Goal: Task Accomplishment & Management: Manage account settings

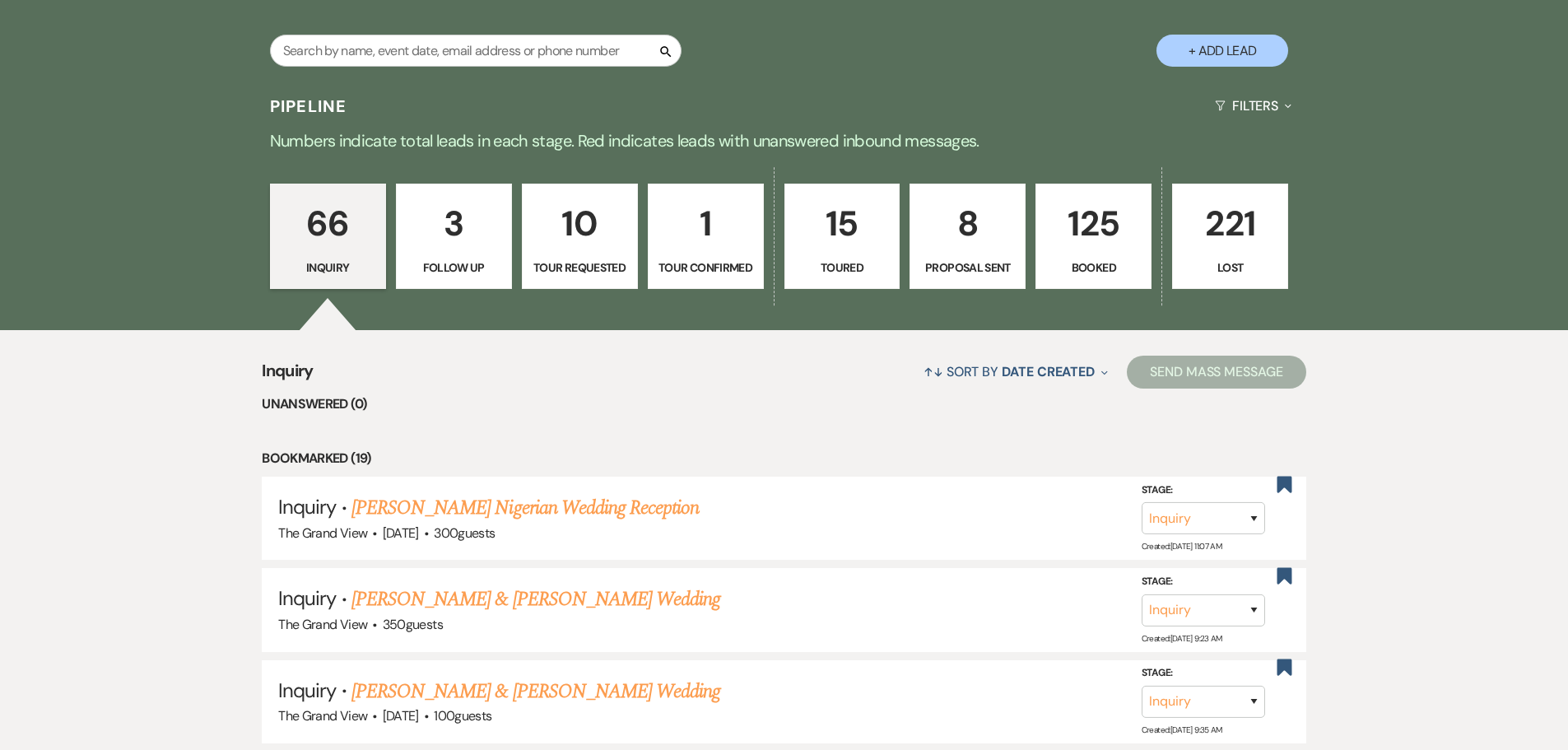
click at [635, 414] on li "Unanswered (0)" at bounding box center [784, 404] width 1044 height 22
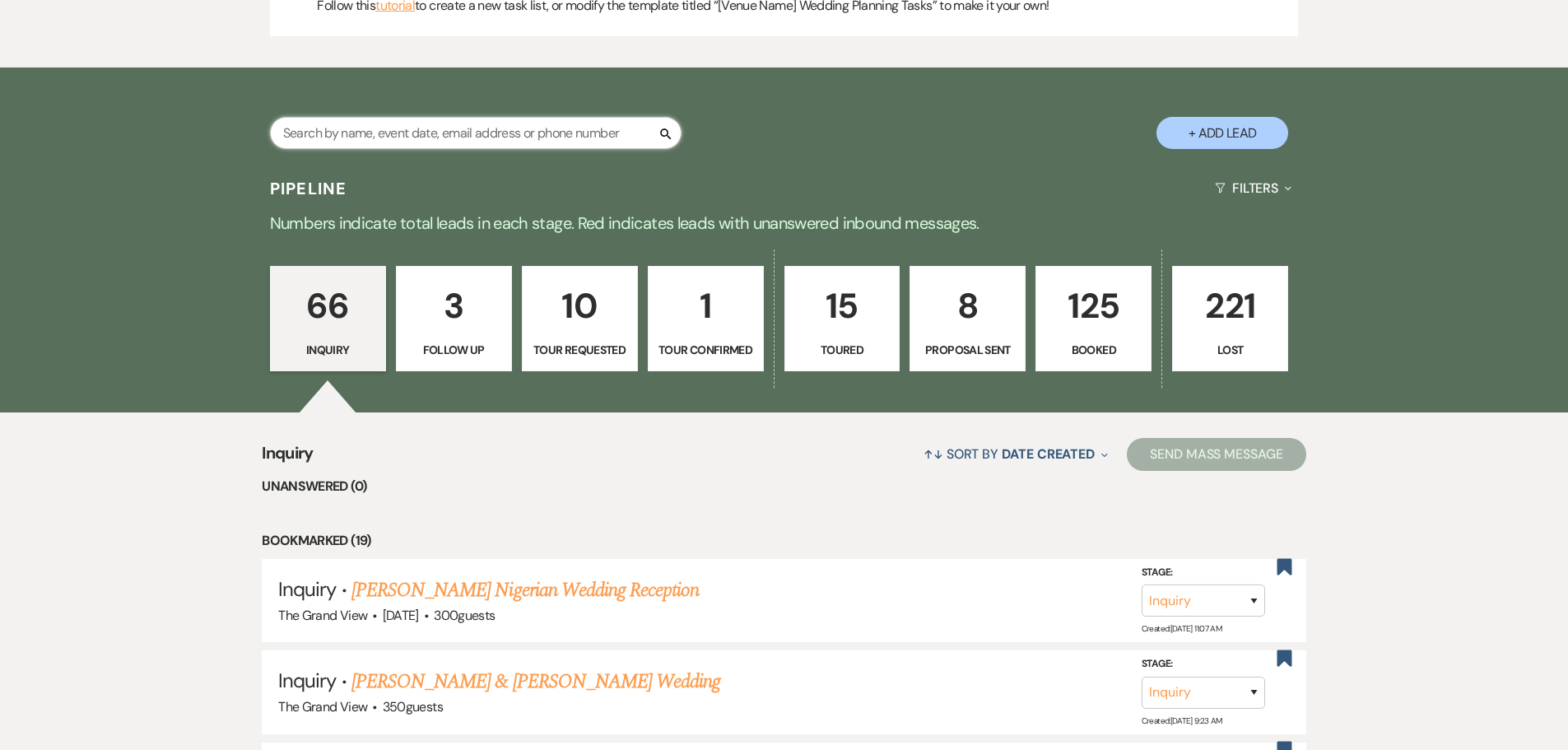
click at [370, 139] on input "text" at bounding box center [476, 133] width 411 height 32
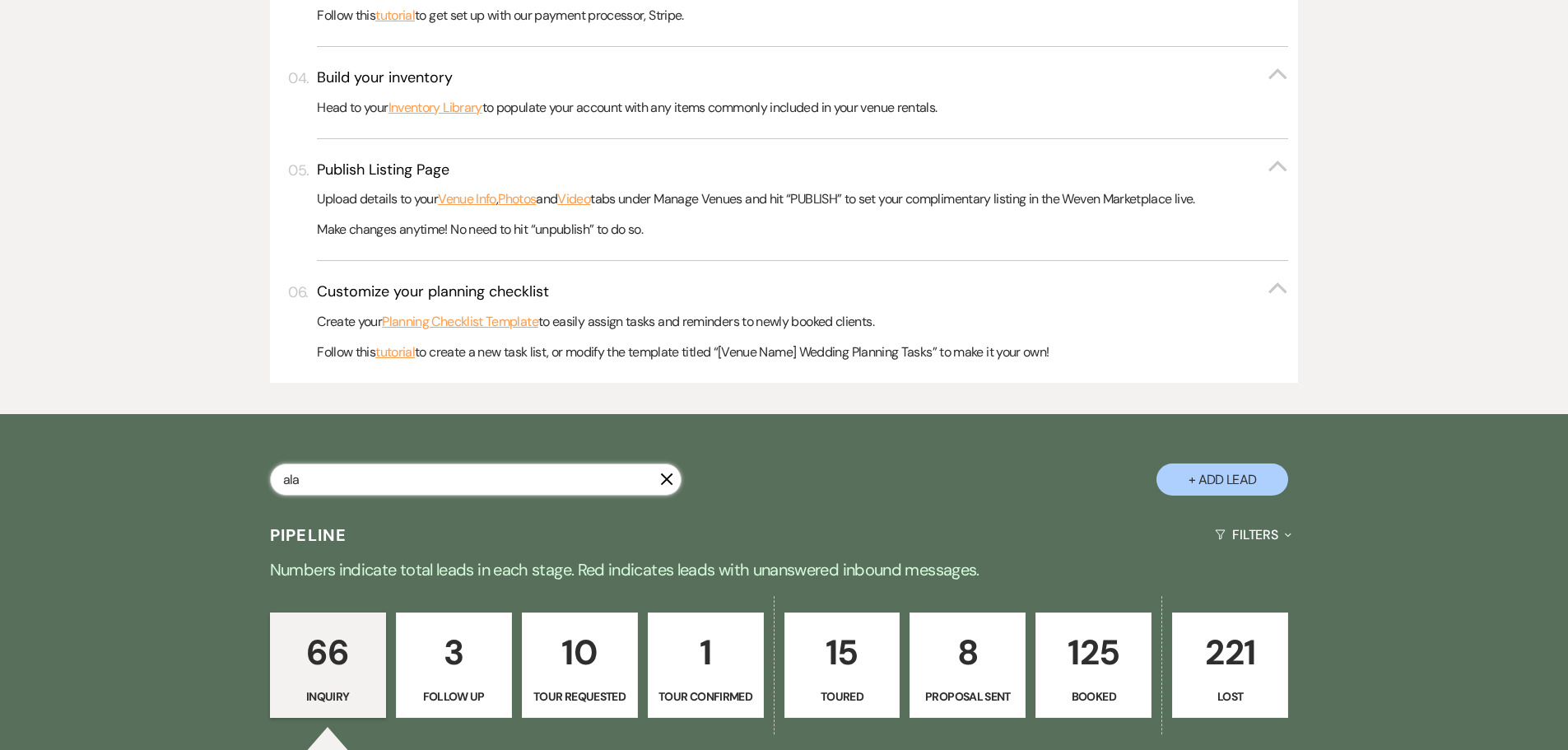
type input "[PERSON_NAME]"
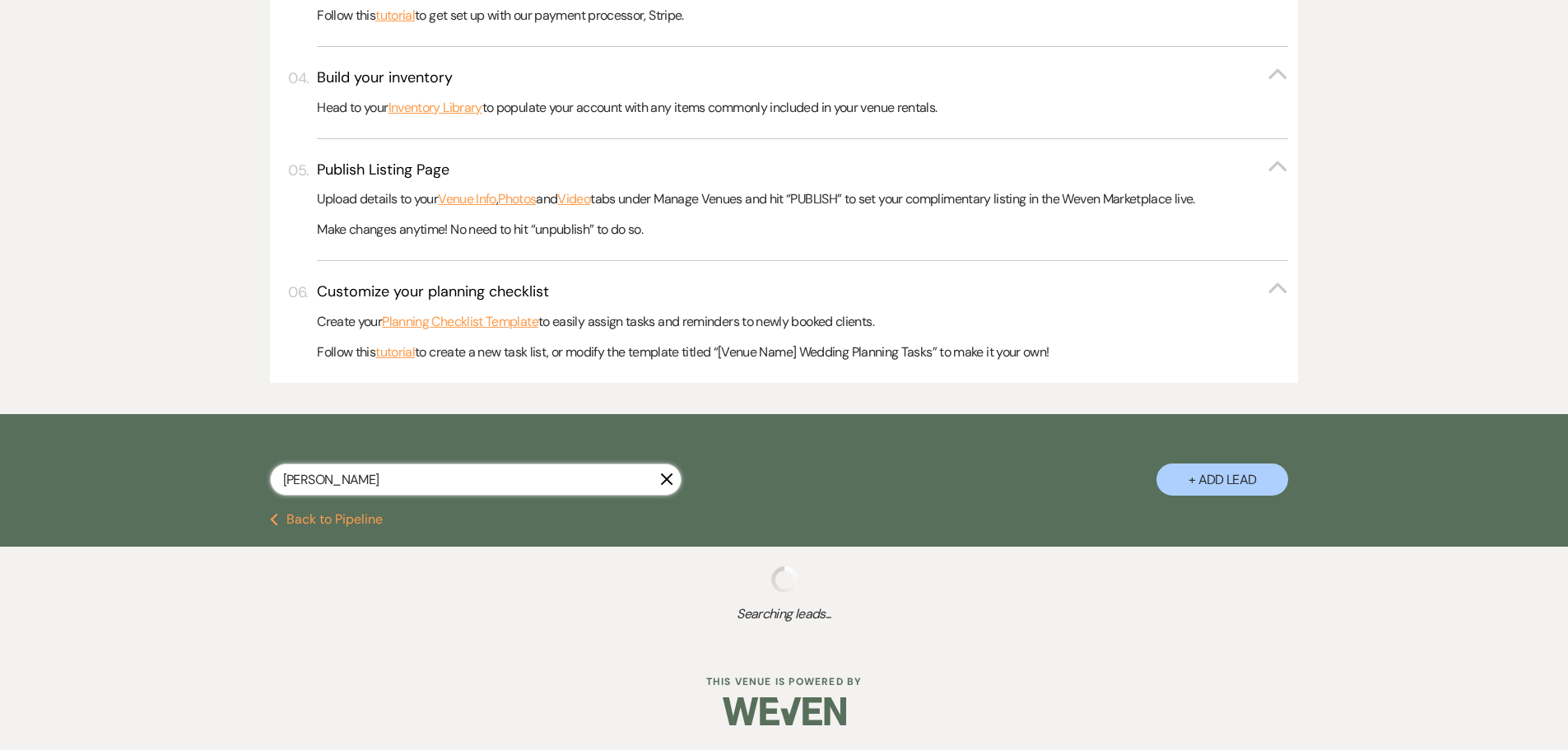
select select "6"
select select "8"
select select "5"
select select "8"
select select "5"
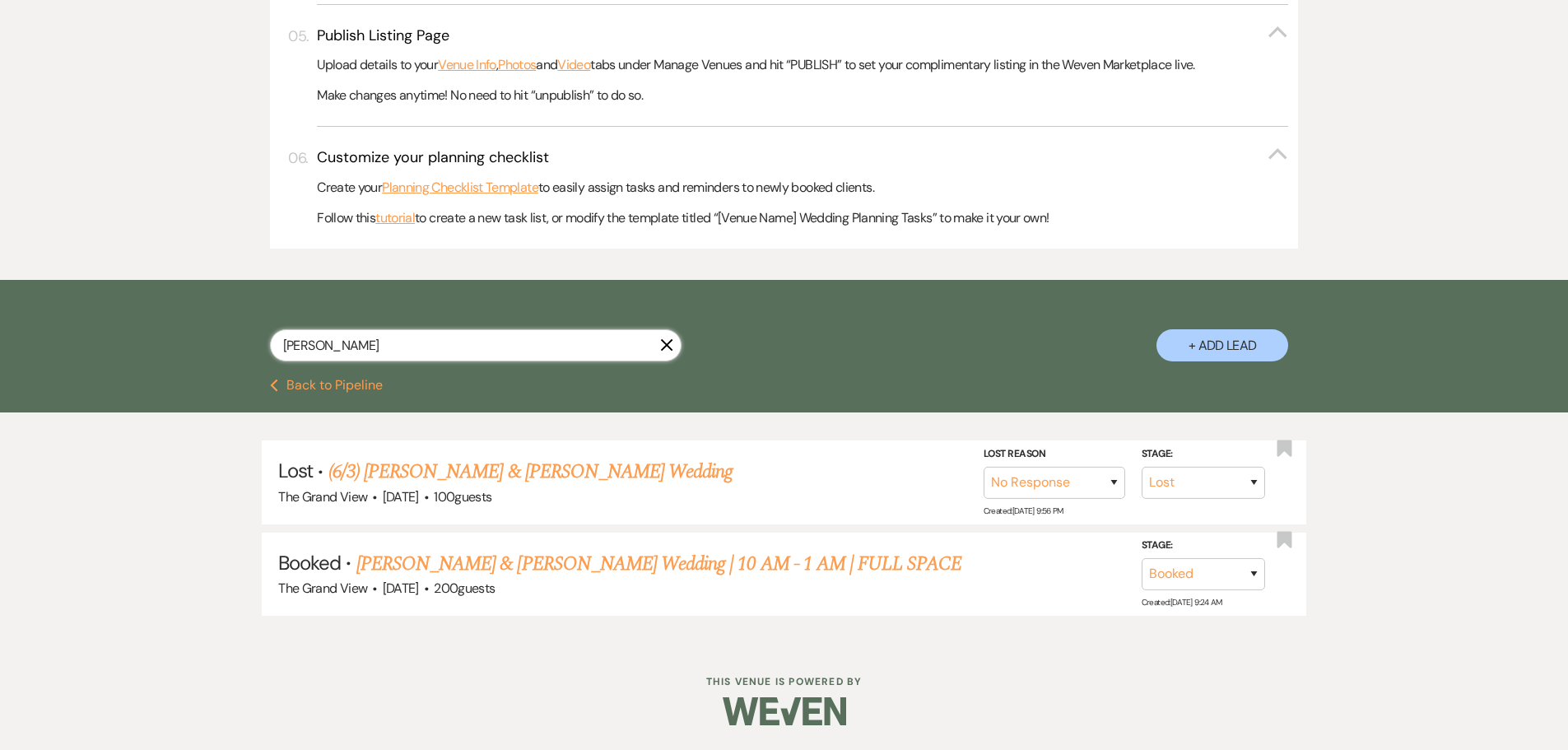
scroll to position [760, 0]
type input "[PERSON_NAME]"
click at [408, 559] on link "[PERSON_NAME] & [PERSON_NAME] Wedding | 10 AM - 1 AM | FULL SPACE" at bounding box center [659, 564] width 606 height 30
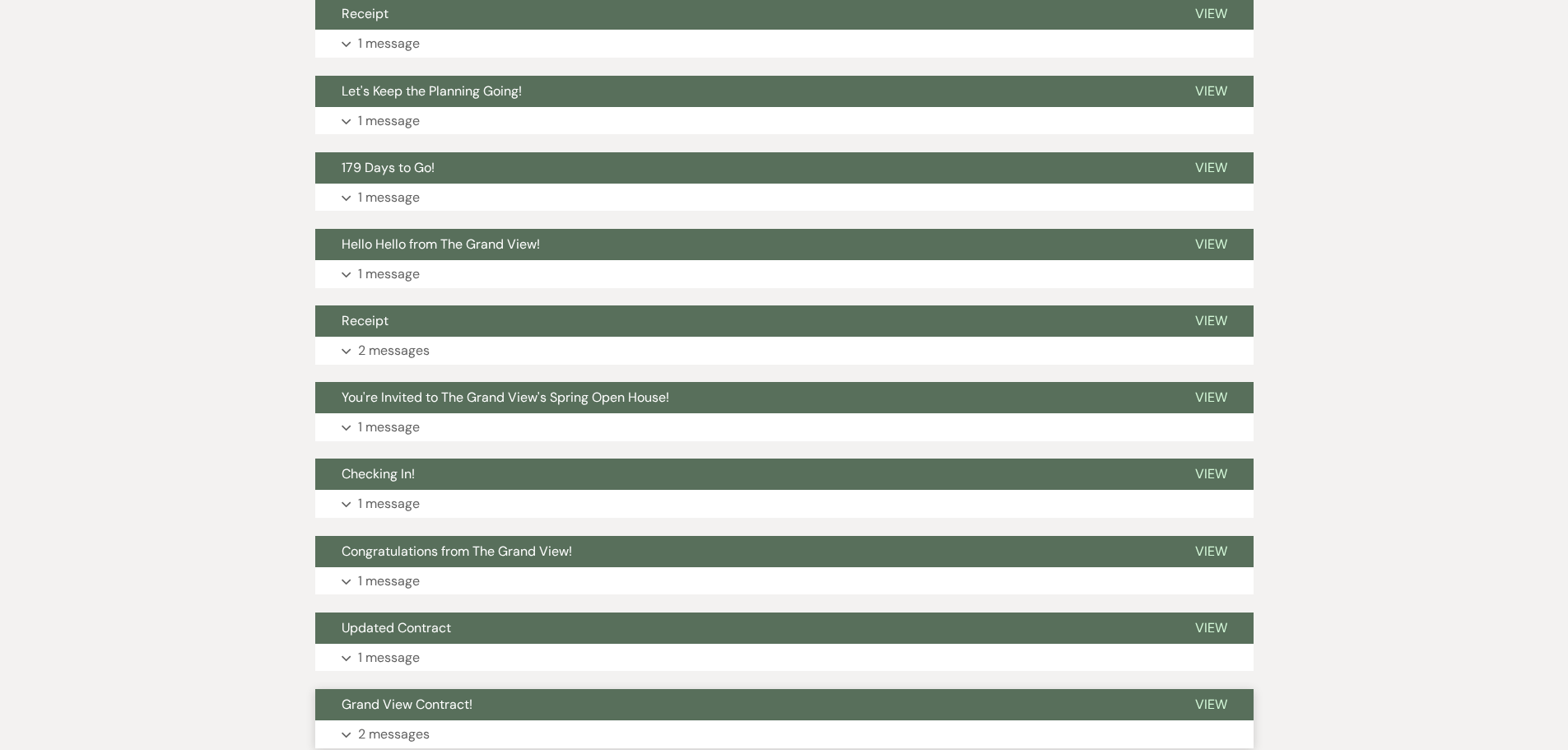
scroll to position [736, 0]
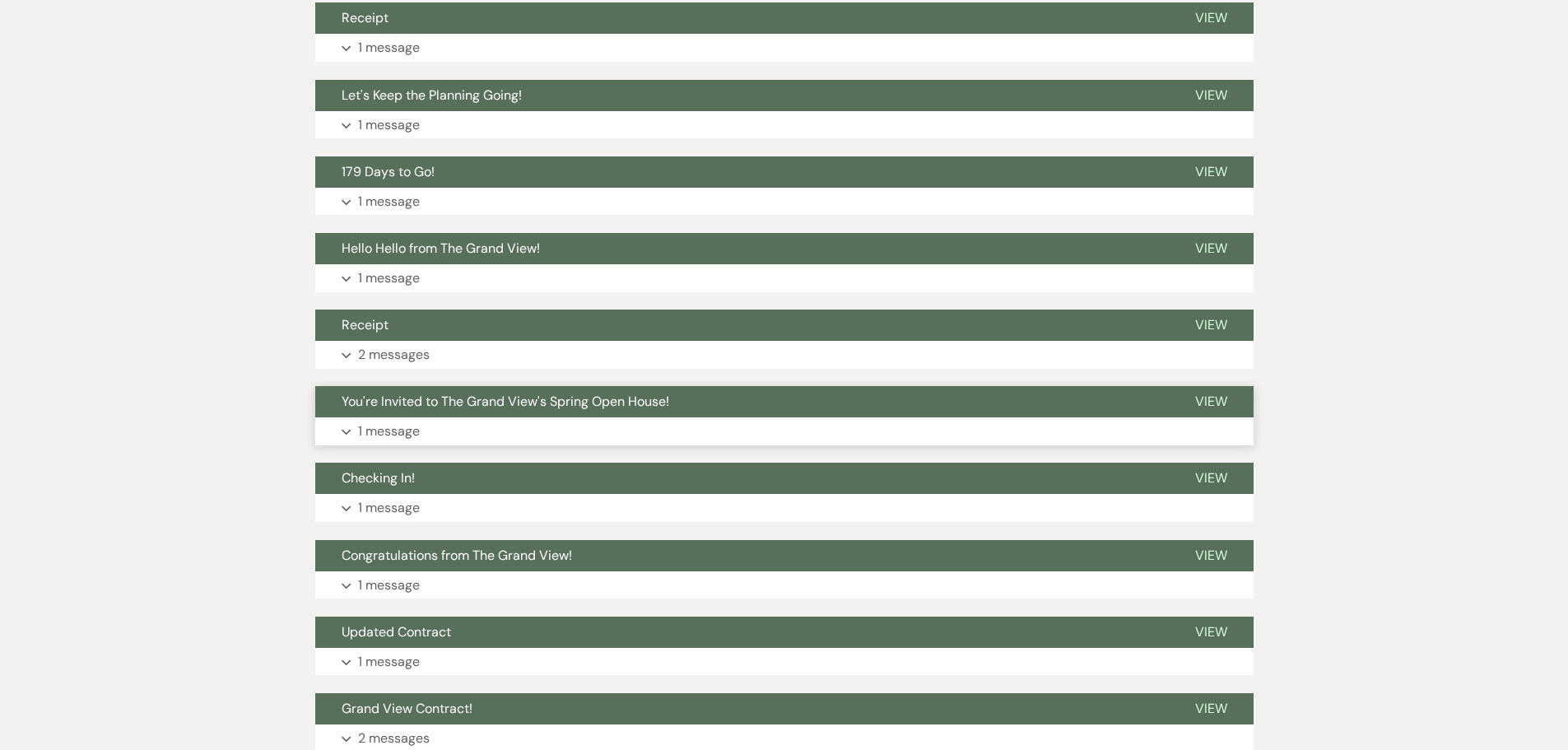
click at [427, 386] on button "You're Invited to The Grand View's Spring Open House!" at bounding box center [742, 402] width 853 height 31
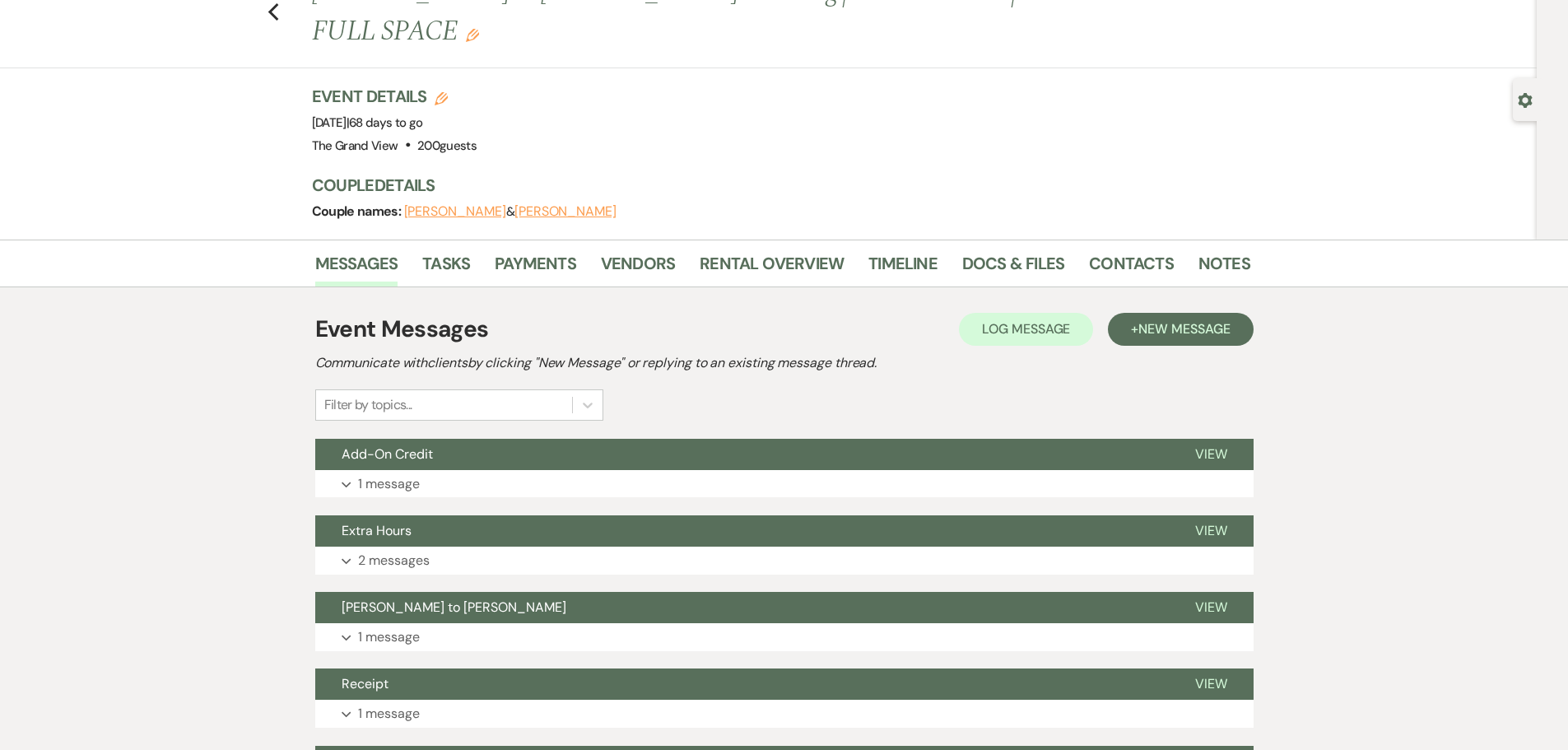
scroll to position [0, 0]
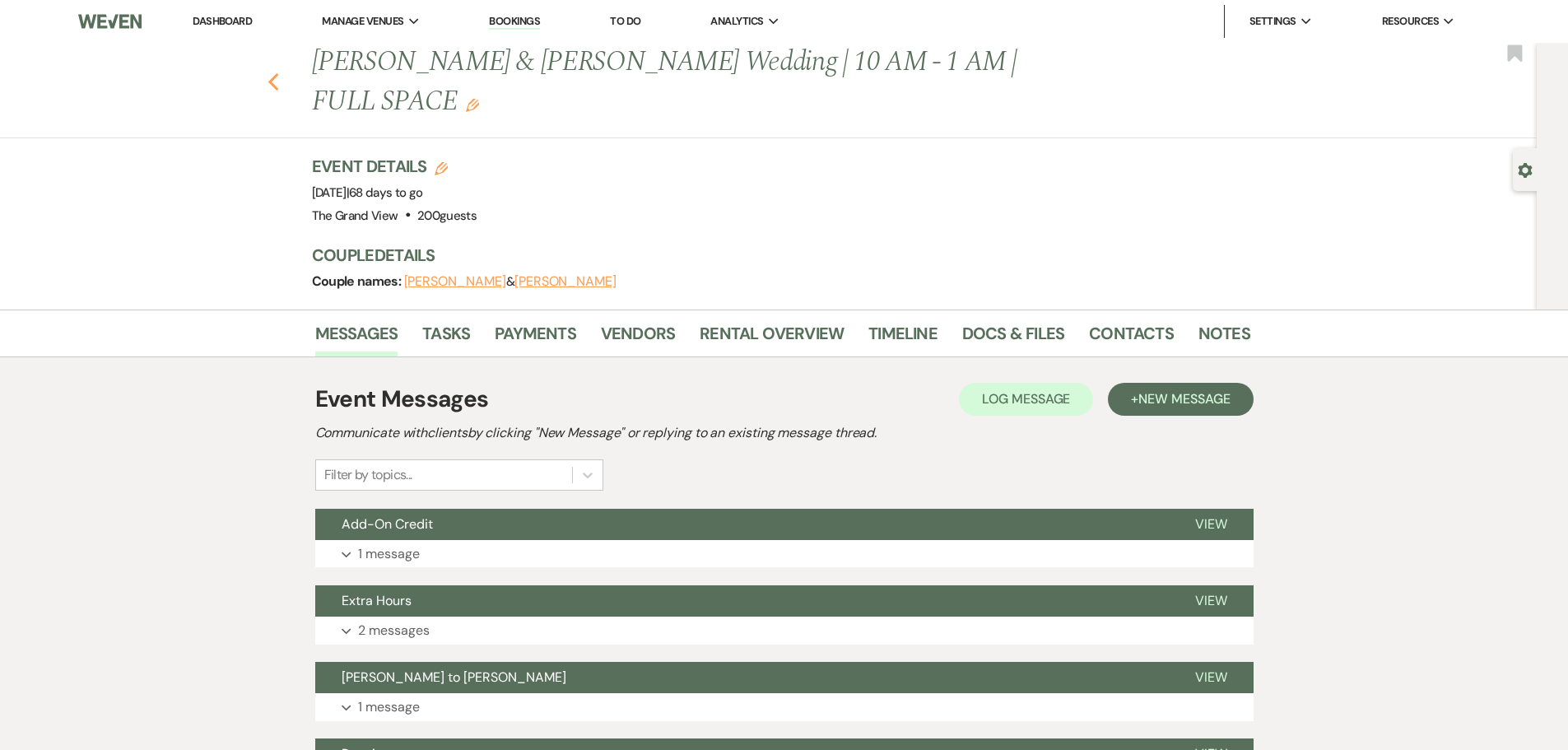
click at [274, 72] on icon "Previous" at bounding box center [274, 82] width 12 height 20
select select "8"
select select "5"
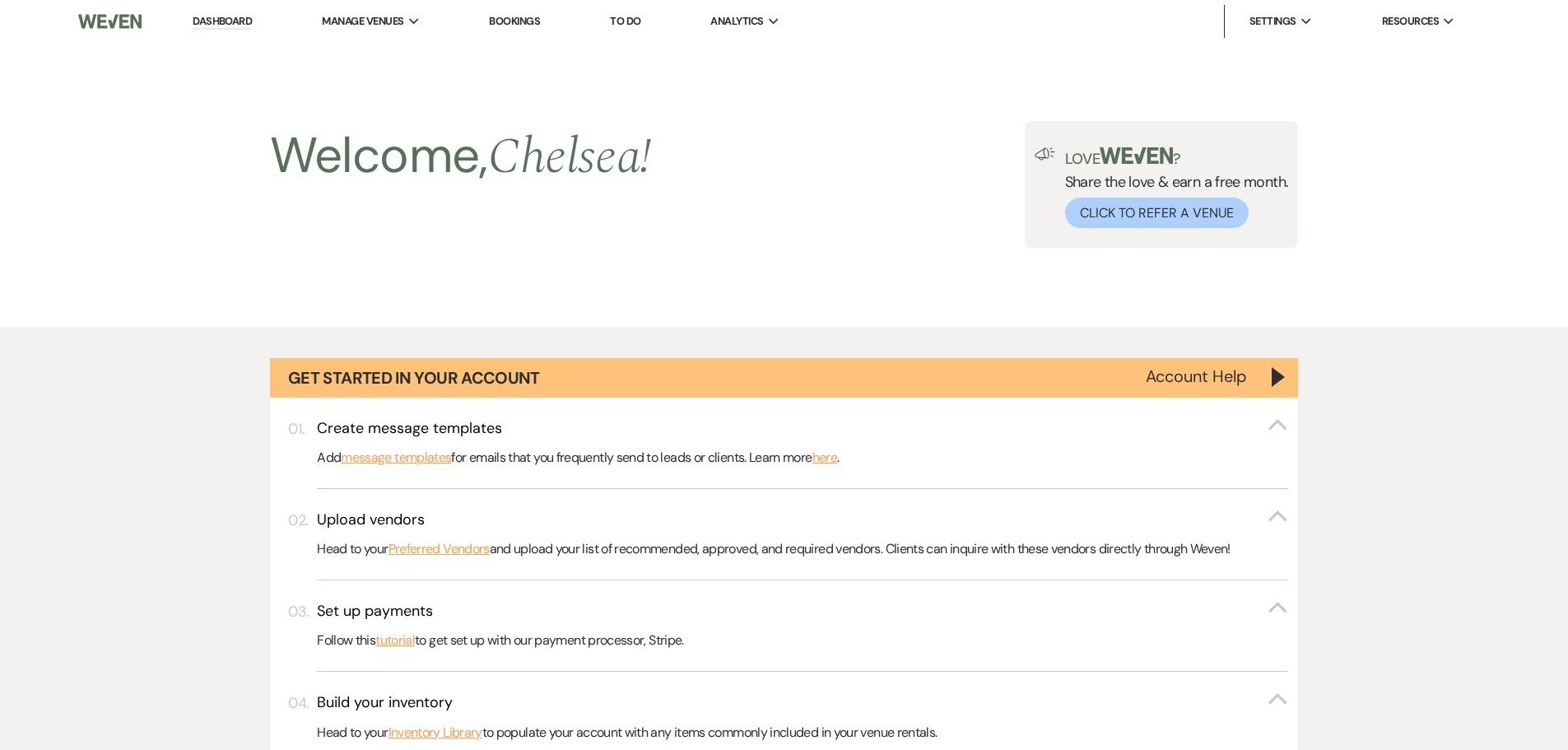
scroll to position [760, 0]
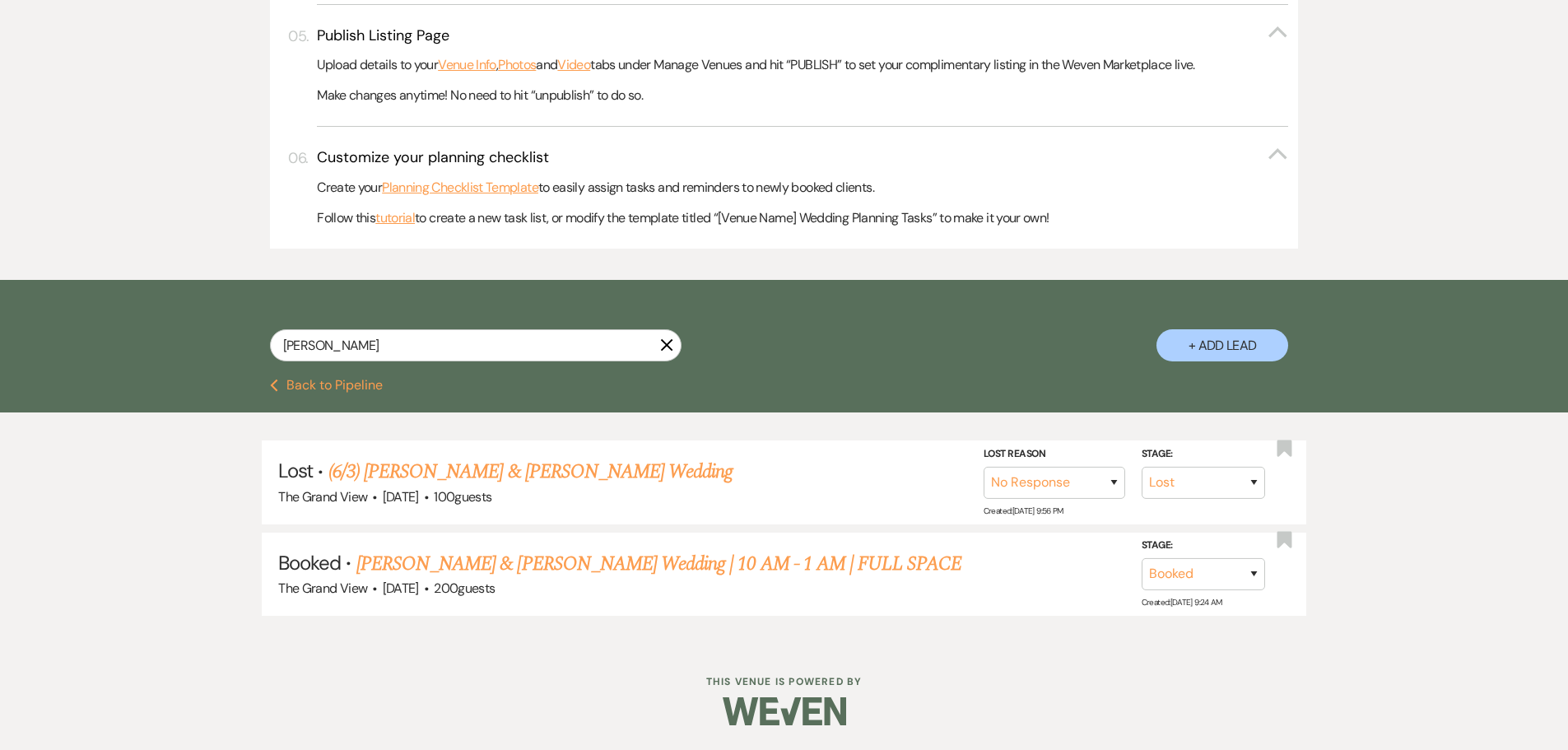
click at [666, 347] on use "button" at bounding box center [667, 345] width 12 height 12
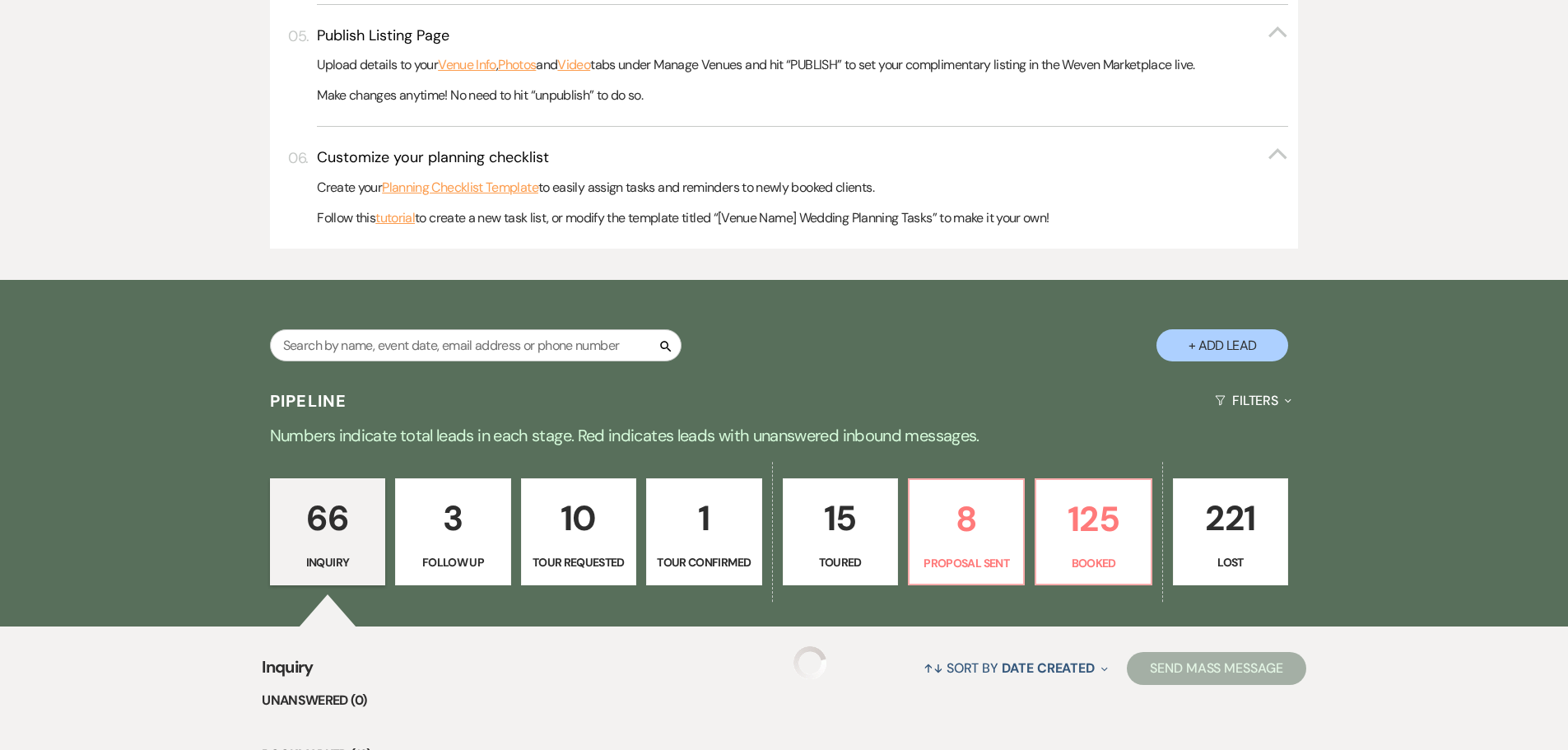
scroll to position [972, 0]
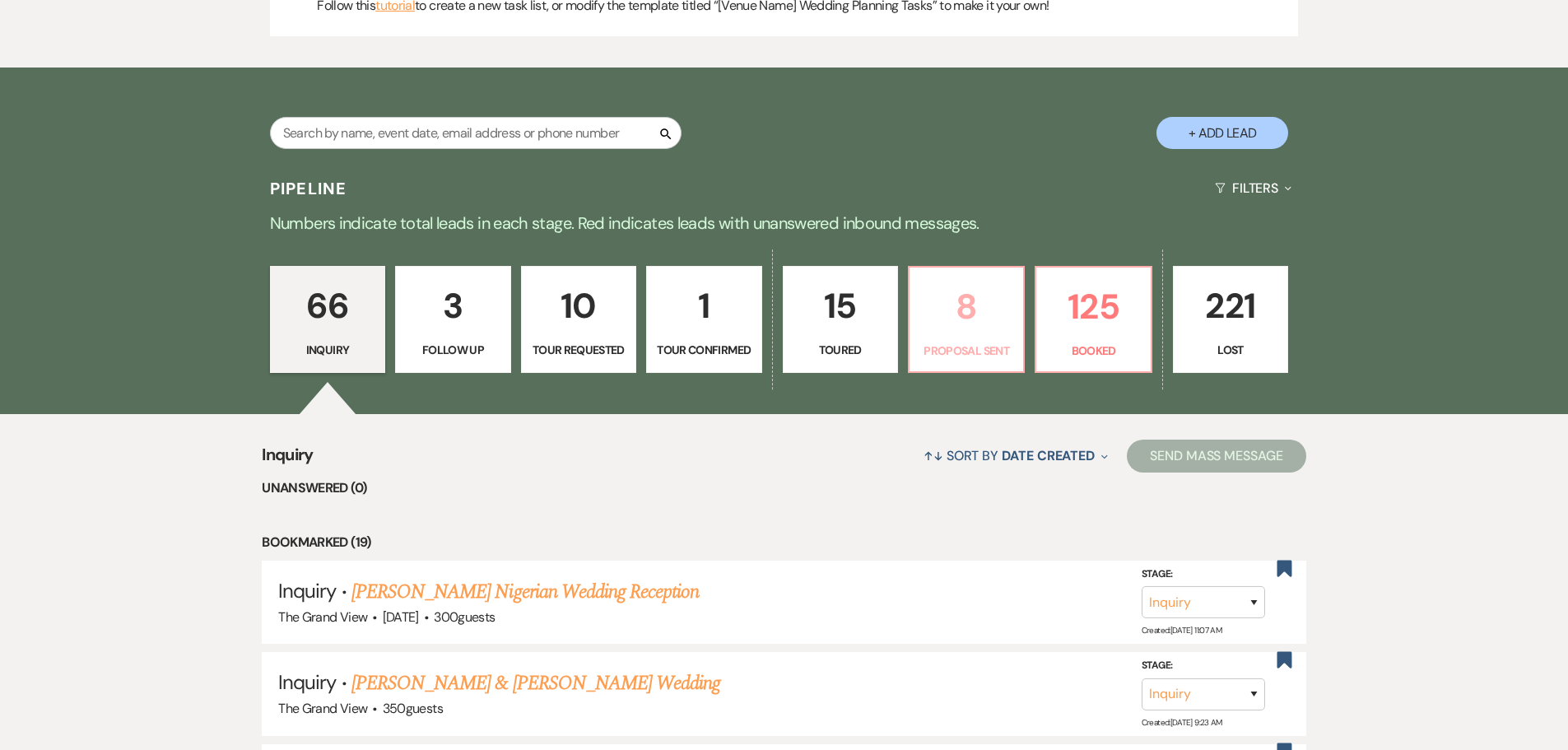
click at [1003, 311] on p "8" at bounding box center [967, 306] width 94 height 55
select select "6"
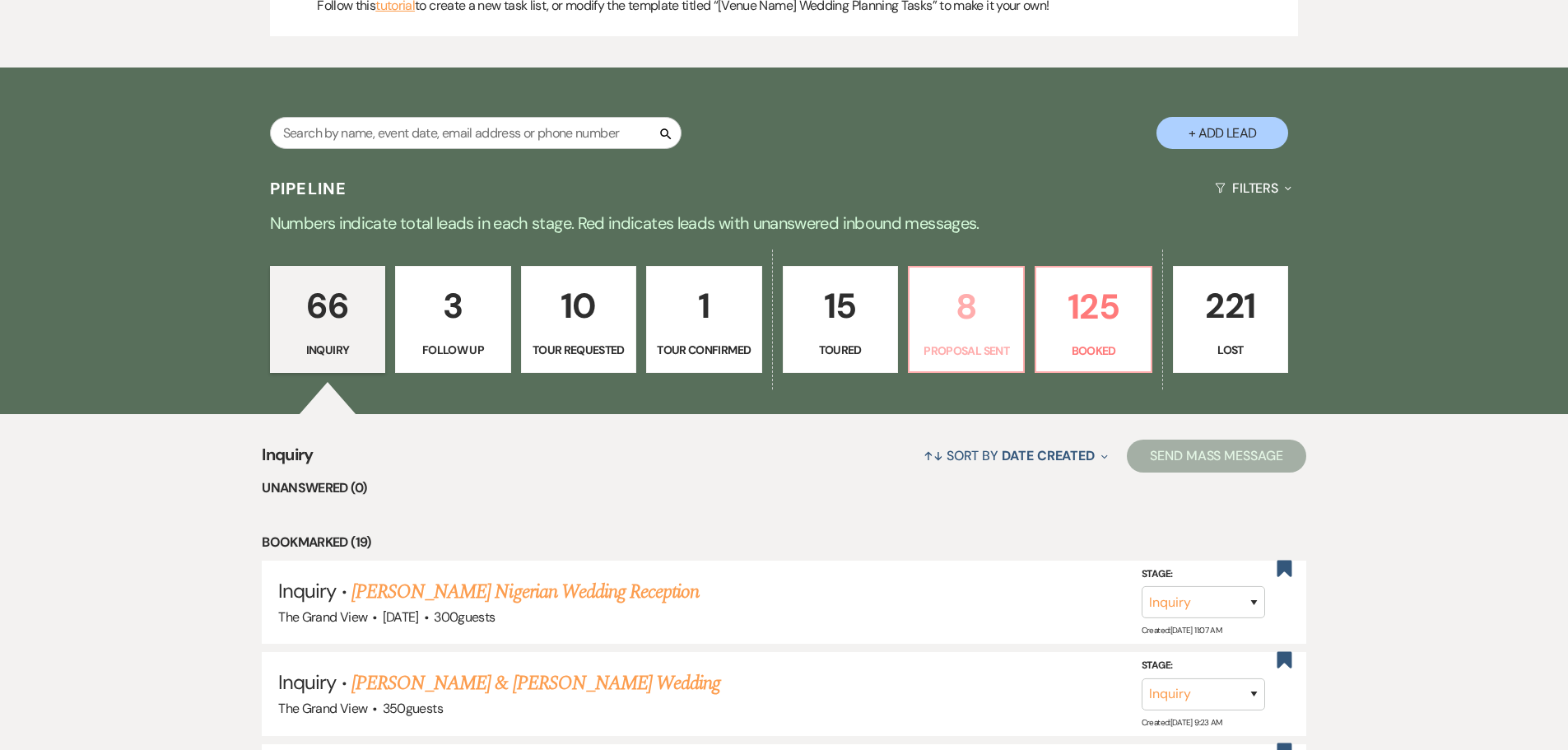
select select "6"
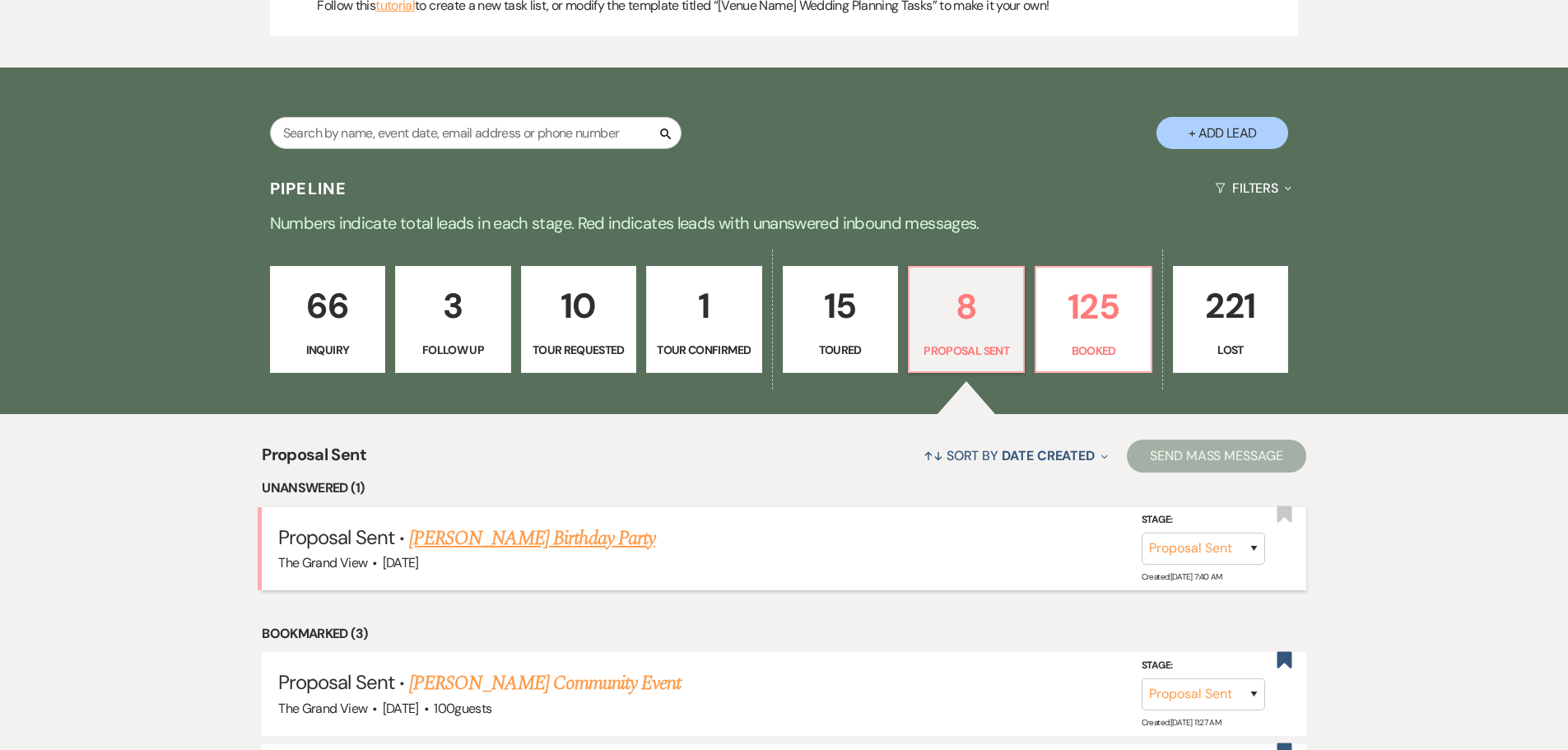
click at [545, 538] on link "Crystal Afunugo's Birthday Party" at bounding box center [532, 539] width 246 height 30
select select "6"
select select "5"
select select "4"
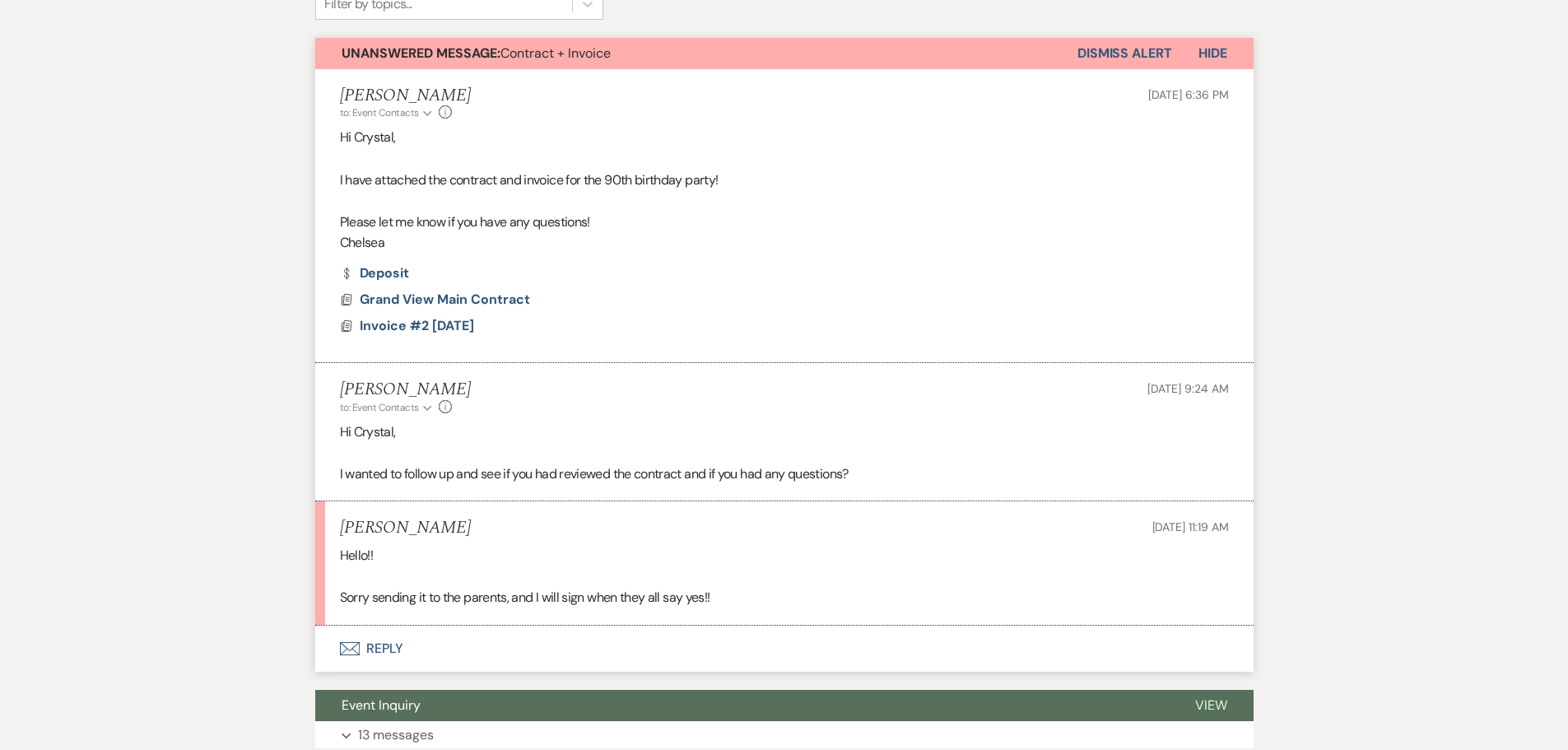
scroll to position [576, 0]
click at [377, 638] on button "Envelope Reply" at bounding box center [784, 648] width 939 height 46
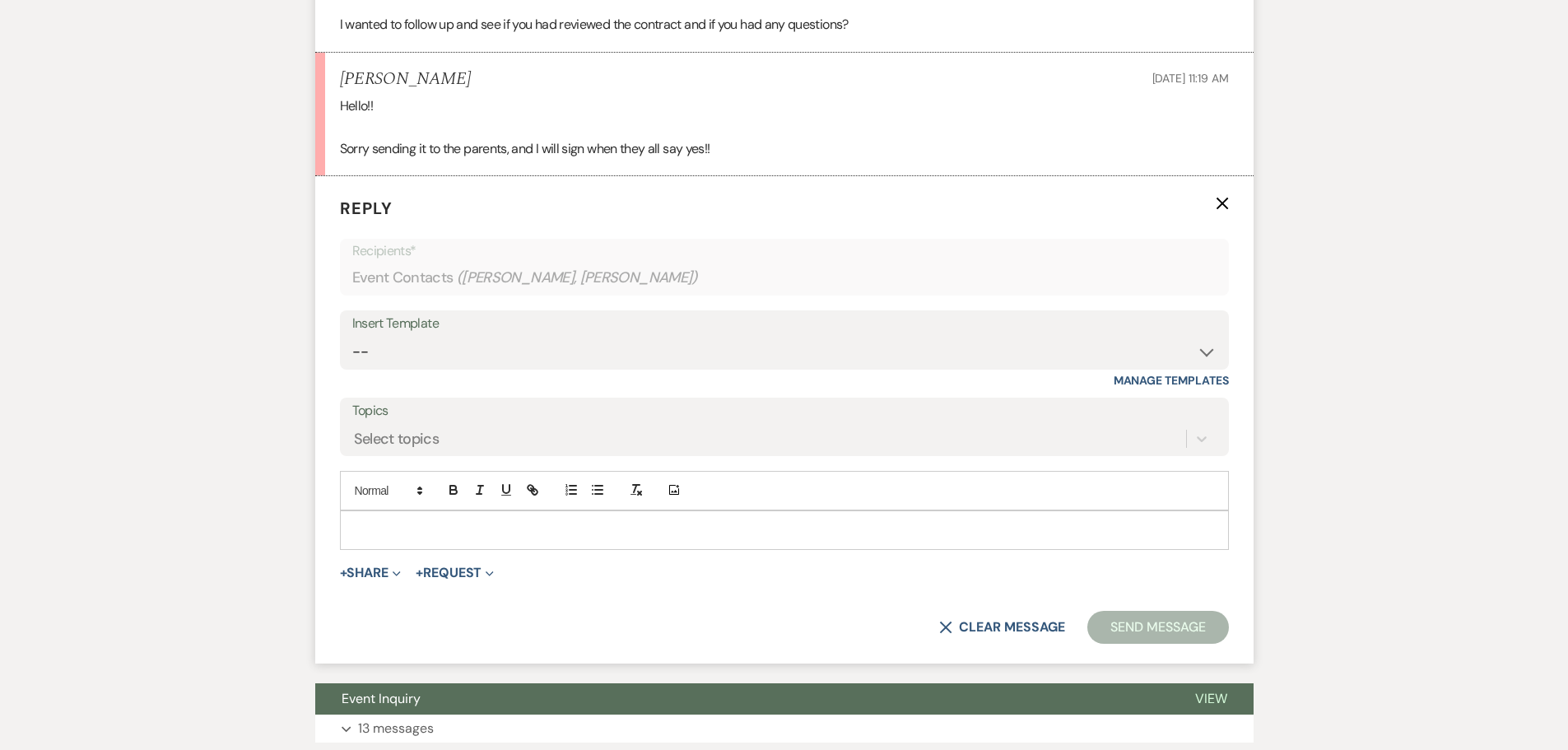
scroll to position [1071, 0]
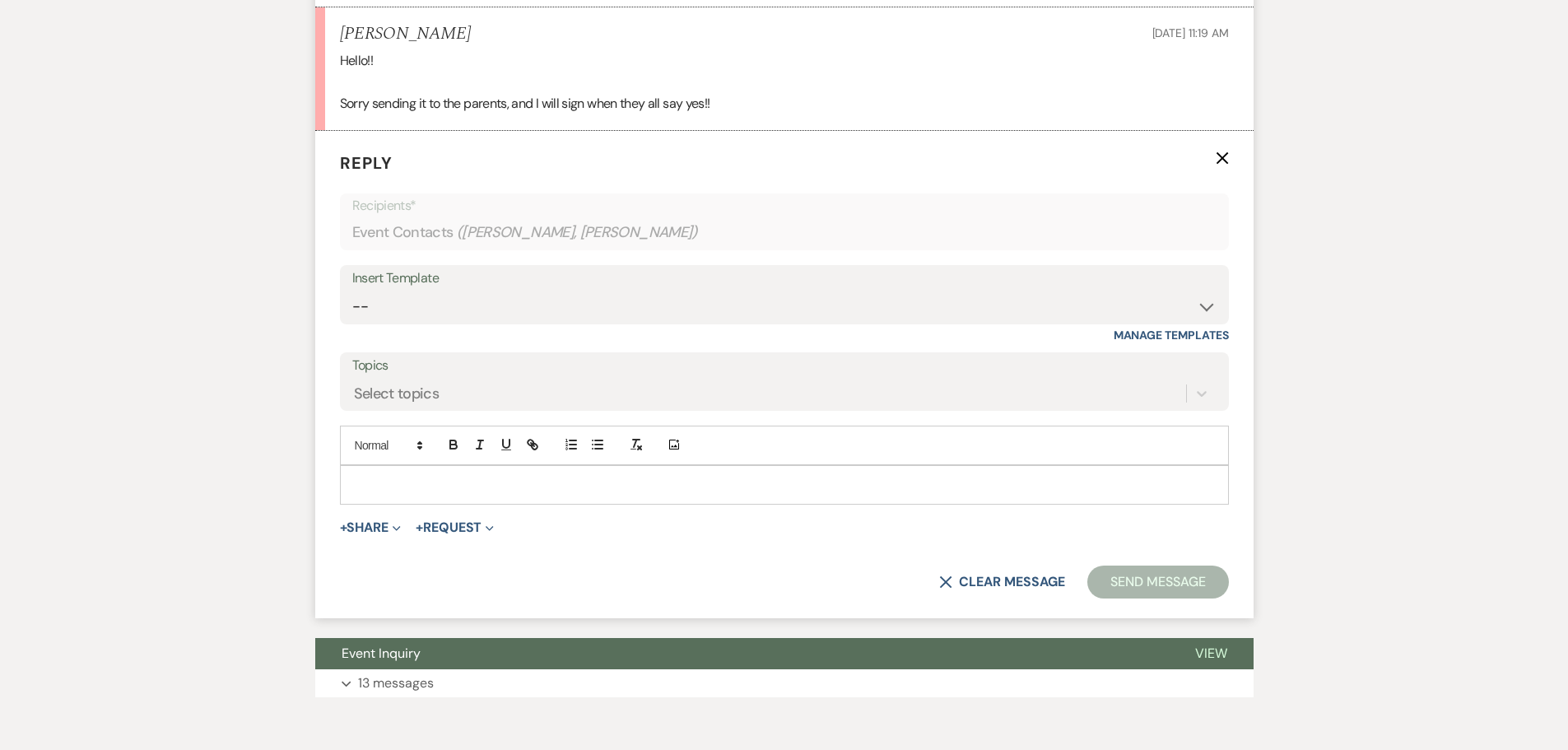
click at [415, 492] on p at bounding box center [784, 485] width 863 height 18
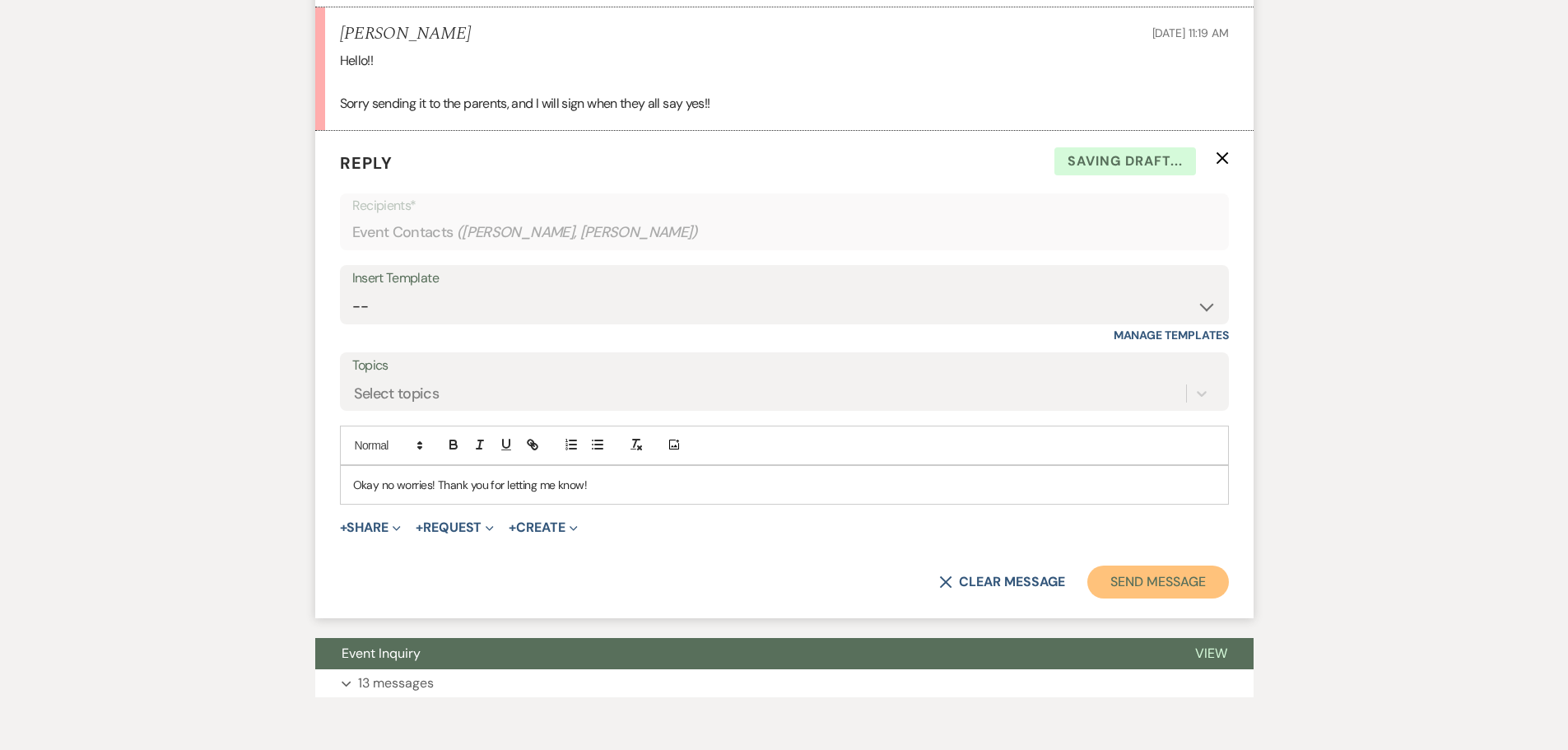
click at [1172, 575] on button "Send Message" at bounding box center [1157, 583] width 140 height 33
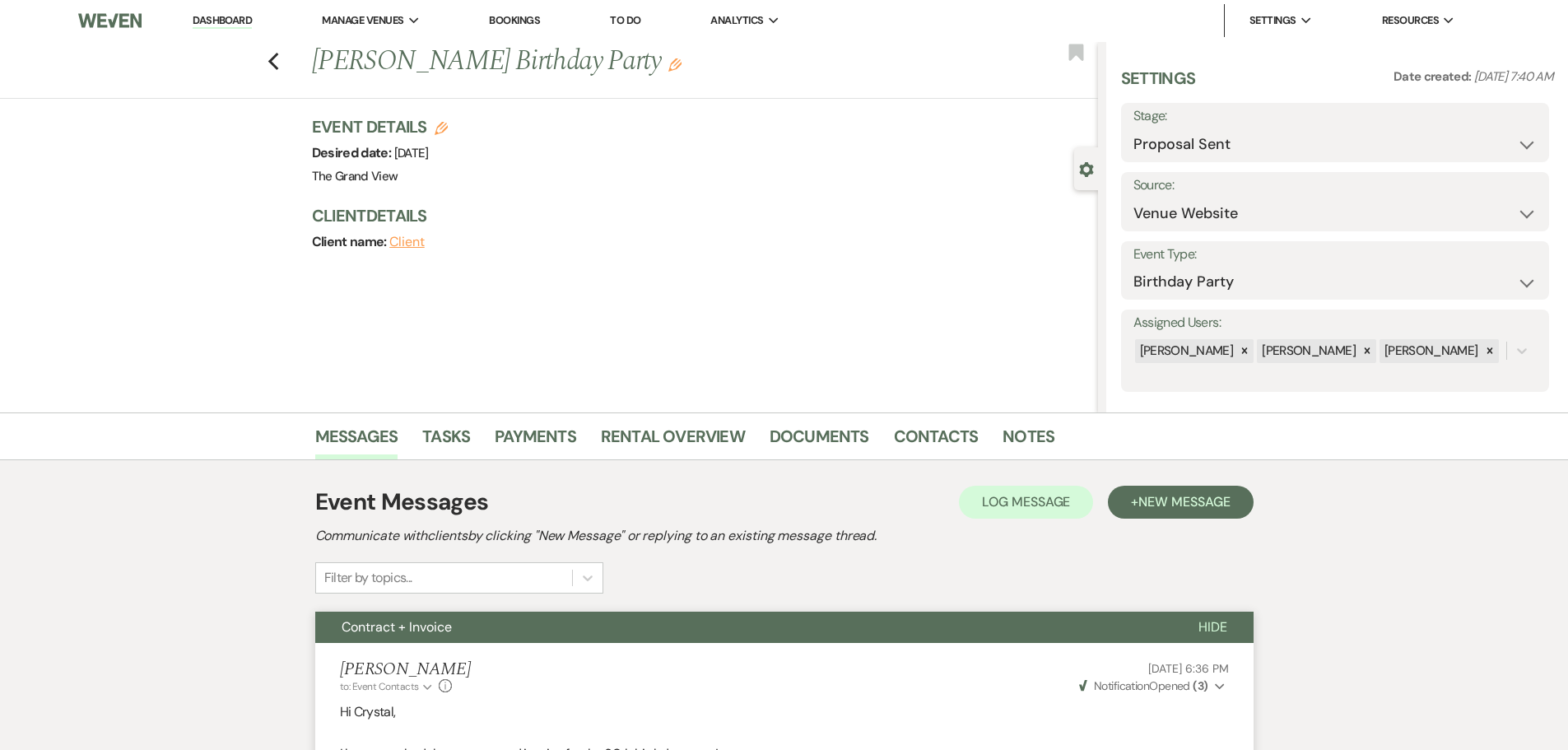
scroll to position [0, 0]
click at [280, 52] on icon "Previous" at bounding box center [274, 62] width 12 height 20
select select "6"
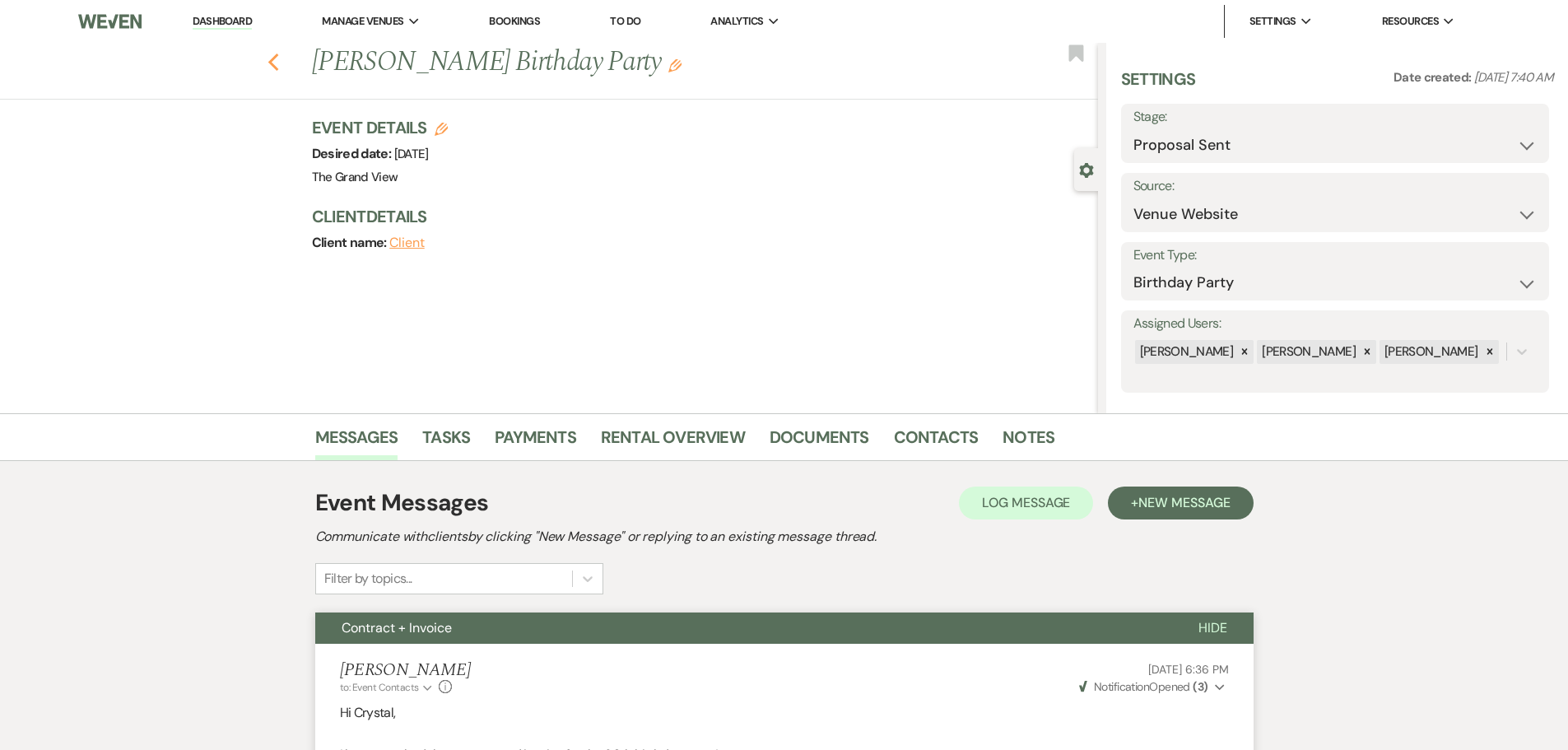
select select "6"
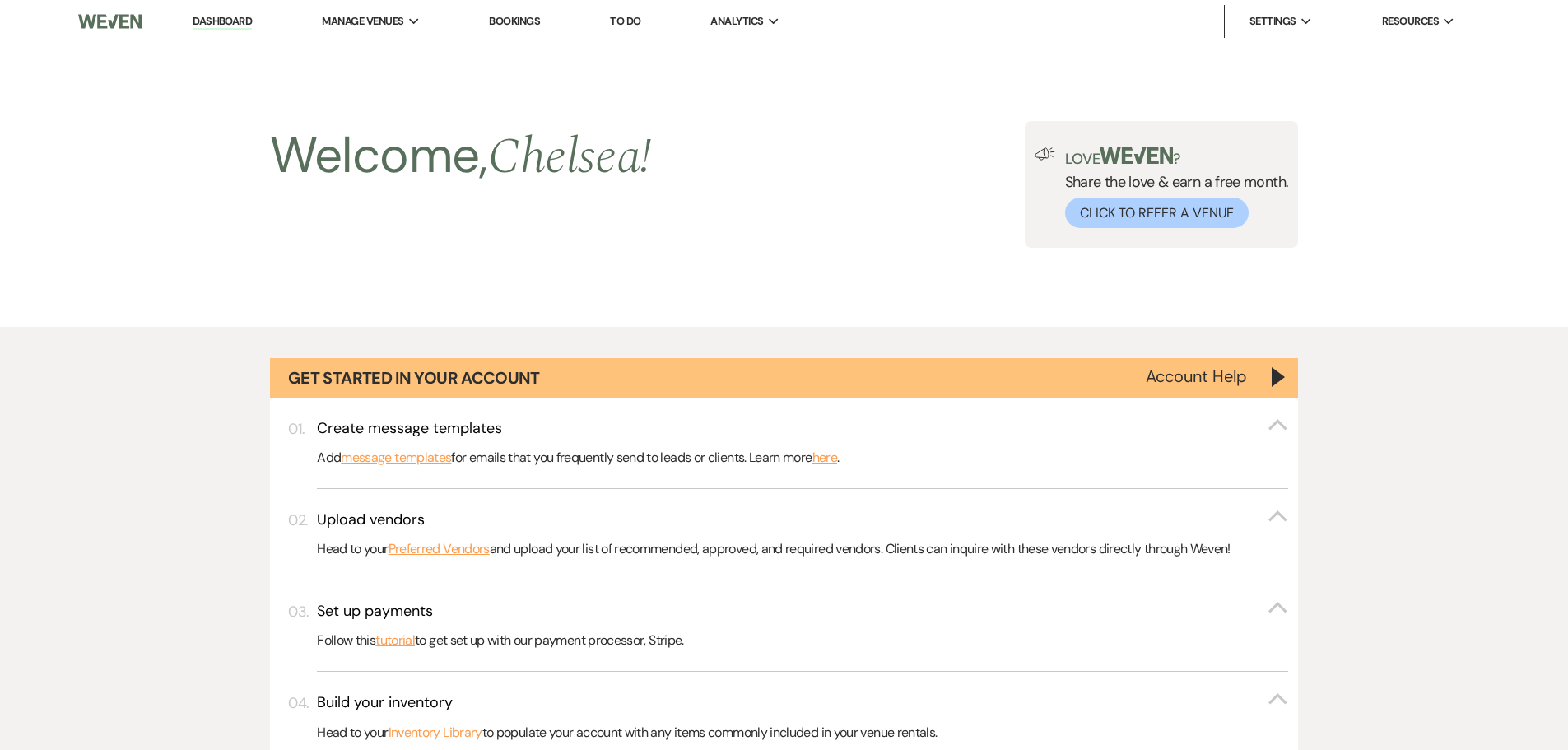
scroll to position [972, 0]
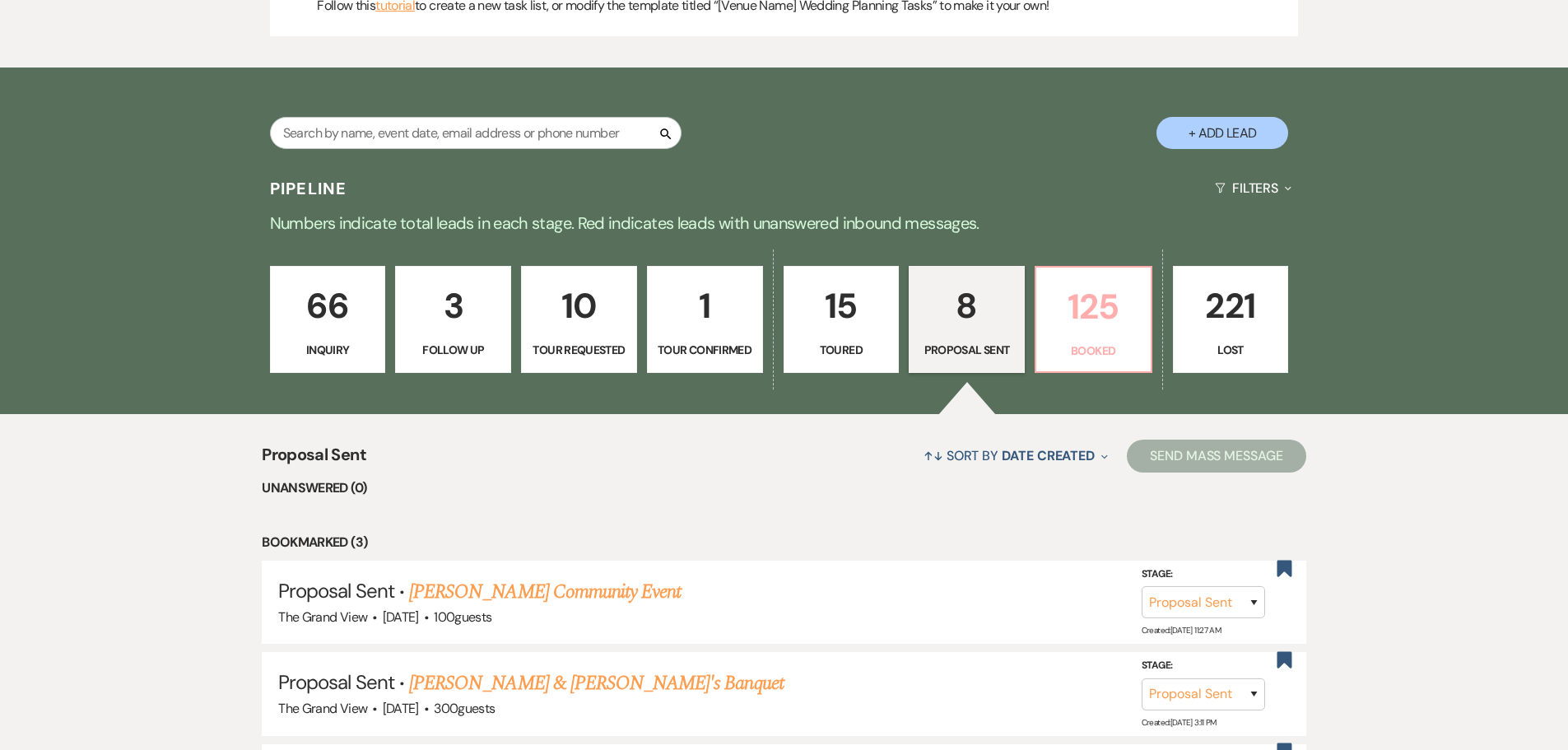
click at [1141, 322] on link "125 Booked" at bounding box center [1093, 319] width 118 height 107
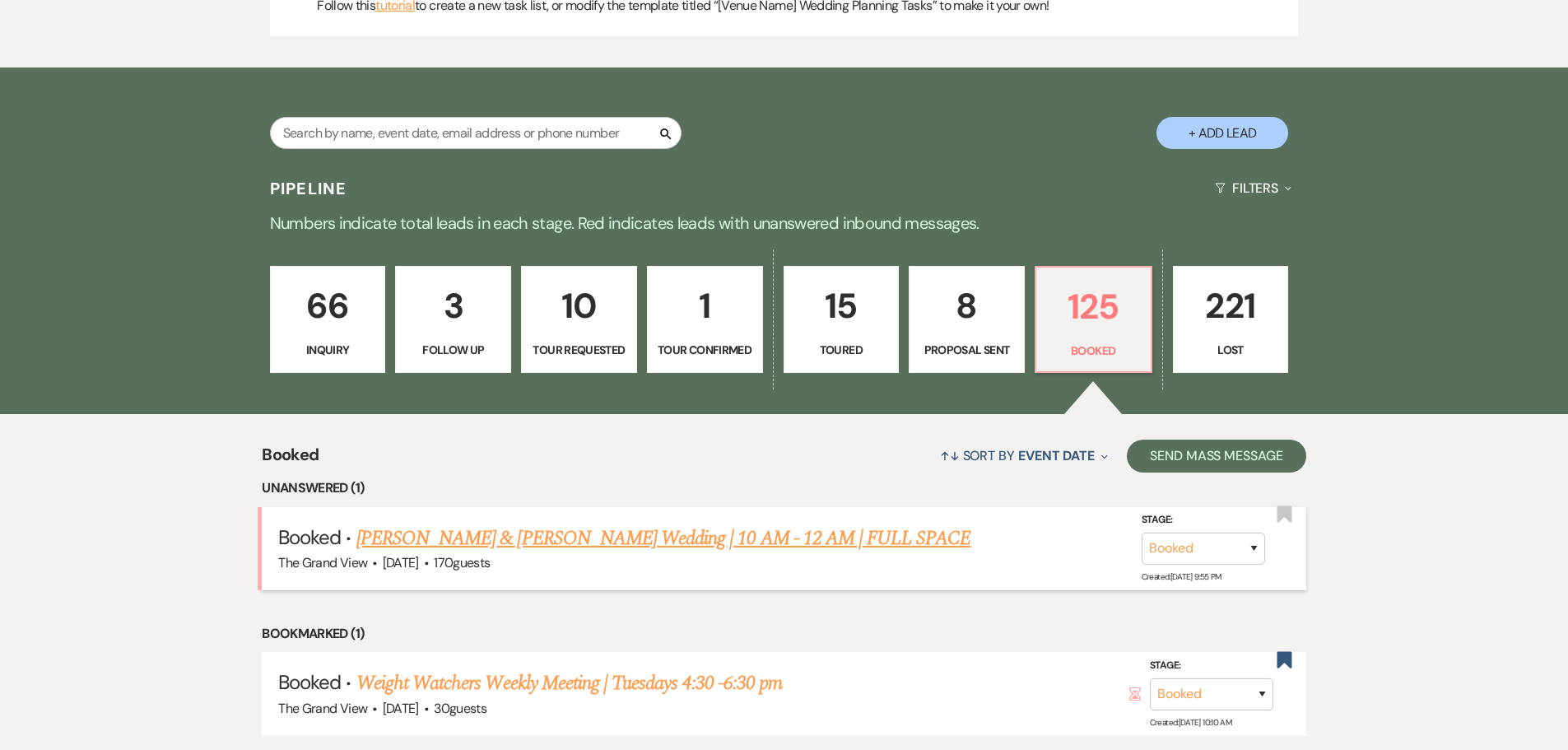
click at [752, 545] on link "Medina & Sanchez's Wedding | 10 AM - 12 AM | FULL SPACE" at bounding box center [663, 539] width 614 height 30
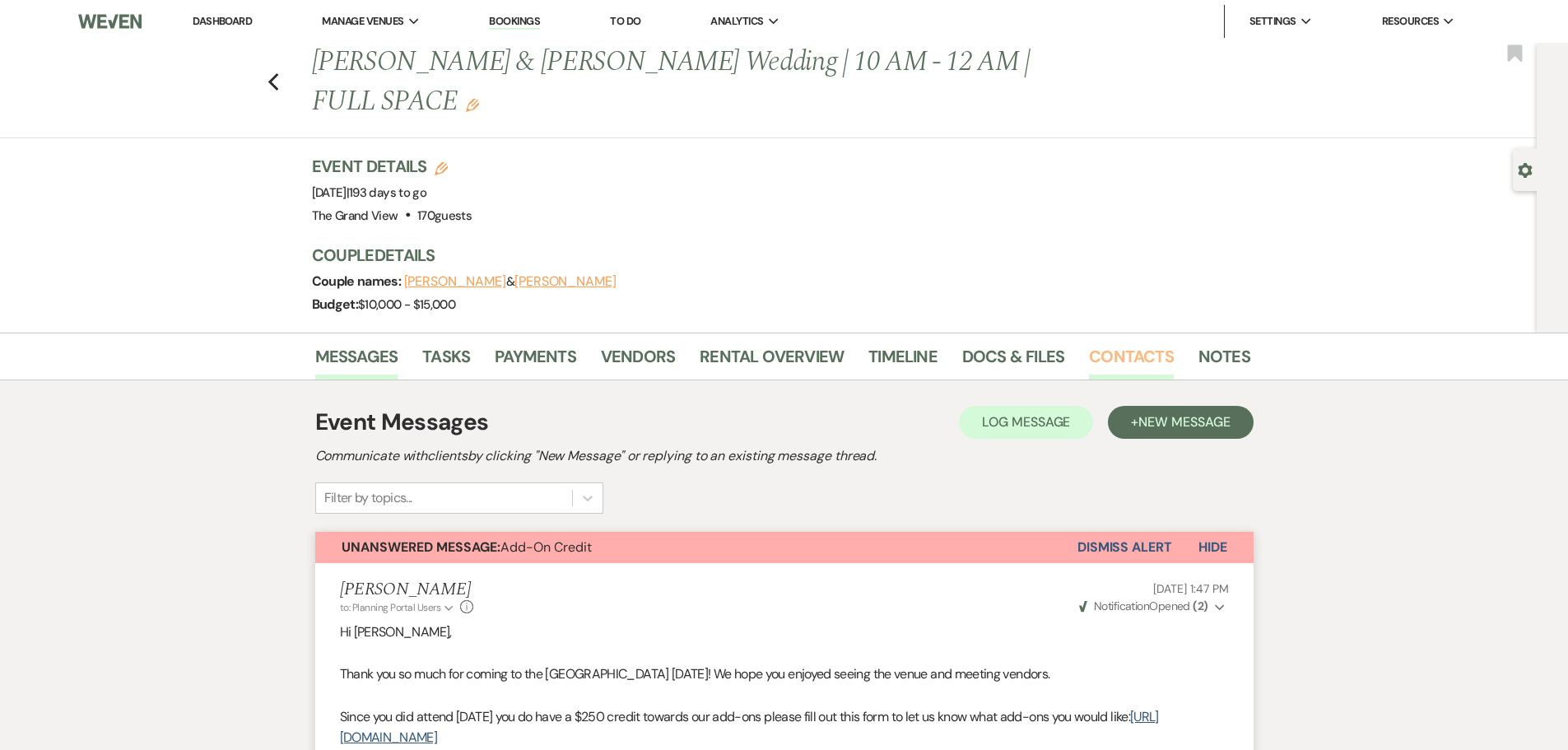
click at [1099, 344] on link "Contacts" at bounding box center [1130, 362] width 85 height 37
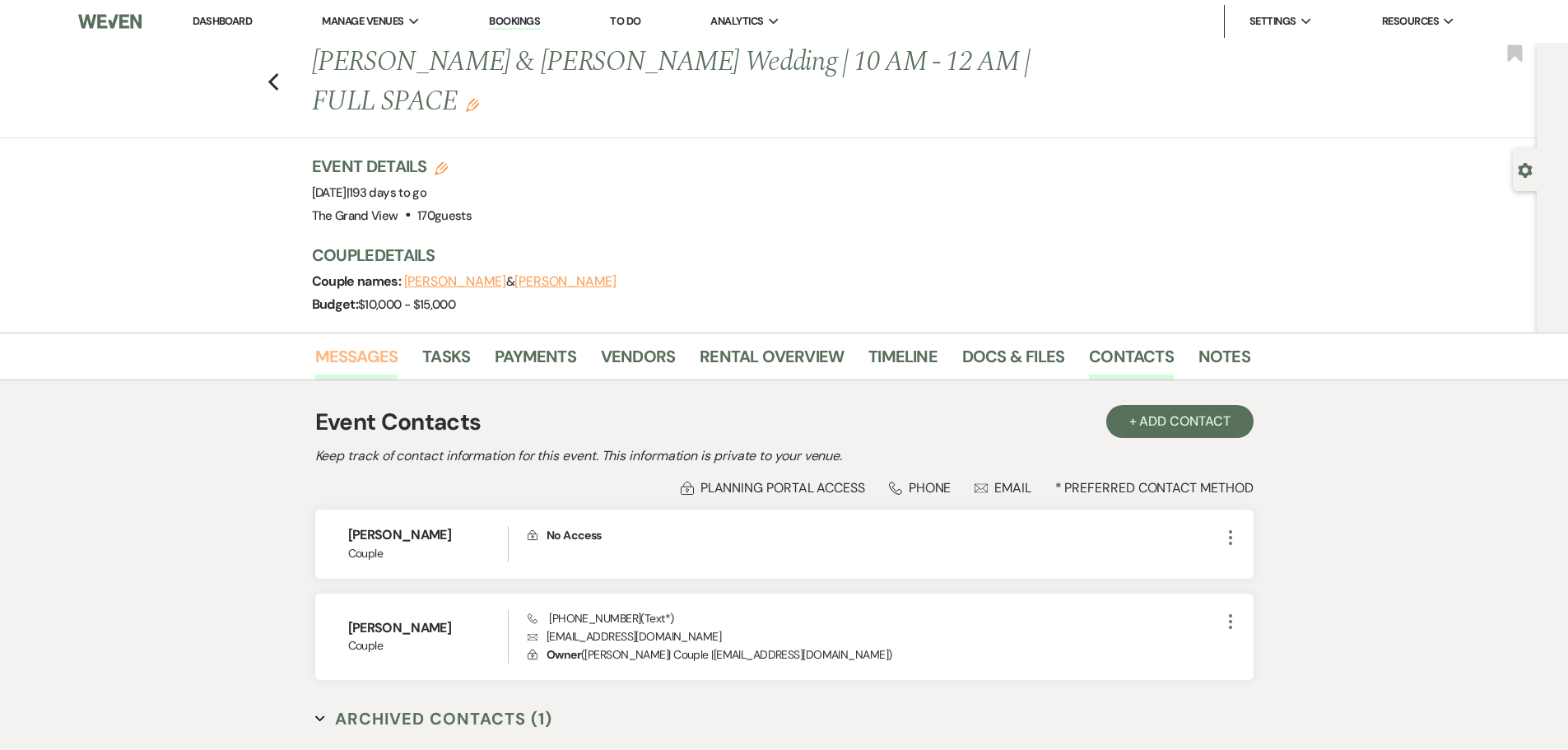
click at [349, 344] on link "Messages" at bounding box center [356, 362] width 83 height 37
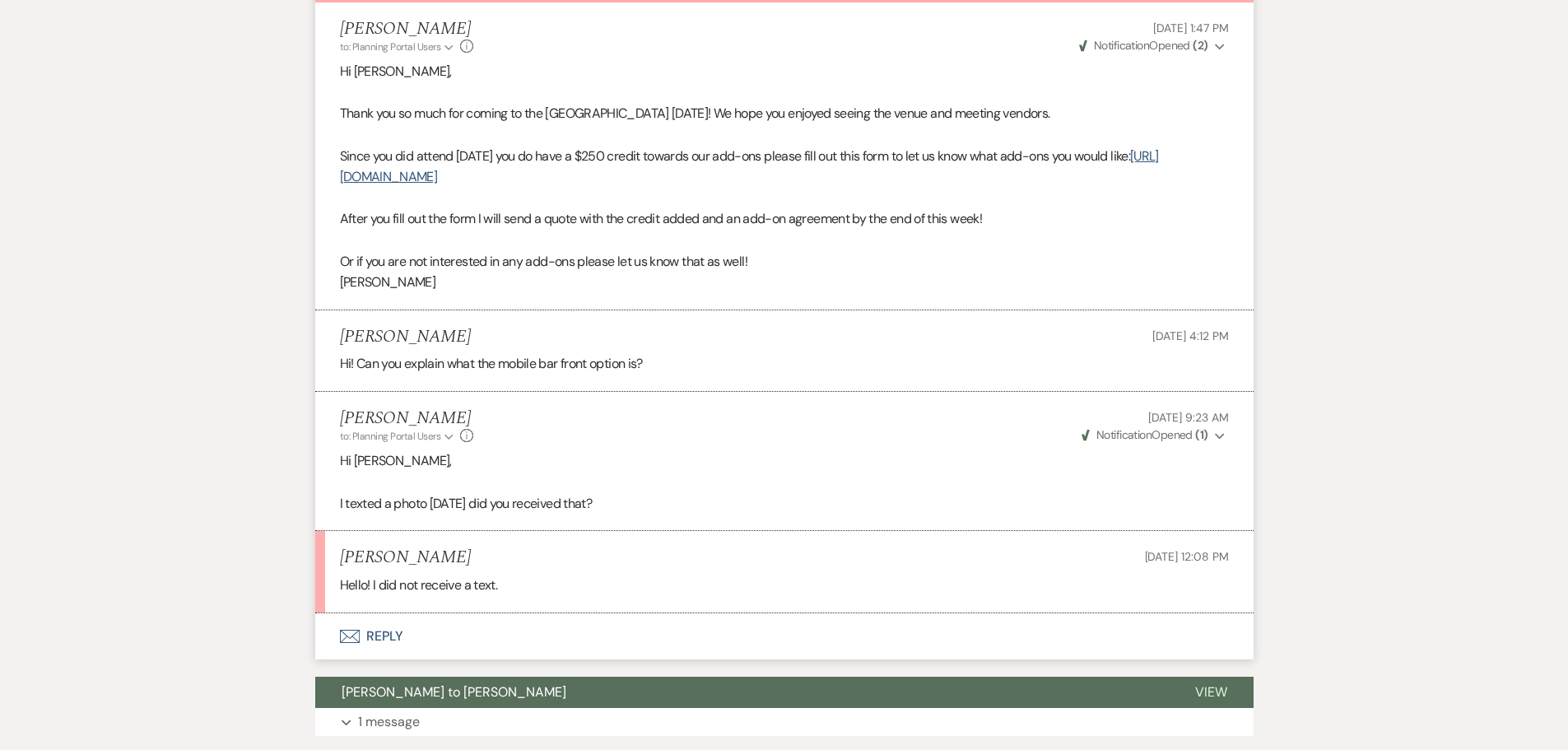
scroll to position [576, 0]
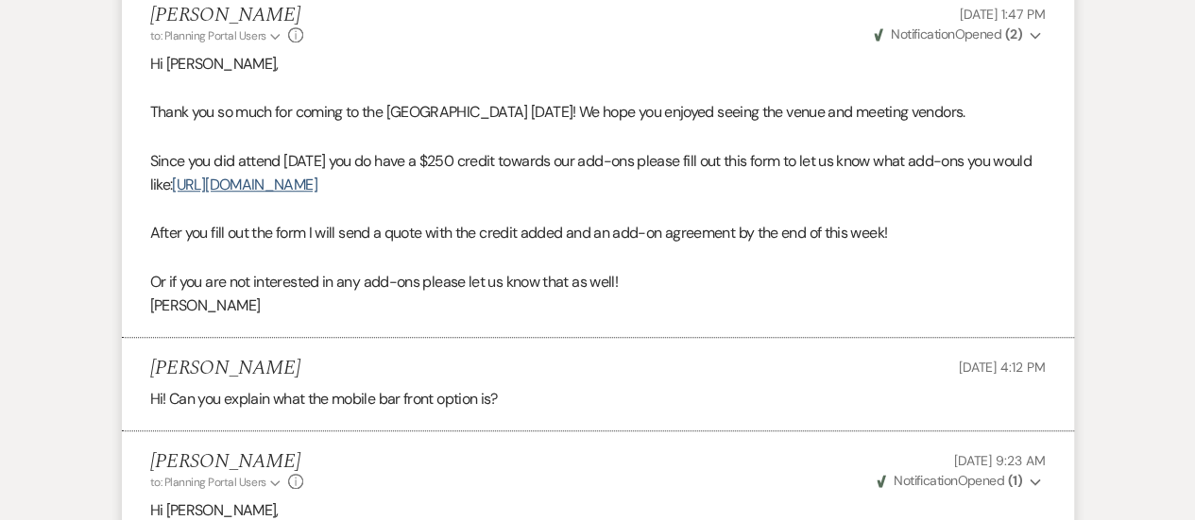
click at [604, 270] on p "Or if you are not interested in any add-ons please let us know that as well!" at bounding box center [597, 282] width 895 height 25
drag, startPoint x: 604, startPoint y: 226, endPoint x: 446, endPoint y: 20, distance: 259.9
click at [491, 205] on div "Hi Gabby, Thank you so much for coming to the Open House yesterday! We hope you…" at bounding box center [597, 185] width 895 height 266
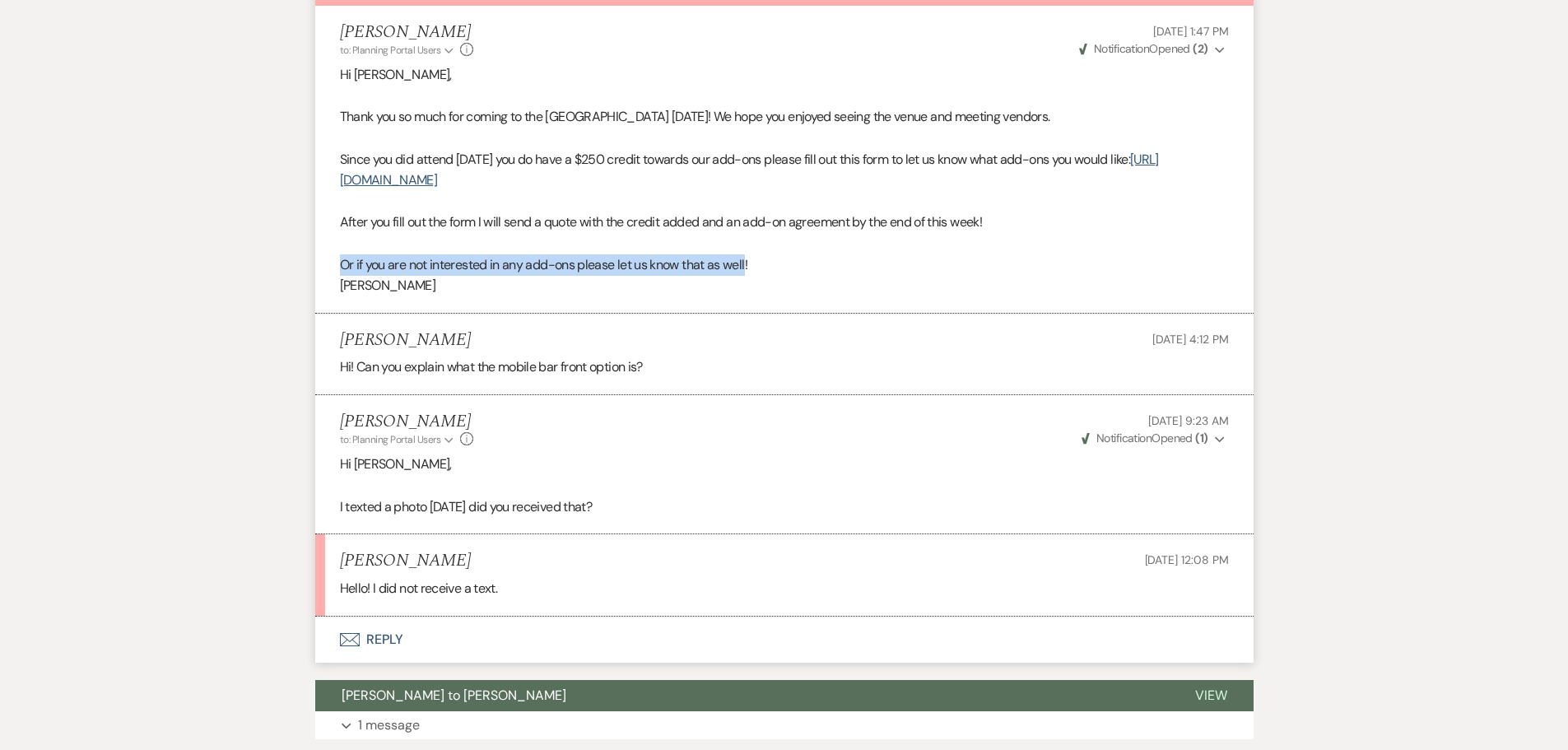
scroll to position [0, 0]
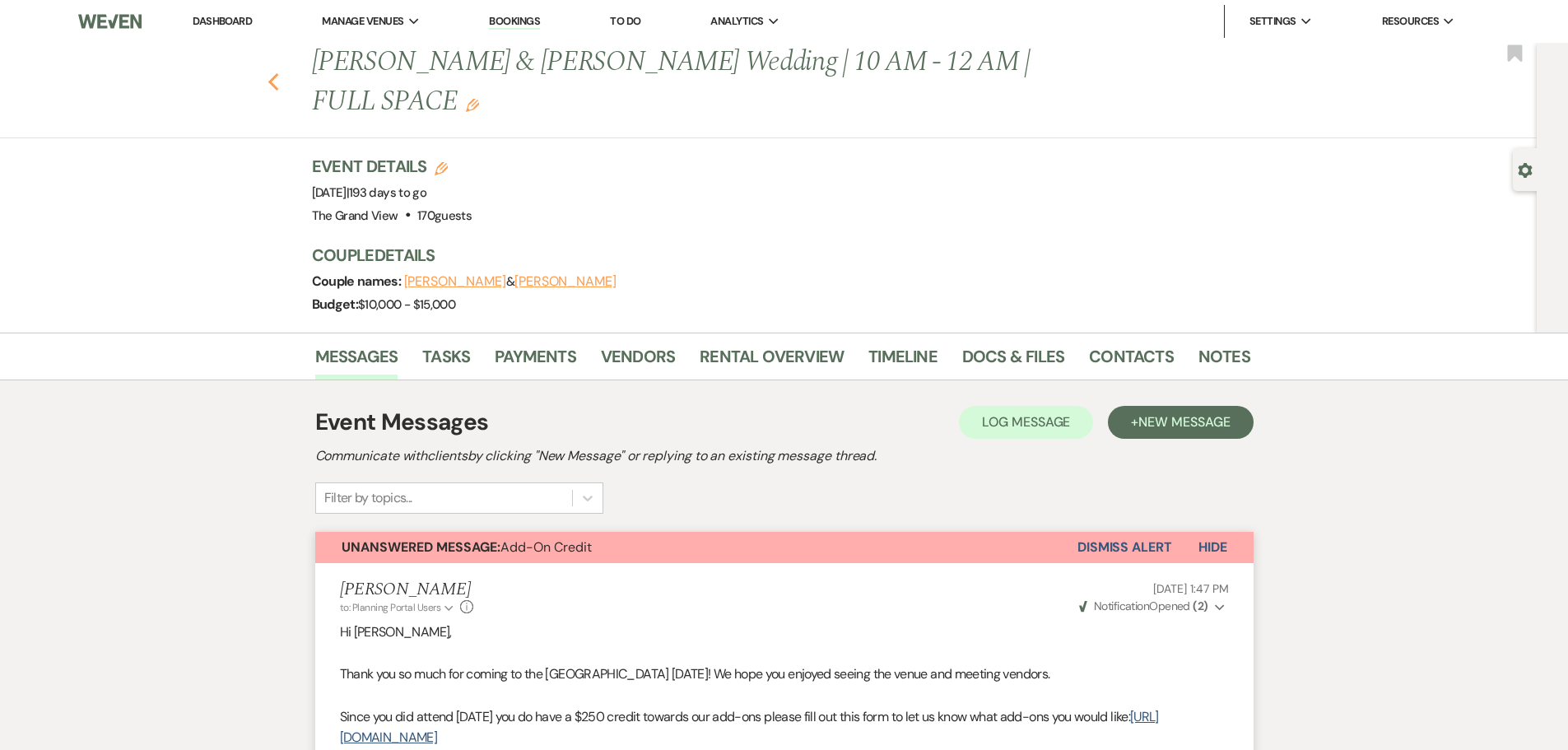
click at [278, 73] on use "button" at bounding box center [273, 82] width 10 height 18
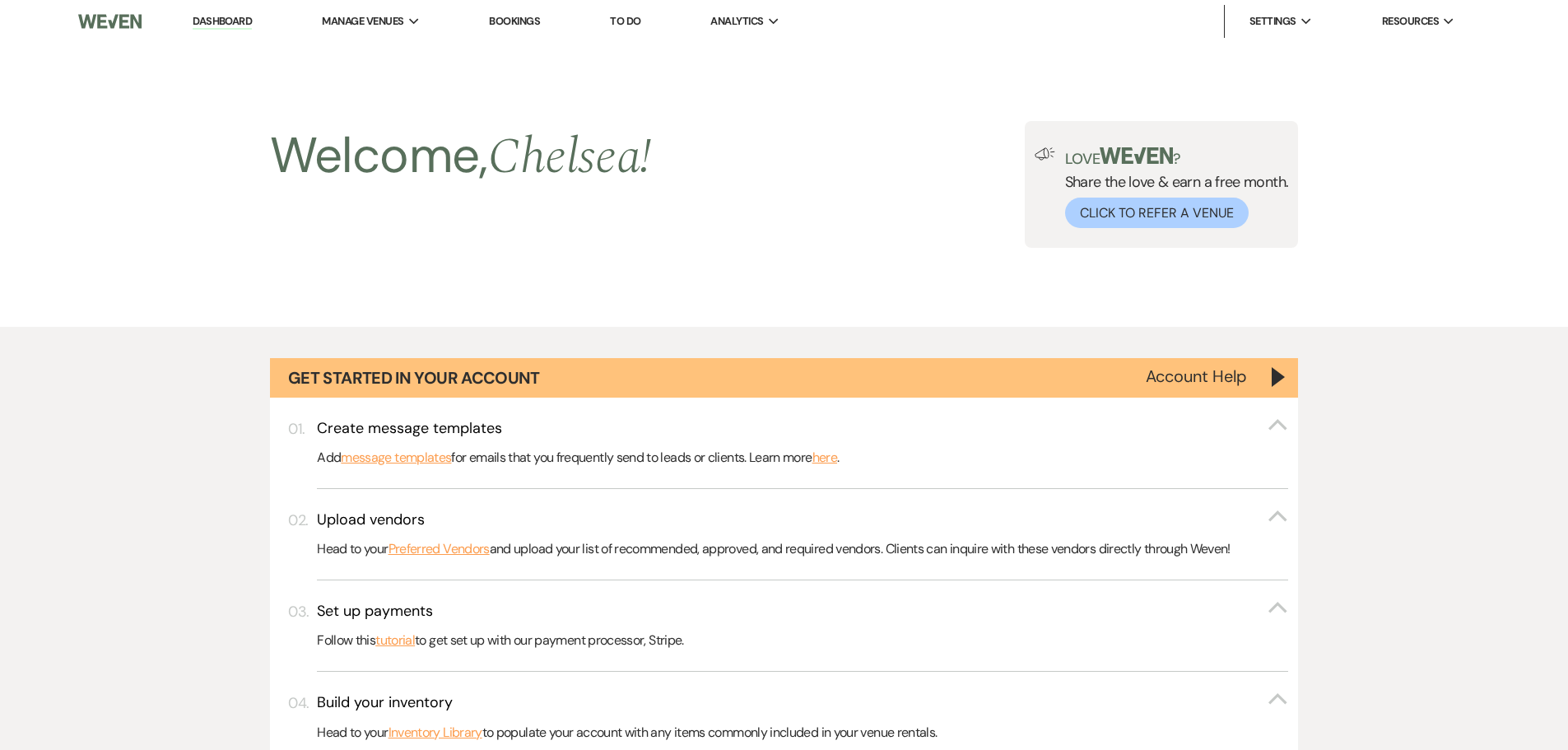
scroll to position [972, 0]
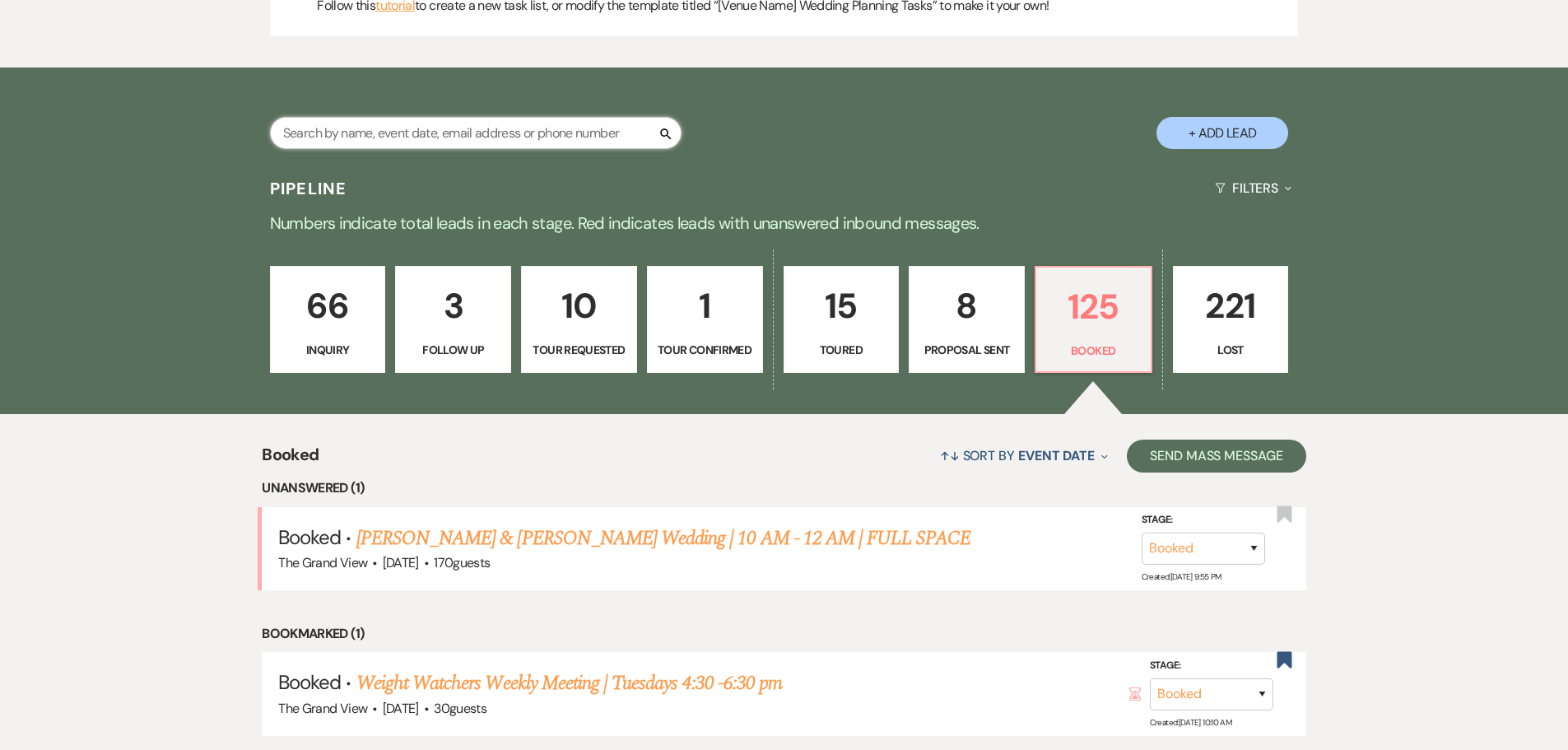
click at [451, 136] on input "text" at bounding box center [476, 133] width 411 height 32
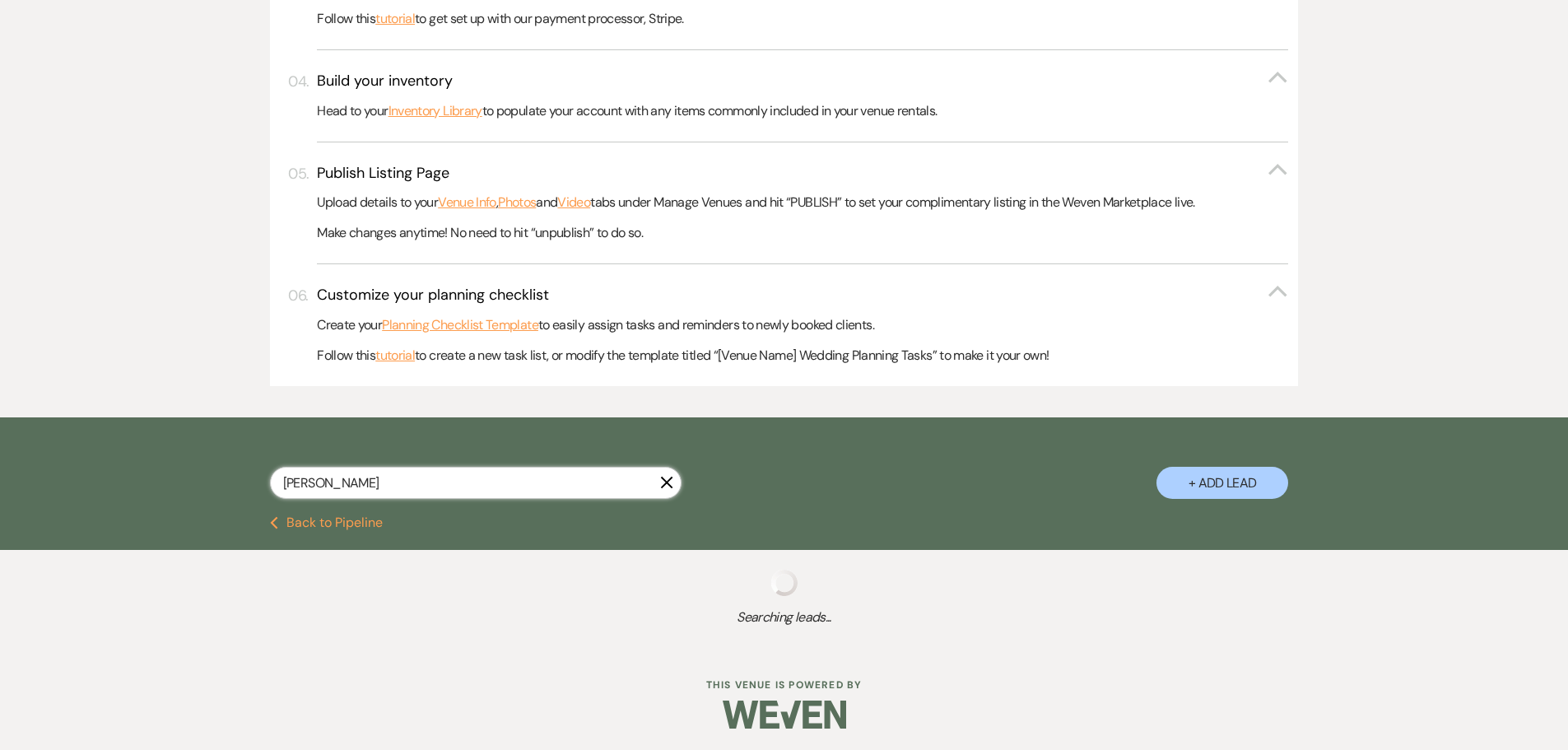
scroll to position [622, 0]
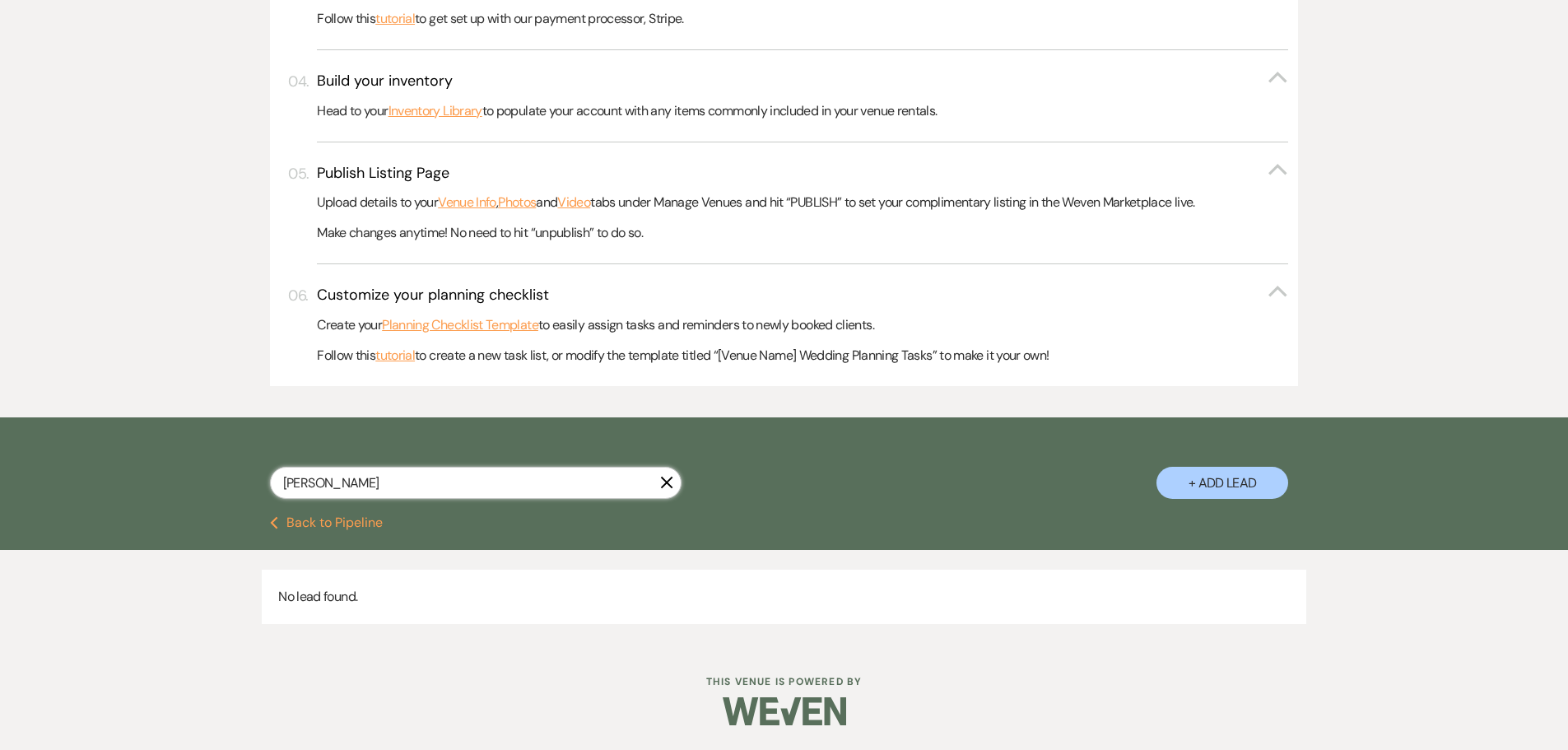
type input "bryan"
click at [1196, 479] on button "+ Add Lead" at bounding box center [1222, 482] width 132 height 32
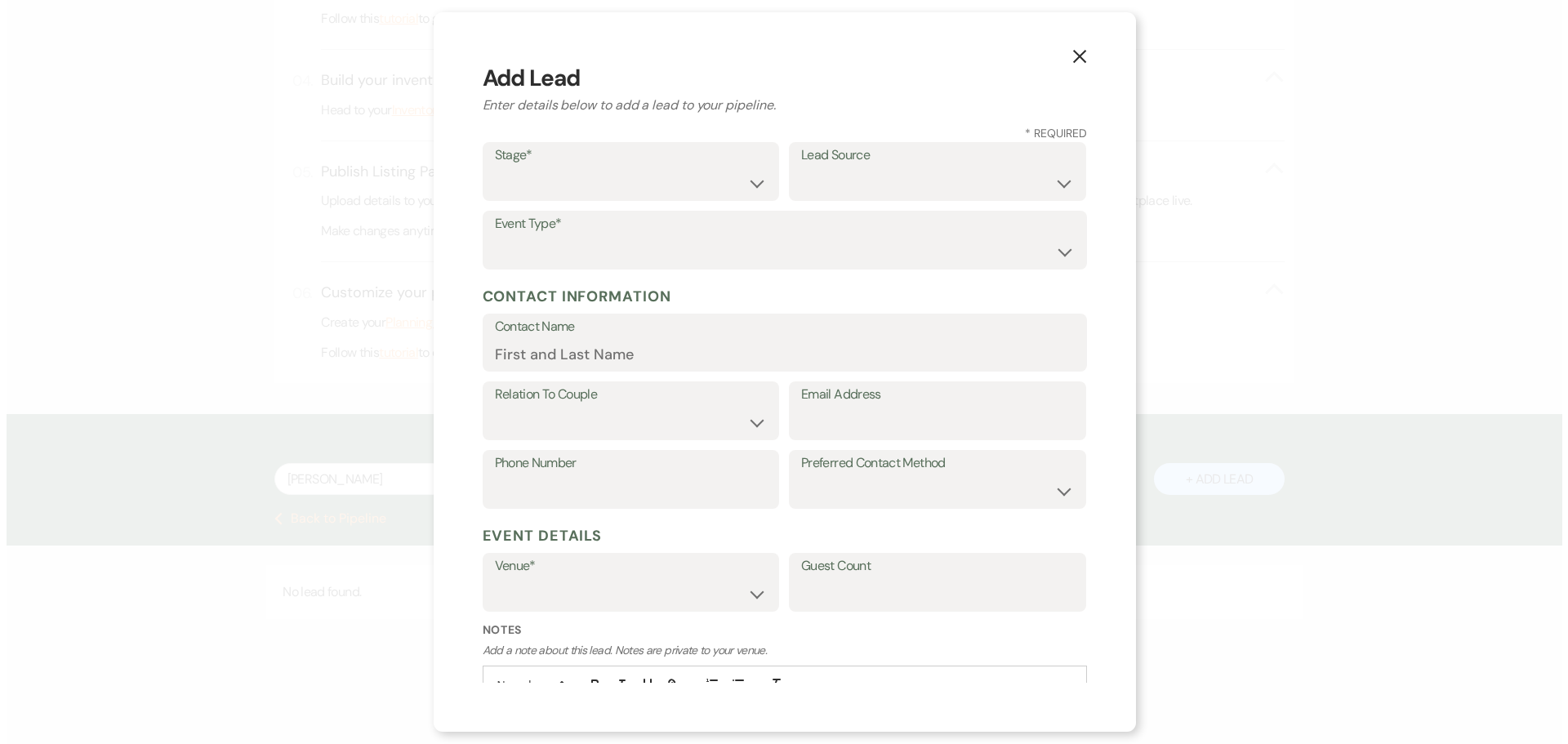
scroll to position [618, 0]
click at [640, 172] on select "Inquiry Follow Up Tour Requested Tour Confirmed Toured Proposal Sent Booked Lost" at bounding box center [630, 183] width 272 height 32
select select "5"
click at [494, 168] on select "Inquiry Follow Up Tour Requested Tour Confirmed Toured Proposal Sent Booked Lost" at bounding box center [630, 183] width 272 height 32
click at [884, 175] on select "Weven Venue Website Instagram Facebook Pinterest Google The Knot Wedding Wire H…" at bounding box center [937, 183] width 272 height 32
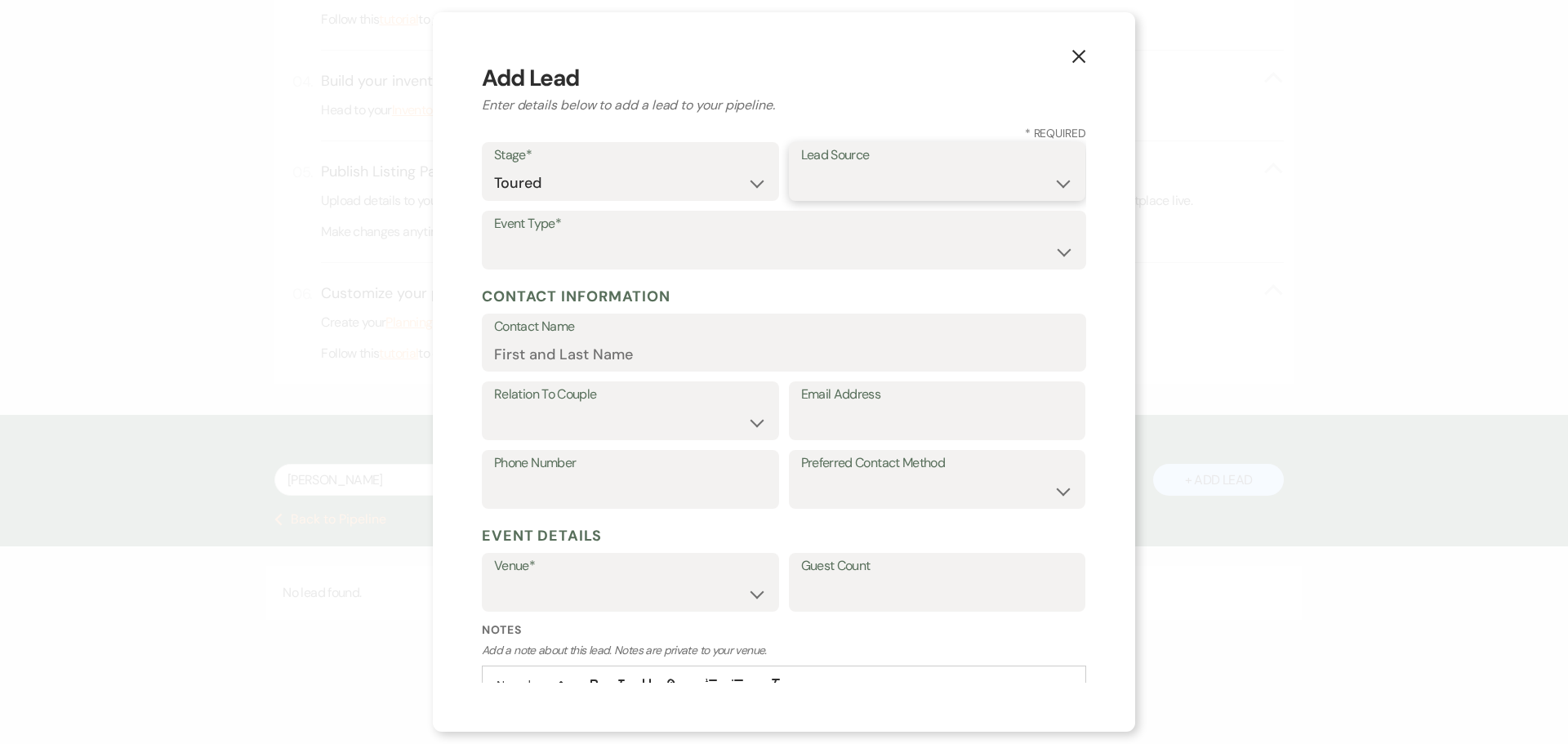
select select "5"
click at [801, 168] on select "Weven Venue Website Instagram Facebook Pinterest Google The Knot Wedding Wire H…" at bounding box center [937, 183] width 272 height 32
click at [676, 233] on label "Event Type*" at bounding box center [784, 224] width 580 height 23
click at [654, 236] on select "Wedding Anniversary Party Baby Shower Bachelorette / Bachelor Party Birthday Pa…" at bounding box center [784, 252] width 580 height 32
select select "4"
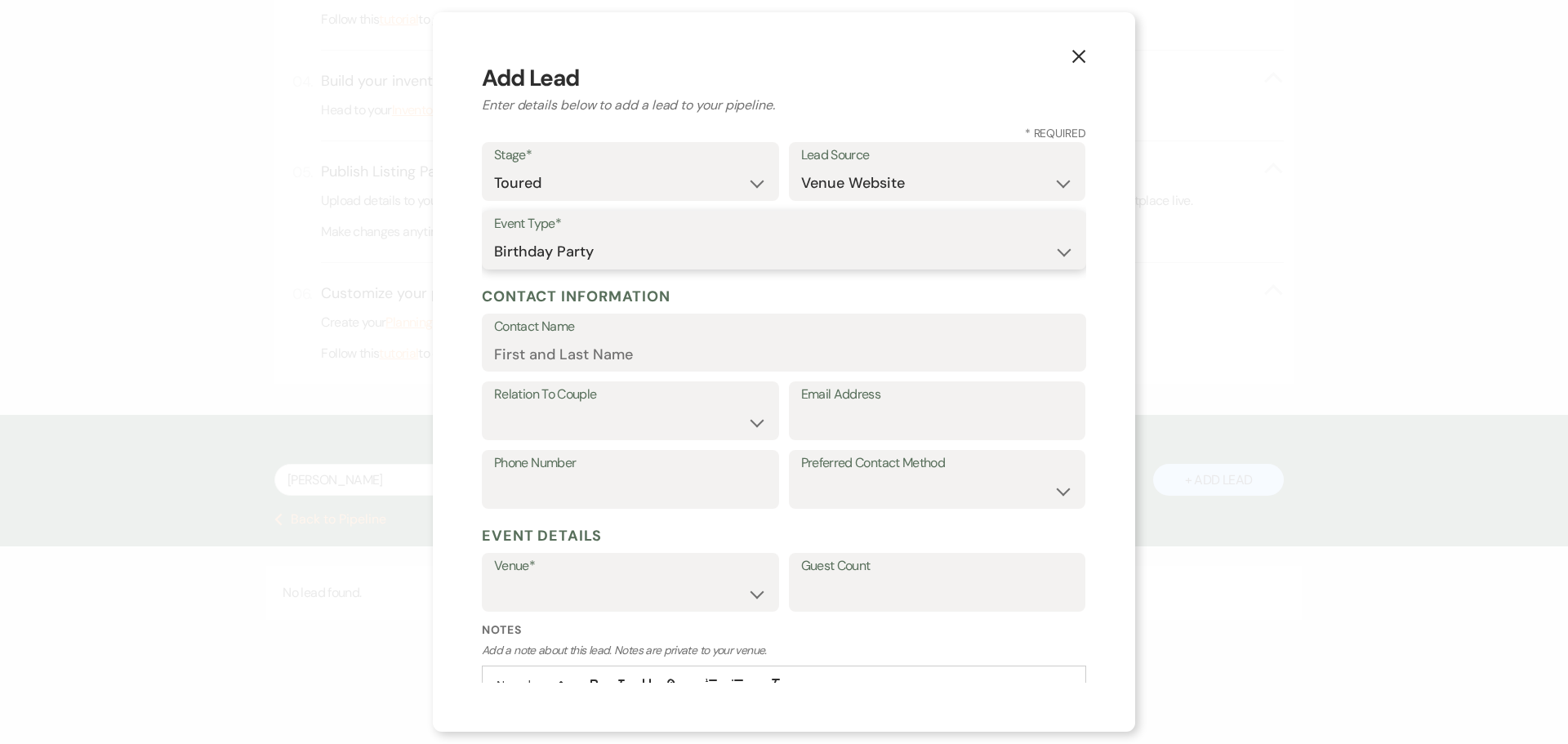
click at [494, 236] on select "Wedding Anniversary Party Baby Shower Bachelorette / Bachelor Party Birthday Pa…" at bounding box center [784, 252] width 580 height 32
click at [613, 370] on input "Contact Name" at bounding box center [784, 354] width 580 height 32
click at [852, 413] on input "Email Address" at bounding box center [937, 422] width 272 height 32
paste input "brianandtobi@gmail.com"
type input "brianandtobi@gmail.com"
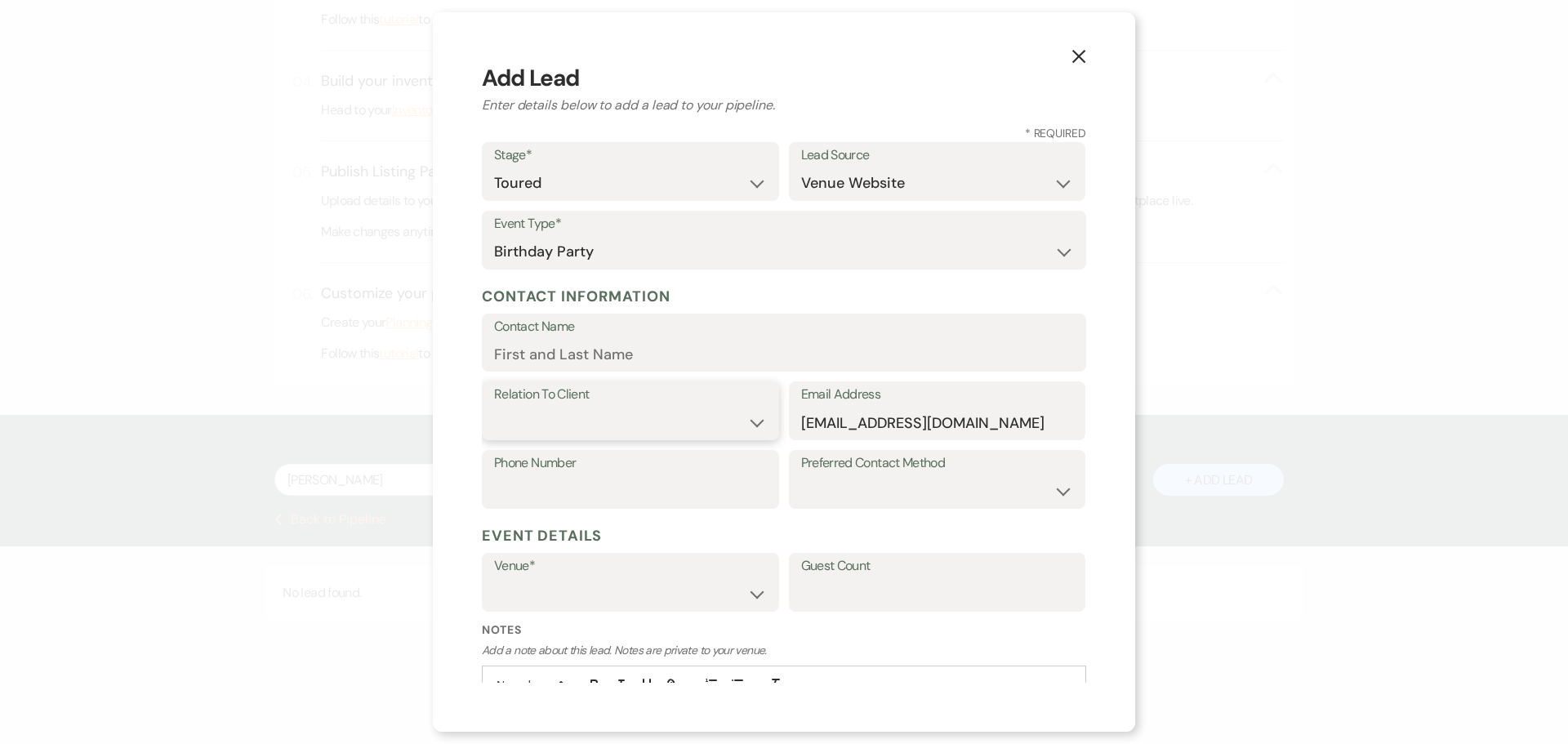
drag, startPoint x: 612, startPoint y: 428, endPoint x: 611, endPoint y: 438, distance: 10.0
click at [612, 428] on select "Client Event Planner Parent of Client Family Member Friend Other" at bounding box center [630, 422] width 272 height 32
select select "1"
click at [494, 407] on select "Client Event Planner Parent of Client Family Member Friend Other" at bounding box center [630, 422] width 272 height 32
click at [596, 487] on input "Phone Number" at bounding box center [630, 491] width 272 height 32
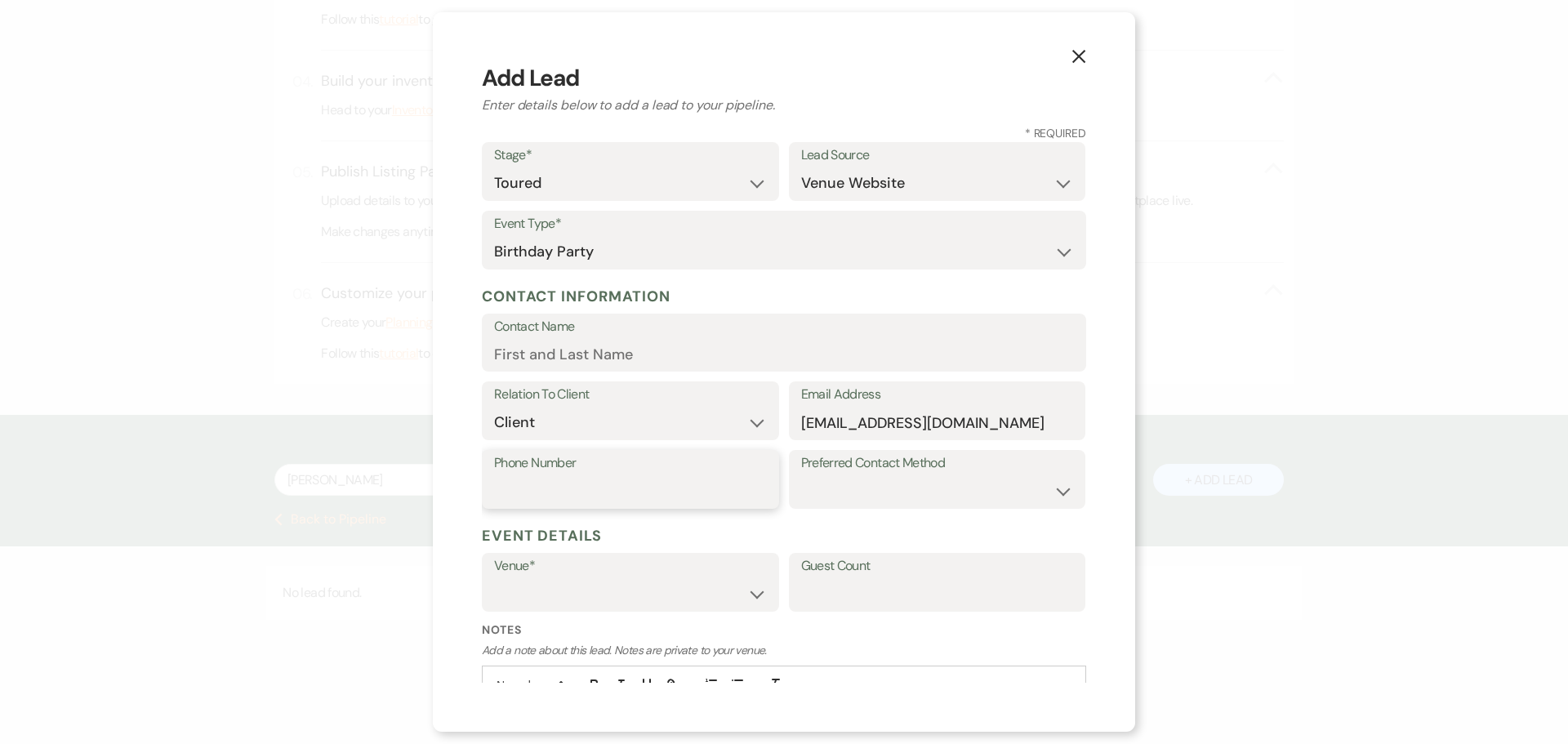
paste input "8177062820"
type input "8177062820"
click at [517, 595] on select "The Grand View Sellmark Ranch" at bounding box center [630, 594] width 272 height 32
select select "836"
click at [494, 579] on select "The Grand View Sellmark Ranch" at bounding box center [630, 594] width 272 height 32
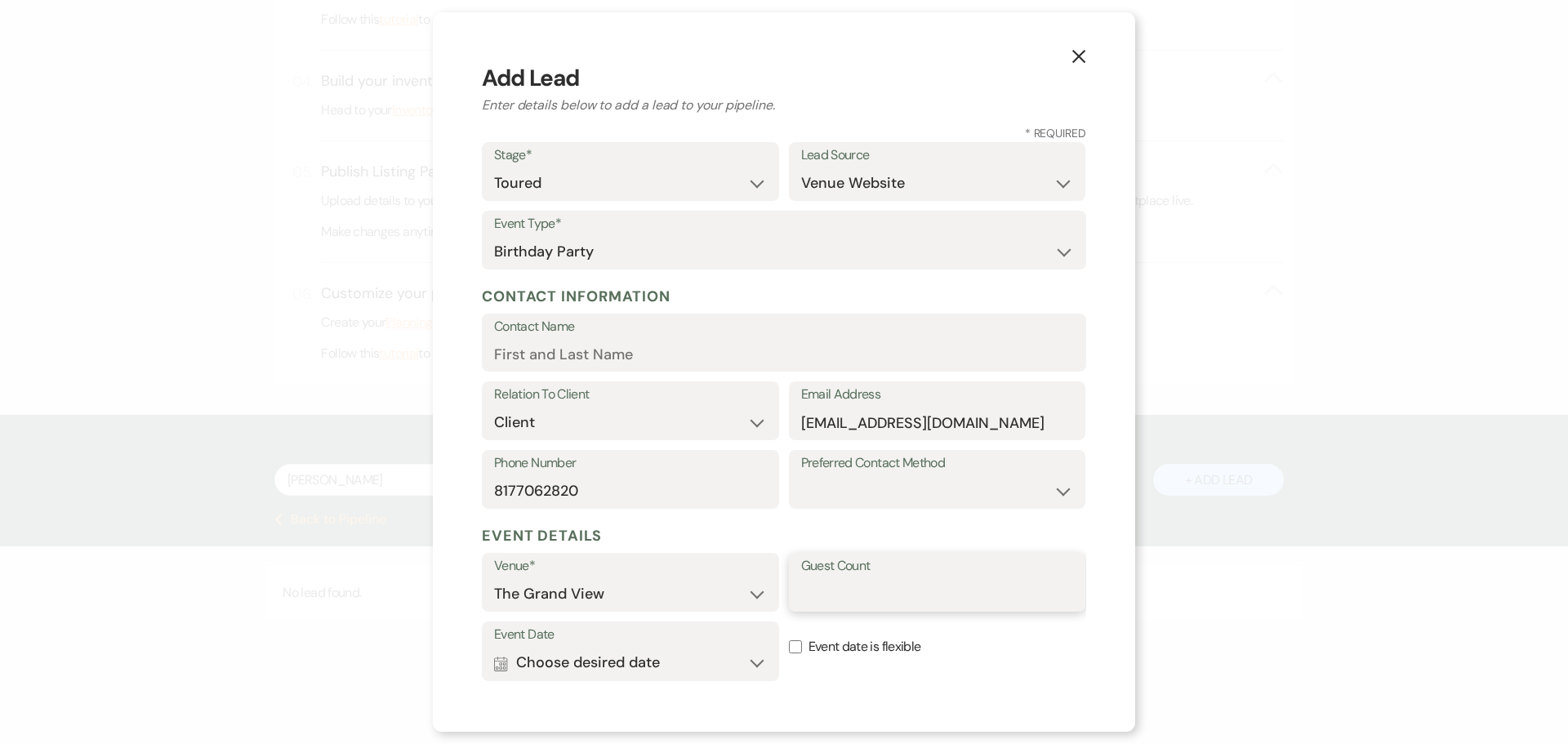
click at [862, 596] on input "Guest Count" at bounding box center [937, 594] width 272 height 32
type input "100"
click at [656, 654] on button "Calendar Choose desired date Expand" at bounding box center [630, 664] width 272 height 33
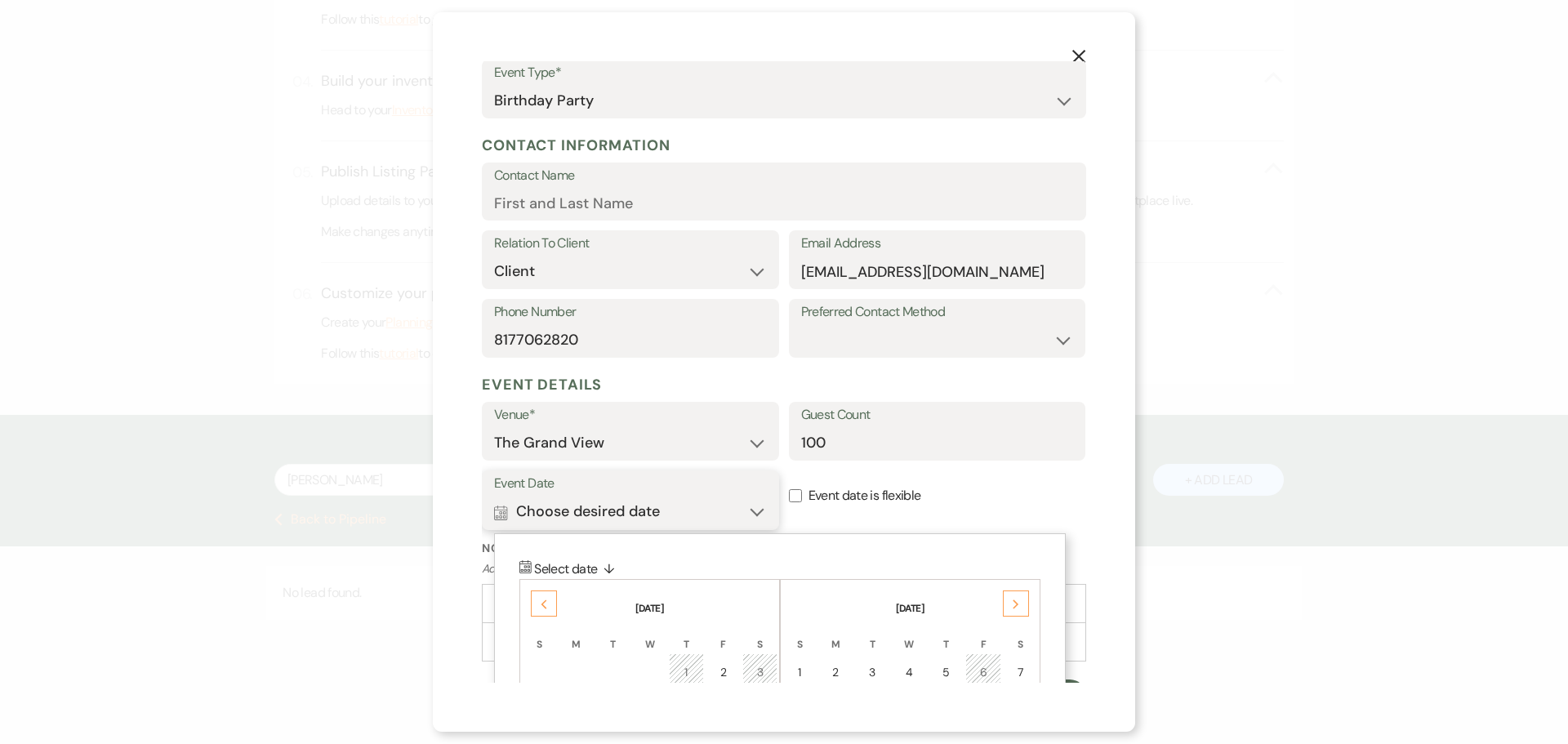
scroll to position [181, 0]
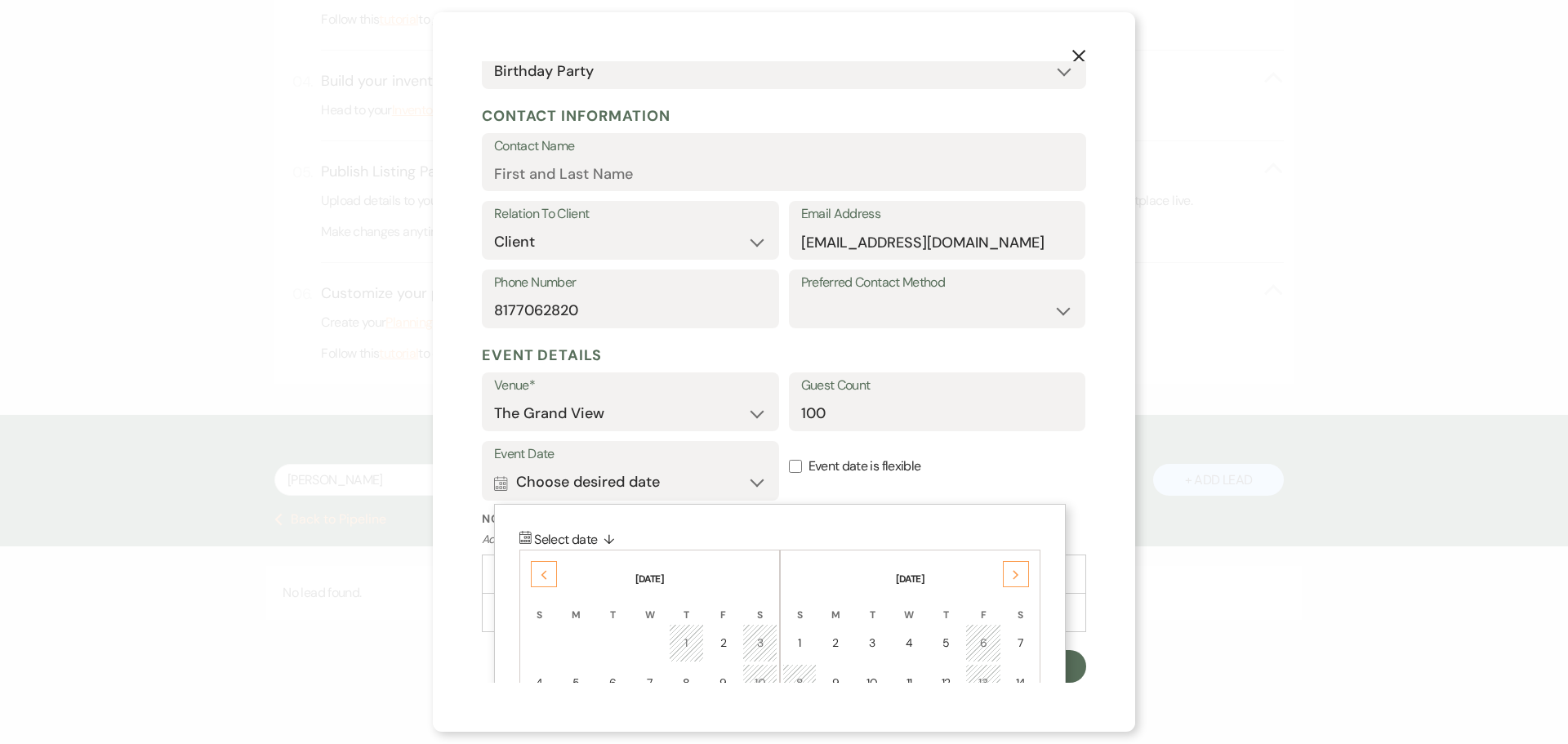
click at [528, 573] on th "January 2026" at bounding box center [650, 569] width 256 height 35
click at [547, 574] on icon "Previous" at bounding box center [543, 574] width 8 height 10
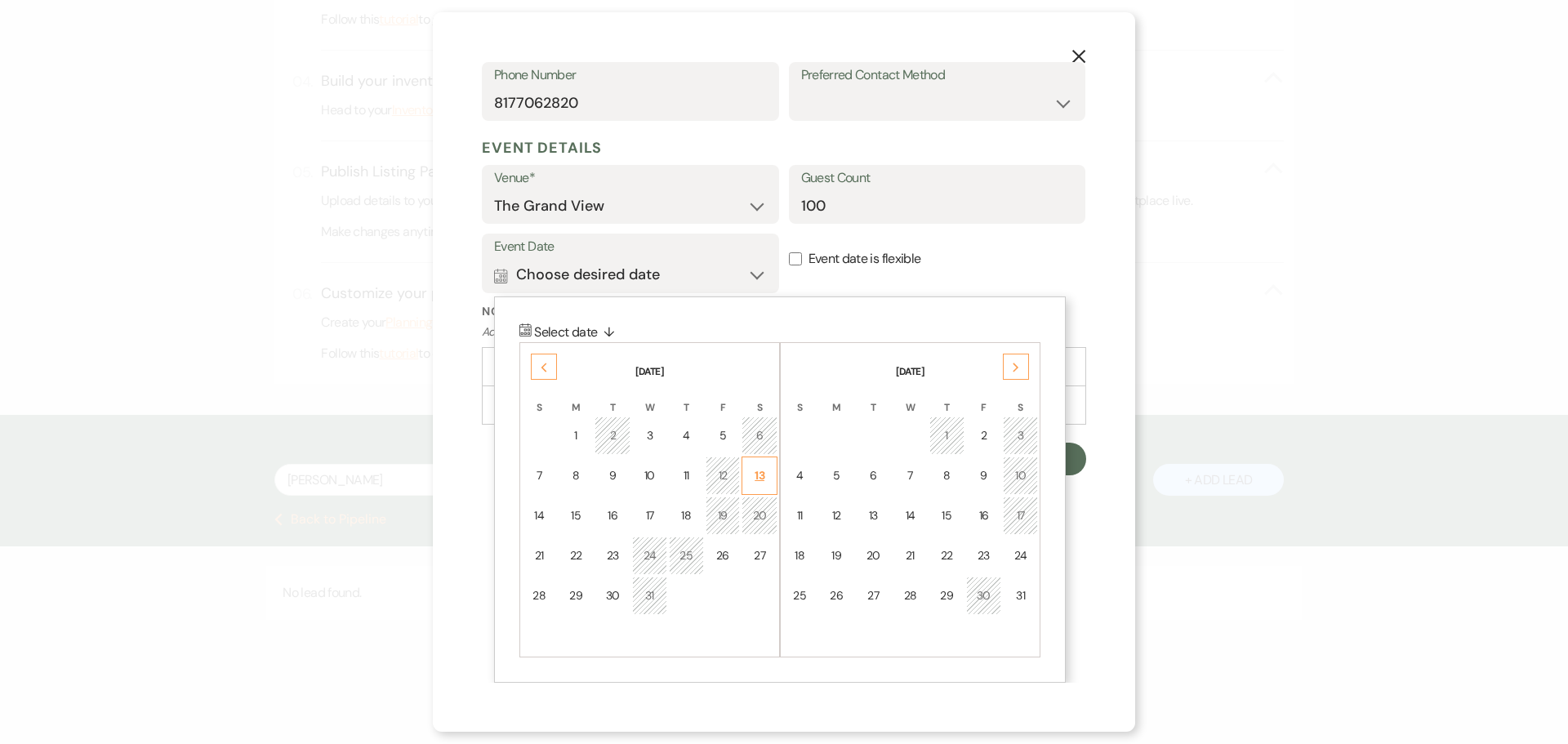
click at [769, 469] on td "13" at bounding box center [760, 476] width 36 height 38
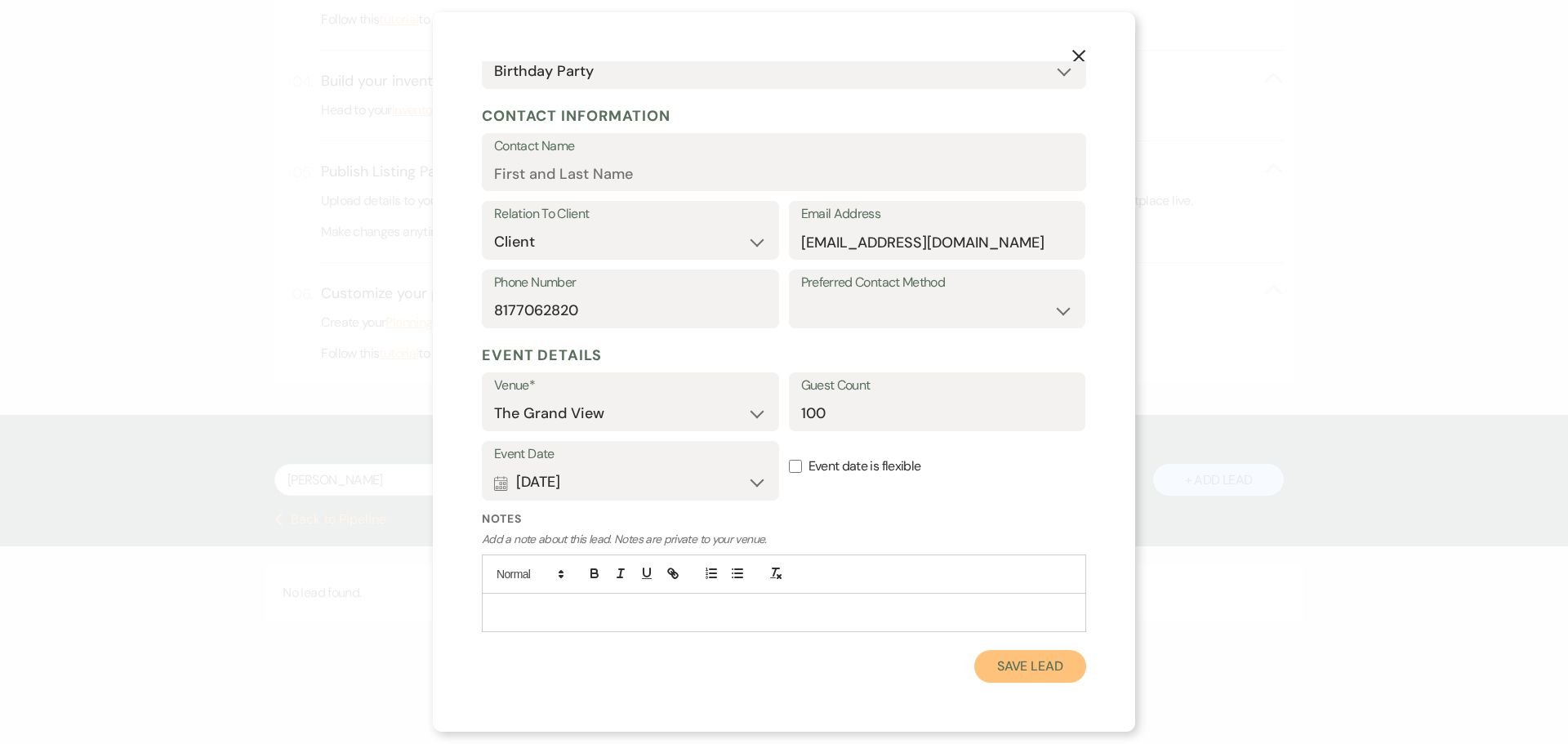
click at [1020, 657] on button "Save Lead" at bounding box center [1030, 667] width 112 height 33
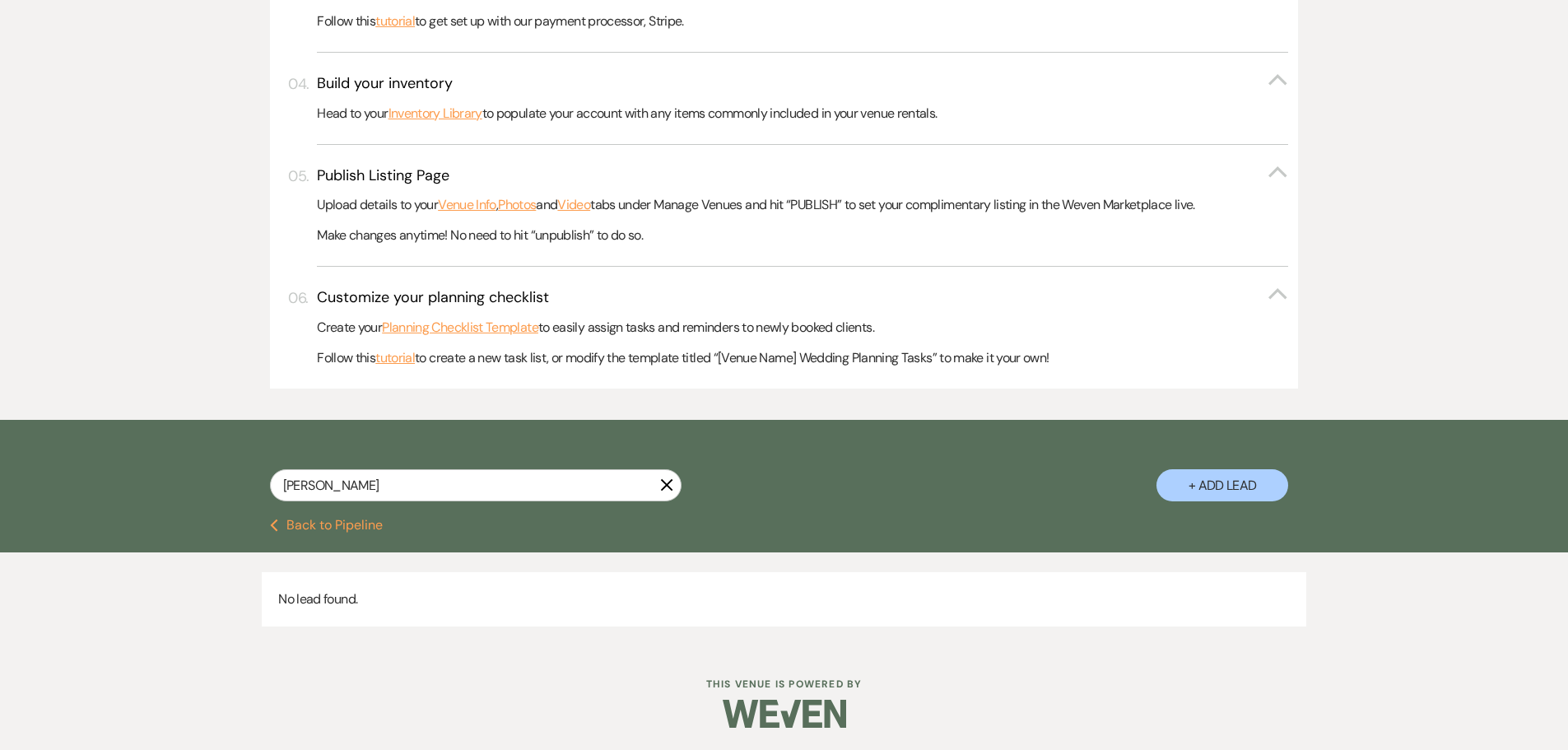
click at [333, 528] on button "Previous Back to Pipeline" at bounding box center [326, 525] width 112 height 13
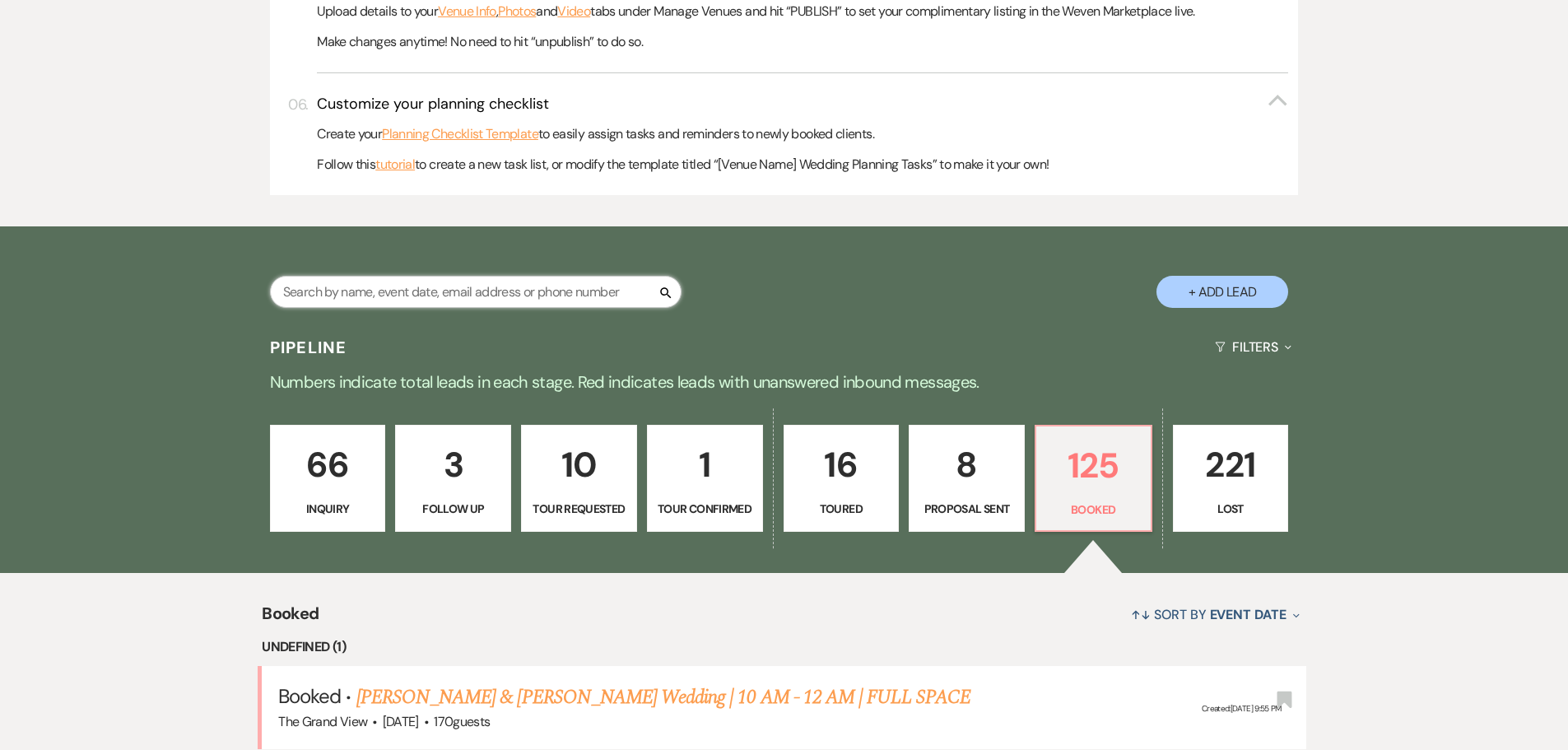
click at [382, 289] on input "text" at bounding box center [476, 291] width 411 height 32
click at [813, 465] on p "16" at bounding box center [841, 464] width 95 height 55
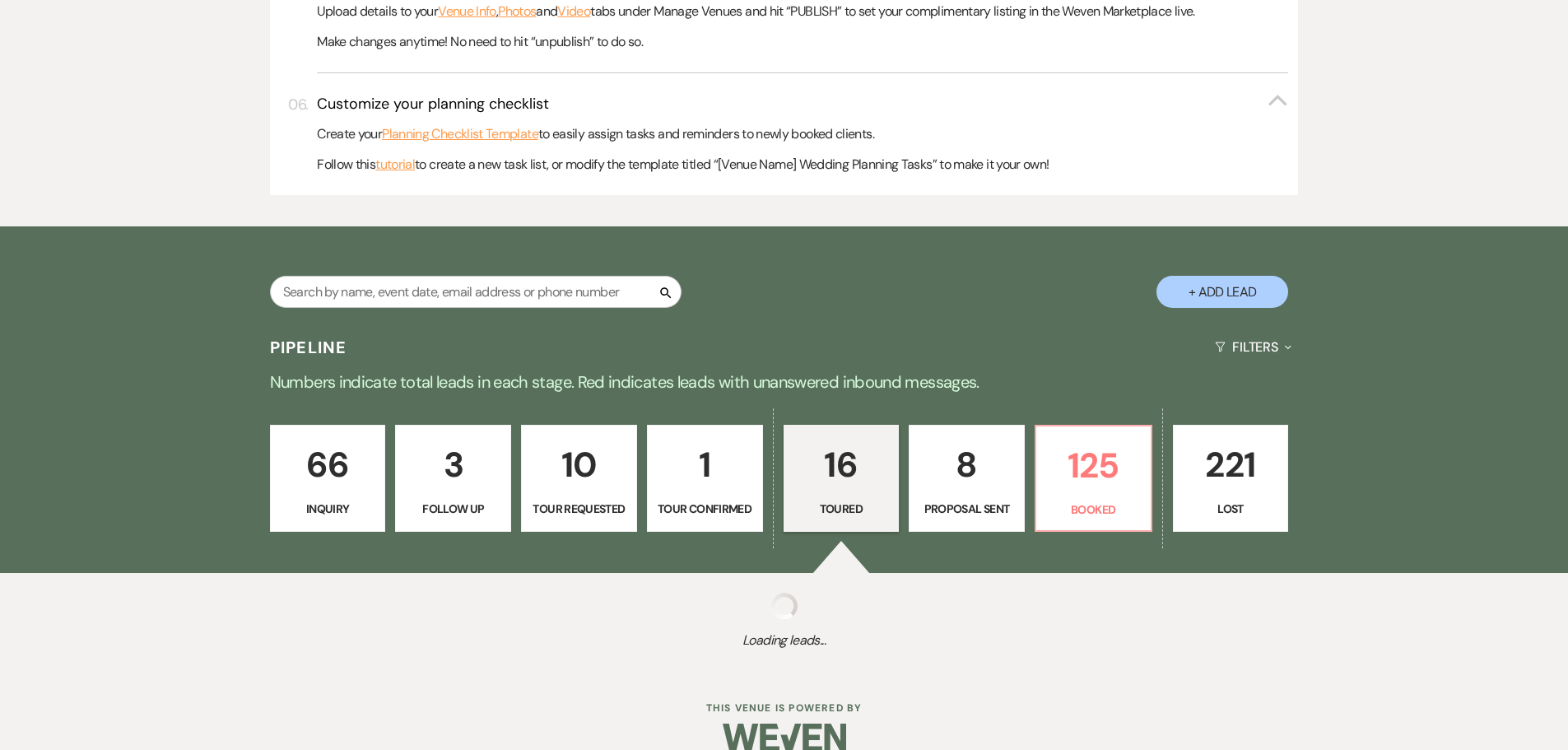
click at [821, 491] on p "16" at bounding box center [841, 464] width 95 height 55
select select "5"
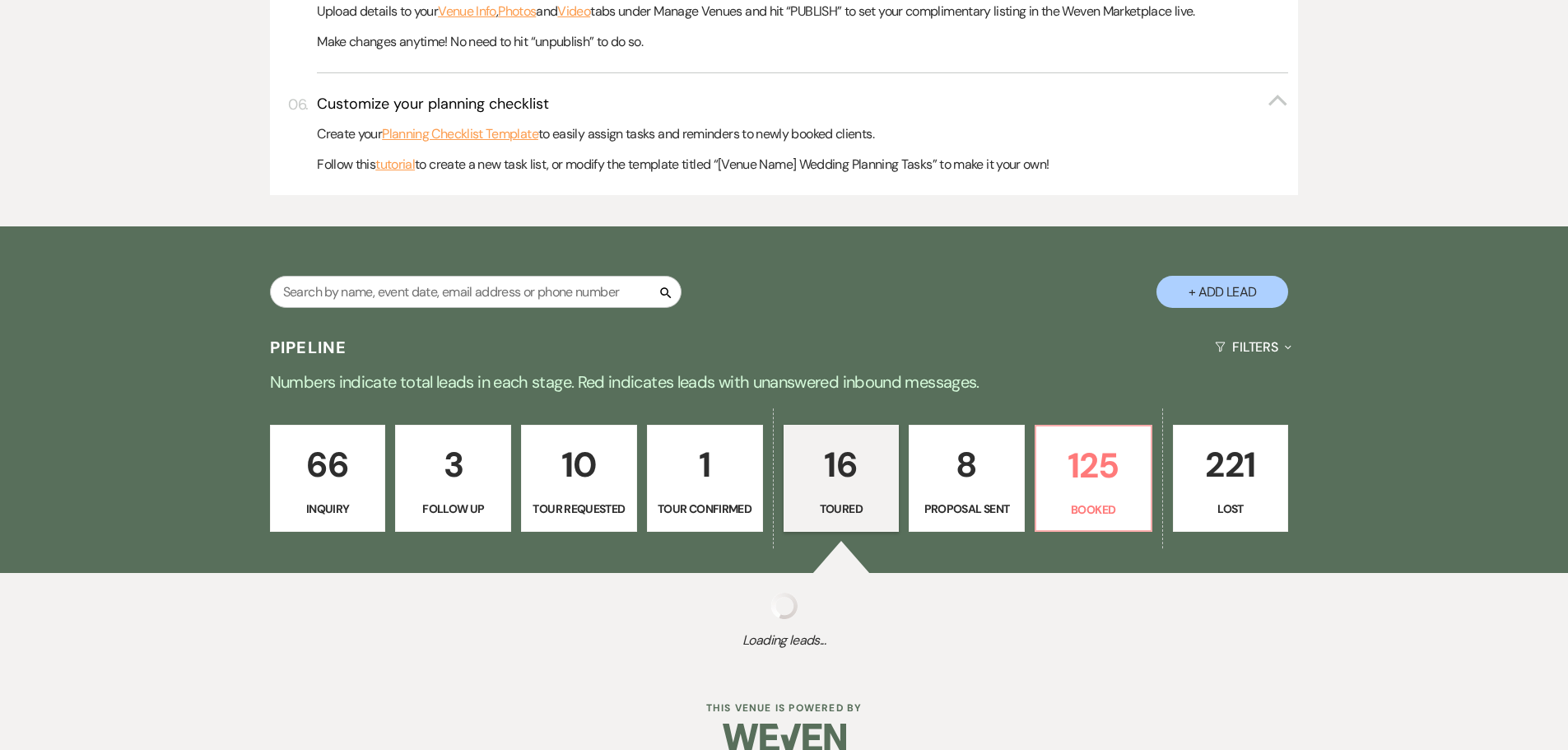
select select "5"
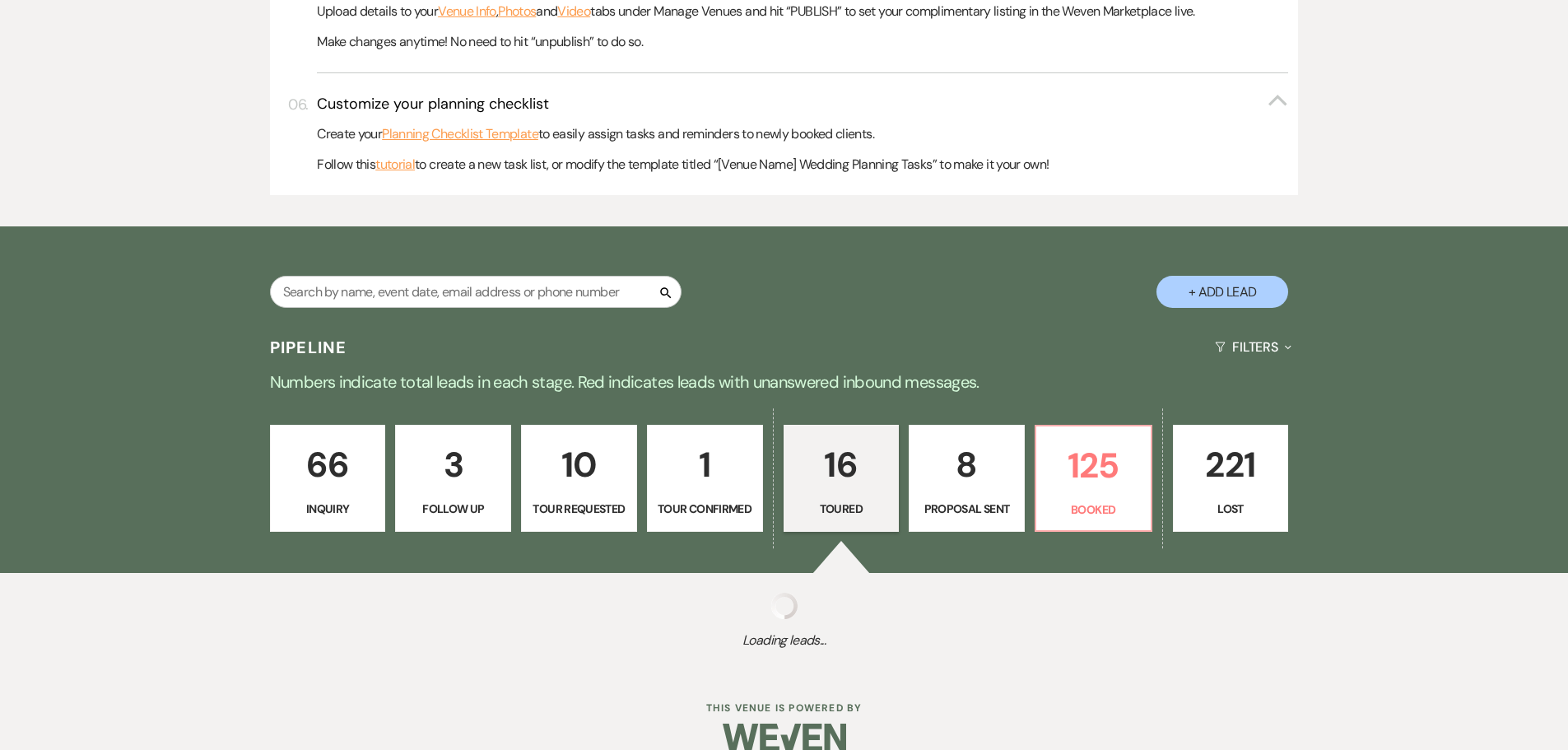
select select "5"
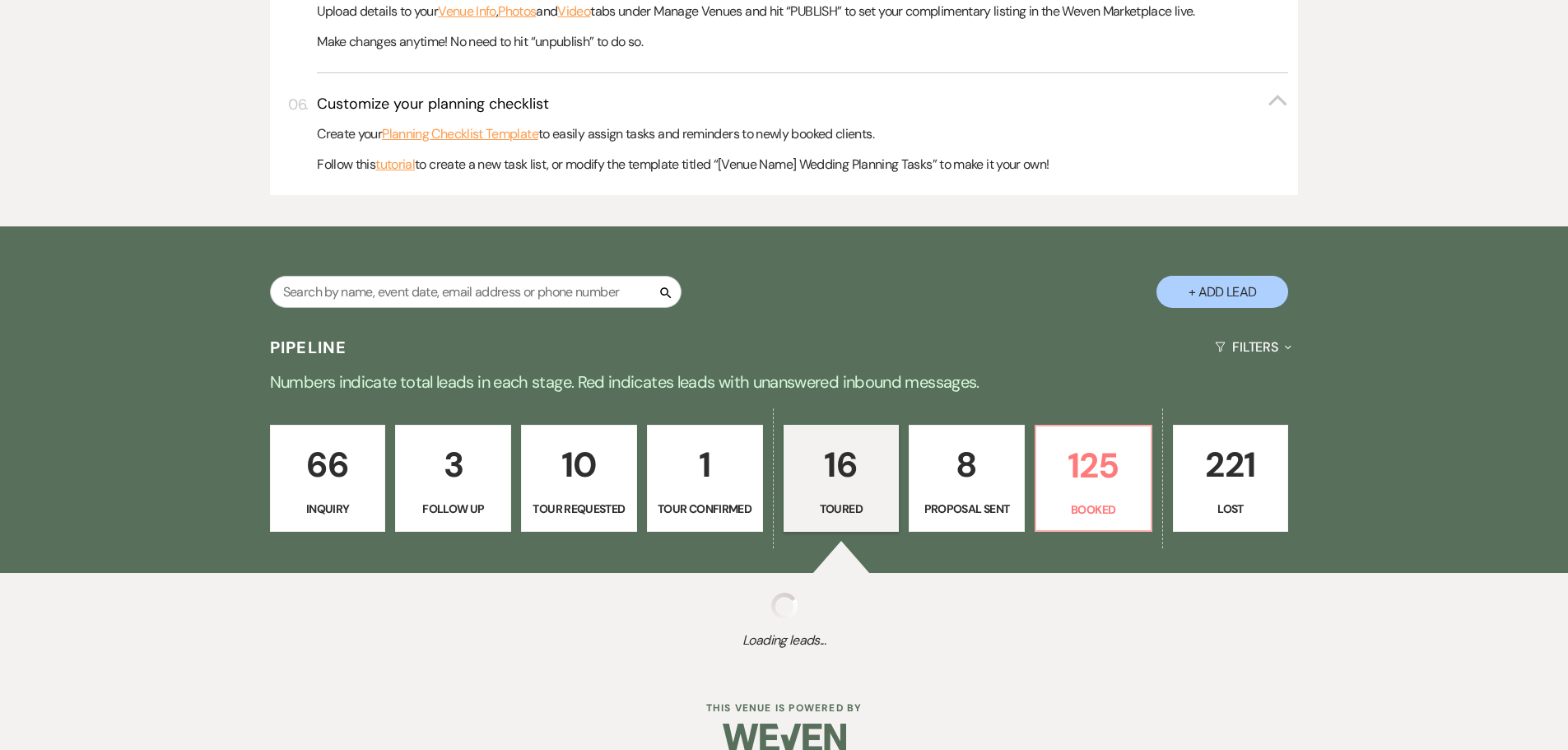
select select "5"
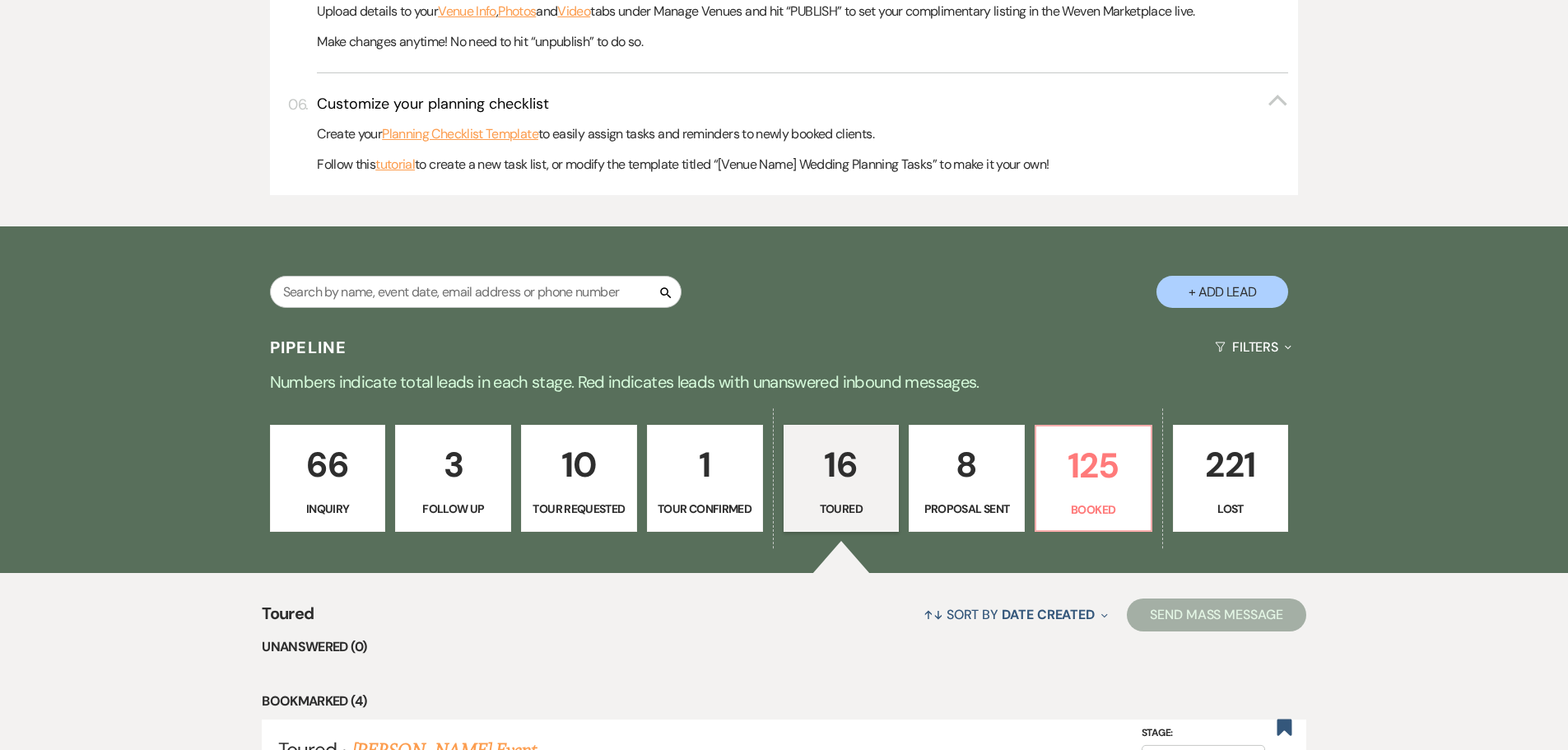
click at [842, 488] on p "16" at bounding box center [841, 464] width 95 height 55
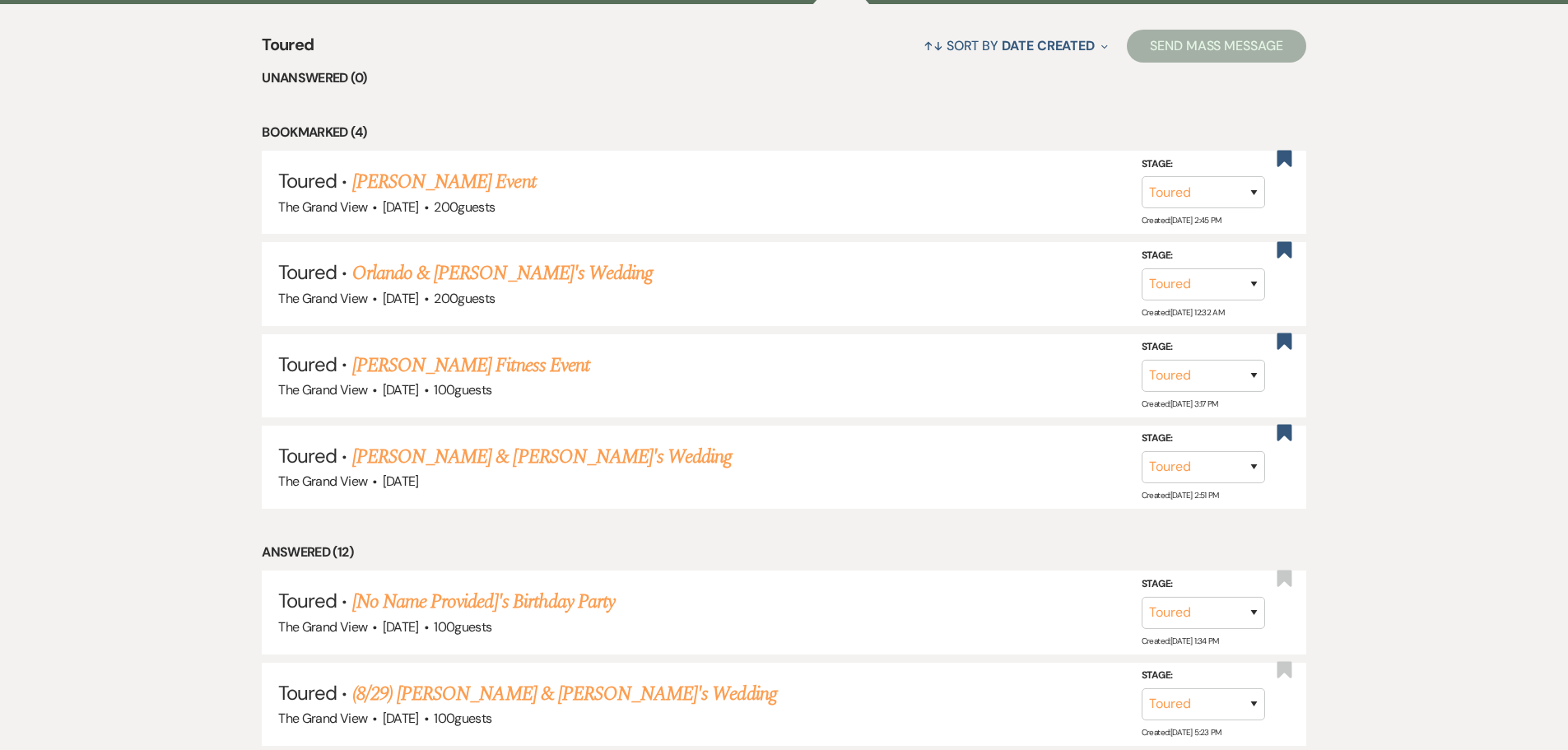
scroll to position [1636, 0]
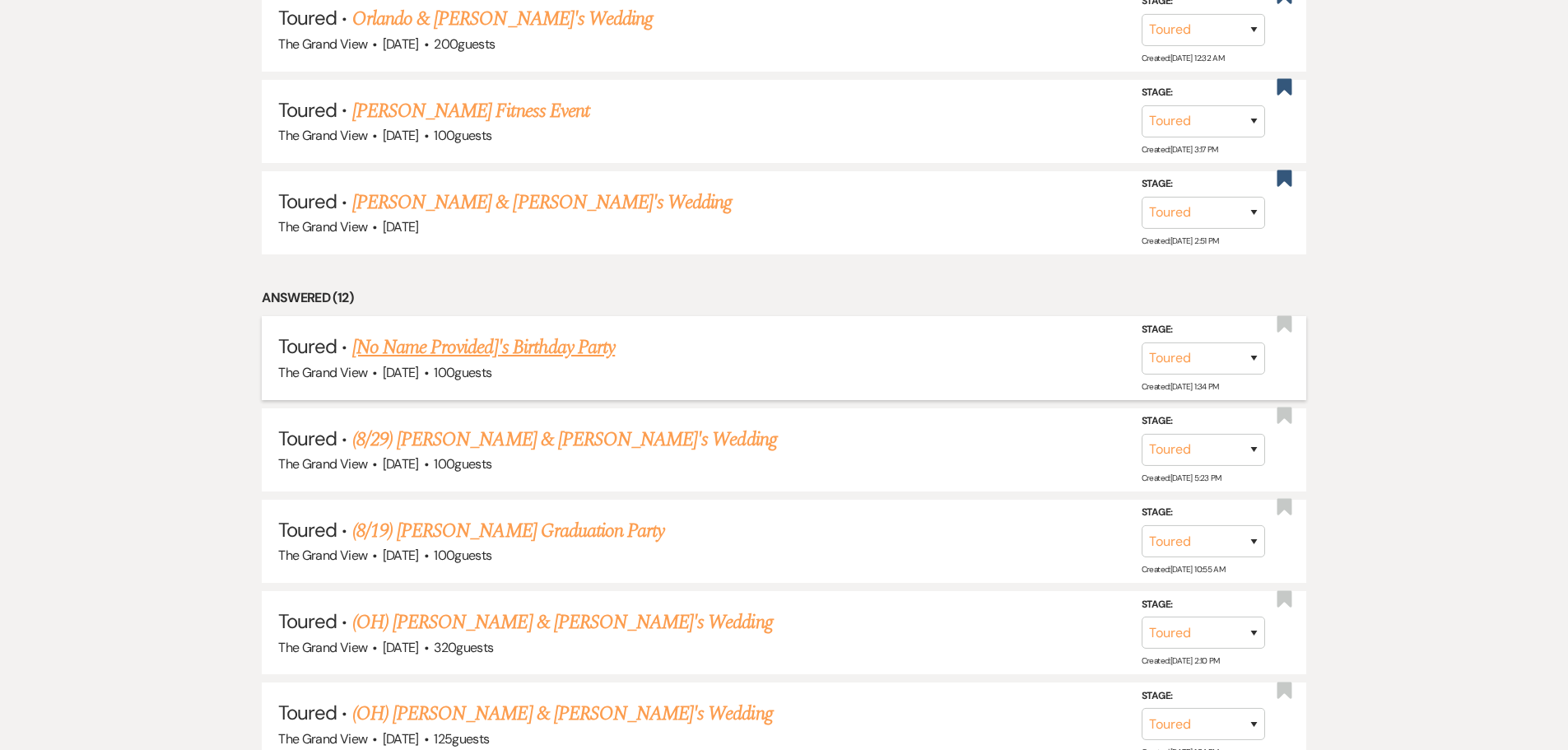
click at [397, 352] on link "[No Name Provided]'s Birthday Party" at bounding box center [483, 348] width 262 height 30
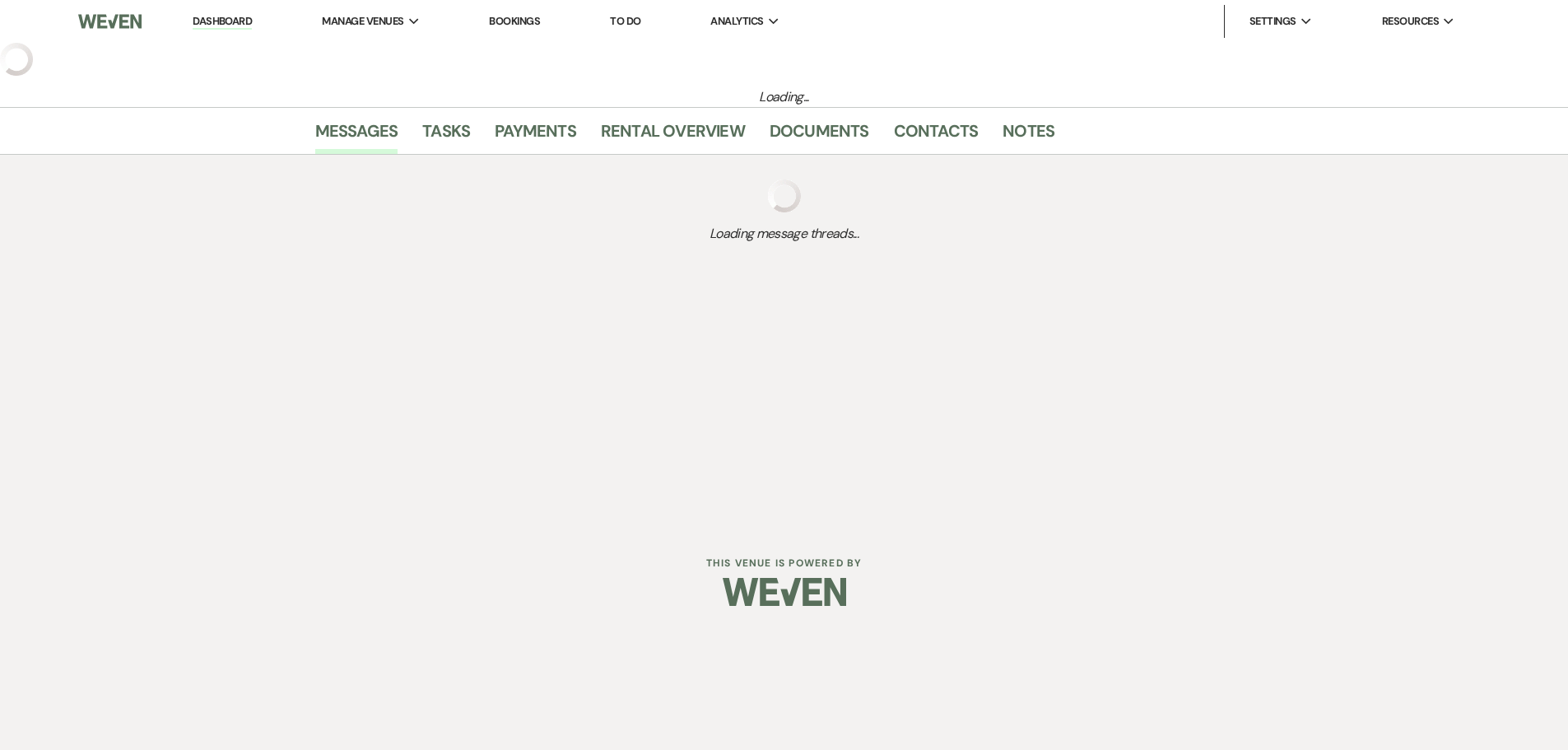
select select "5"
select select "4"
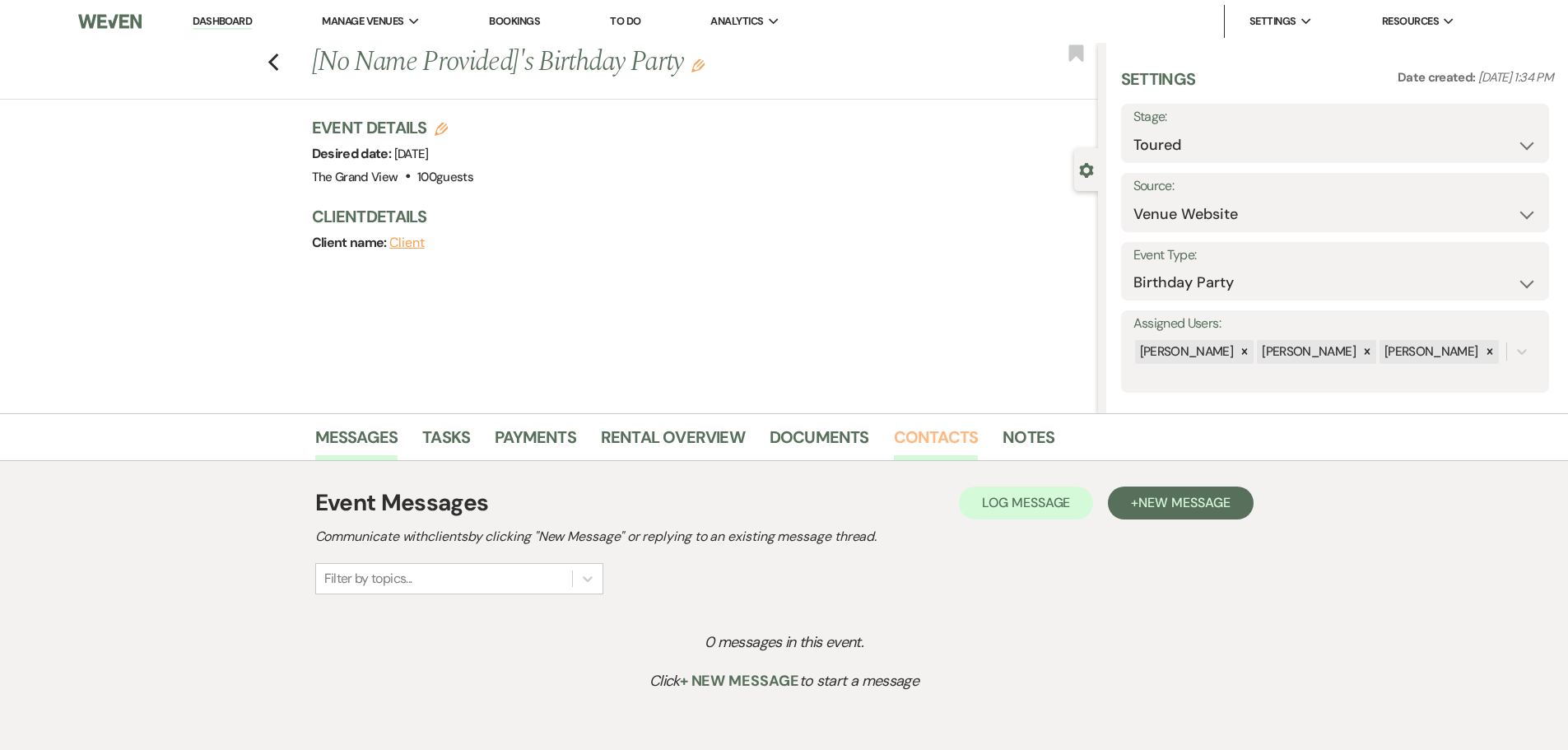
click at [894, 447] on link "Contacts" at bounding box center [936, 442] width 85 height 37
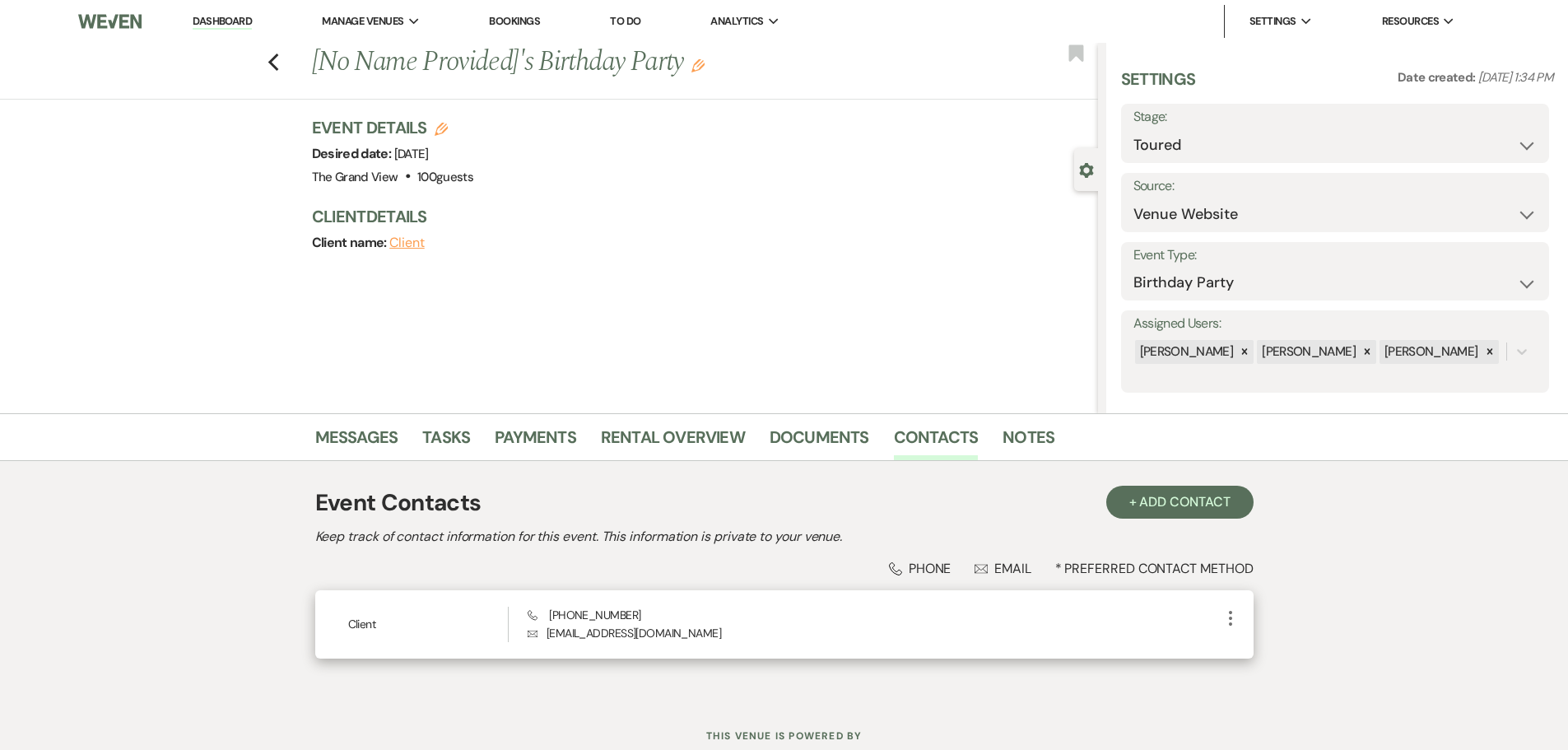
click at [1226, 619] on icon "More" at bounding box center [1231, 618] width 20 height 20
click at [1252, 644] on icon "Pencil" at bounding box center [1246, 651] width 13 height 13
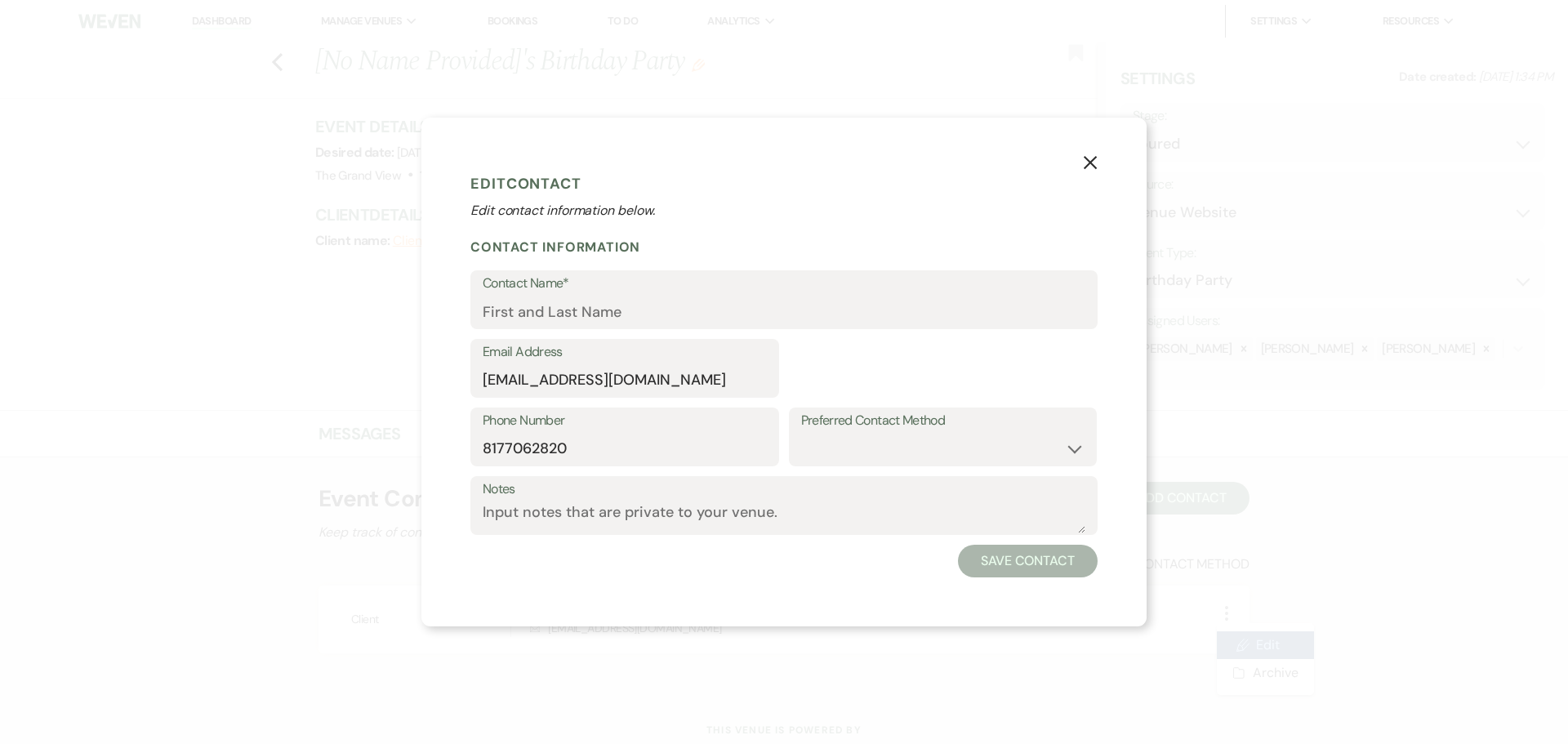
select select "1"
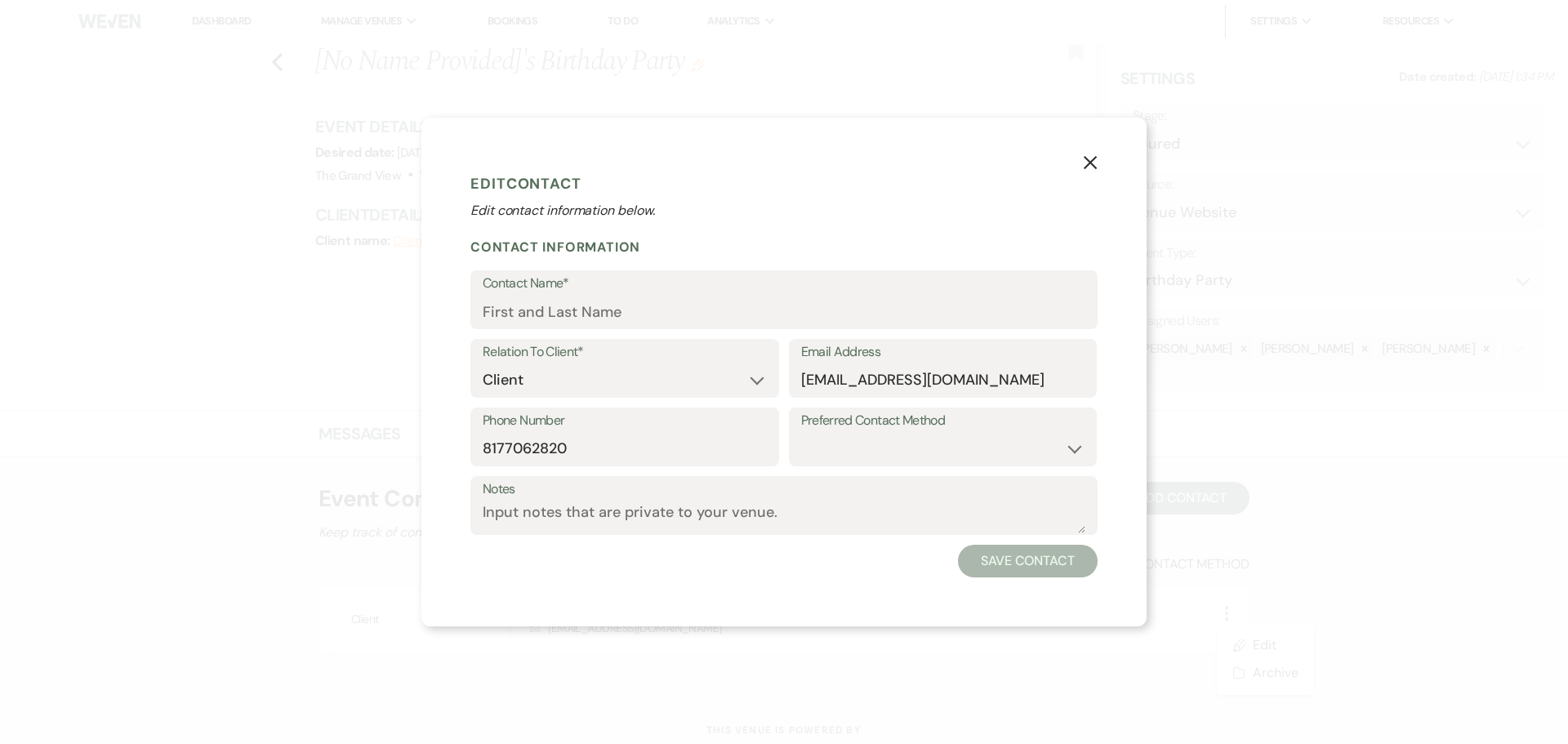
click at [673, 291] on label "Contact Name*" at bounding box center [784, 283] width 603 height 23
click at [673, 296] on input "Contact Name*" at bounding box center [784, 311] width 603 height 32
paste input "Brian Anthony"
type input "Brian Anthony"
click at [1036, 566] on button "Save Contact" at bounding box center [1027, 561] width 139 height 33
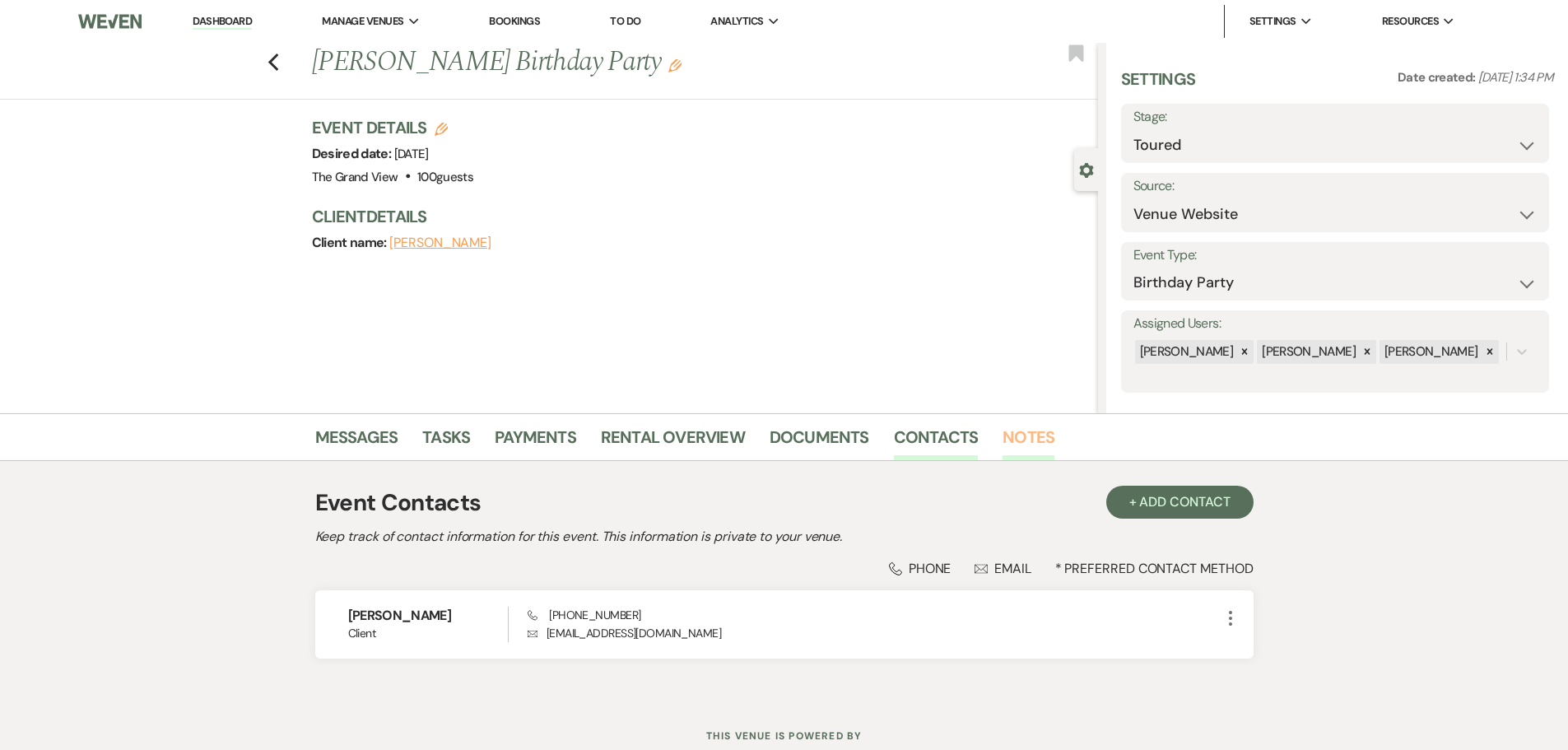
click at [1010, 439] on link "Notes" at bounding box center [1028, 442] width 51 height 37
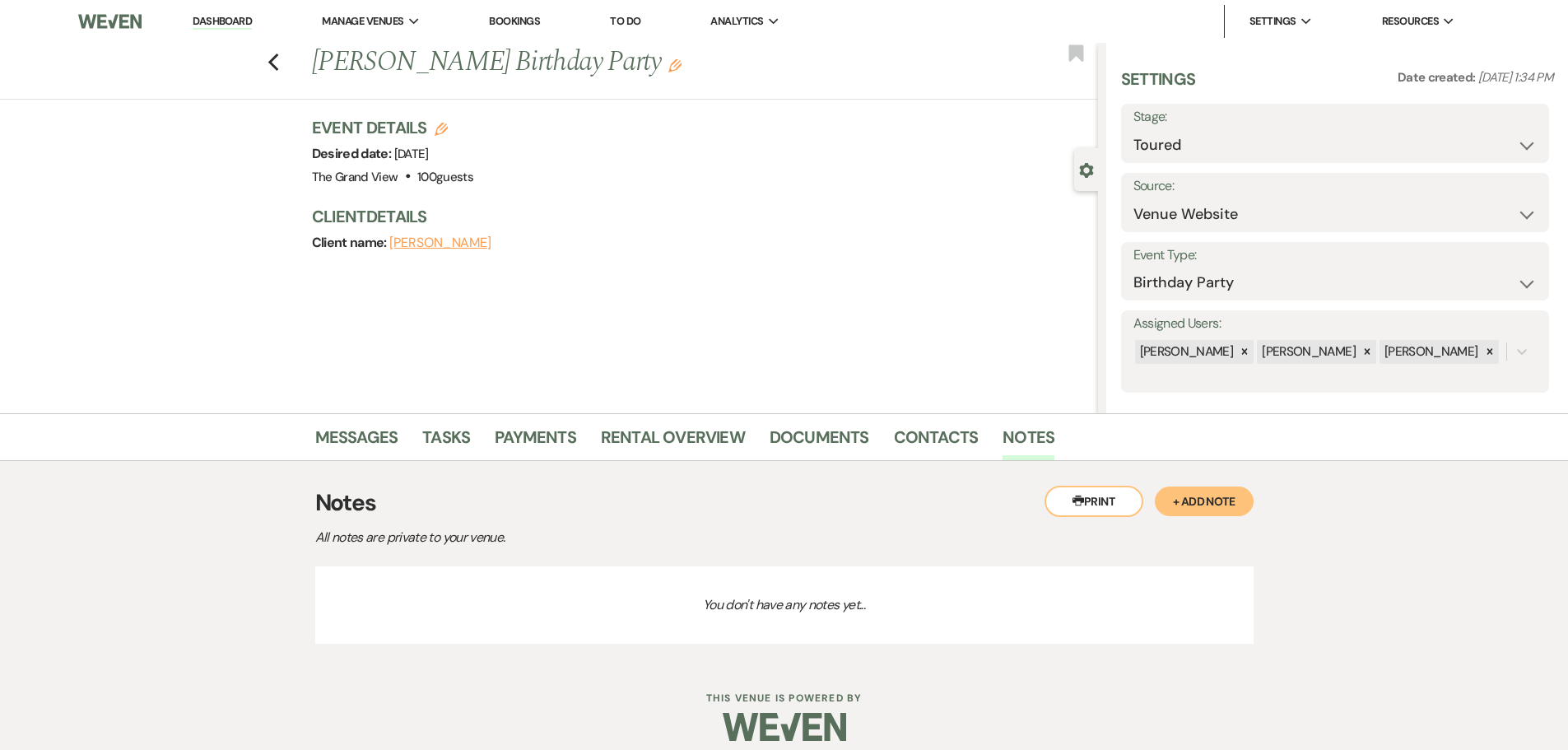
click at [1194, 501] on button "+ Add Note" at bounding box center [1204, 501] width 98 height 30
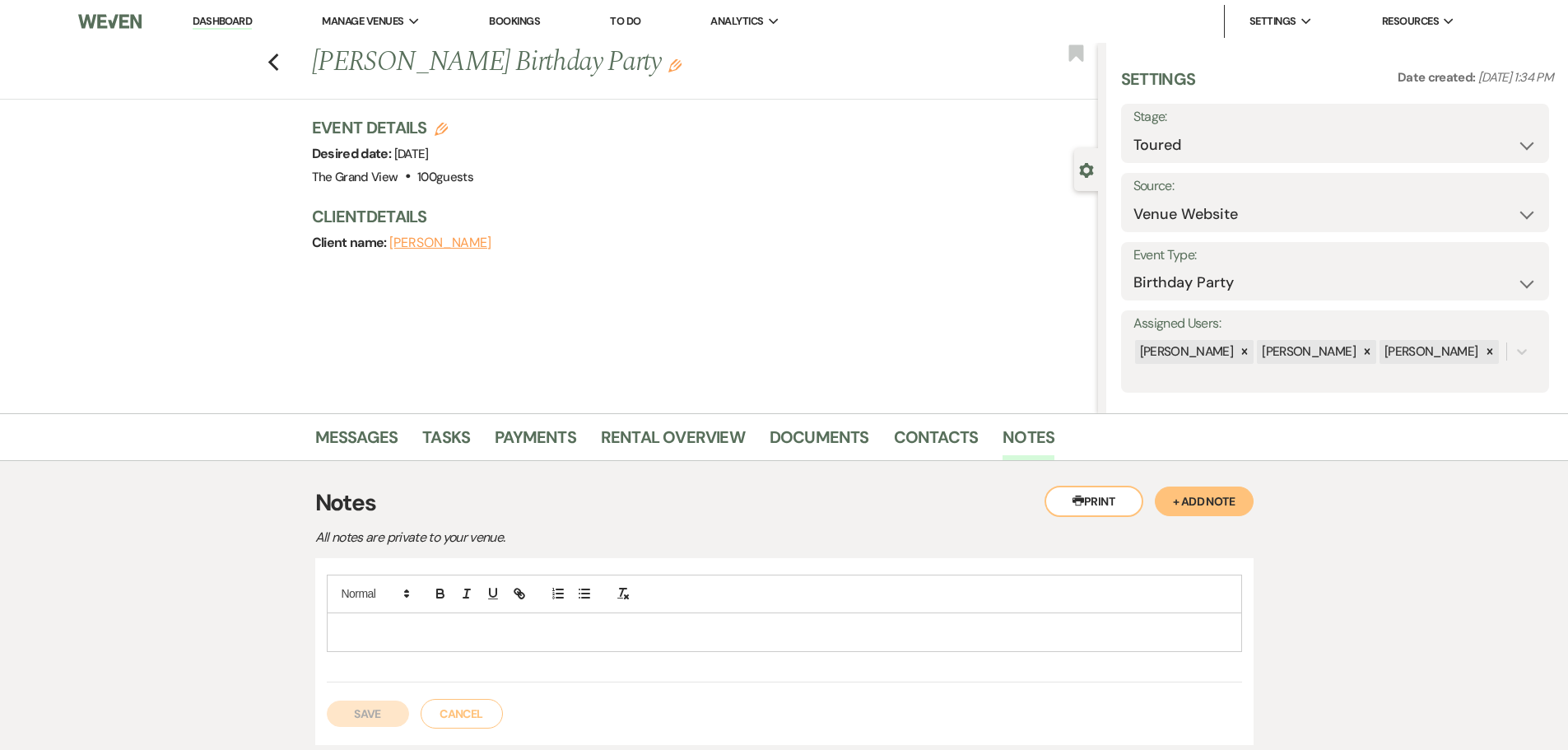
click at [464, 646] on div at bounding box center [784, 632] width 913 height 38
click at [351, 636] on p "His and his mom's birthday(75)" at bounding box center [784, 632] width 889 height 18
click at [375, 715] on button "Save" at bounding box center [368, 714] width 82 height 26
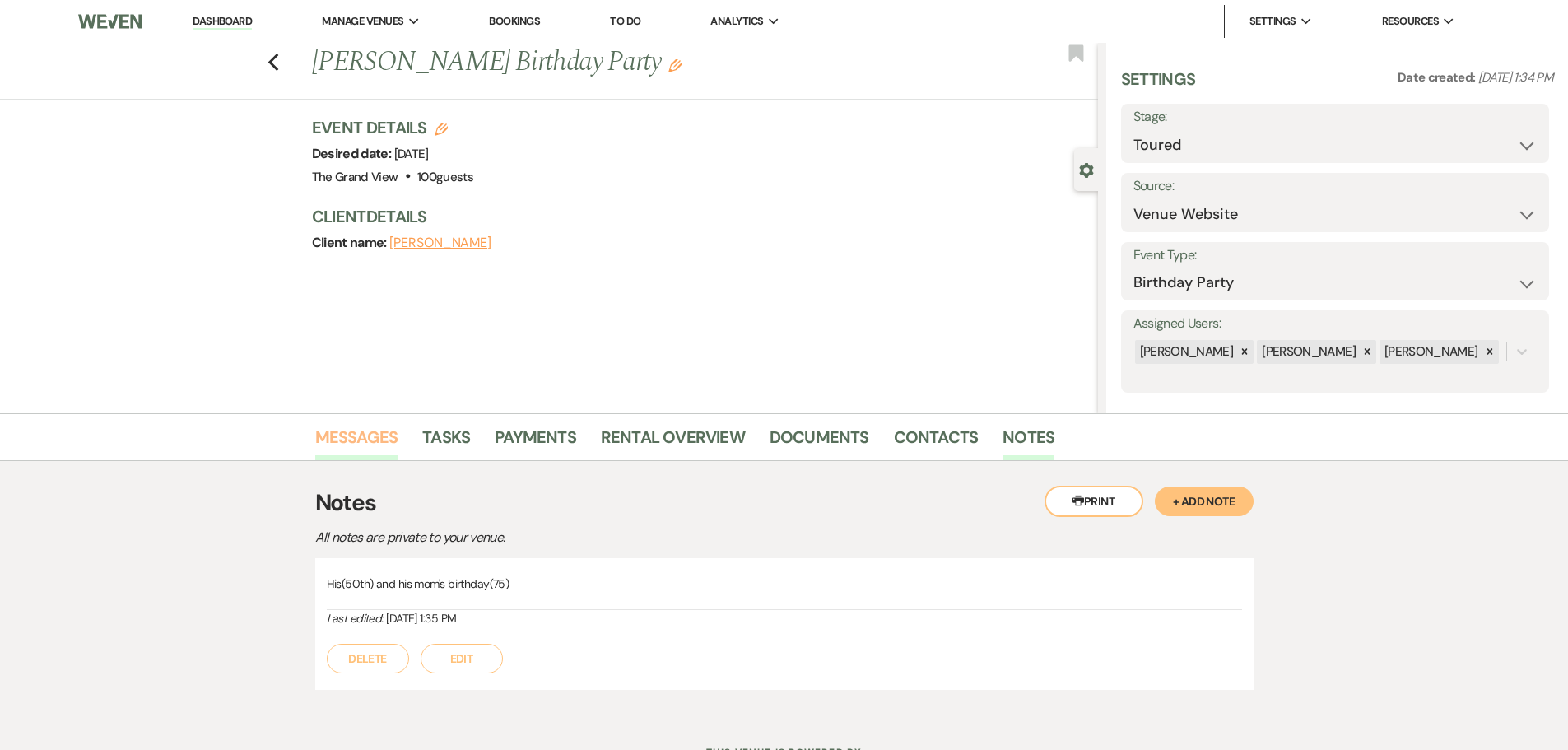
click at [346, 431] on link "Messages" at bounding box center [356, 442] width 83 height 37
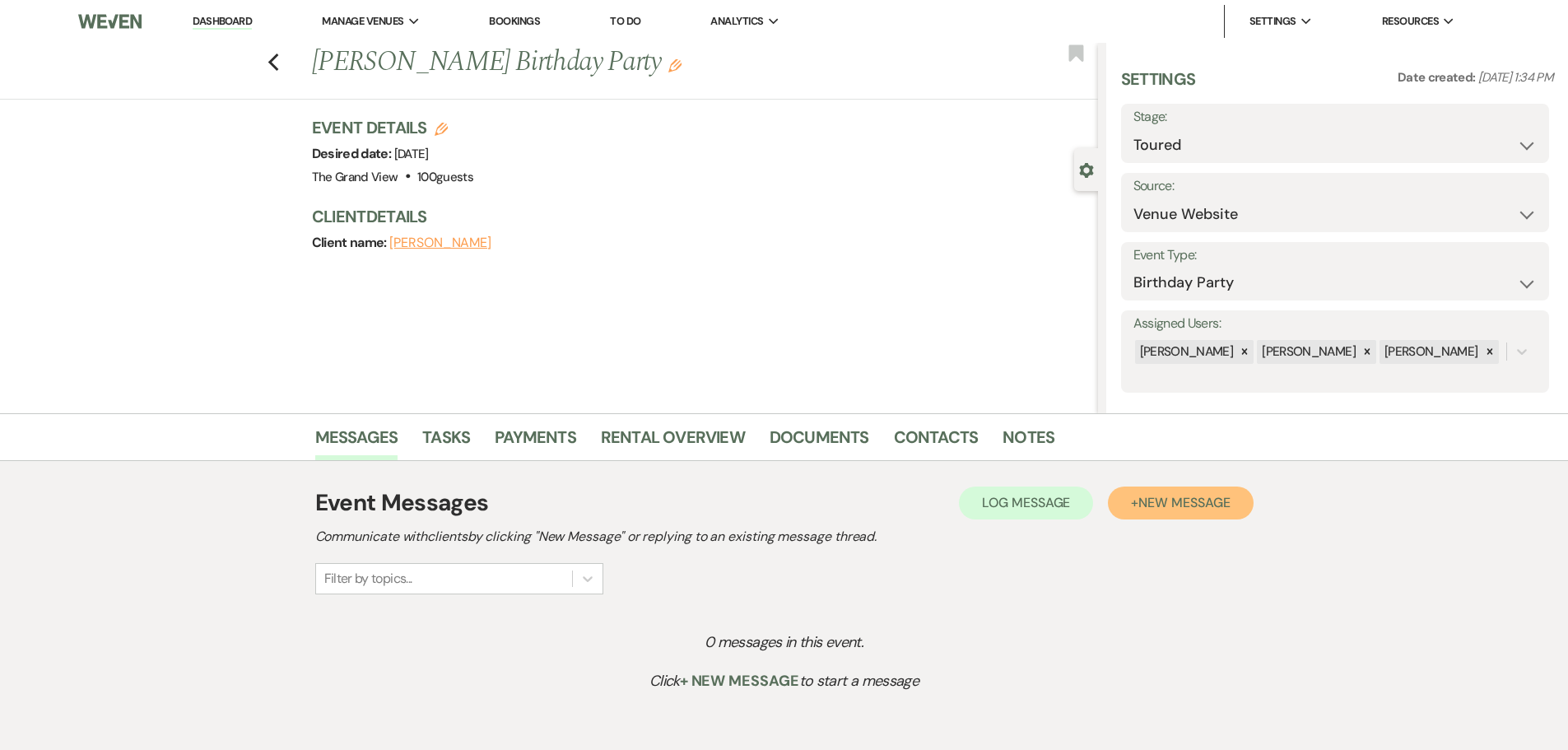
click at [1171, 502] on span "New Message" at bounding box center [1184, 503] width 92 height 17
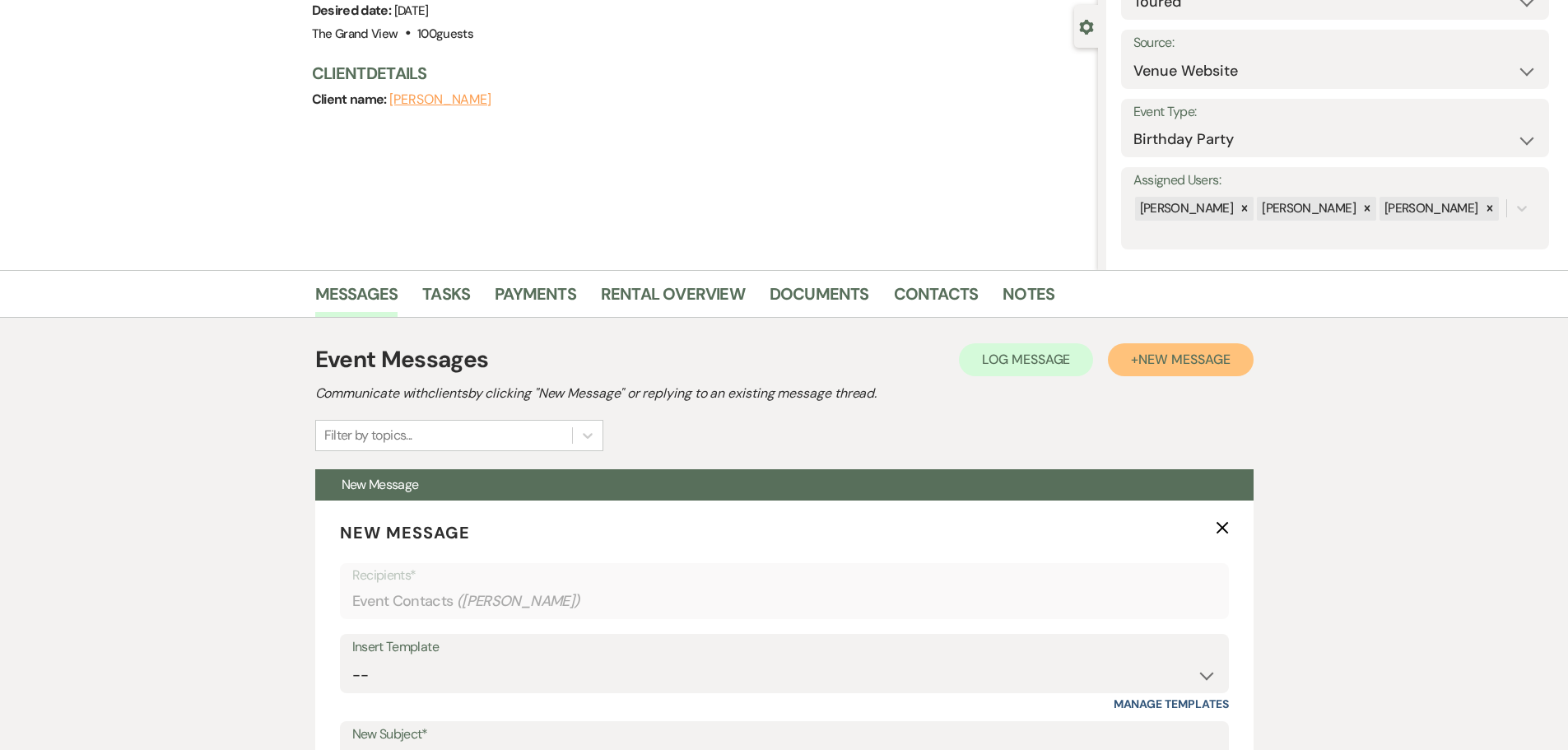
scroll to position [494, 0]
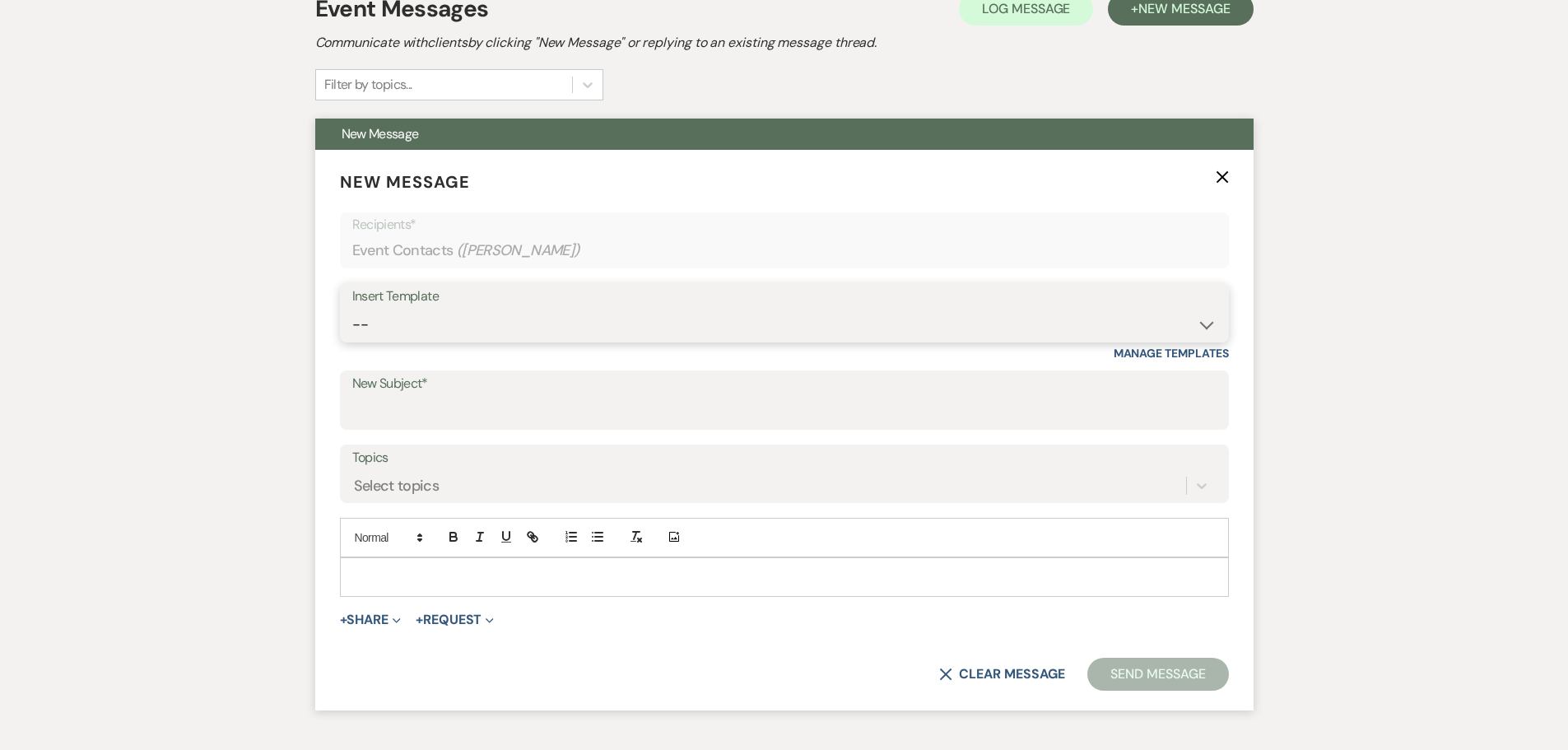
click at [431, 337] on select "-- Weven Planning Portal Introduction (Booked Events) Initial Inquiry Response …" at bounding box center [784, 324] width 865 height 32
select select "5215"
click at [352, 309] on select "-- Weven Planning Portal Introduction (Booked Events) Initial Inquiry Response …" at bounding box center [784, 324] width 865 height 32
type input "THANK YOU!!"
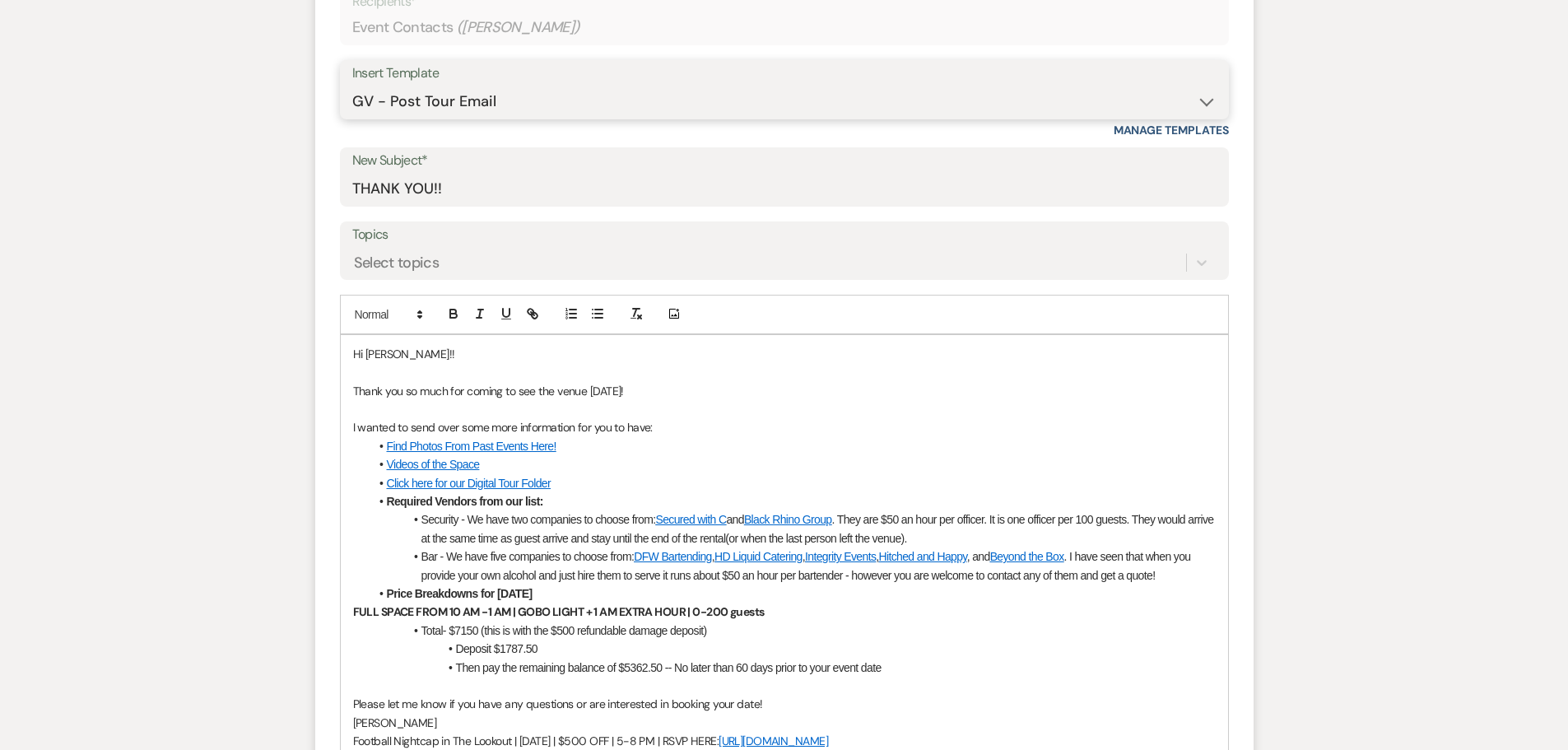
scroll to position [741, 0]
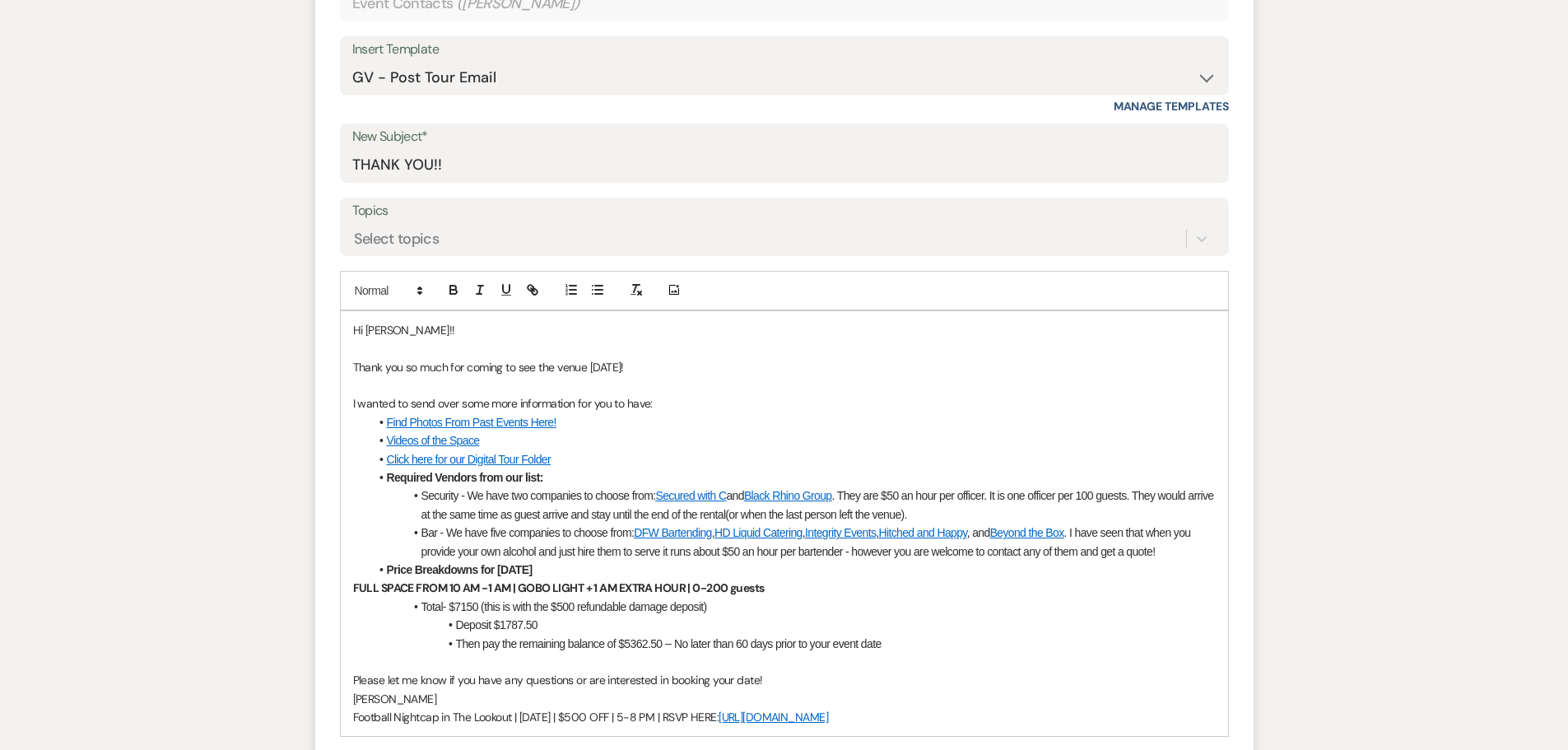
click at [625, 372] on p "Thank you so much for coming to see the venue today!" at bounding box center [784, 367] width 863 height 18
click at [365, 481] on div "Hi Brian!! Thank you so much for coming to see the venue today! I wanted to sen…" at bounding box center [784, 524] width 887 height 426
drag, startPoint x: 386, startPoint y: 481, endPoint x: 403, endPoint y: 481, distance: 17.0
click at [403, 481] on strong "Required Vendors from our list:" at bounding box center [465, 477] width 156 height 13
drag, startPoint x: 431, startPoint y: 498, endPoint x: 445, endPoint y: 500, distance: 14.1
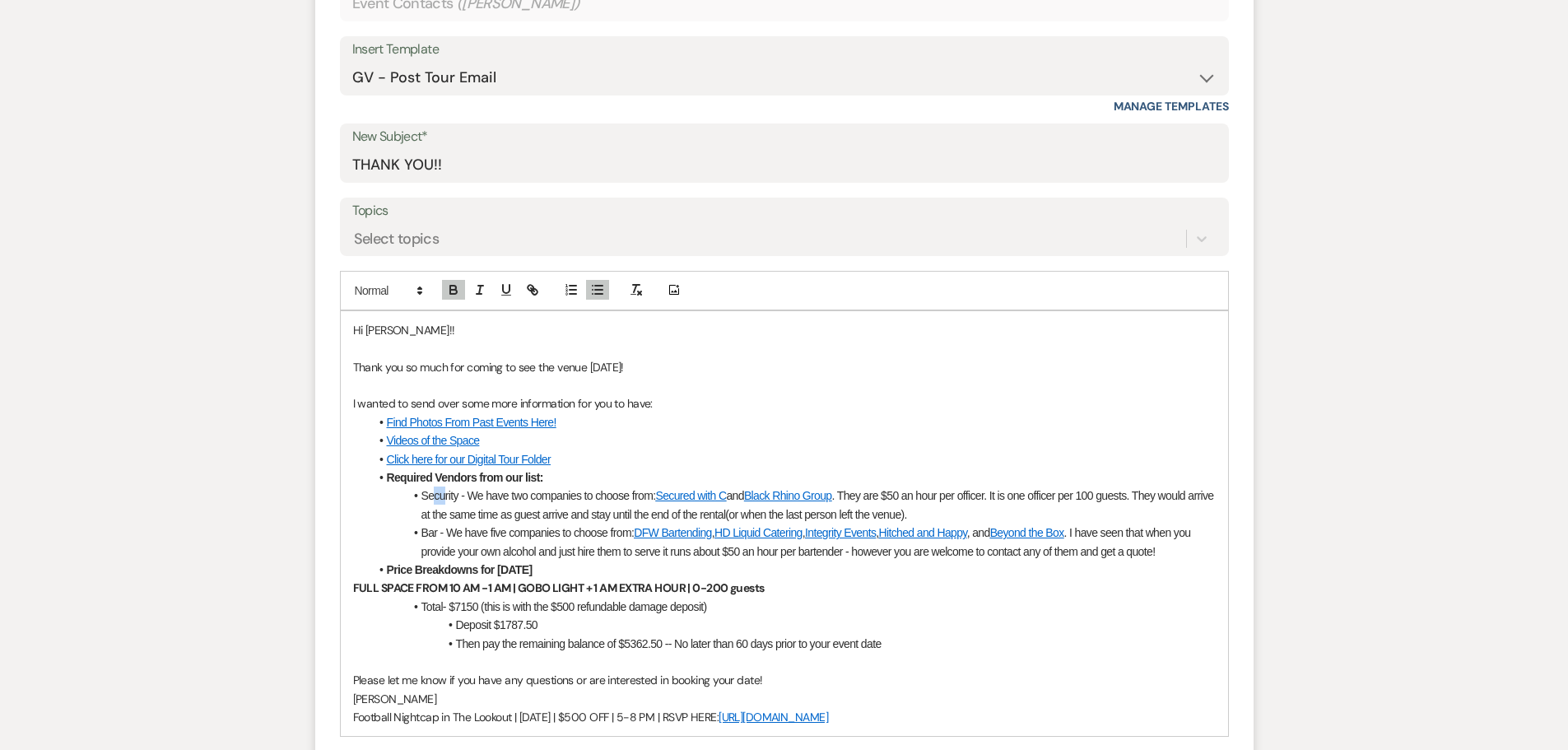
click at [445, 500] on span "Security - We have two companies to choose from:" at bounding box center [539, 495] width 234 height 13
click at [707, 500] on link "Secured with C" at bounding box center [690, 495] width 71 height 13
click at [799, 410] on p "I wanted to send over some more information for you to have:" at bounding box center [784, 403] width 863 height 18
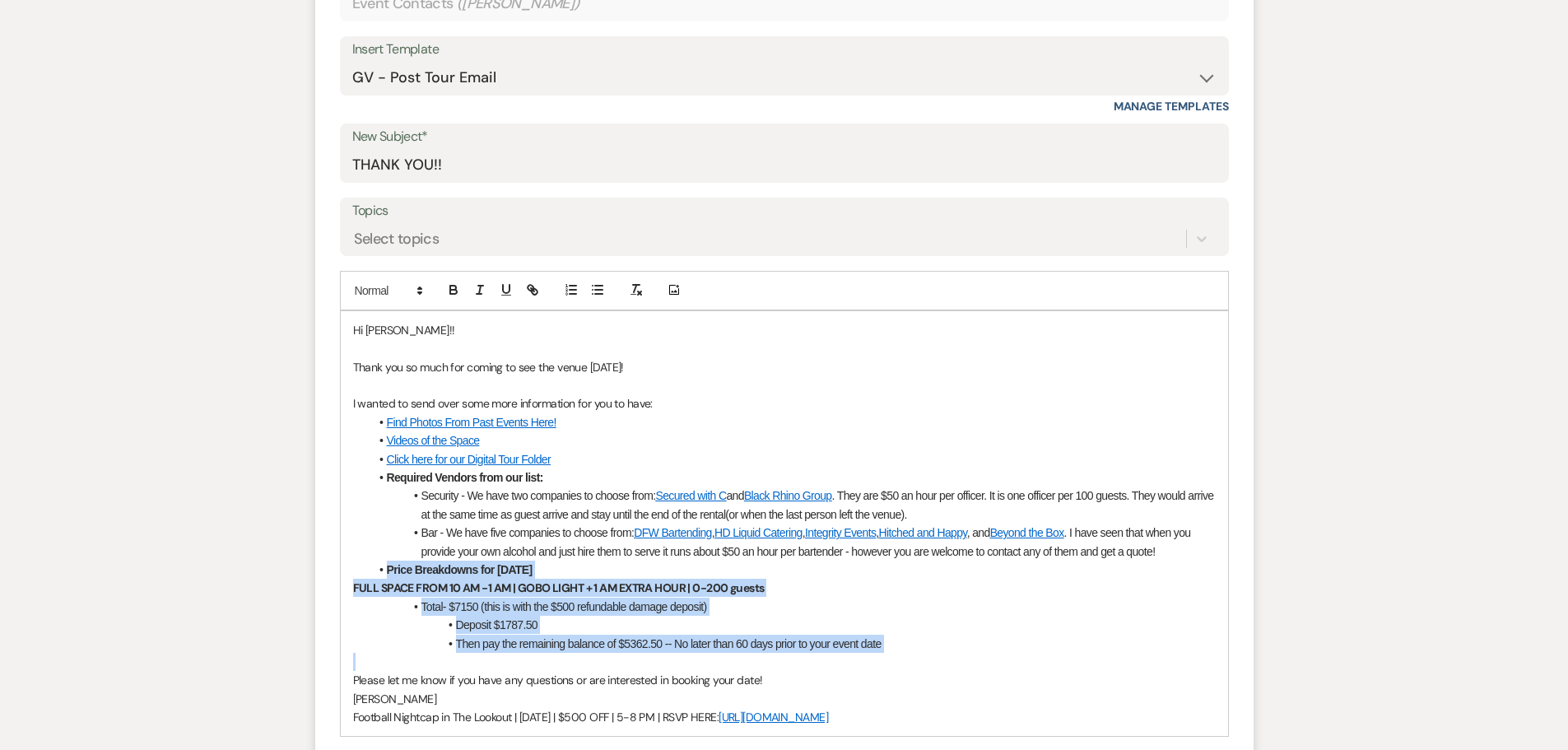
drag, startPoint x: 381, startPoint y: 571, endPoint x: 876, endPoint y: 656, distance: 502.2
click at [876, 656] on div "Hi Brian!! Thank you so much for coming to see the venue today! I wanted to sen…" at bounding box center [784, 524] width 887 height 426
click at [422, 615] on li "Total- $7150 (this is with the $500 refundable damage deposit)" at bounding box center [792, 607] width 846 height 18
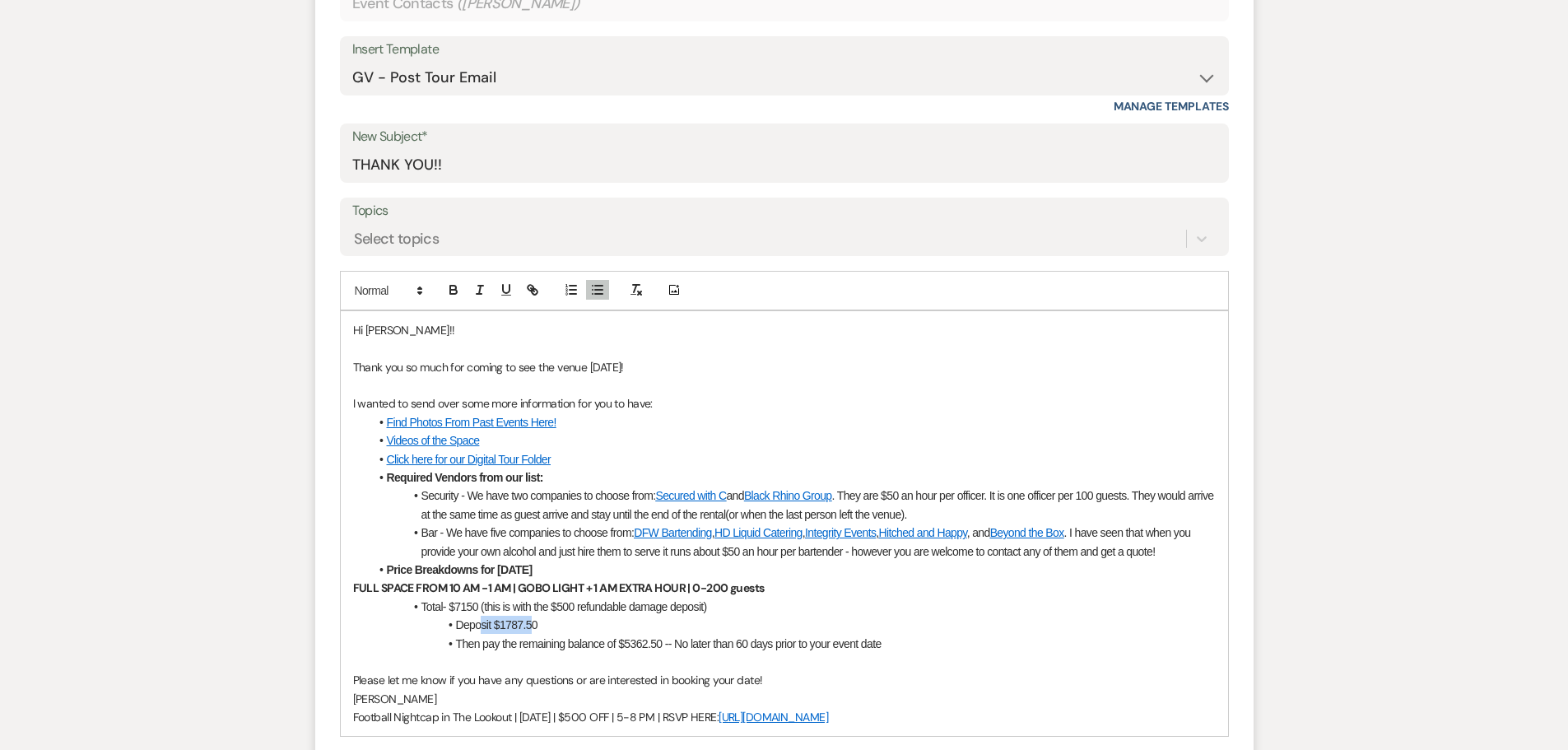
drag, startPoint x: 534, startPoint y: 624, endPoint x: 483, endPoint y: 624, distance: 51.0
click at [483, 624] on span "Deposit $1787.50" at bounding box center [497, 624] width 82 height 13
drag, startPoint x: 469, startPoint y: 644, endPoint x: 692, endPoint y: 651, distance: 223.1
click at [692, 651] on li "Then pay the remaining balance of $5362.50 -- No later than 60 days prior to yo…" at bounding box center [792, 644] width 846 height 18
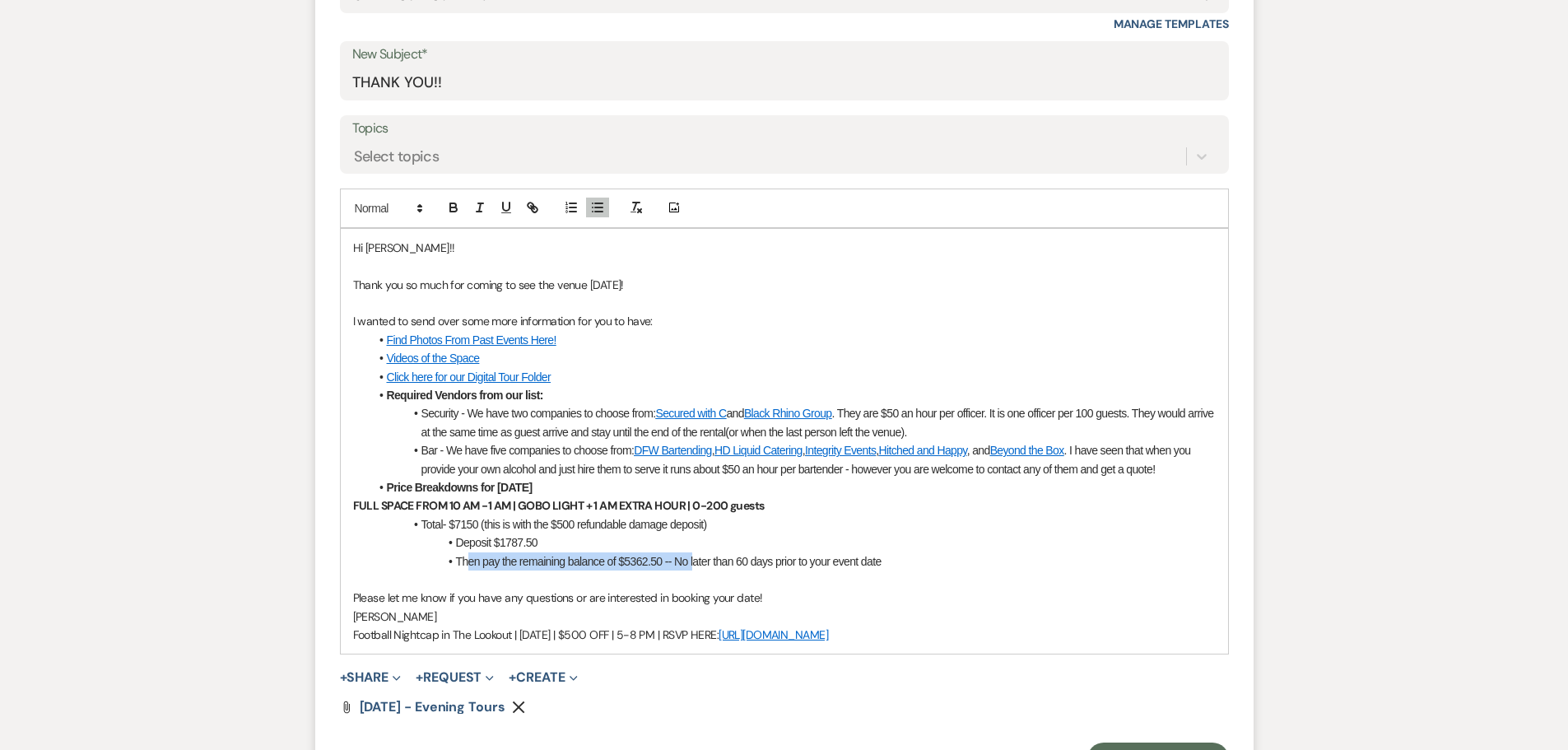
scroll to position [906, 0]
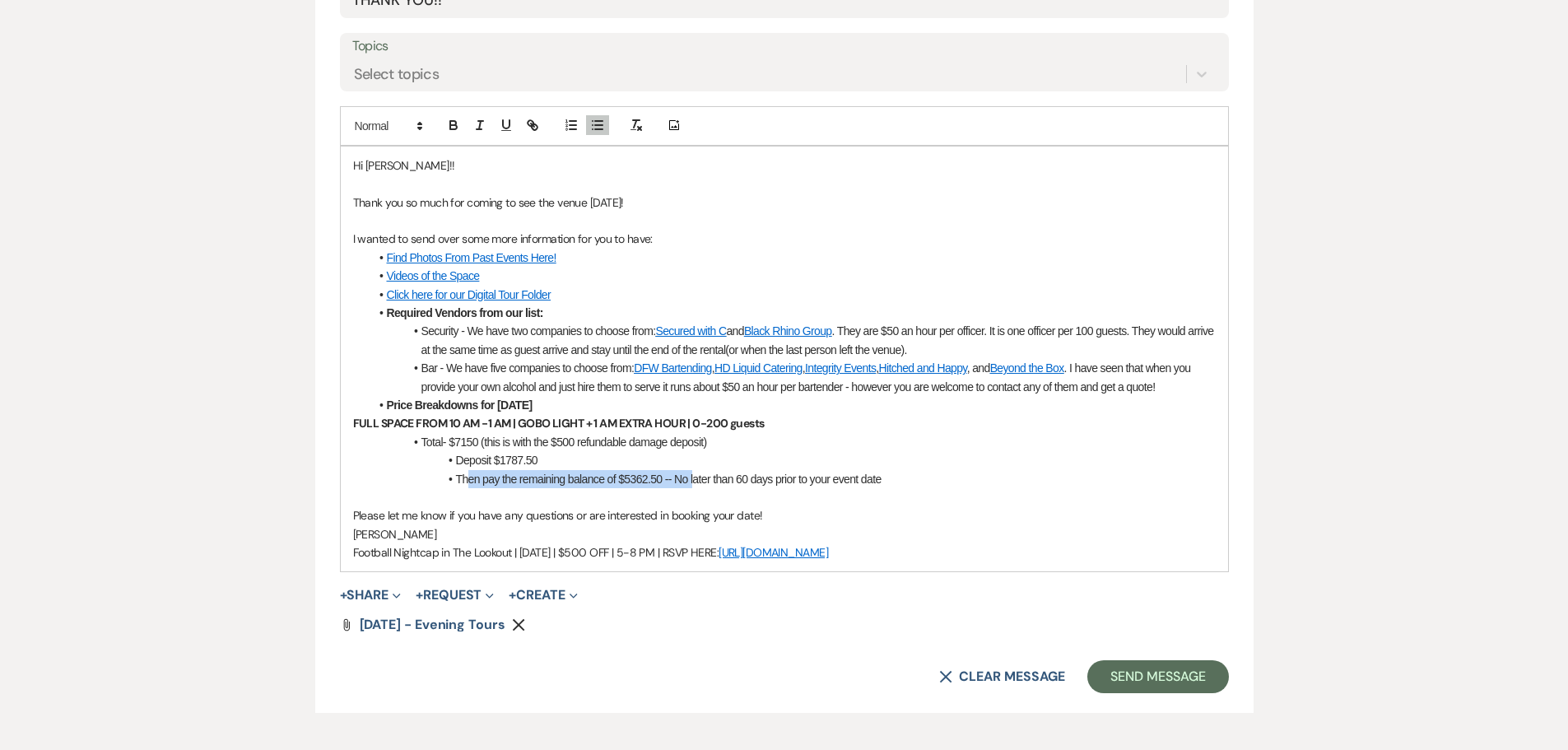
drag, startPoint x: 945, startPoint y: 555, endPoint x: 314, endPoint y: 556, distance: 631.0
click at [314, 556] on div "Messages Tasks Payments Rental Overview Documents Contacts Notes Event Messages…" at bounding box center [784, 192] width 1568 height 1369
click at [417, 549] on span "Football Nightcap in The Lookout | Sept 12 | $500 OFF | 5-8 PM | RSVP HERE:" at bounding box center [536, 552] width 366 height 15
drag, startPoint x: 346, startPoint y: 551, endPoint x: 513, endPoint y: 549, distance: 167.0
click at [513, 549] on div "Hi Brian!! Thank you so much for coming to see the venue today! I wanted to sen…" at bounding box center [784, 359] width 887 height 426
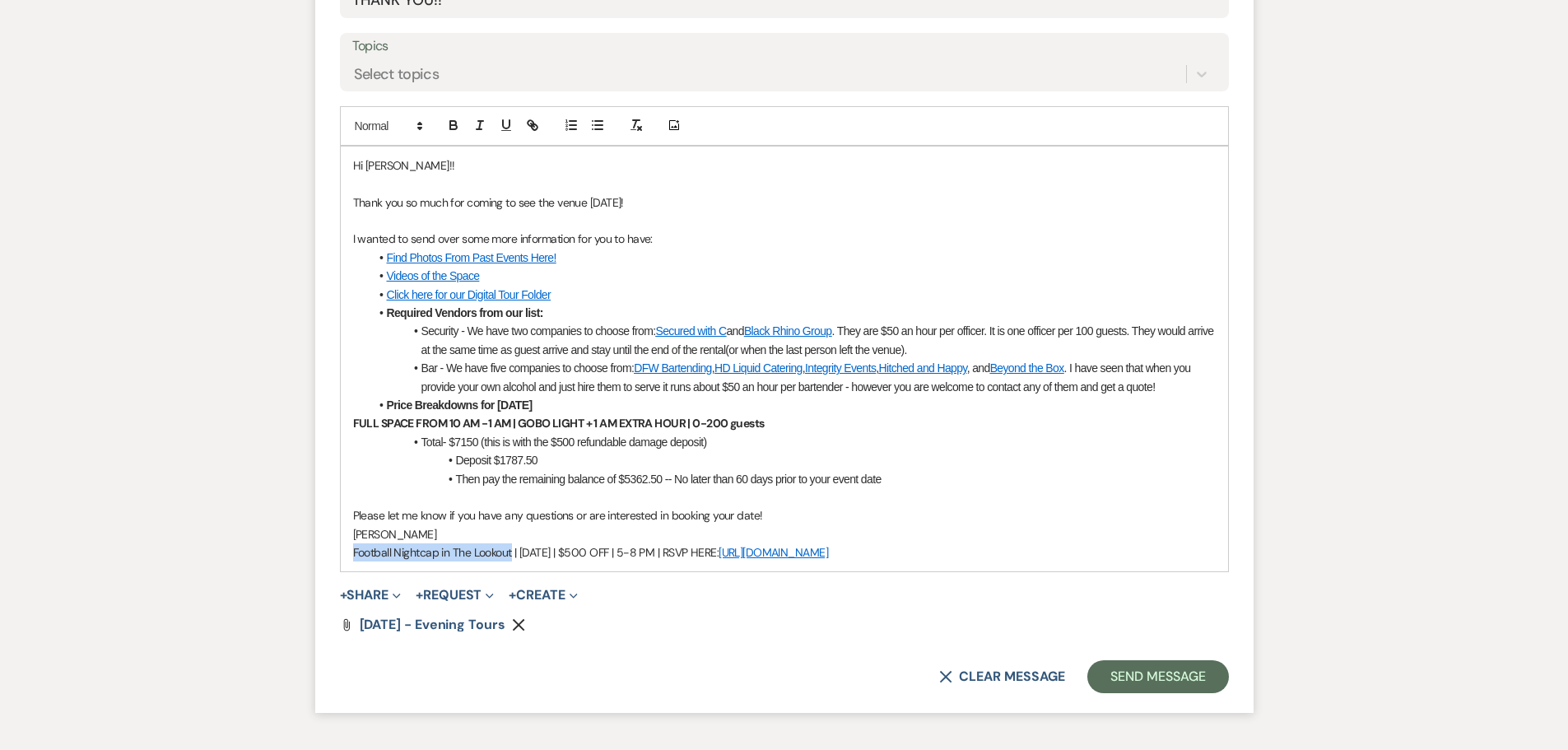
click at [386, 548] on span "Football Nightcap in The Lookout | Sept 12 | $500 OFF | 5-8 PM | RSVP HERE:" at bounding box center [536, 552] width 366 height 15
drag, startPoint x: 350, startPoint y: 551, endPoint x: 511, endPoint y: 552, distance: 161.0
click at [511, 552] on div "Hi Brian!! Thank you so much for coming to see the venue today! I wanted to sen…" at bounding box center [784, 359] width 887 height 426
click at [936, 567] on div "Hi Brian!! Thank you so much for coming to see the venue today! I wanted to sen…" at bounding box center [784, 359] width 887 height 426
drag, startPoint x: 934, startPoint y: 553, endPoint x: 347, endPoint y: 567, distance: 587.2
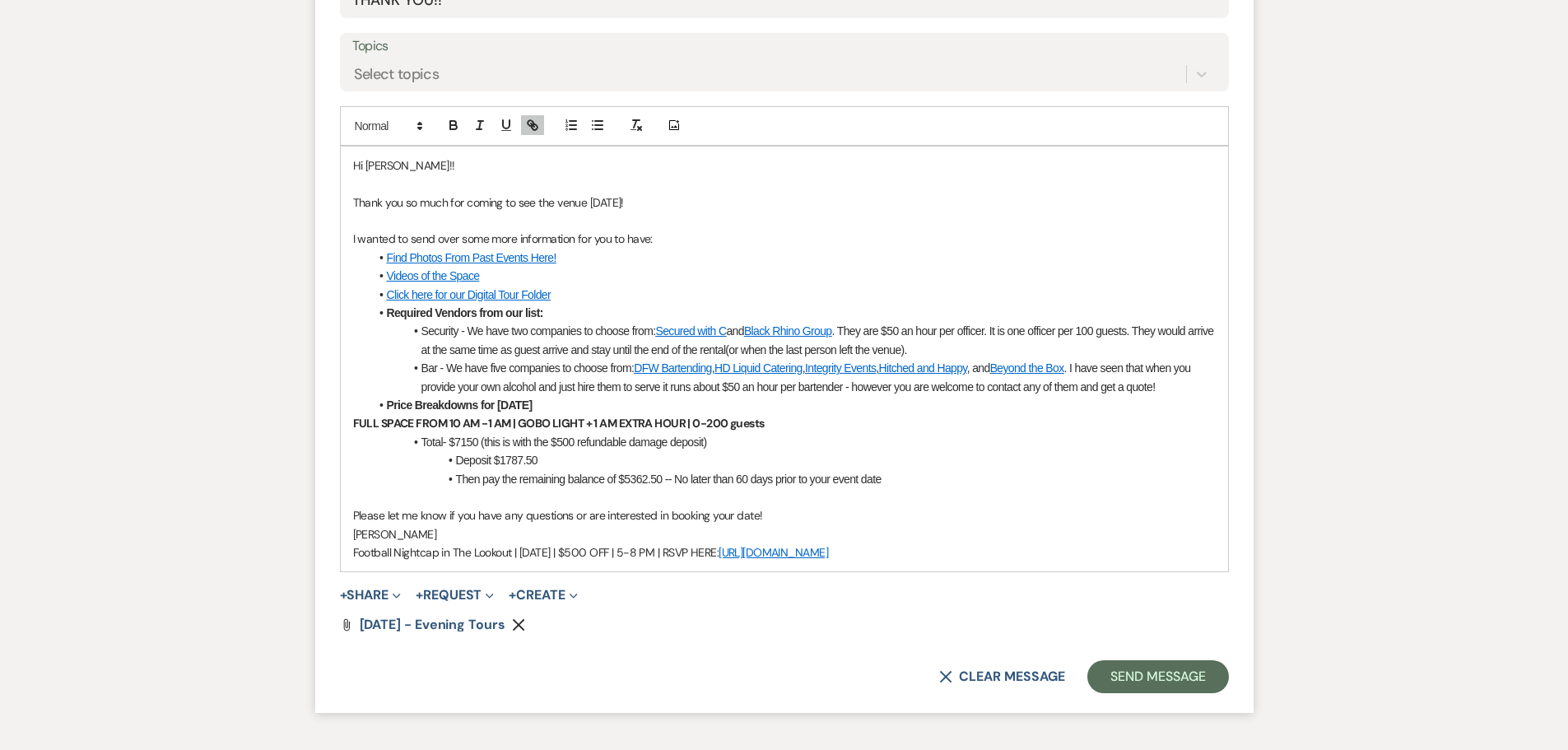
click at [347, 567] on div "Hi Brian!! Thank you so much for coming to see the venue today! I wanted to sen…" at bounding box center [784, 359] width 887 height 426
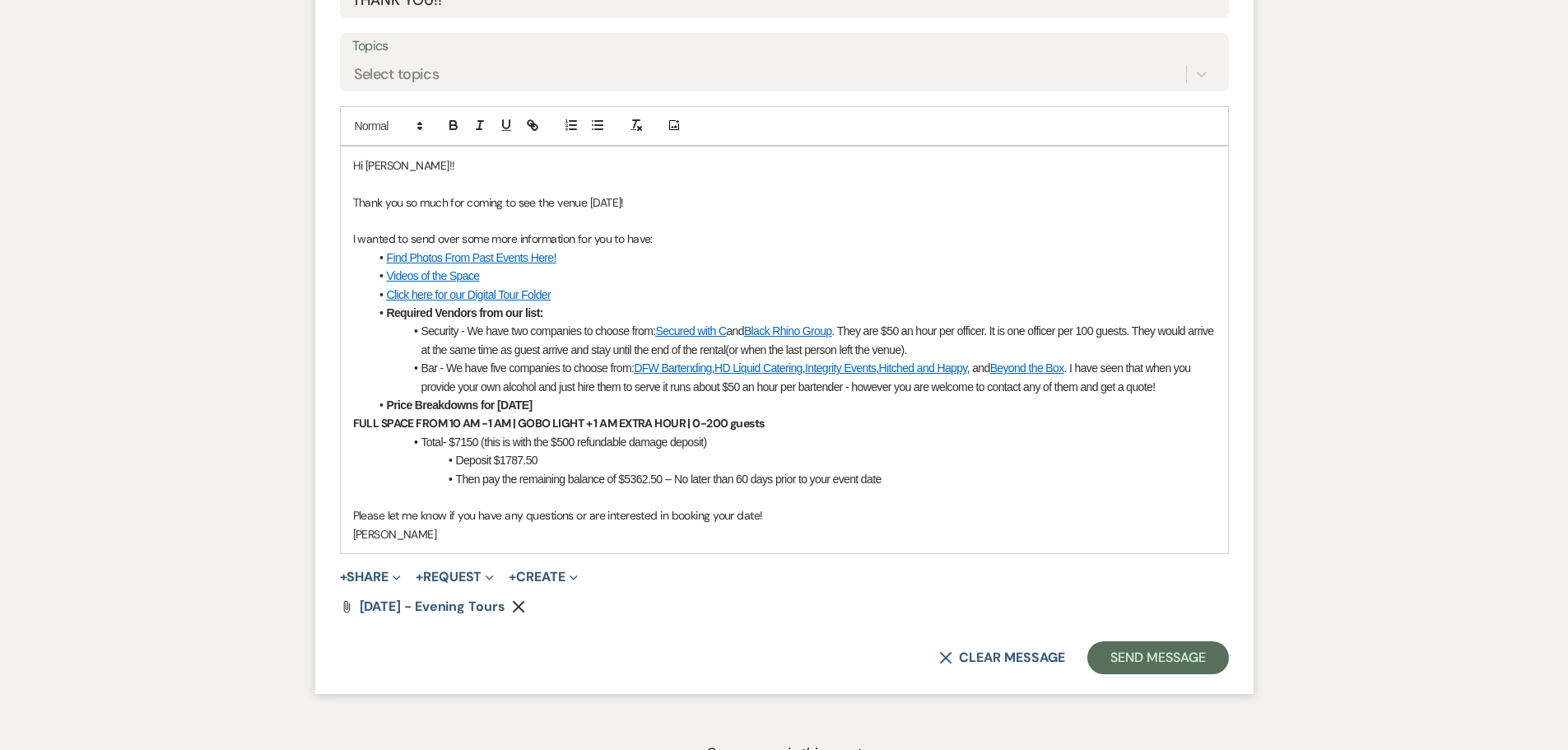
click at [524, 610] on icon "Remove" at bounding box center [518, 606] width 13 height 13
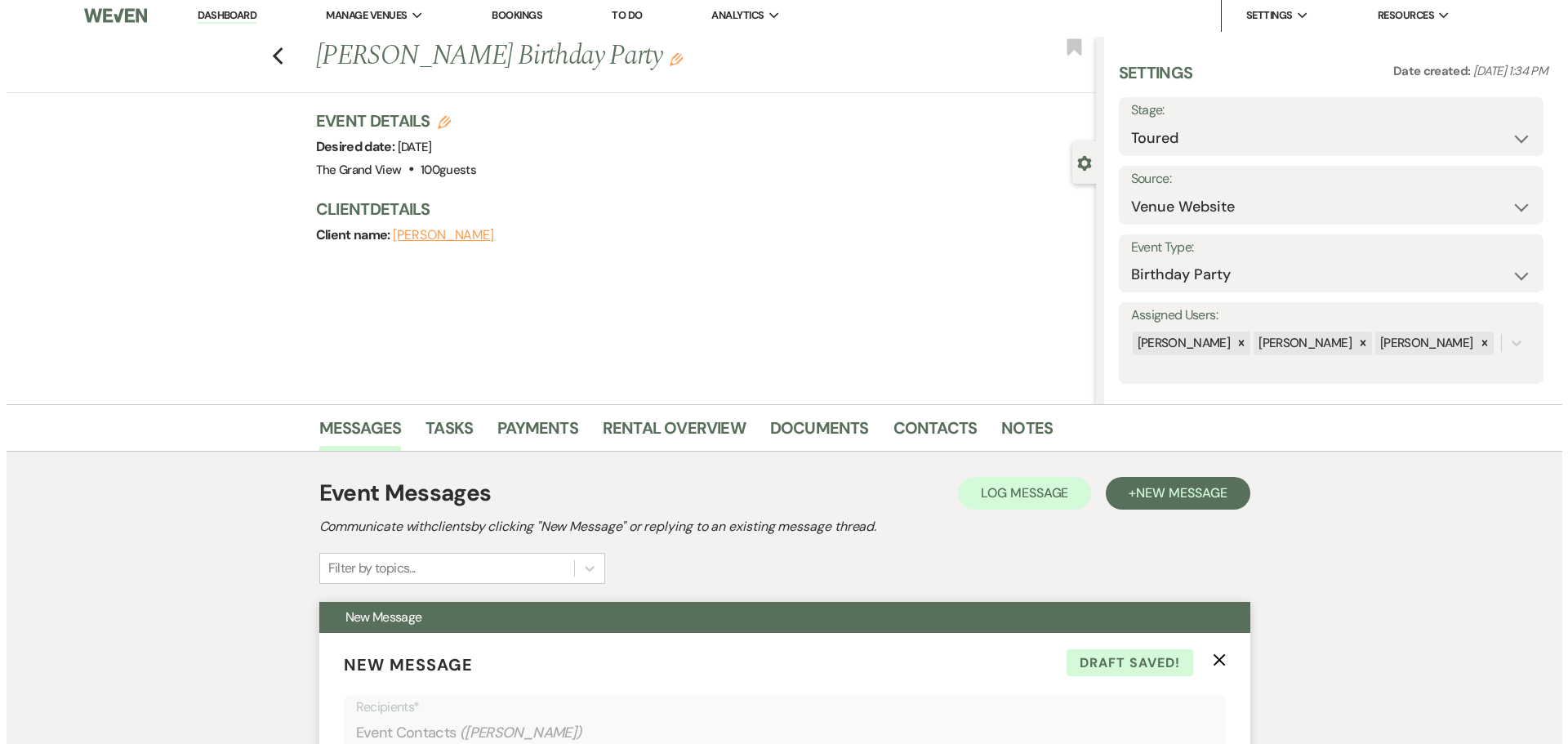
scroll to position [0, 0]
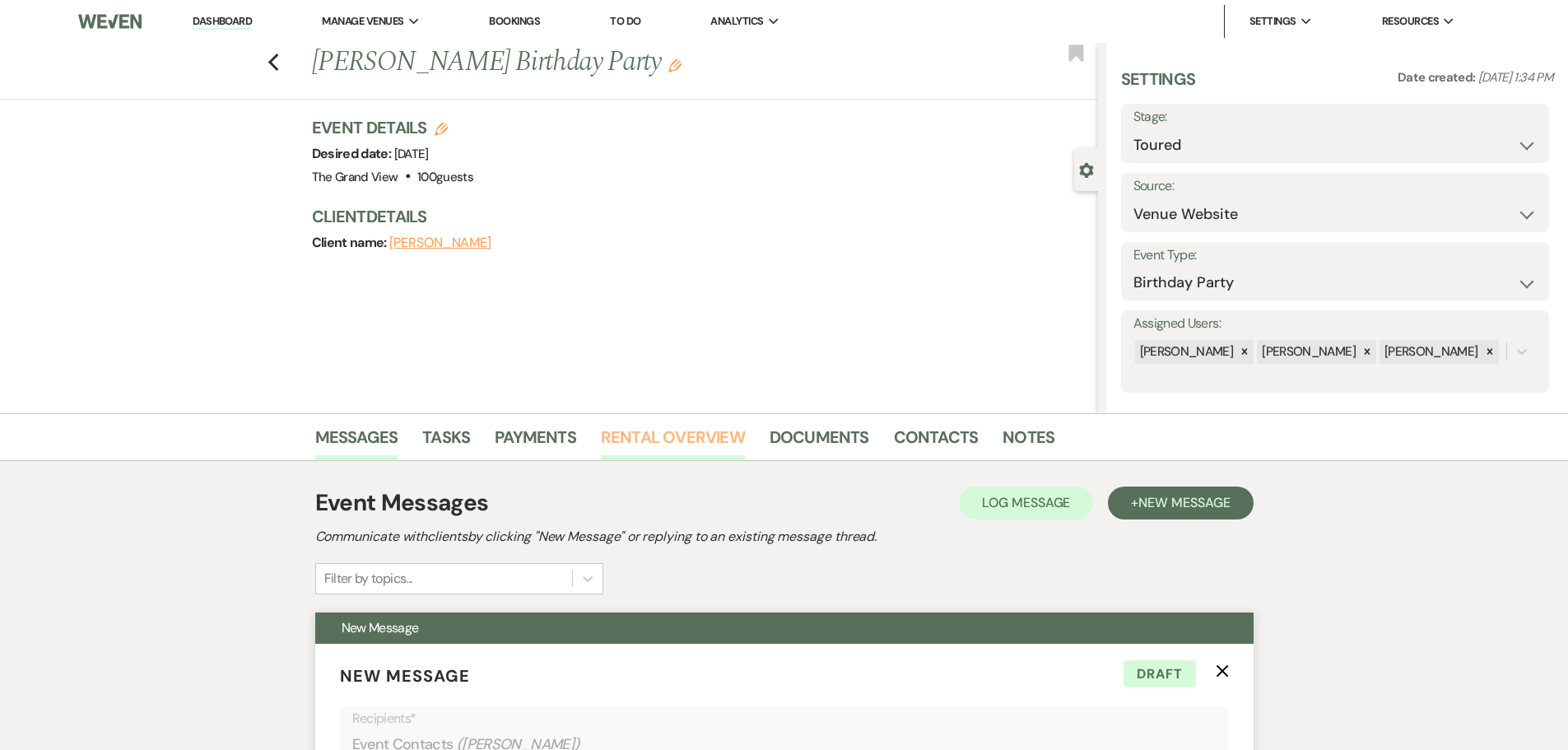
click at [664, 429] on link "Rental Overview" at bounding box center [672, 442] width 144 height 37
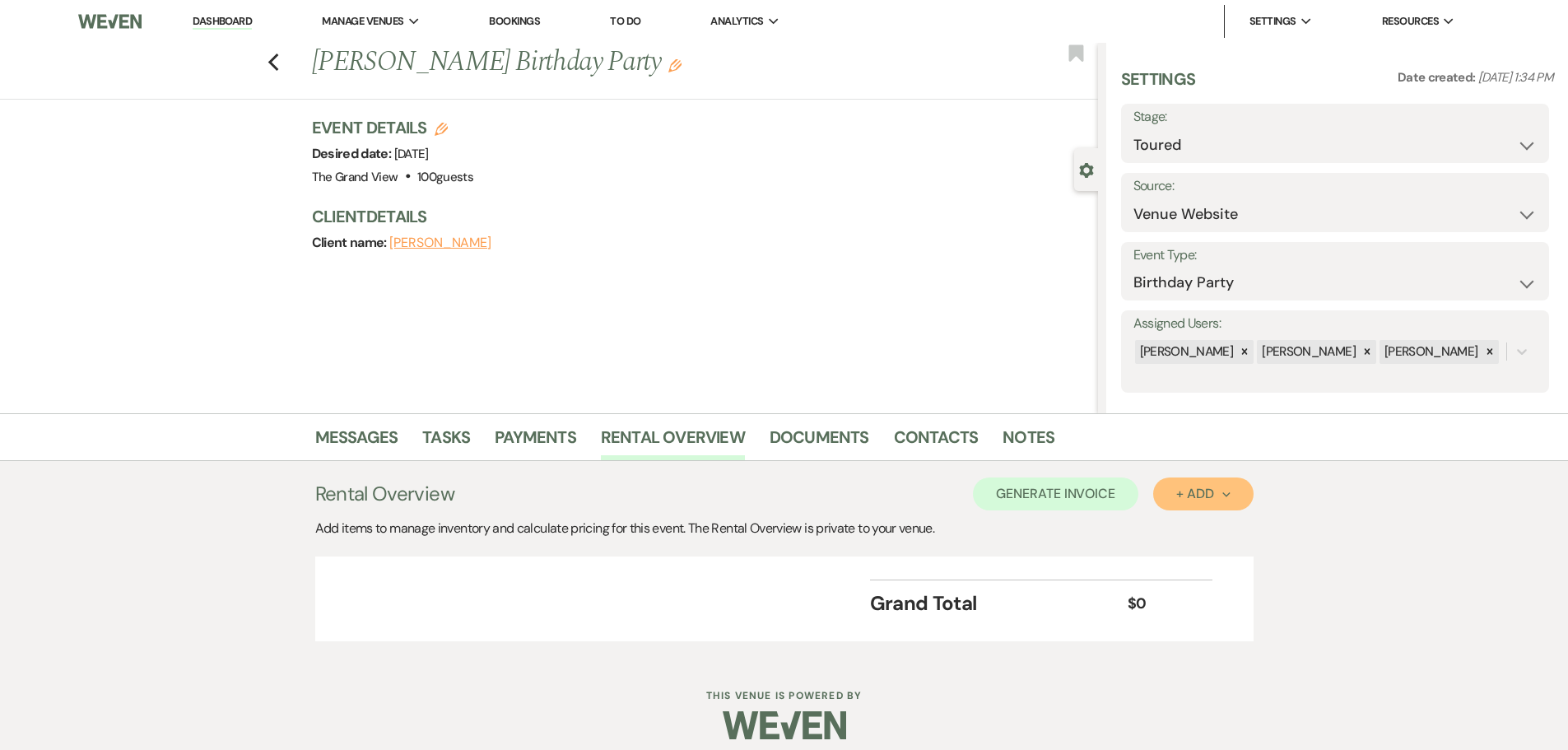
click at [1174, 496] on button "+ Add Next" at bounding box center [1203, 494] width 99 height 33
click at [1184, 518] on ul "Item Category" at bounding box center [1194, 544] width 83 height 67
click at [1184, 524] on button "Item" at bounding box center [1194, 531] width 83 height 25
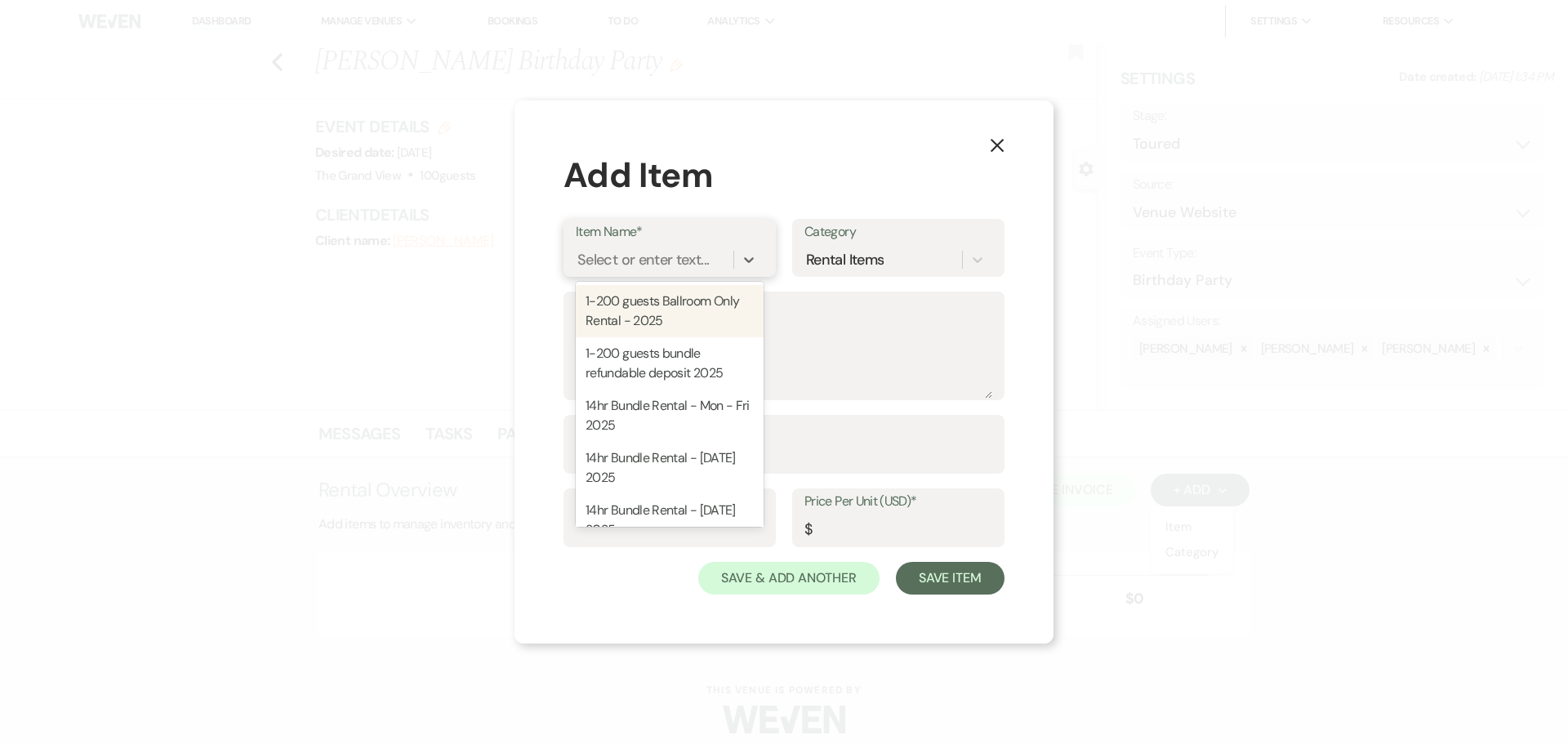
click at [603, 263] on div "Select or enter text..." at bounding box center [643, 260] width 131 height 22
click at [651, 328] on div "1-200 guests Ballroom Only Rental - 2025" at bounding box center [669, 311] width 188 height 52
type textarea "Includes: Rental time: Up to 200 guests 60 Inch Round Tables(50) 8 Foot Rectang…"
type input "Hours"
type input "500"
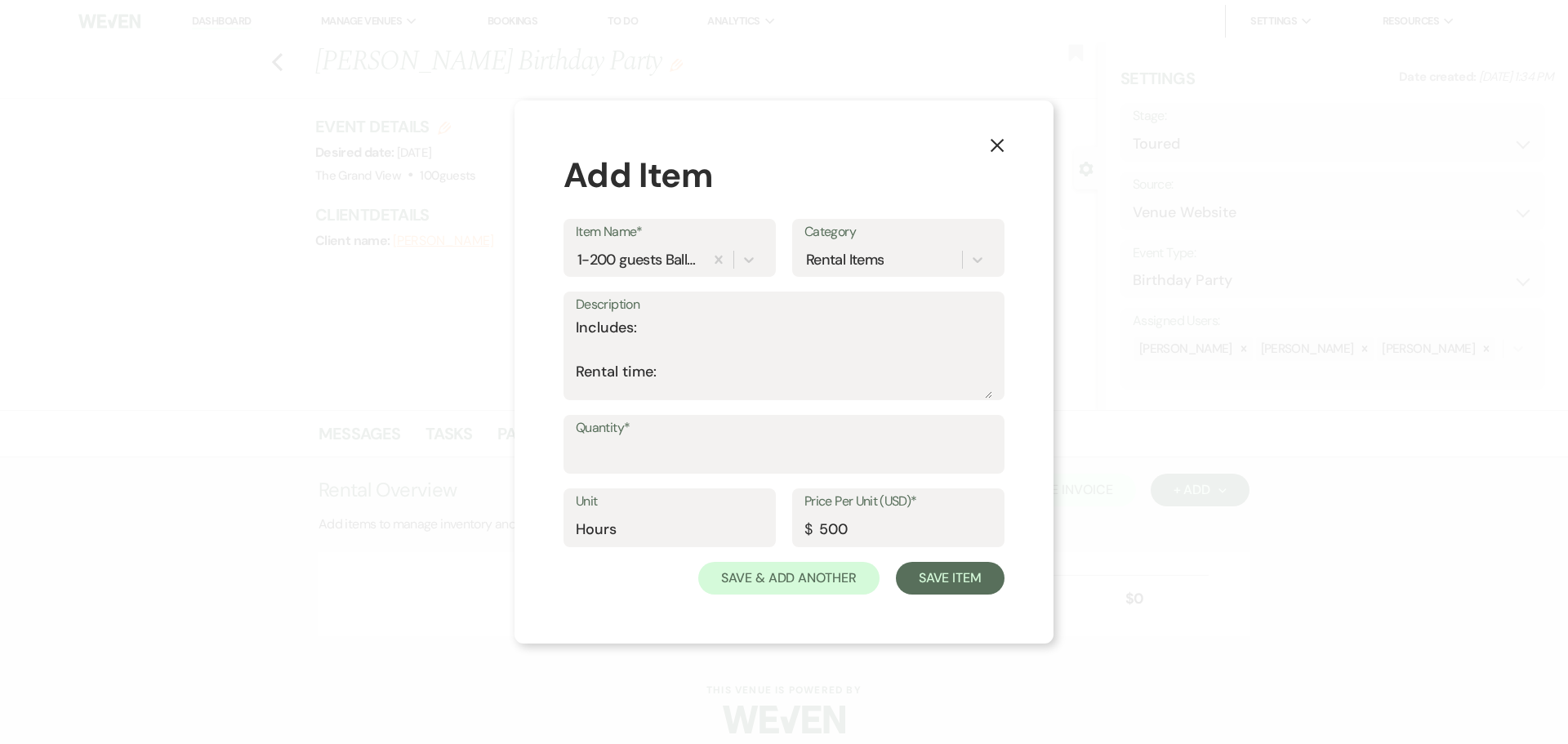
click at [984, 399] on div "Description Includes: Rental time: Up to 200 guests 60 Inch Round Tables(50) 8 …" at bounding box center [784, 346] width 441 height 109
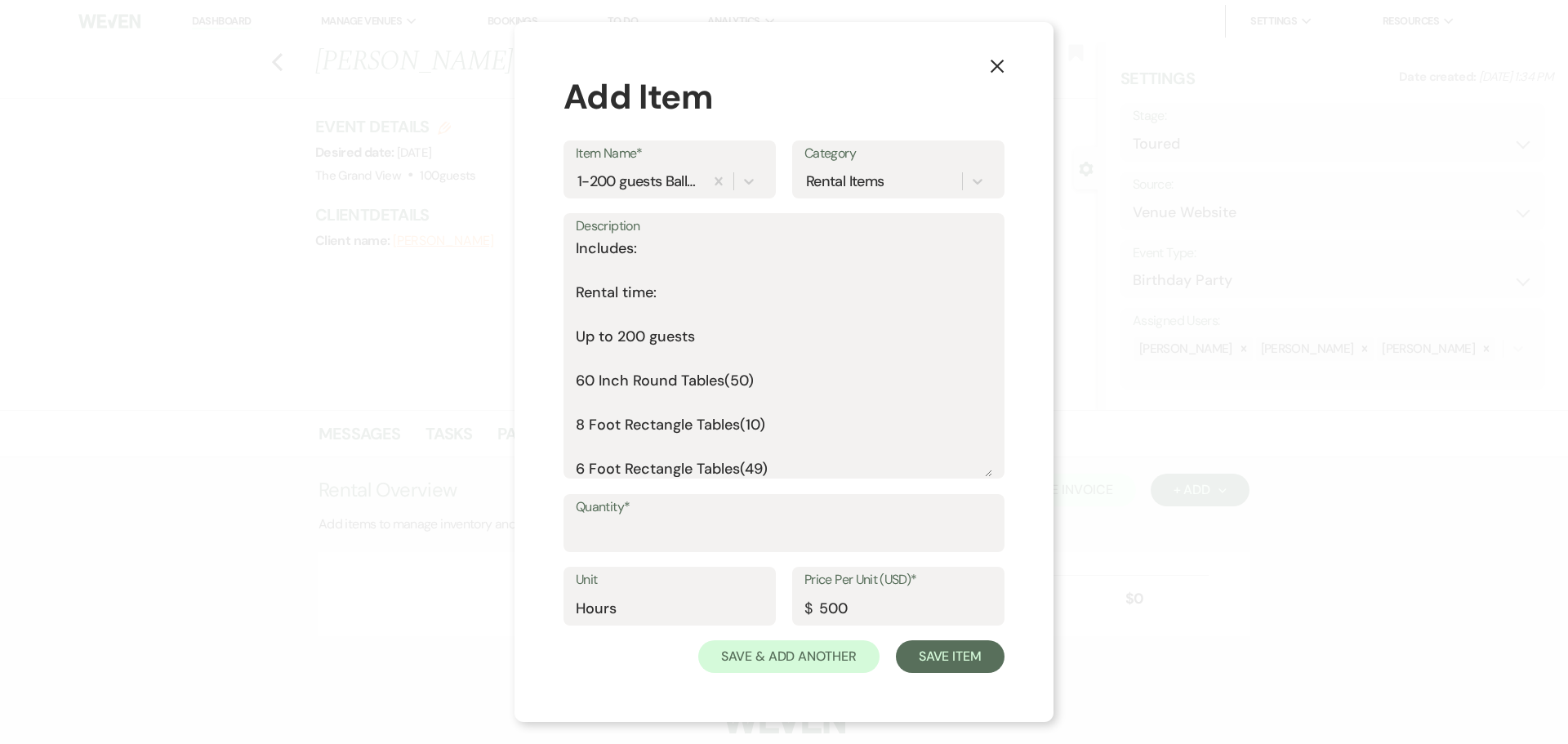
drag, startPoint x: 988, startPoint y: 394, endPoint x: 820, endPoint y: 343, distance: 175.6
click at [971, 555] on form "Item Name* 1-200 guests Ballroom Only Rental - 2025 Category Rental Items Descr…" at bounding box center [784, 407] width 441 height 534
click at [676, 178] on div "1-200 guests Ballroom Only Rental - 2025" at bounding box center [638, 179] width 122 height 22
click at [648, 263] on textarea "Includes: Rental time: Up to 200 guests 60 Inch Round Tables(50) 8 Foot Rectang…" at bounding box center [784, 357] width 417 height 242
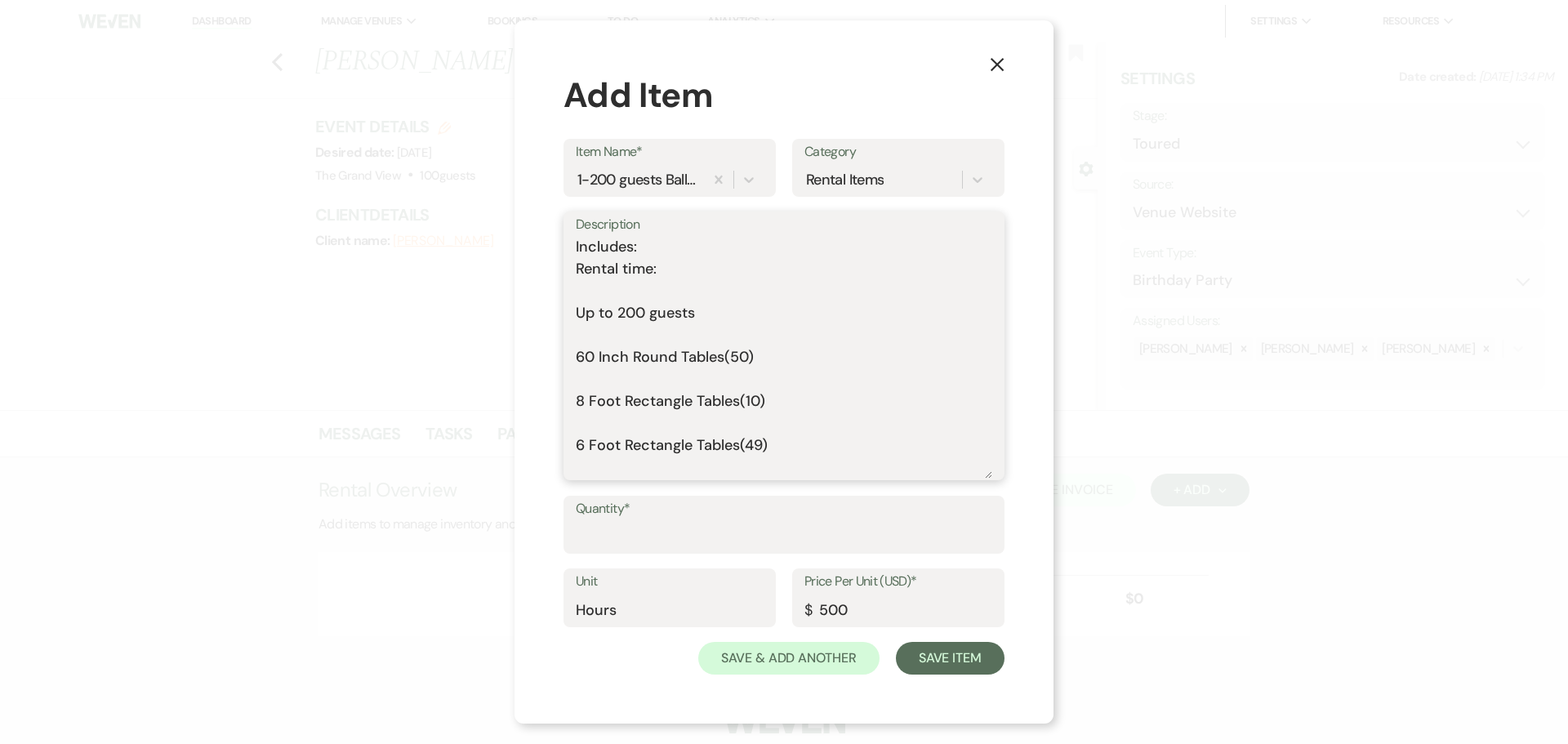
click at [624, 291] on textarea "Includes: Rental time: Up to 200 guests 60 Inch Round Tables(50) 8 Foot Rectang…" at bounding box center [784, 357] width 417 height 242
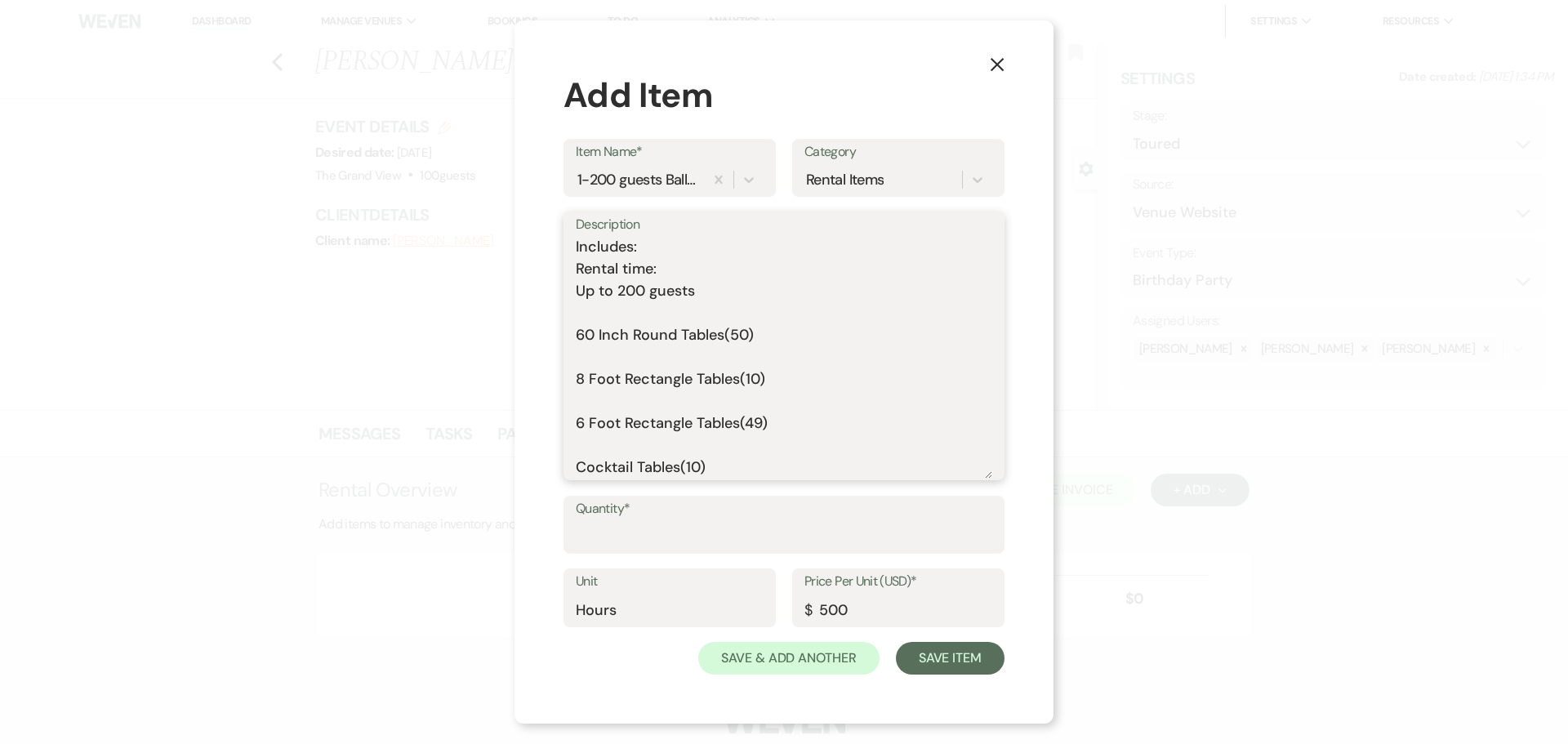
click at [624, 313] on textarea "Includes: Rental time: Up to 200 guests 60 Inch Round Tables(50) 8 Foot Rectang…" at bounding box center [784, 357] width 417 height 242
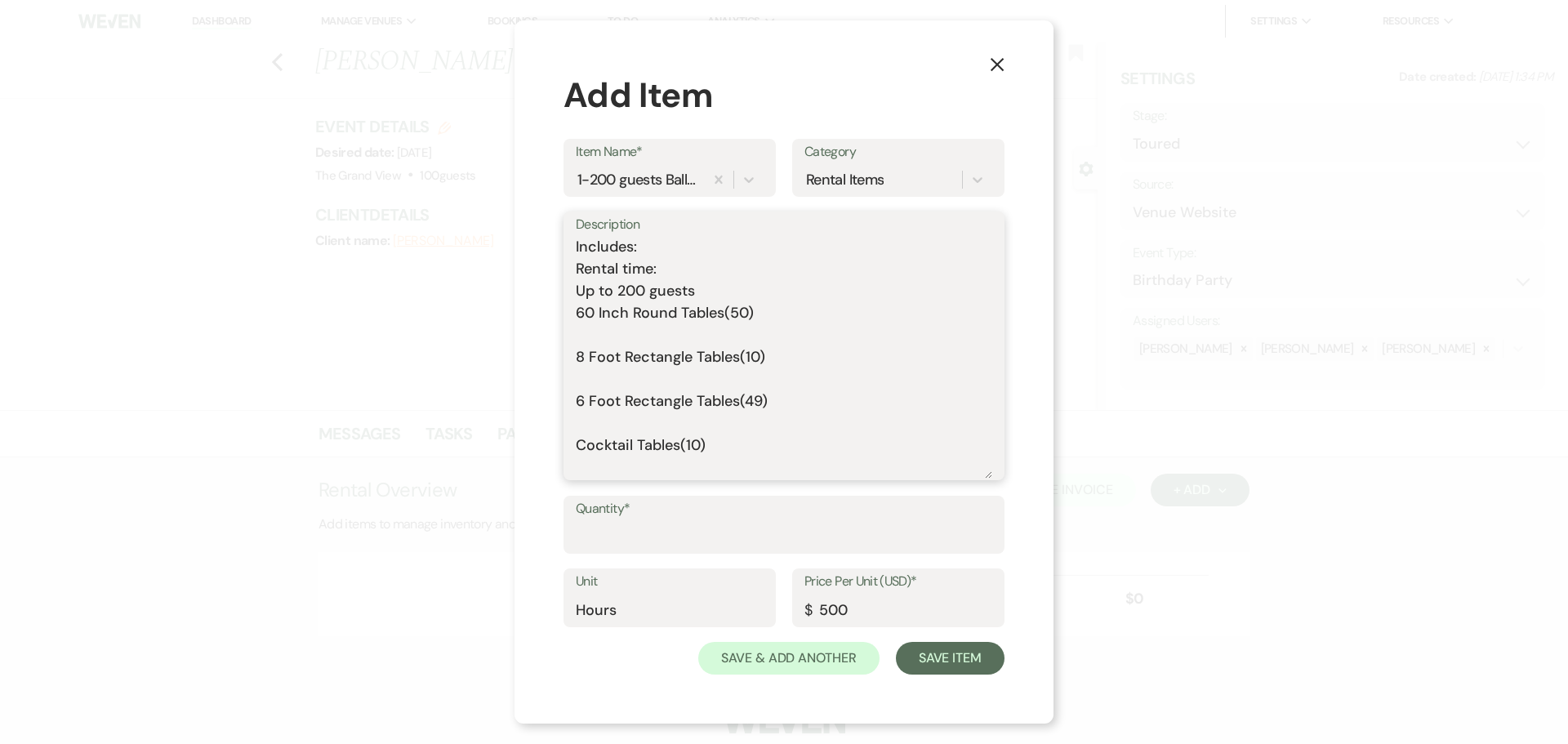
click at [625, 323] on textarea "Includes: Rental time: Up to 200 guests 60 Inch Round Tables(50) 8 Foot Rectang…" at bounding box center [784, 357] width 417 height 242
click at [626, 331] on textarea "Includes: Rental time: Up to 200 guests 60 Inch Round Tables(50) 8 Foot Rectang…" at bounding box center [784, 357] width 417 height 242
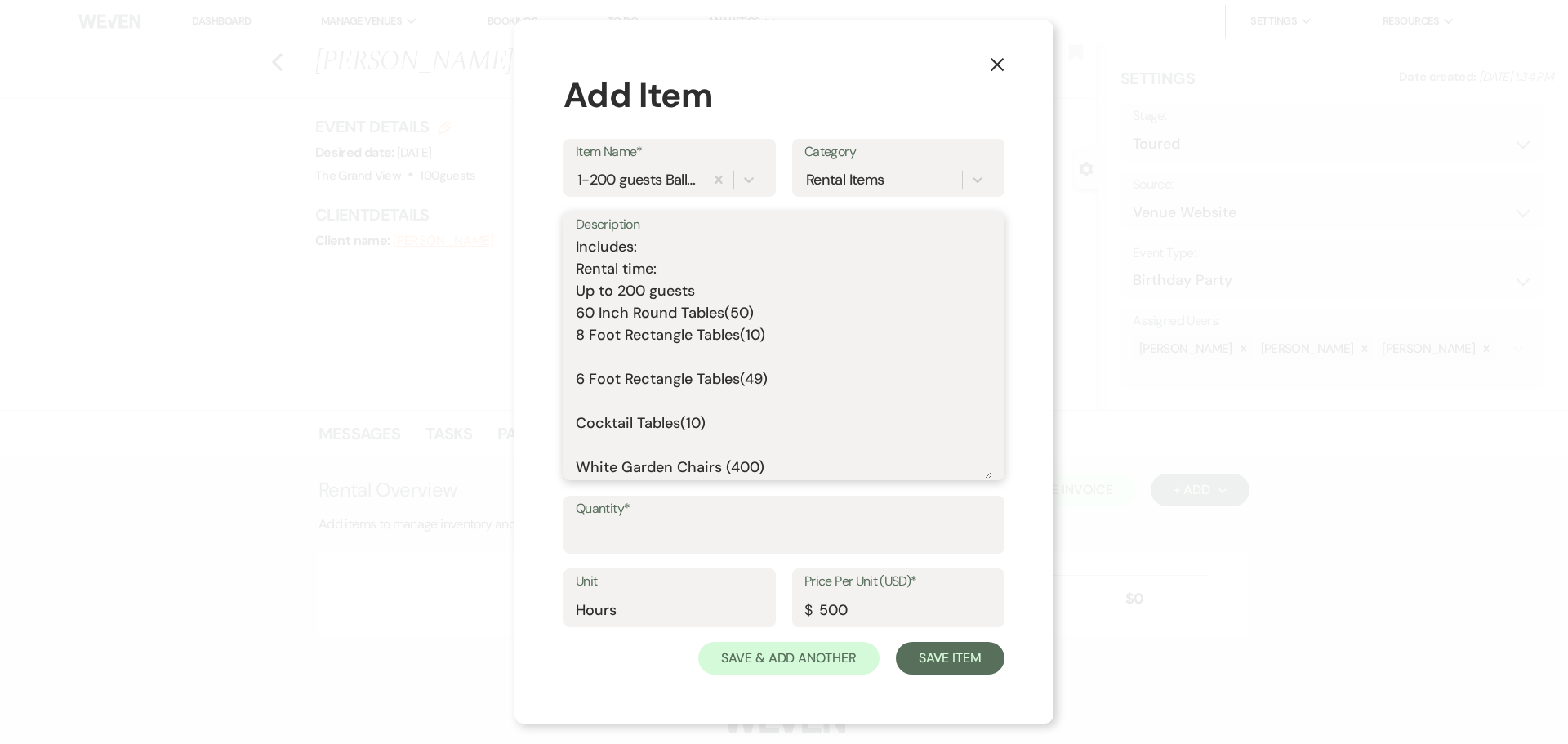
click at [618, 360] on textarea "Includes: Rental time: Up to 200 guests 60 Inch Round Tables(50) 8 Foot Rectang…" at bounding box center [784, 357] width 417 height 242
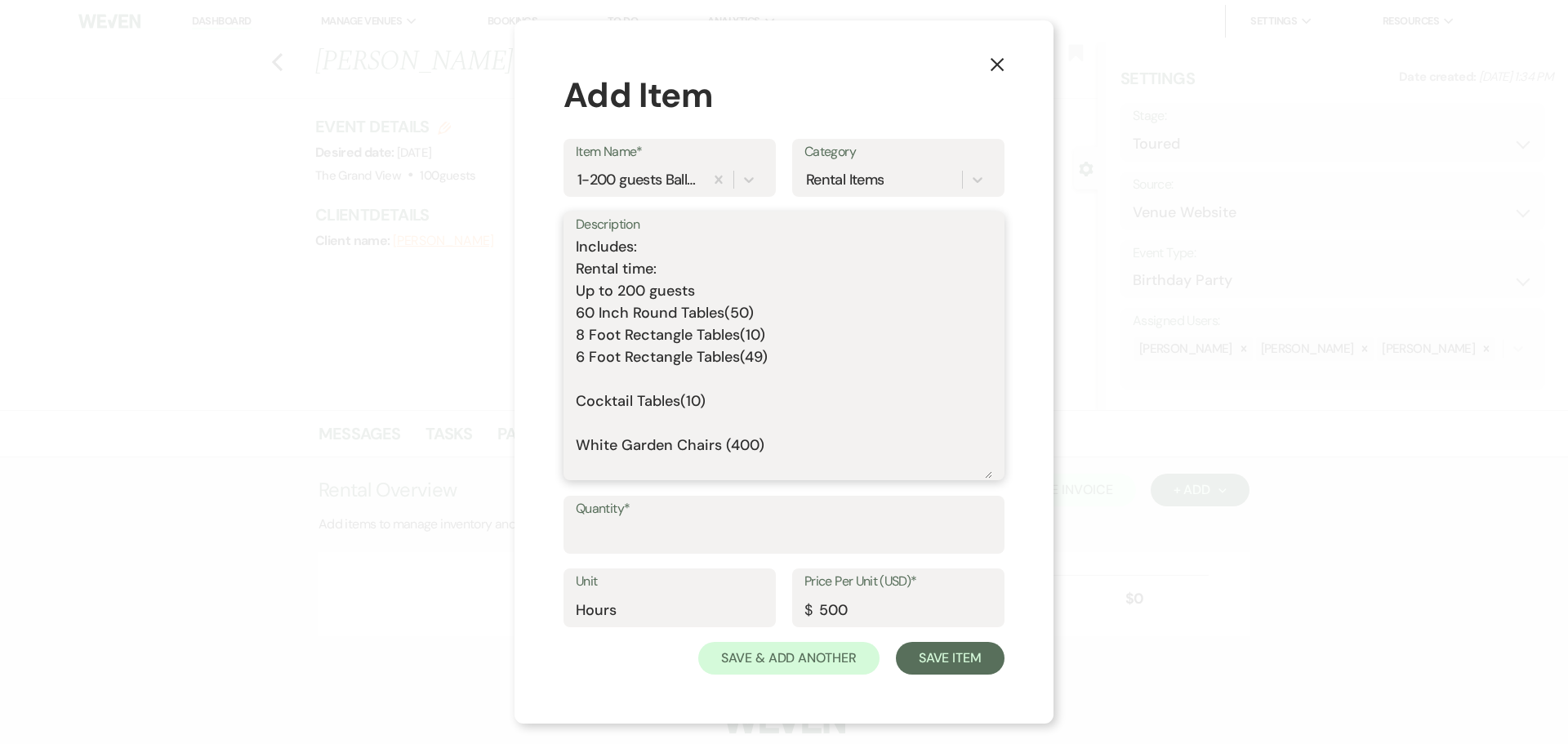
click at [613, 378] on textarea "Includes: Rental time: Up to 200 guests 60 Inch Round Tables(50) 8 Foot Rectang…" at bounding box center [784, 357] width 417 height 242
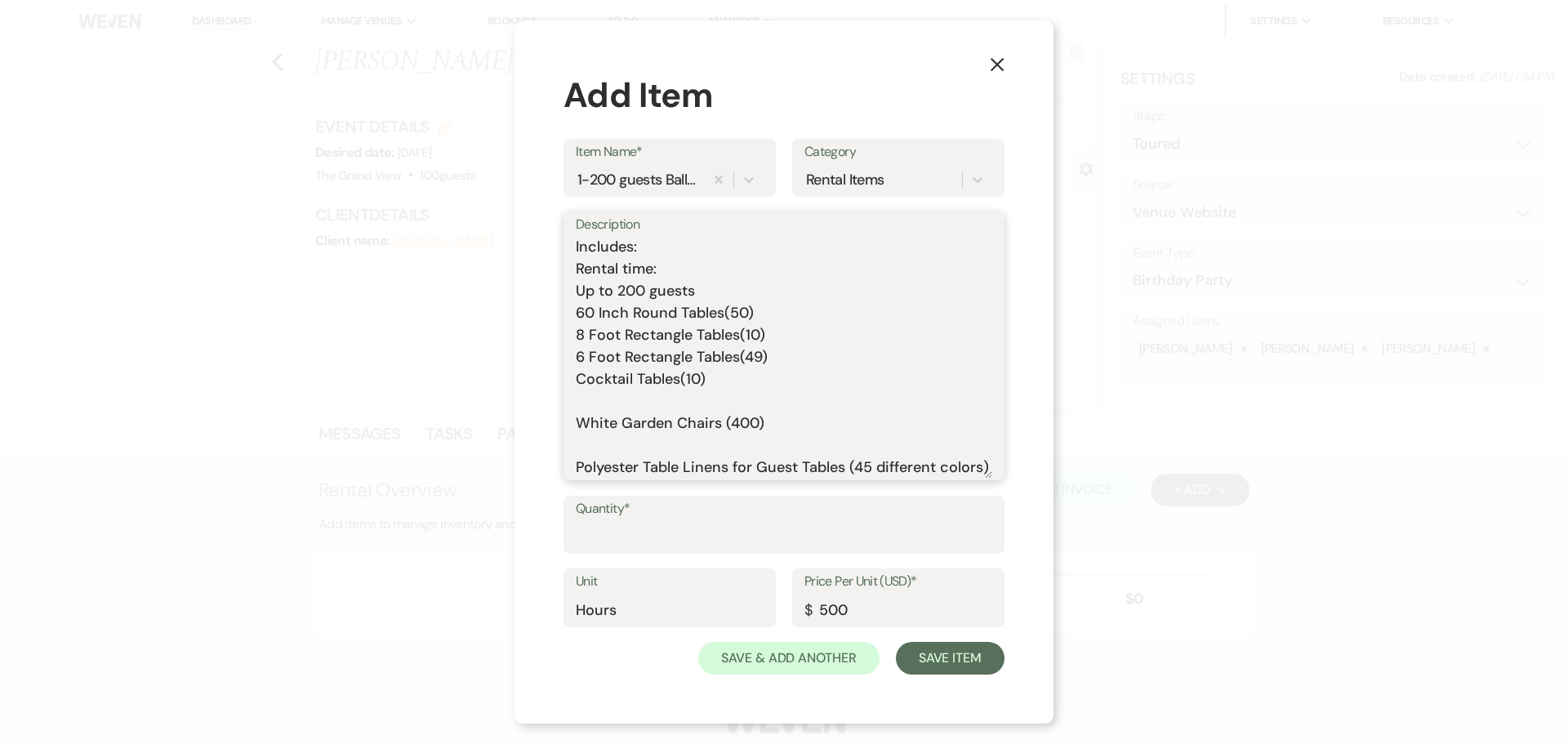
click at [617, 398] on textarea "Includes: Rental time: Up to 200 guests 60 Inch Round Tables(50) 8 Foot Rectang…" at bounding box center [784, 357] width 417 height 242
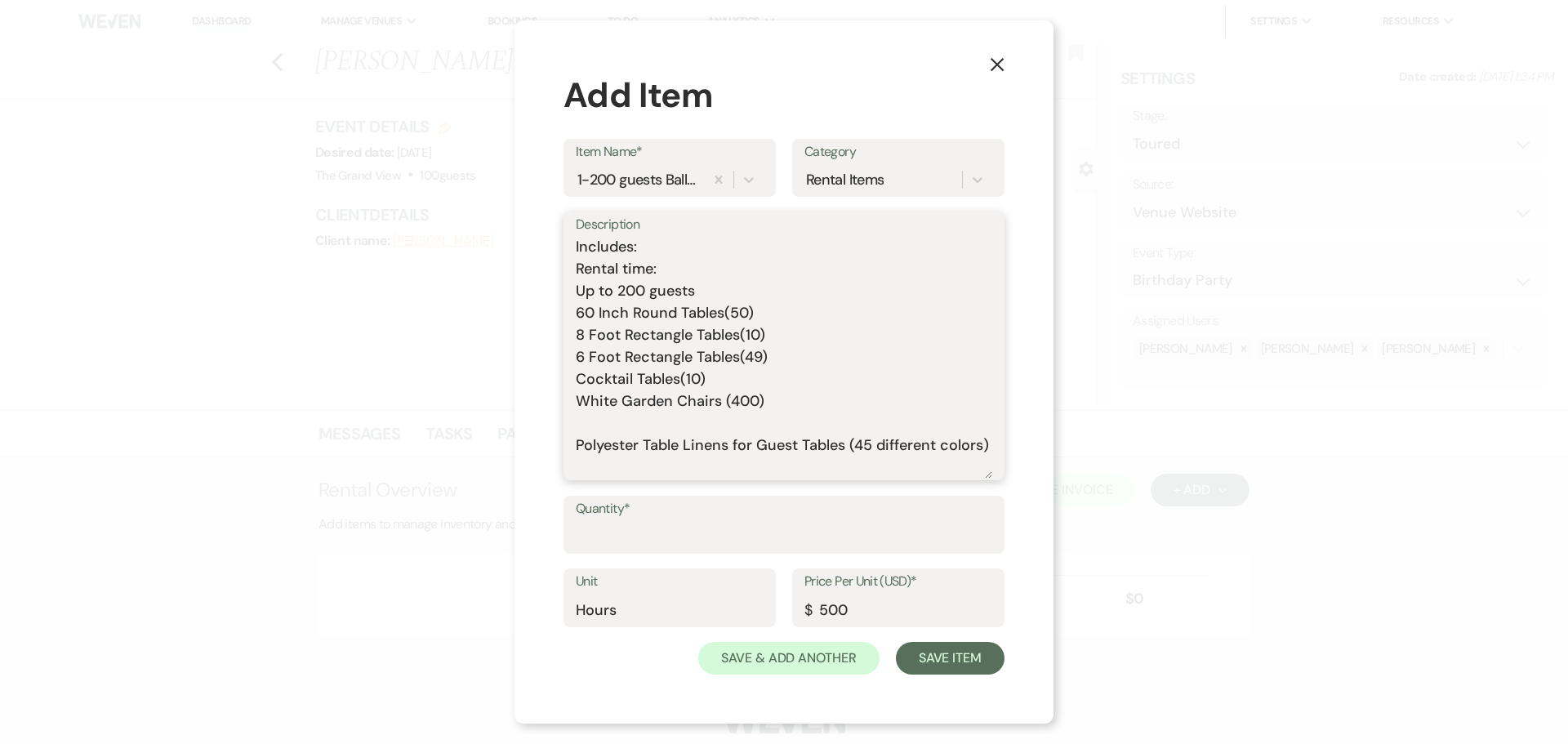
click at [617, 432] on textarea "Includes: Rental time: Up to 200 guests 60 Inch Round Tables(50) 8 Foot Rectang…" at bounding box center [784, 357] width 417 height 242
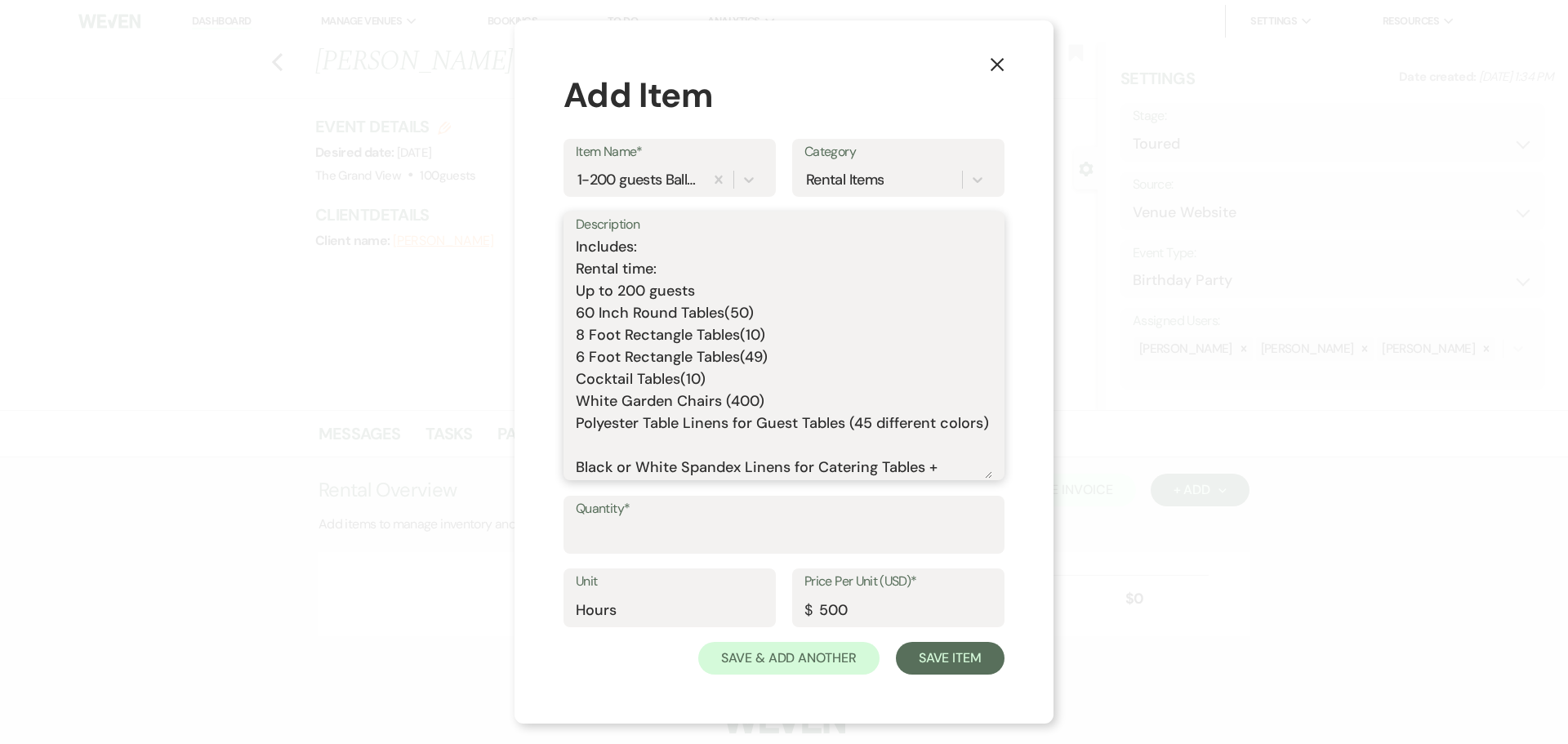
click at [619, 466] on textarea "Includes: Rental time: Up to 200 guests 60 Inch Round Tables(50) 8 Foot Rectang…" at bounding box center [784, 357] width 417 height 242
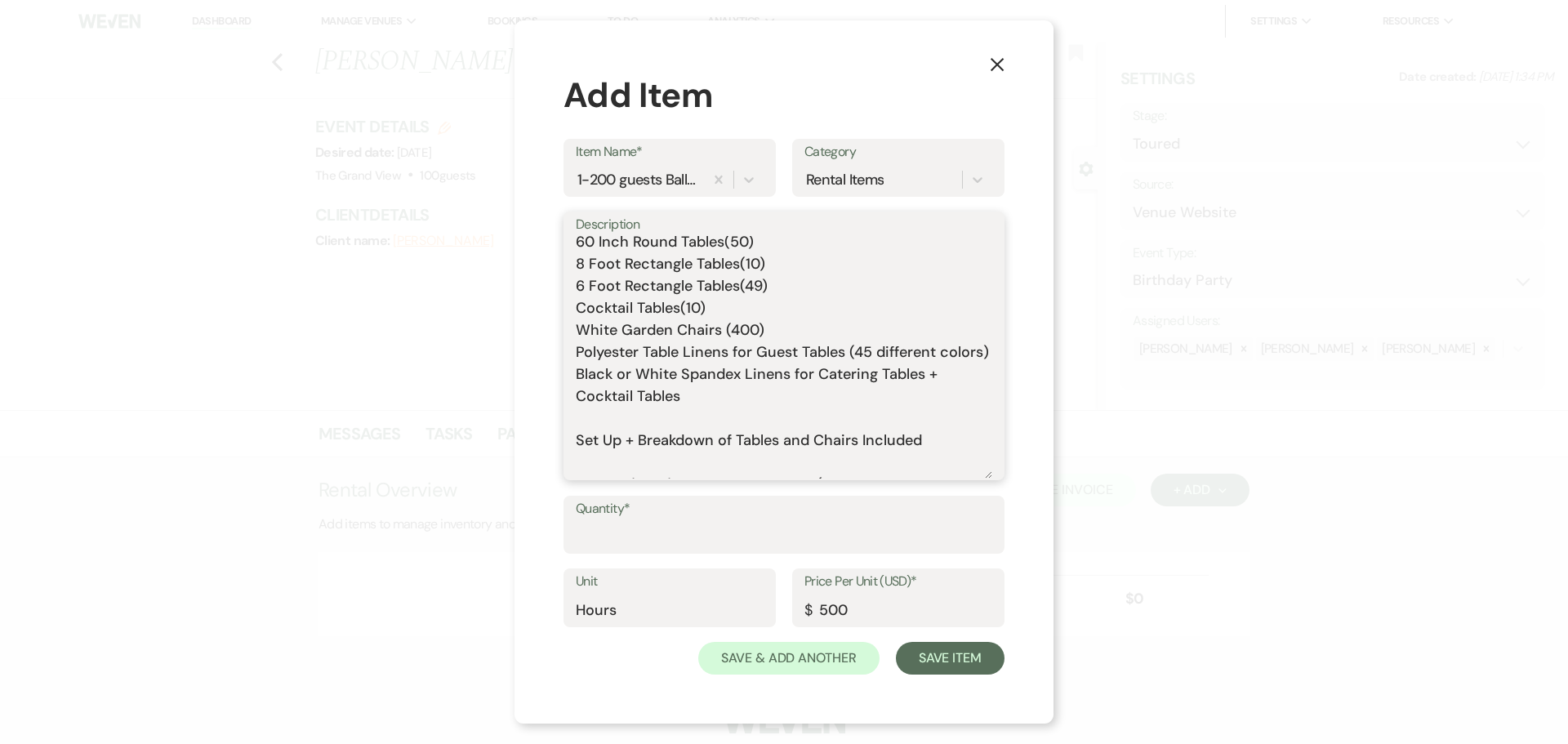
scroll to position [81, 0]
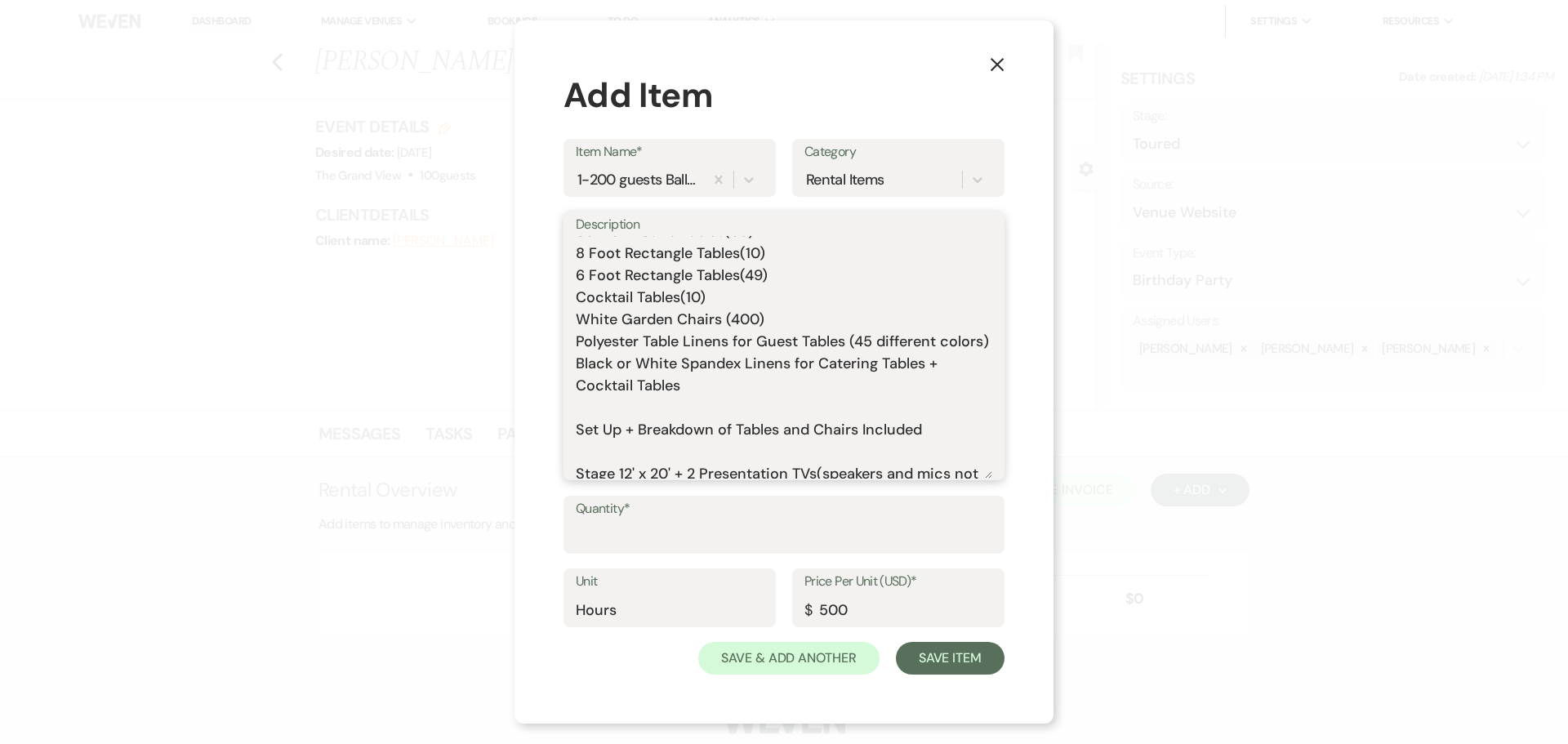
click at [629, 434] on textarea "Includes: Rental time: Up to 200 guests 60 Inch Round Tables(50) 8 Foot Rectang…" at bounding box center [784, 357] width 417 height 242
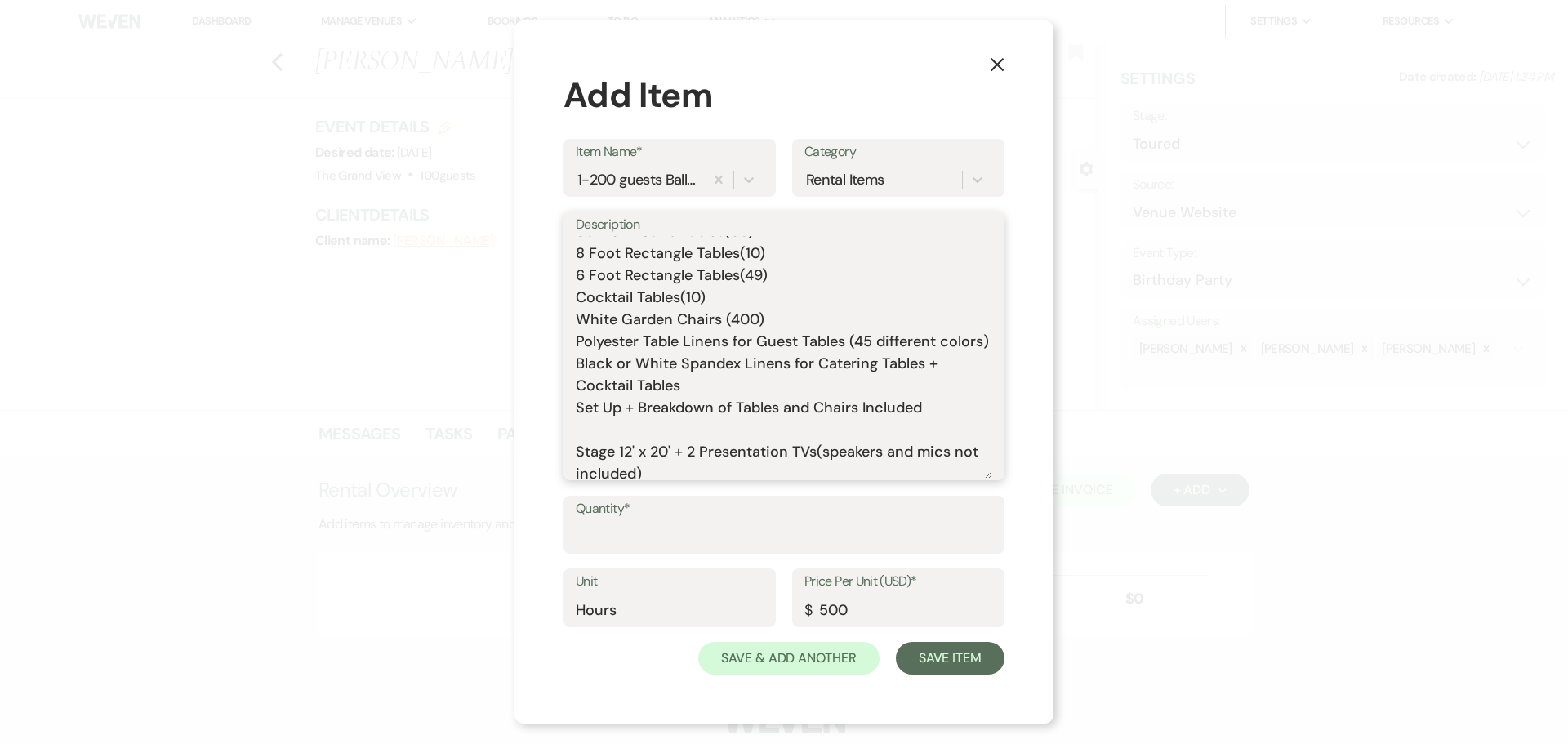
click at [637, 454] on textarea "Includes: Rental time: Up to 200 guests 60 Inch Round Tables(50) 8 Foot Rectang…" at bounding box center [784, 357] width 417 height 242
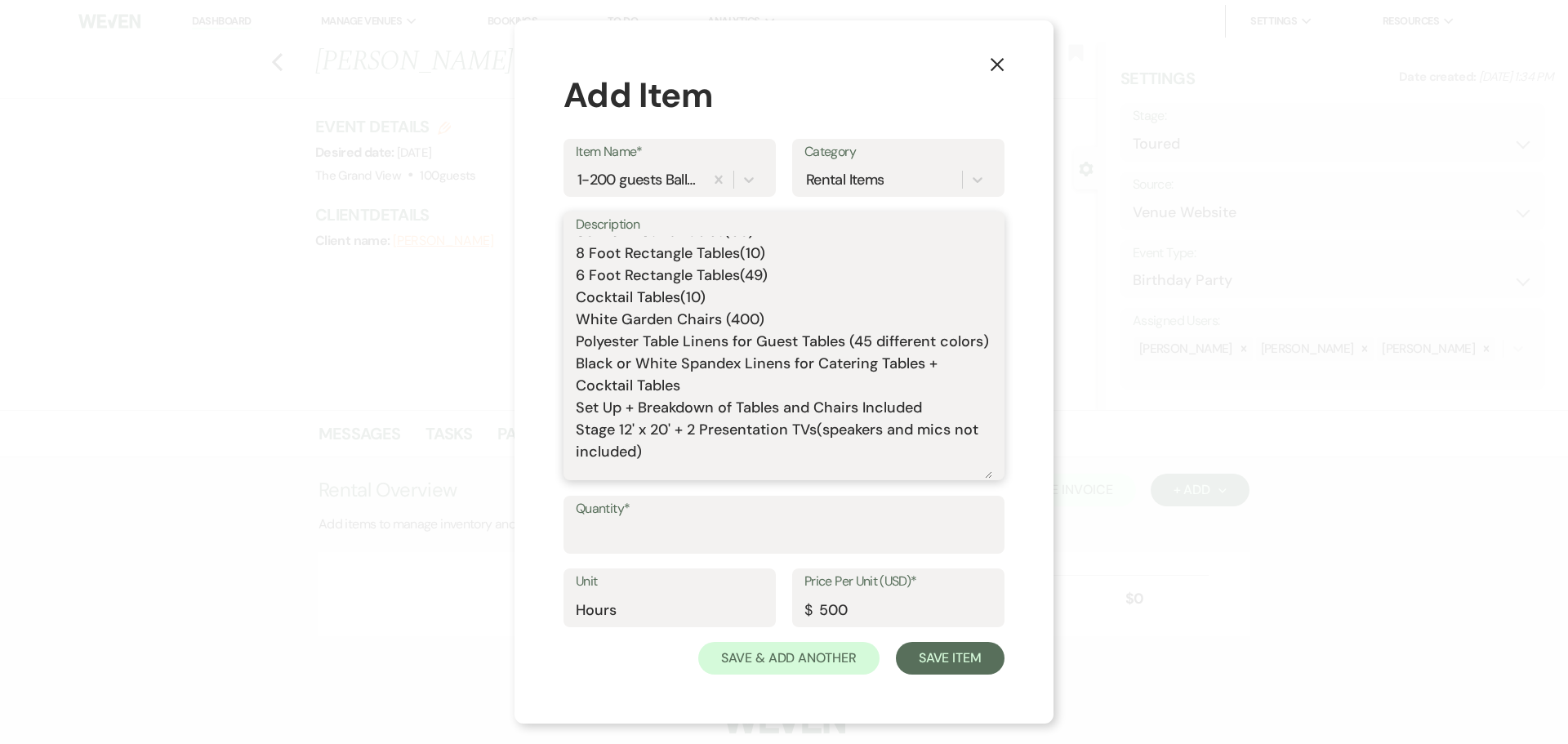
scroll to position [245, 0]
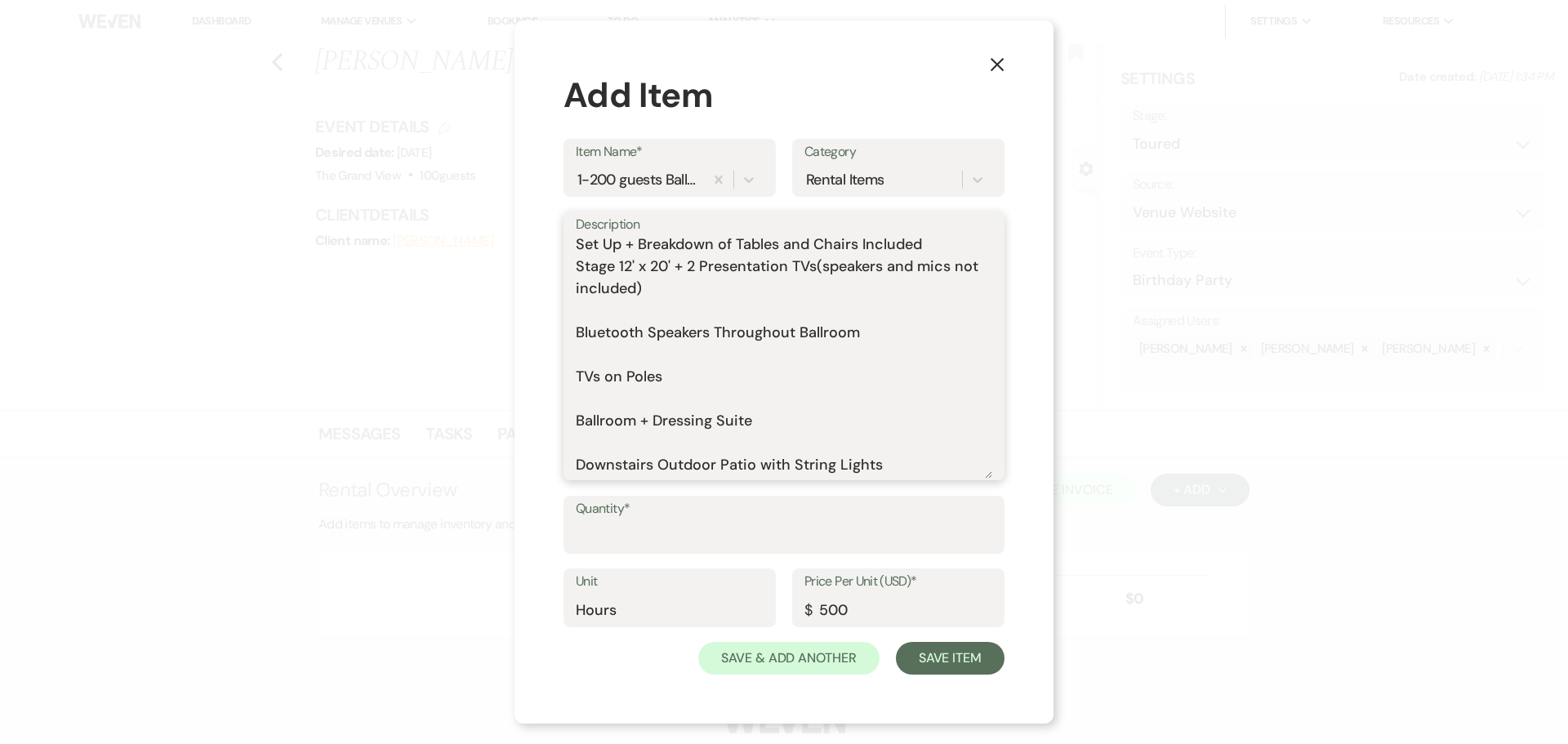
click at [595, 341] on textarea "Includes: Rental time: Up to 200 guests 60 Inch Round Tables(50) 8 Foot Rectang…" at bounding box center [784, 357] width 417 height 242
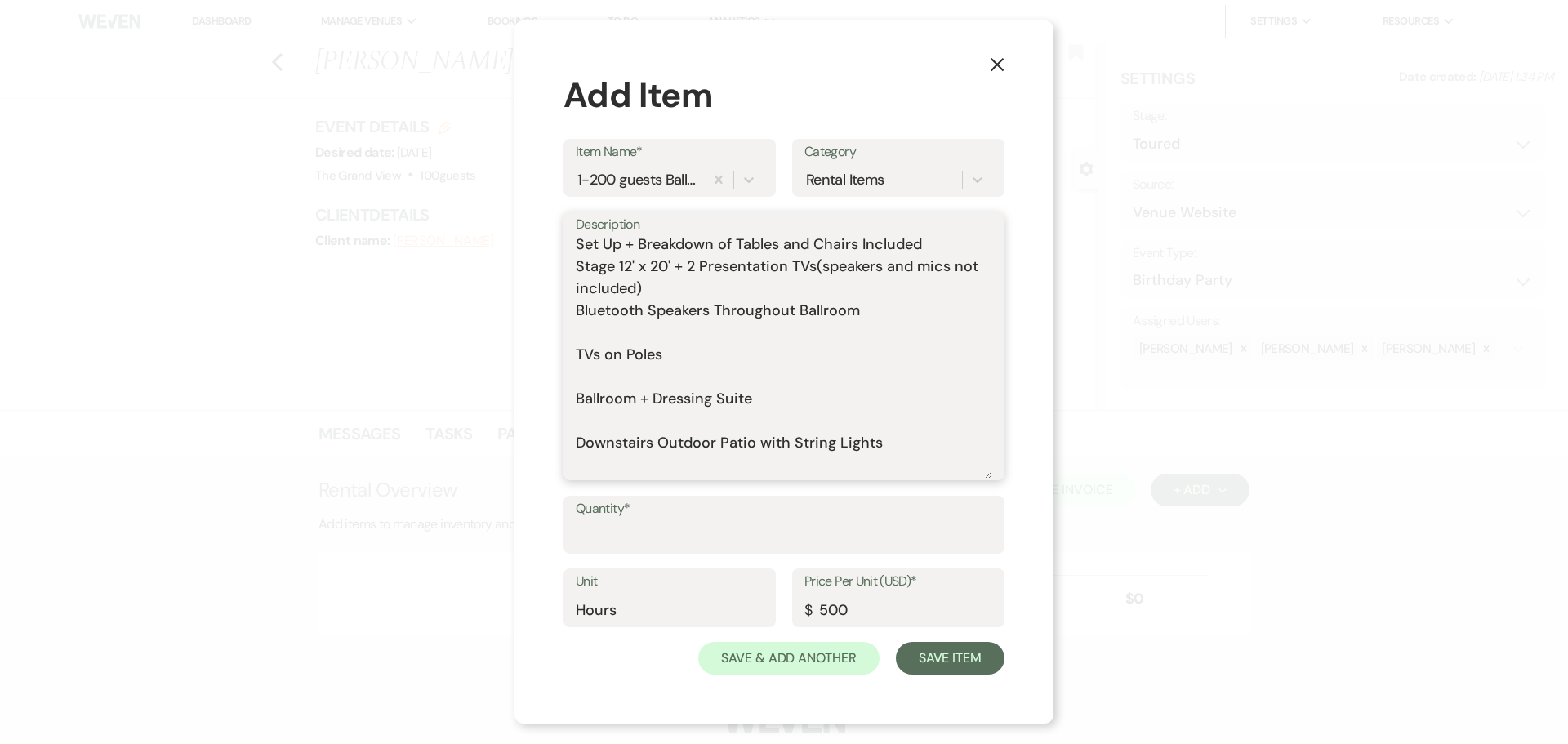
drag, startPoint x: 576, startPoint y: 335, endPoint x: 874, endPoint y: 330, distance: 298.0
click at [874, 330] on textarea "Includes: Rental time: Up to 200 guests 60 Inch Round Tables(50) 8 Foot Rectang…" at bounding box center [784, 357] width 417 height 242
click at [618, 356] on textarea "Includes: Rental time: Up to 200 guests 60 Inch Round Tables(50) 8 Foot Rectang…" at bounding box center [784, 357] width 417 height 242
click at [610, 359] on textarea "Includes: Rental time: Up to 200 guests 60 Inch Round Tables(50) 8 Foot Rectang…" at bounding box center [784, 357] width 417 height 242
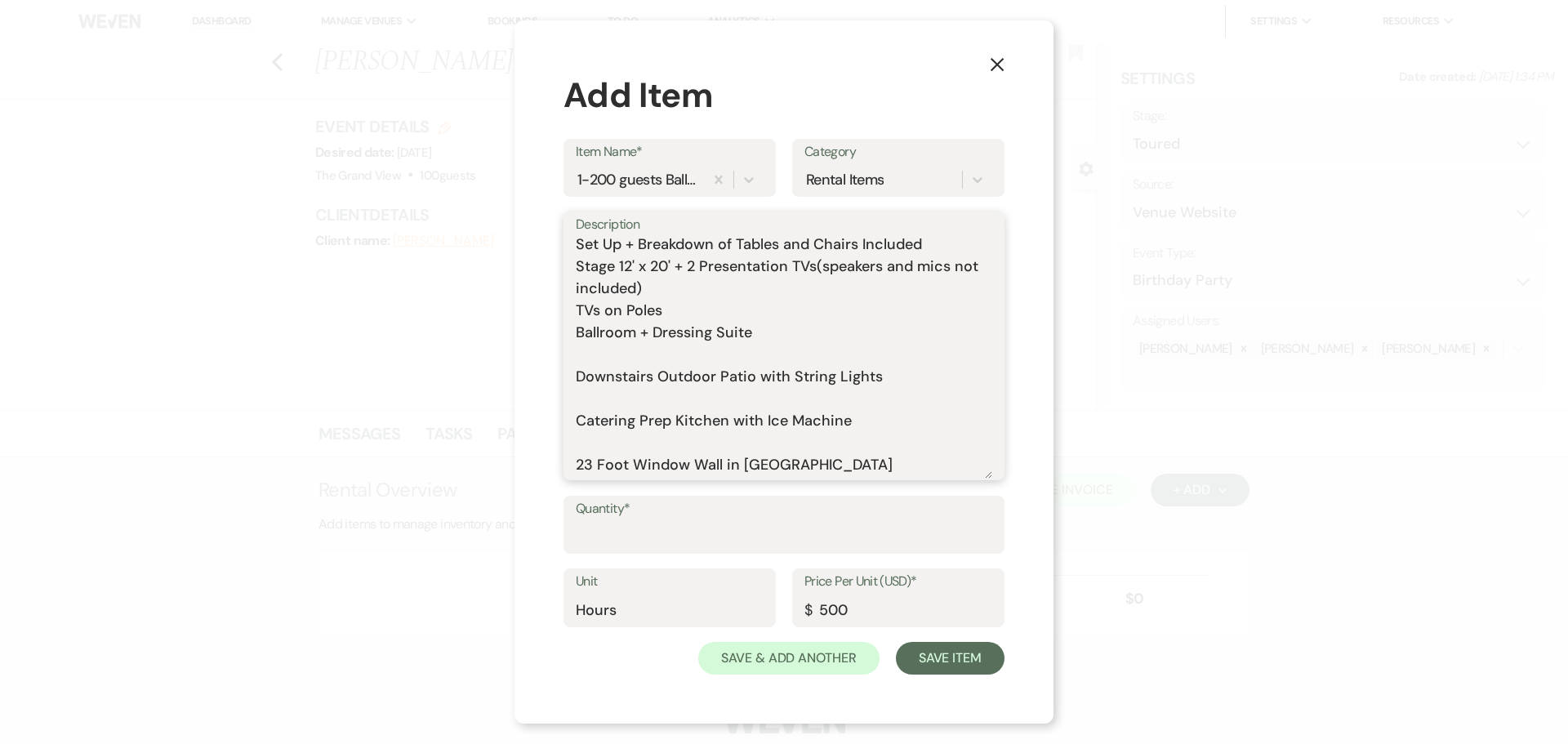
click at [747, 362] on textarea "Includes: Rental time: Up to 200 guests 60 Inch Round Tables(50) 8 Foot Rectang…" at bounding box center [784, 357] width 417 height 242
click at [724, 377] on textarea "Includes: Rental time: Up to 200 guests 60 Inch Round Tables(50) 8 Foot Rectang…" at bounding box center [784, 357] width 417 height 242
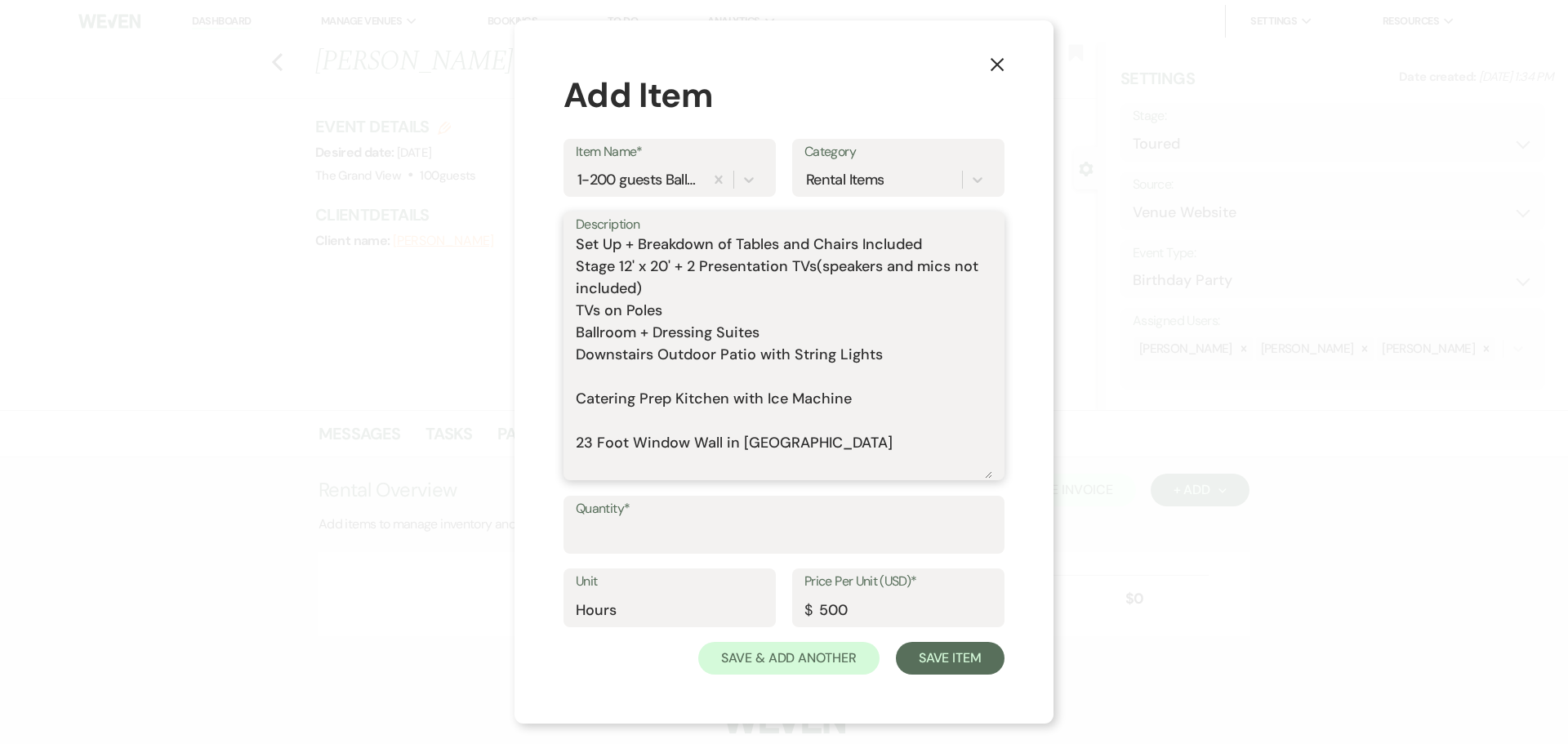
click at [691, 402] on textarea "Includes: Rental time: Up to 200 guests 60 Inch Round Tables(50) 8 Foot Rectang…" at bounding box center [784, 357] width 417 height 242
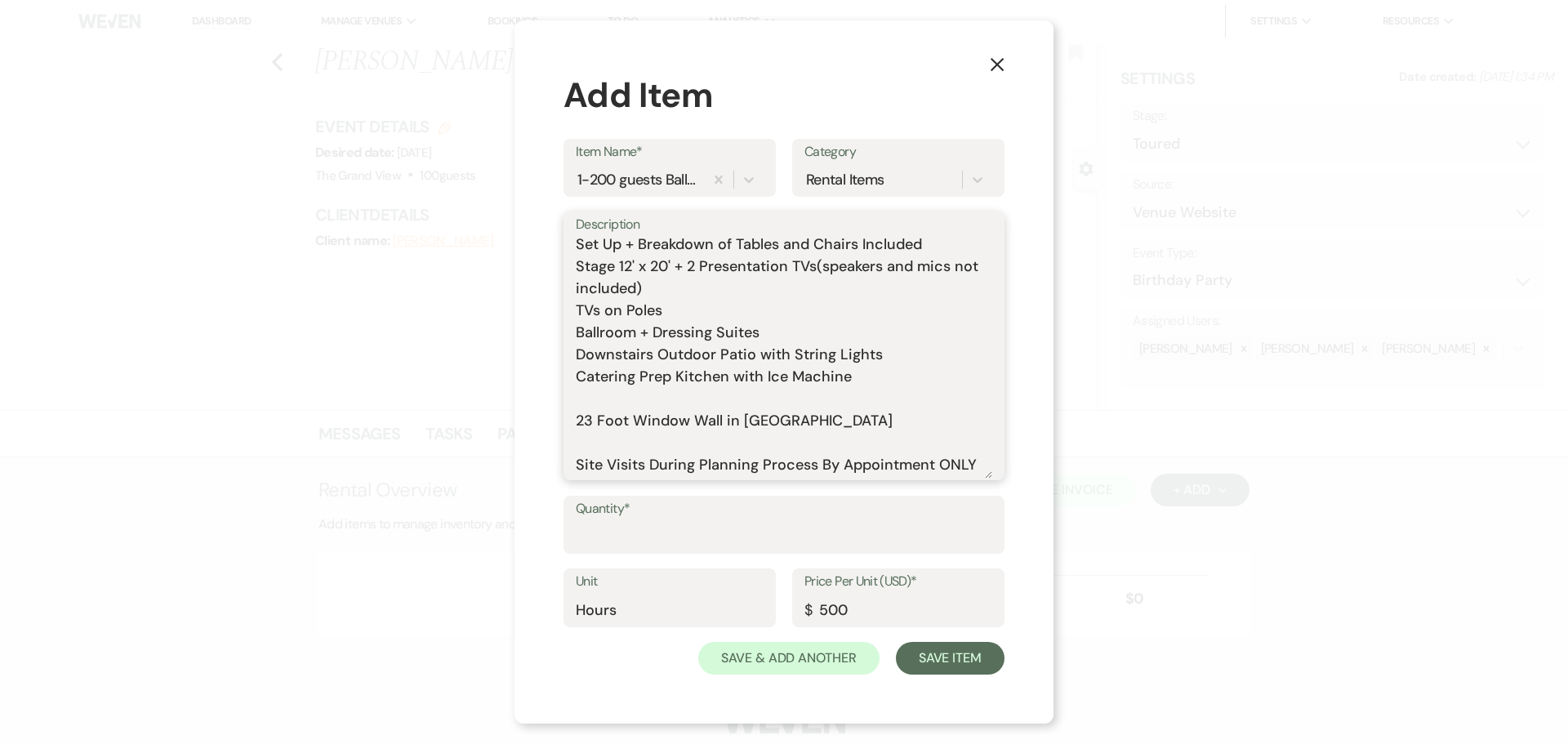
click at [677, 427] on textarea "Includes: Rental time: Up to 200 guests 60 Inch Round Tables(50) 8 Foot Rectang…" at bounding box center [784, 357] width 417 height 242
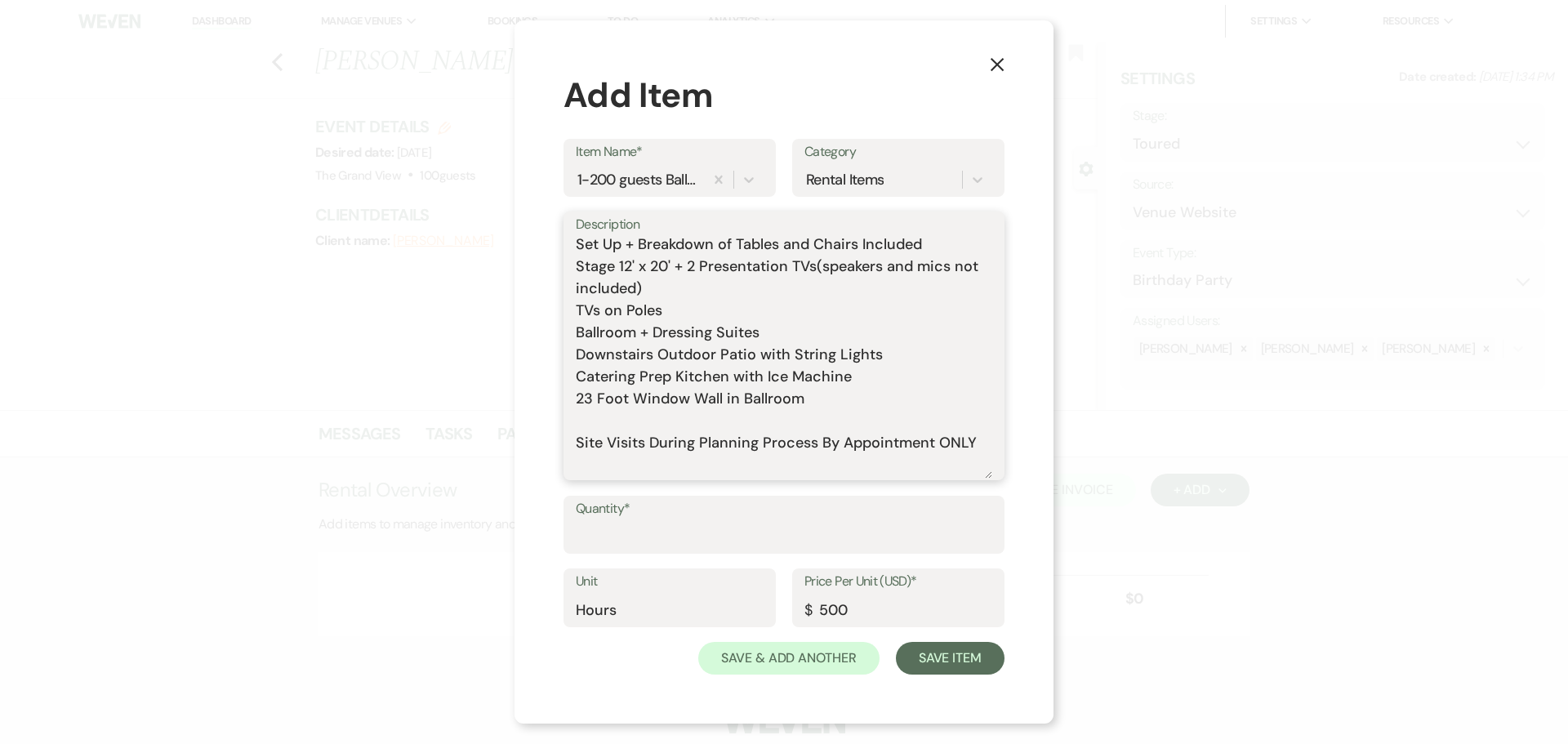
click at [665, 438] on textarea "Includes: Rental time: Up to 200 guests 60 Inch Round Tables(50) 8 Foot Rectang…" at bounding box center [784, 357] width 417 height 242
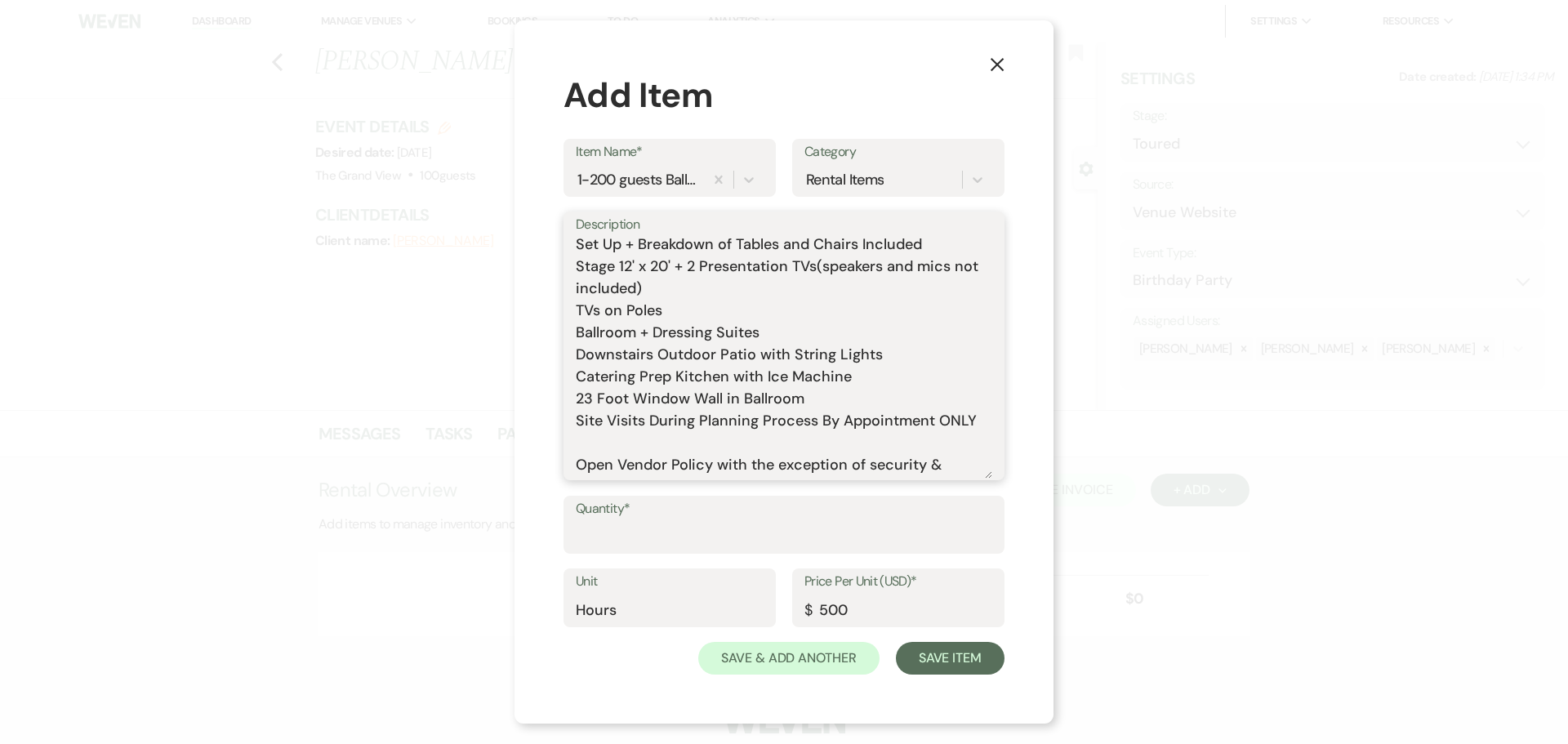
scroll to position [408, 0]
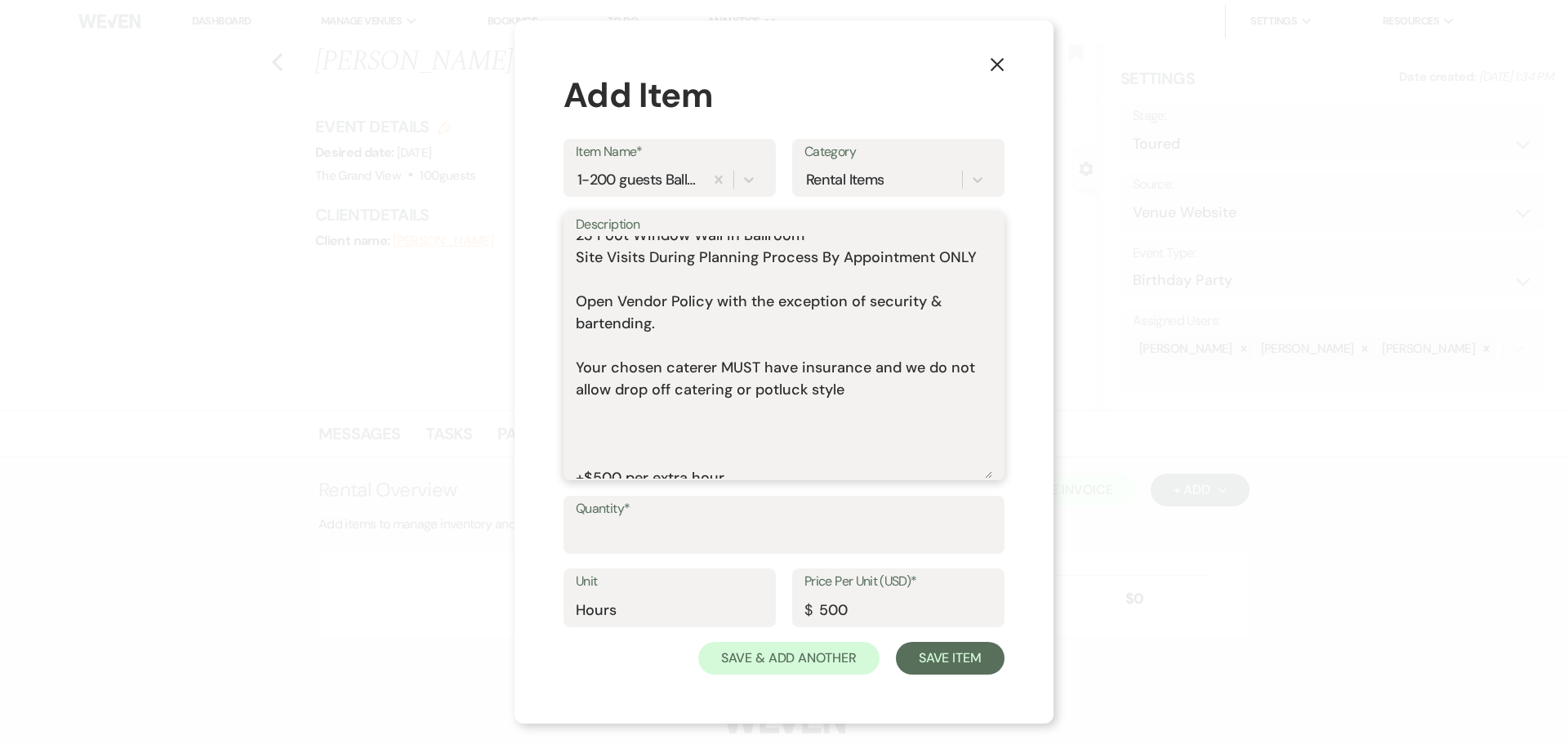
click at [594, 303] on textarea "Includes: Rental time: Up to 200 guests 60 Inch Round Tables(50) 8 Foot Rectang…" at bounding box center [784, 357] width 417 height 242
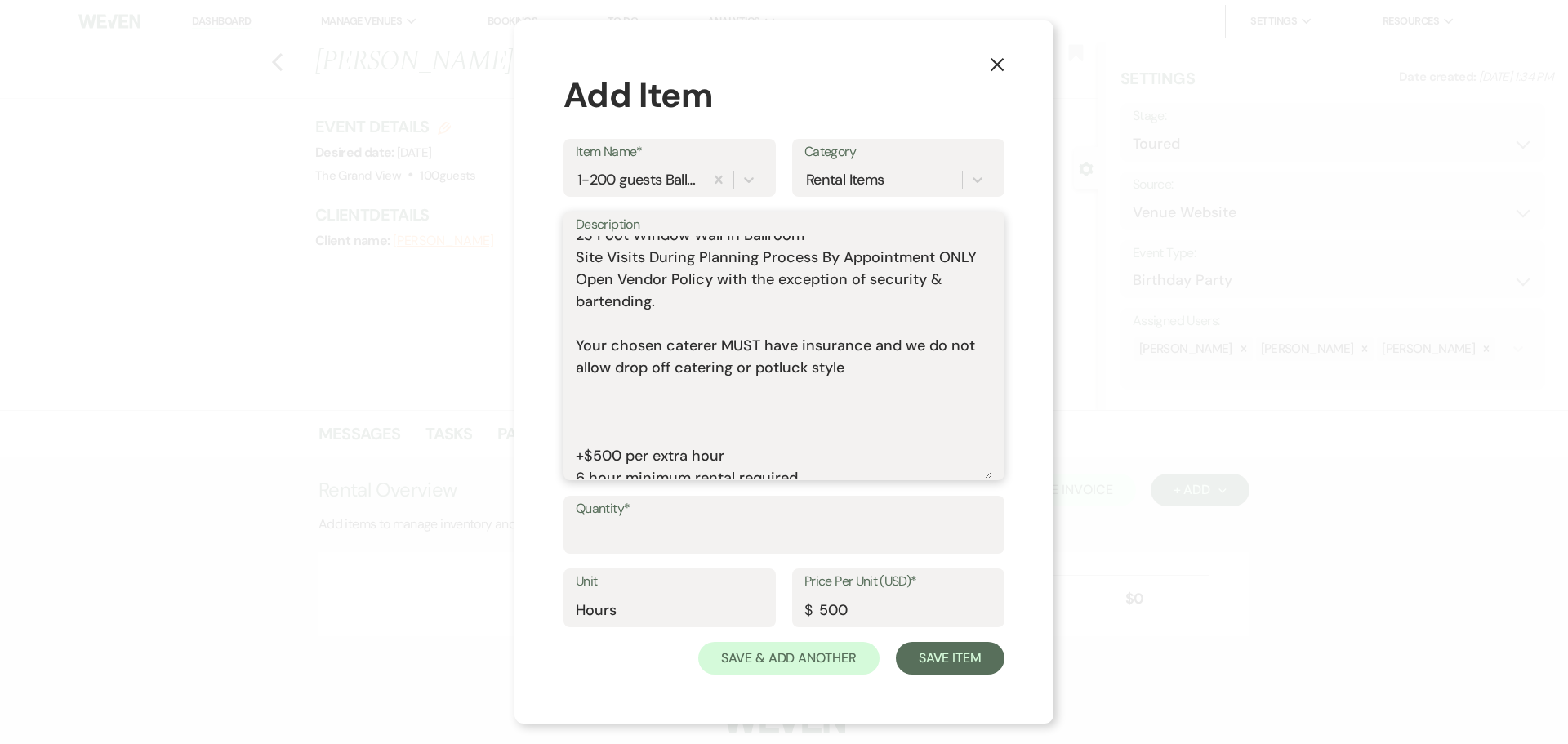
click at [597, 342] on textarea "Includes: Rental time: Up to 200 guests 60 Inch Round Tables(50) 8 Foot Rectang…" at bounding box center [784, 357] width 417 height 242
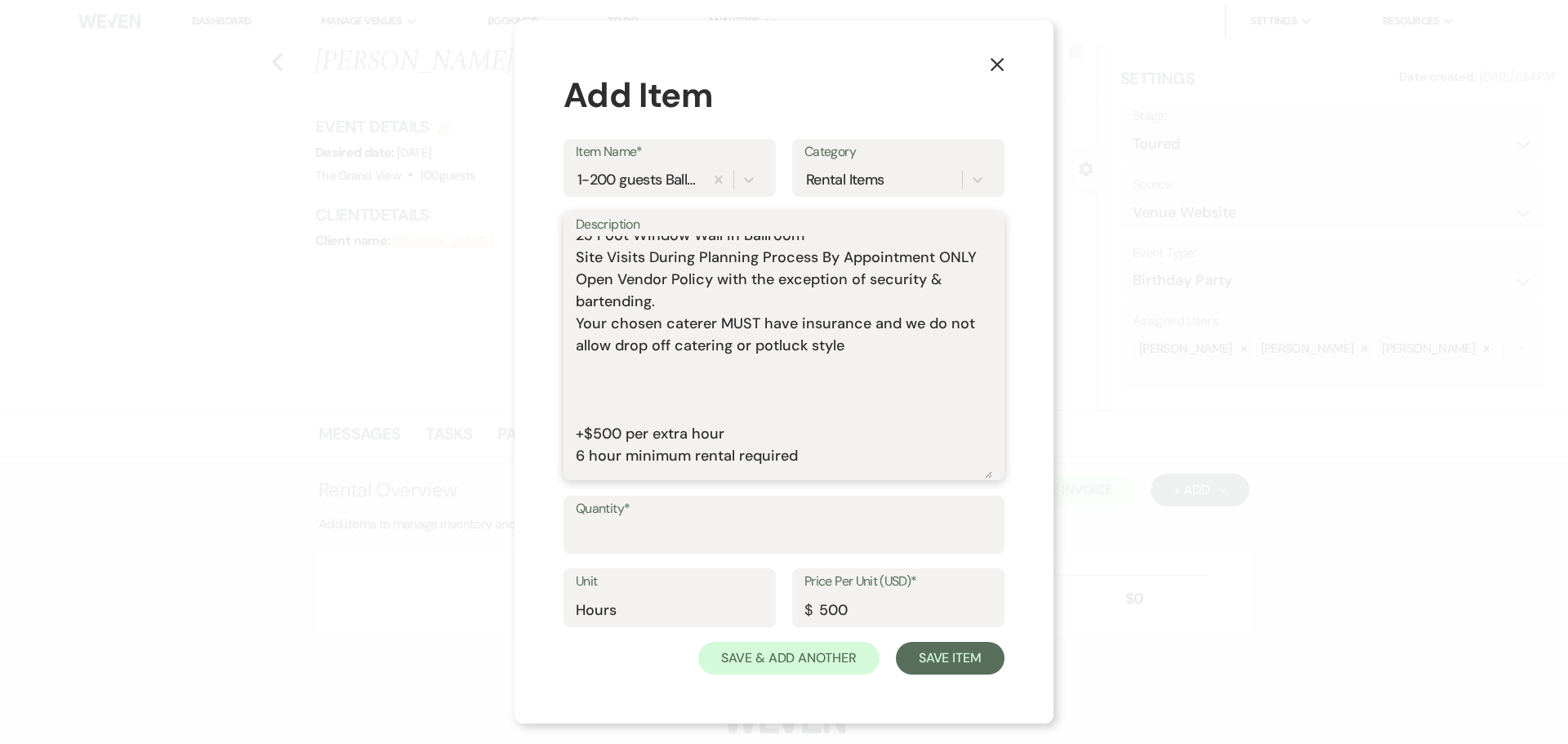
click at [604, 403] on textarea "Includes: Rental time: Up to 200 guests 60 Inch Round Tables(50) 8 Foot Rectang…" at bounding box center [784, 357] width 417 height 242
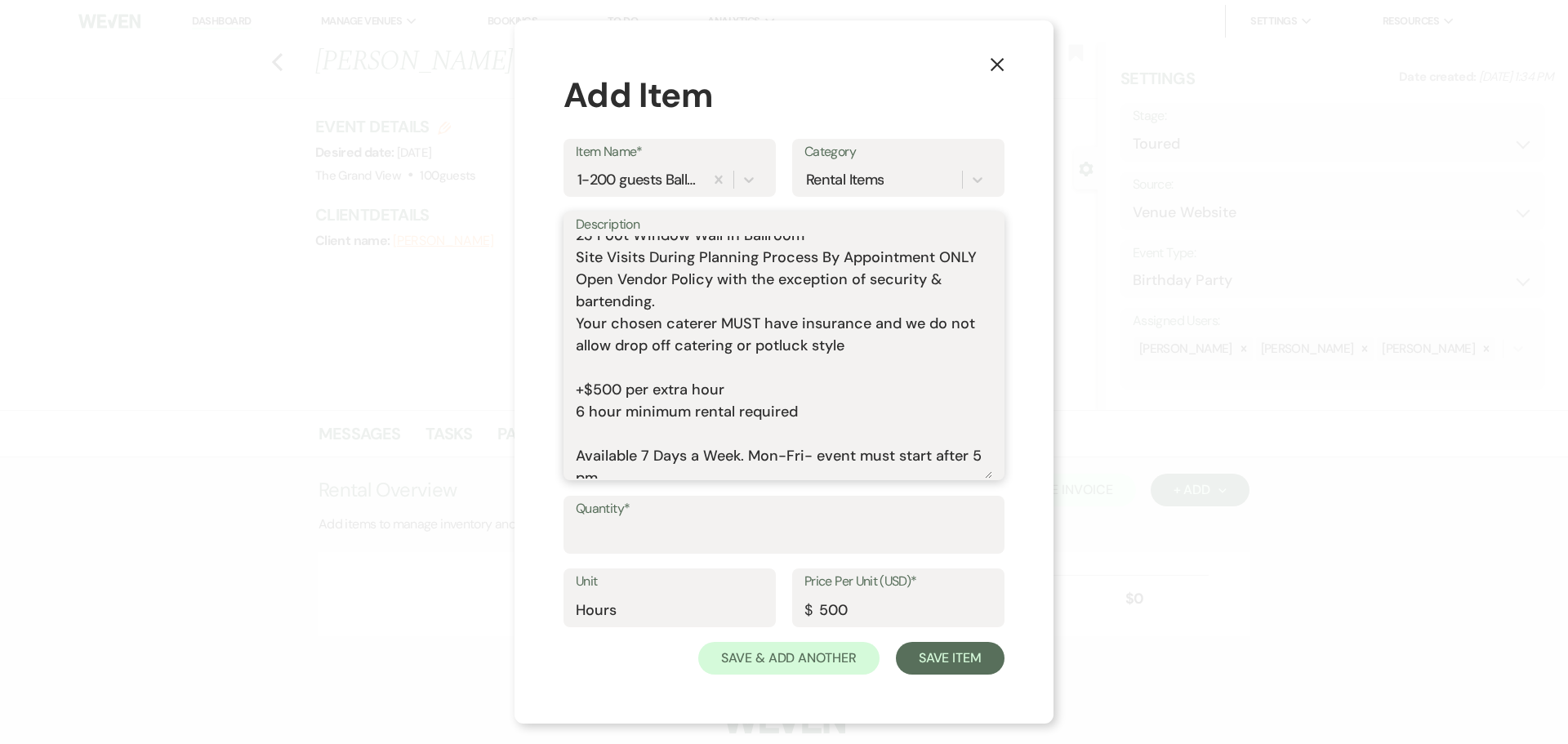
click at [611, 452] on textarea "Includes: Rental time: Up to 200 guests 60 Inch Round Tables(50) 8 Foot Rectang…" at bounding box center [784, 357] width 417 height 242
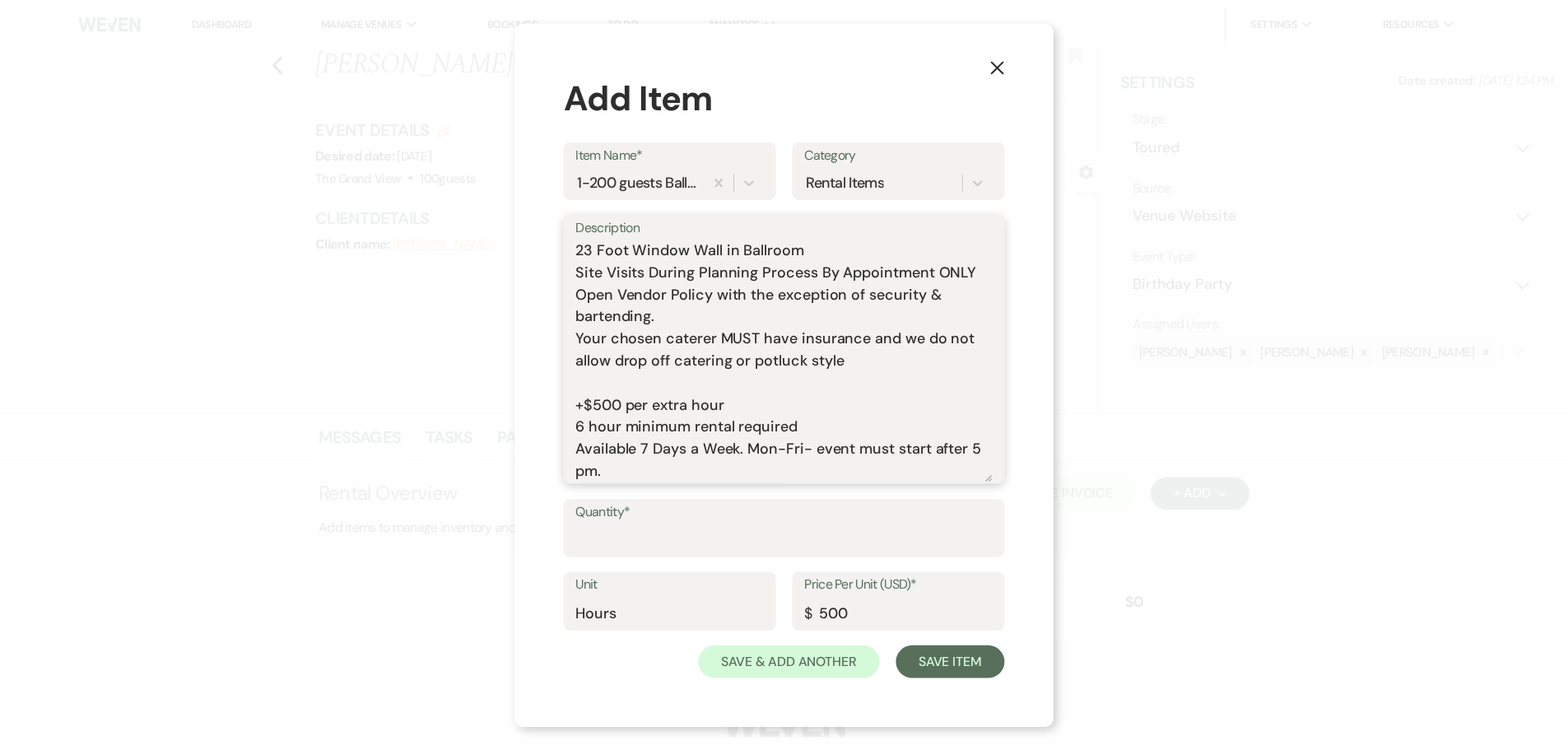
scroll to position [422, 0]
type textarea "Includes: Rental time: Up to 200 guests 60 Inch Round Tables(50) 8 Foot Rectang…"
click at [637, 542] on input "Quantity*" at bounding box center [791, 541] width 420 height 32
type input "6"
click at [949, 656] on button "Save Item" at bounding box center [958, 664] width 110 height 33
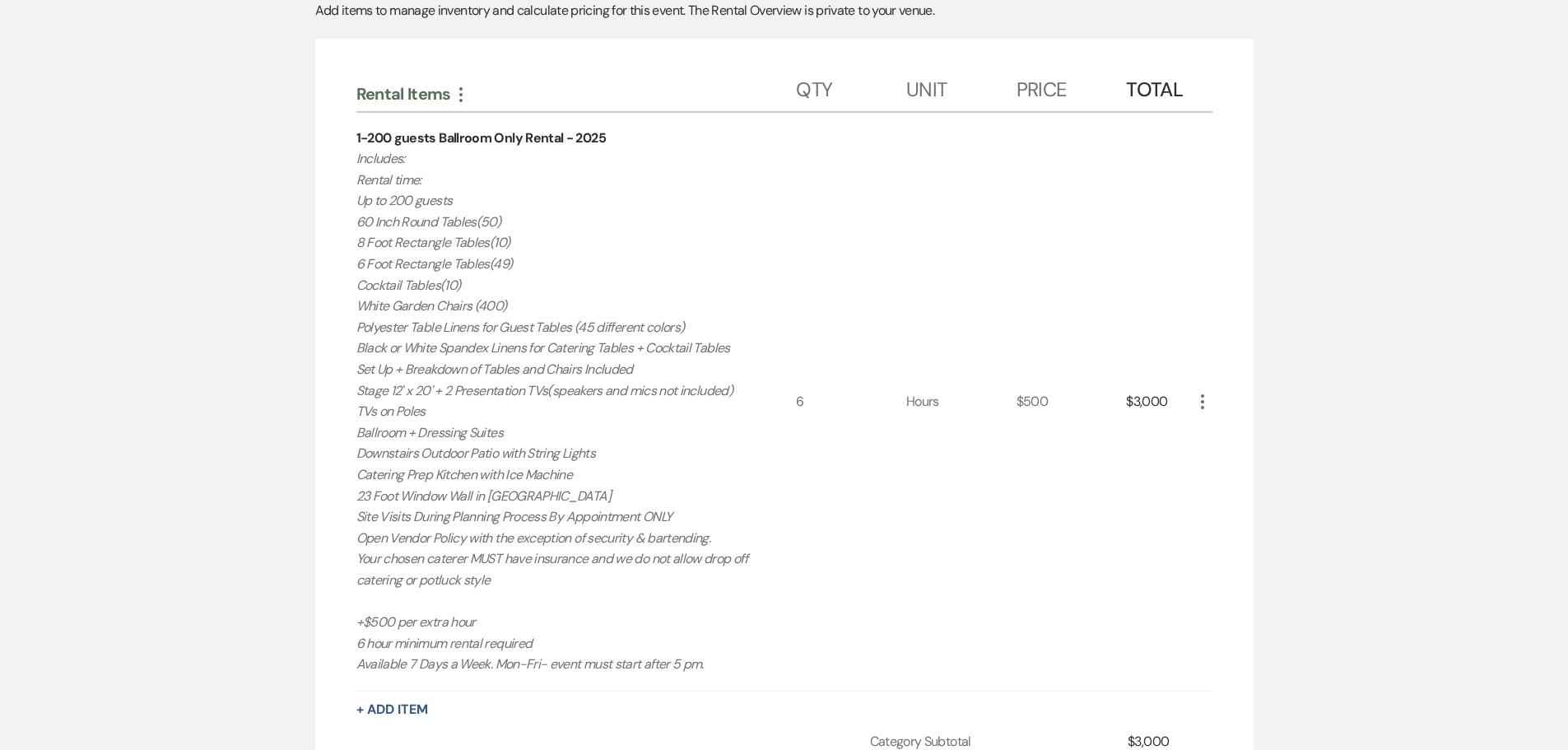
scroll to position [412, 0]
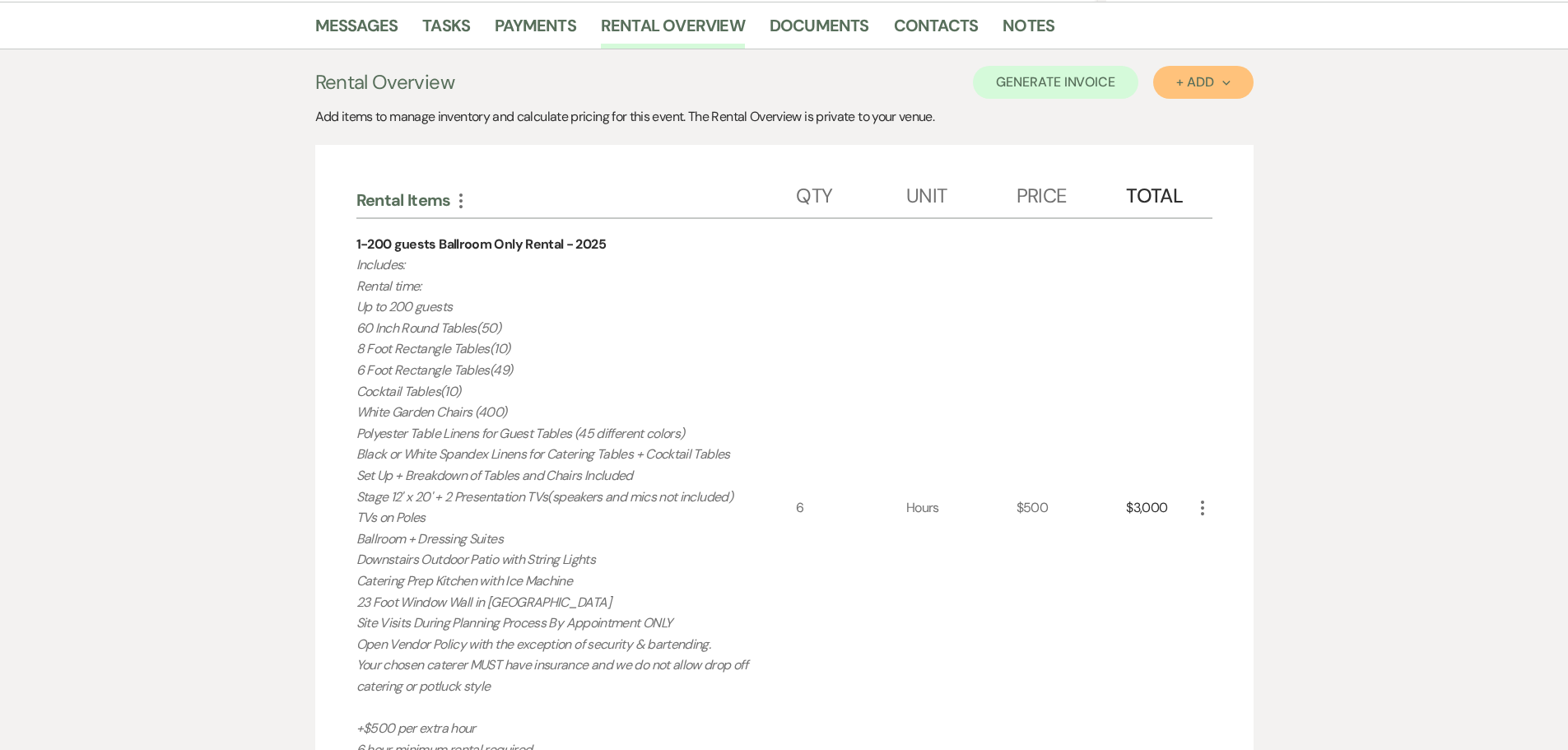
click at [1185, 92] on button "+ Add Next" at bounding box center [1203, 83] width 99 height 33
click at [1185, 123] on button "Item" at bounding box center [1194, 119] width 83 height 25
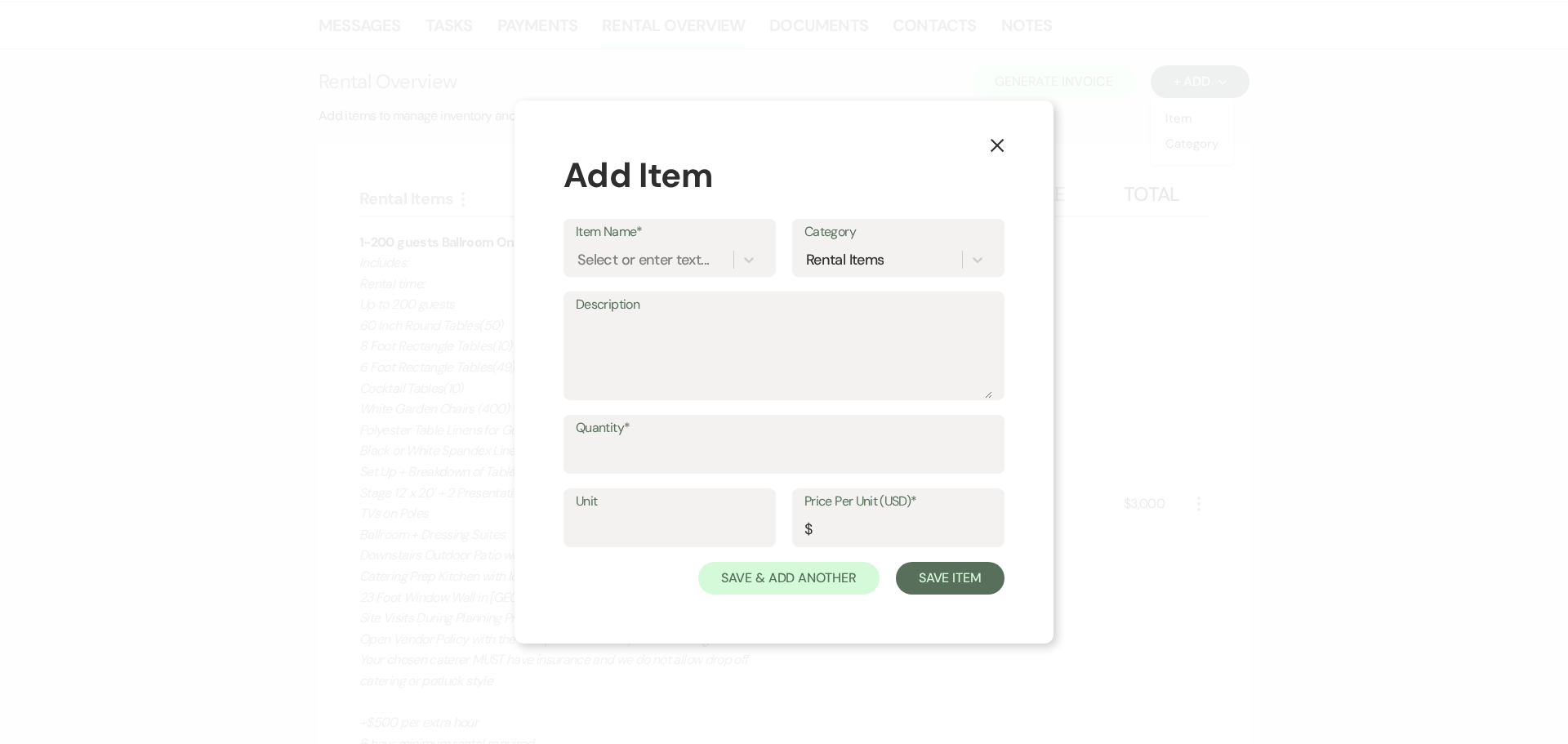
click at [648, 276] on div "Item Name* Select or enter text..." at bounding box center [670, 247] width 213 height 58
click at [646, 246] on div "Select or enter text..." at bounding box center [655, 260] width 157 height 29
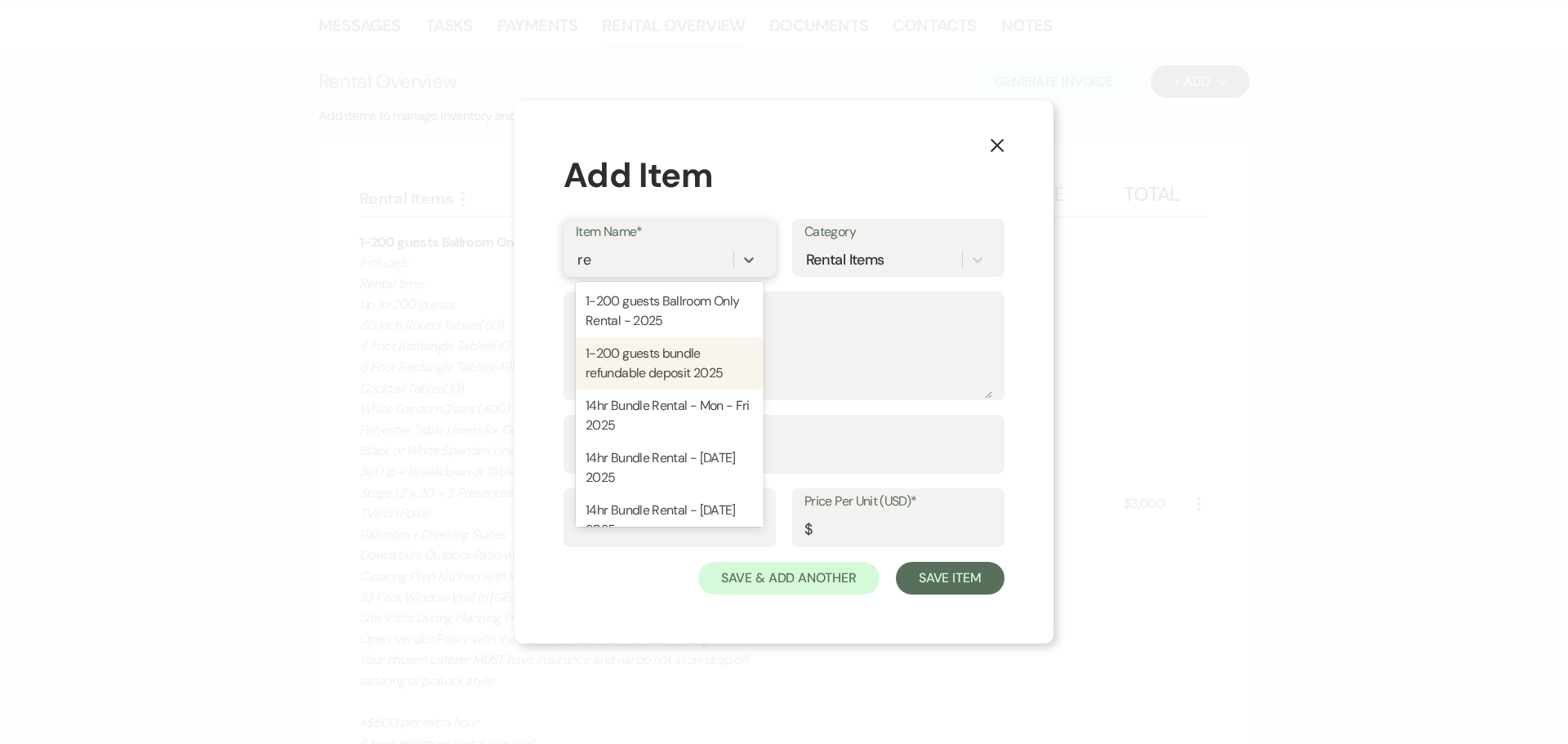
type input "r"
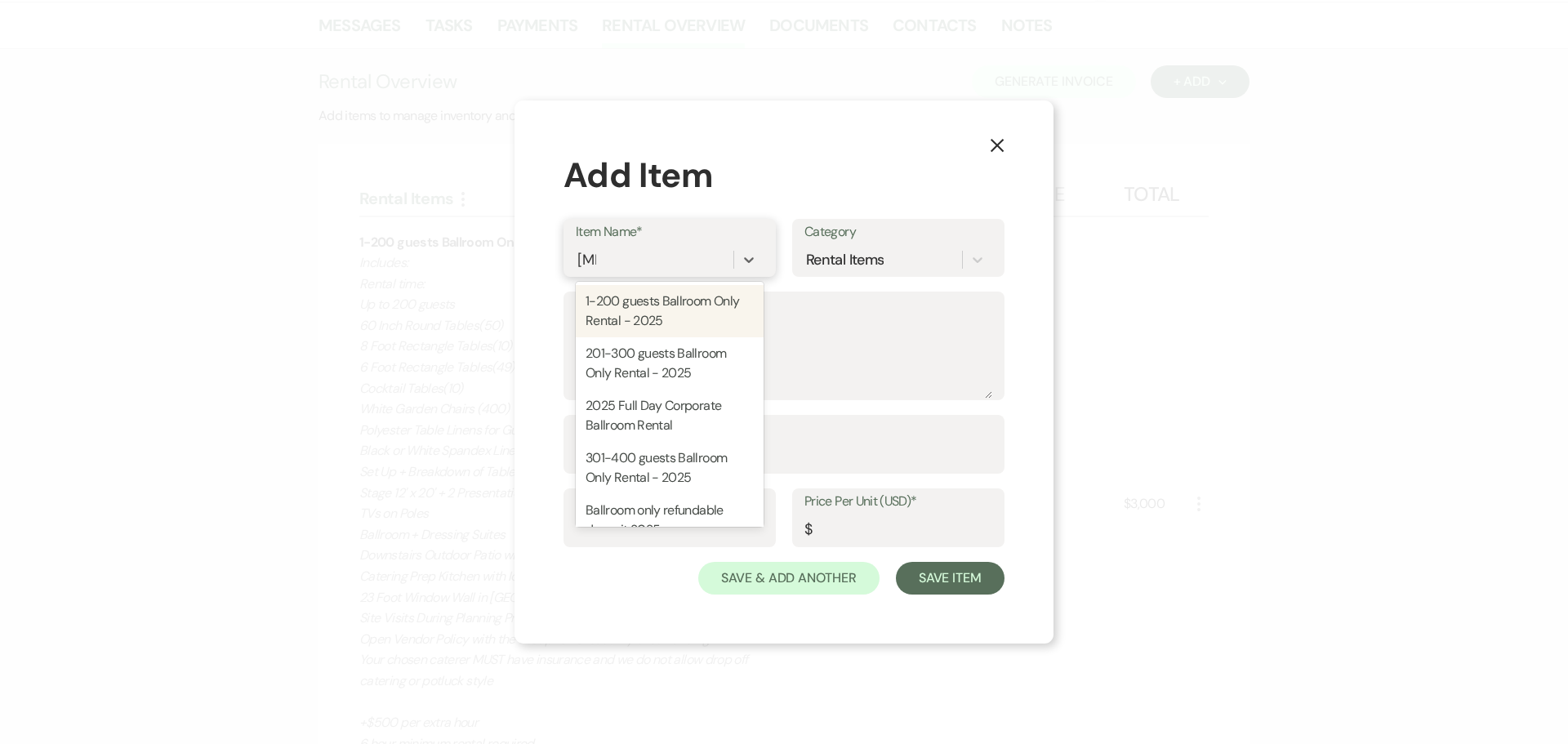
type input "ball"
click at [637, 510] on div "Ballroom only refundable deposit 2025" at bounding box center [669, 520] width 188 height 52
type textarea "This is the refundable deposit if you are only renting The Ballroom. Refundable…"
type input "Package"
type input "500"
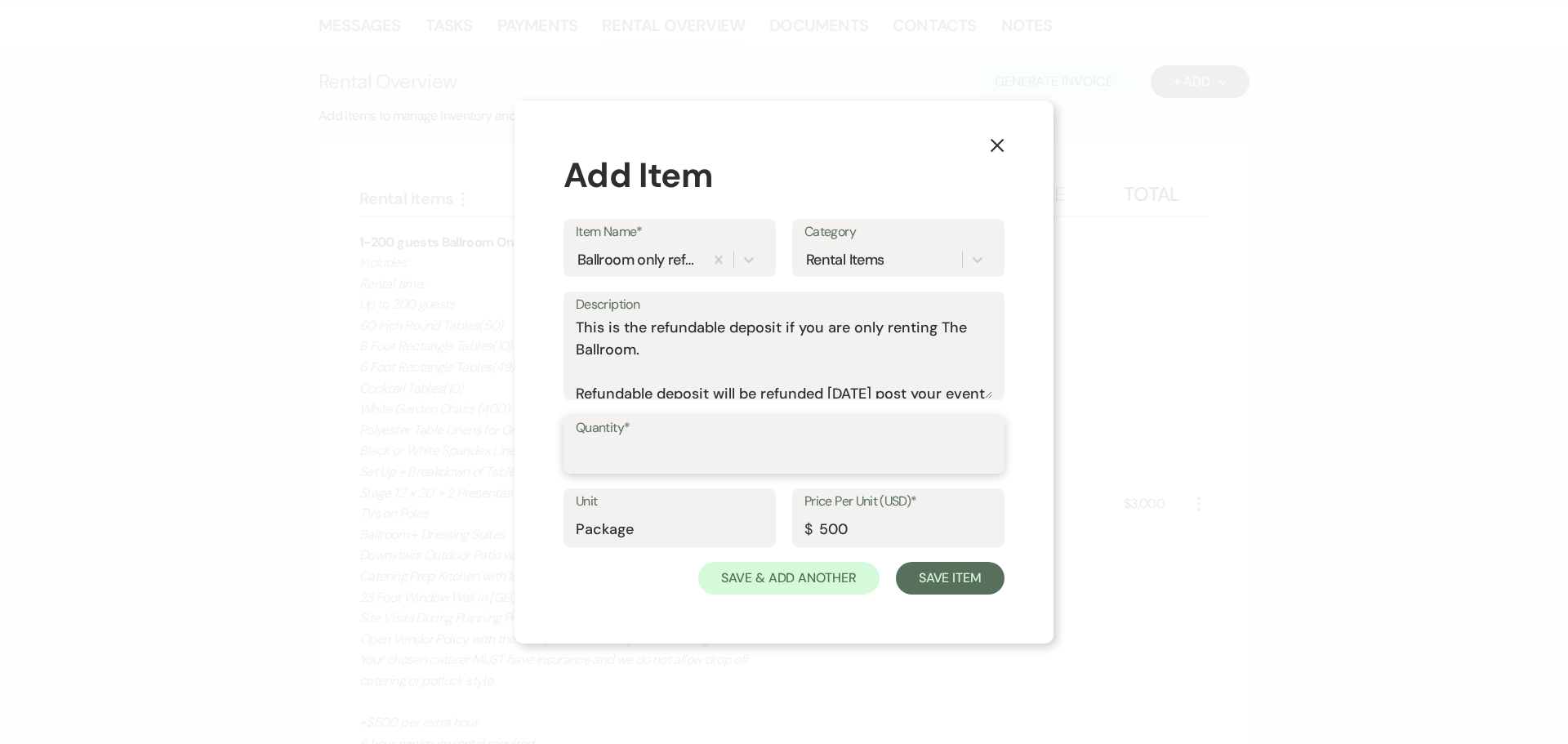
click at [640, 455] on input "Quantity*" at bounding box center [784, 456] width 417 height 32
type input "1"
click at [945, 568] on button "Save Item" at bounding box center [950, 579] width 109 height 33
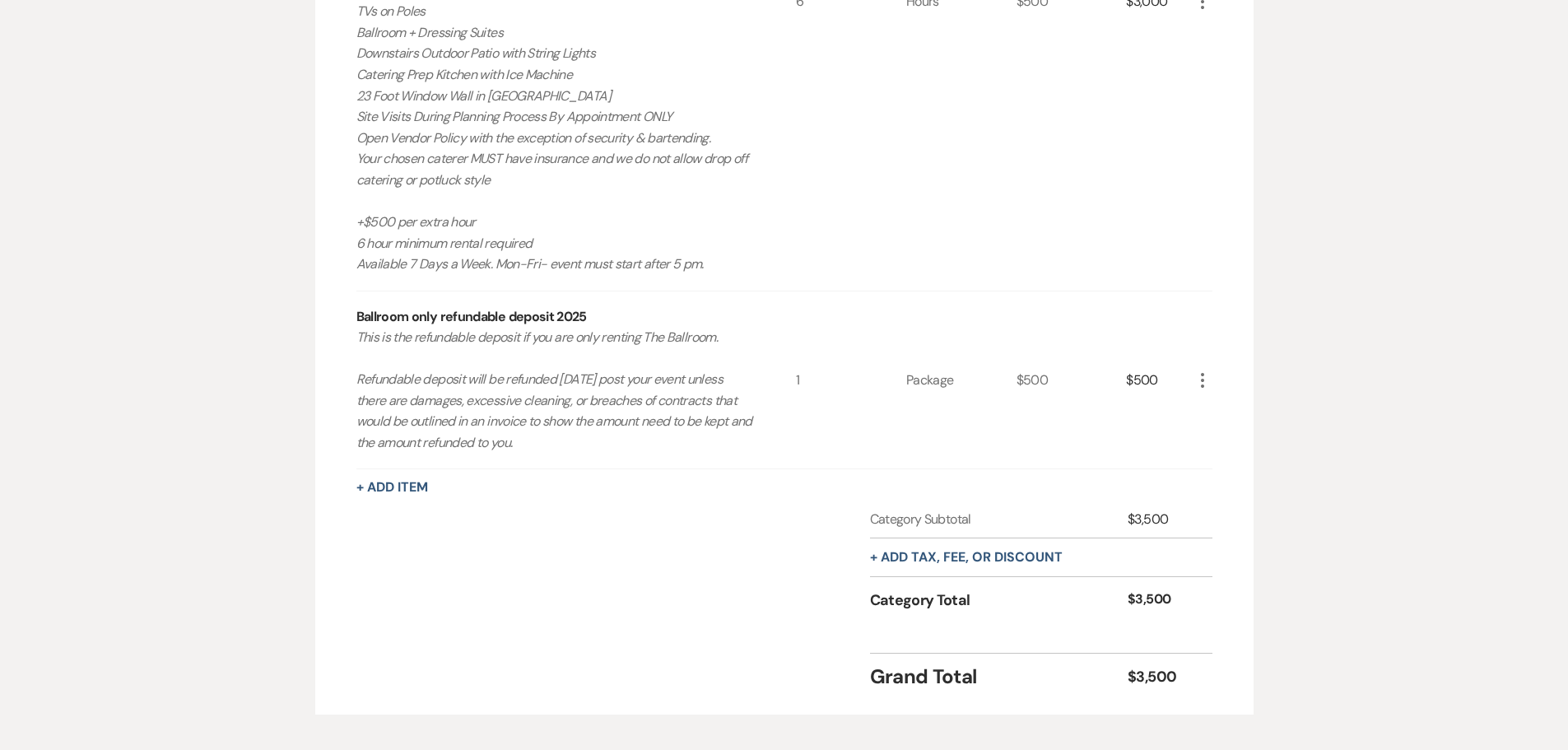
scroll to position [1006, 0]
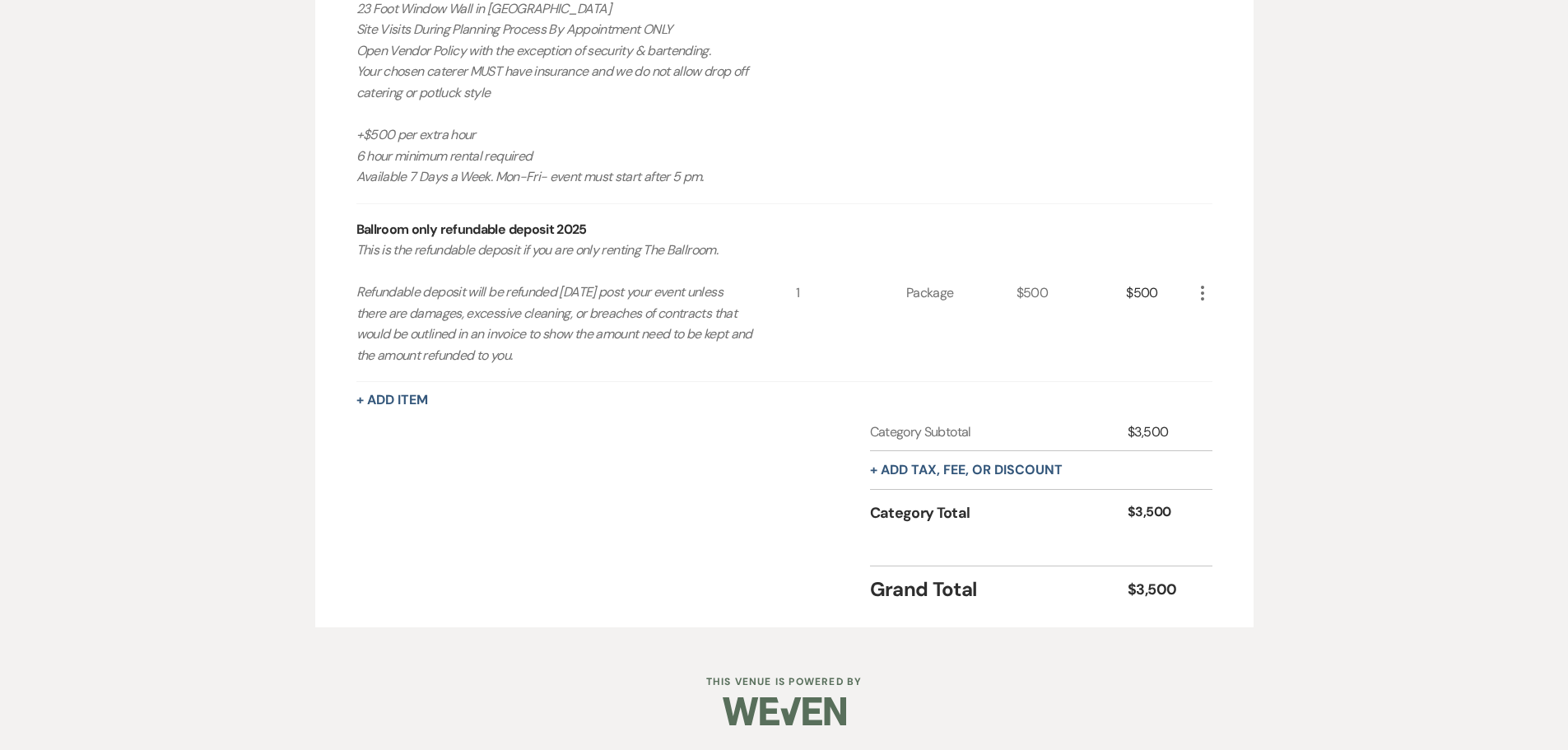
click at [990, 482] on div "+ Add tax, fee, or discount" at bounding box center [966, 470] width 193 height 38
click at [988, 467] on button "+ Add tax, fee, or discount" at bounding box center [966, 470] width 193 height 13
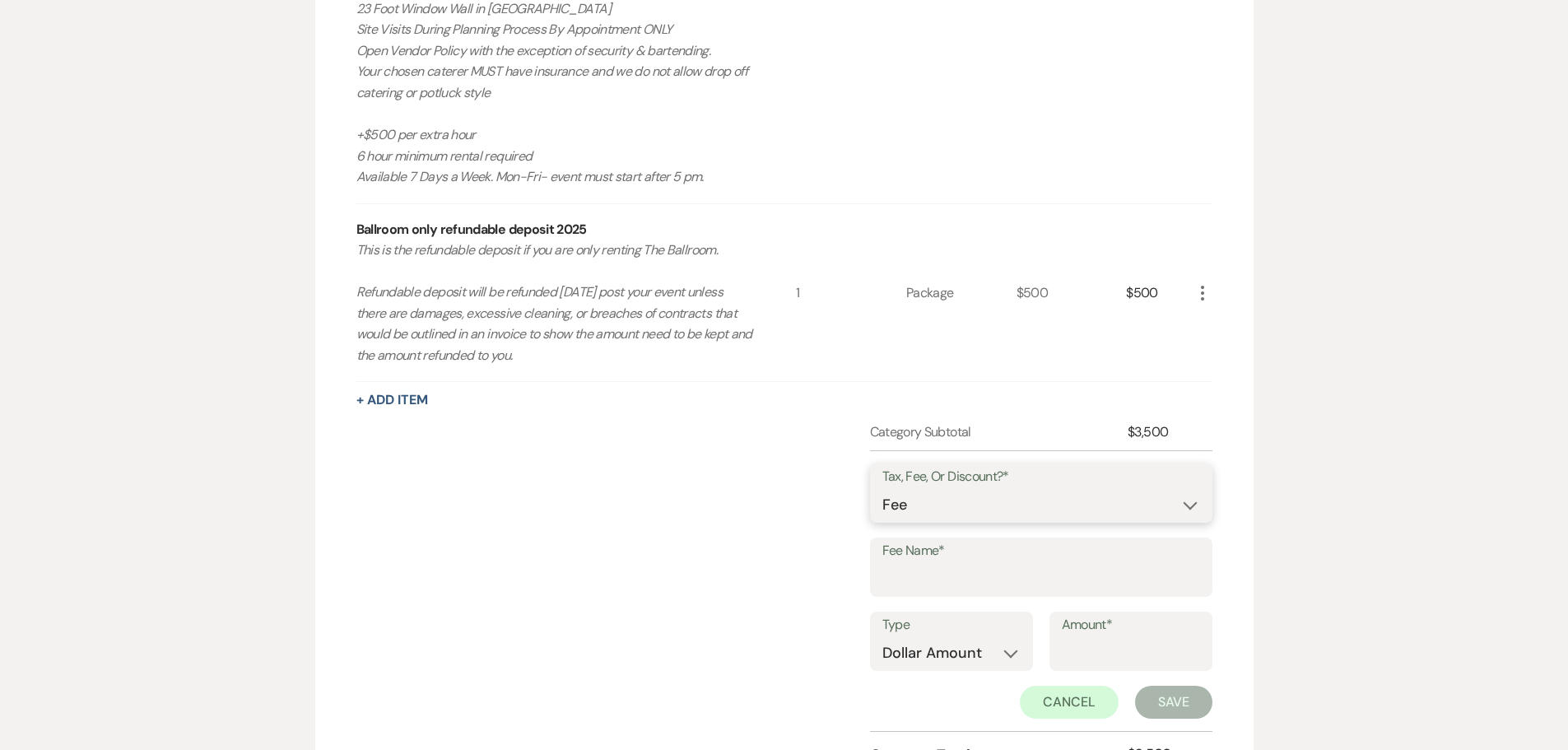
click at [957, 506] on select "Fee Discount Tax" at bounding box center [1041, 505] width 318 height 32
select select "3"
click at [882, 489] on select "Fee Discount Tax" at bounding box center [1041, 505] width 318 height 32
click at [910, 583] on input "Fee Name*" at bounding box center [1041, 579] width 318 height 32
type input "tax"
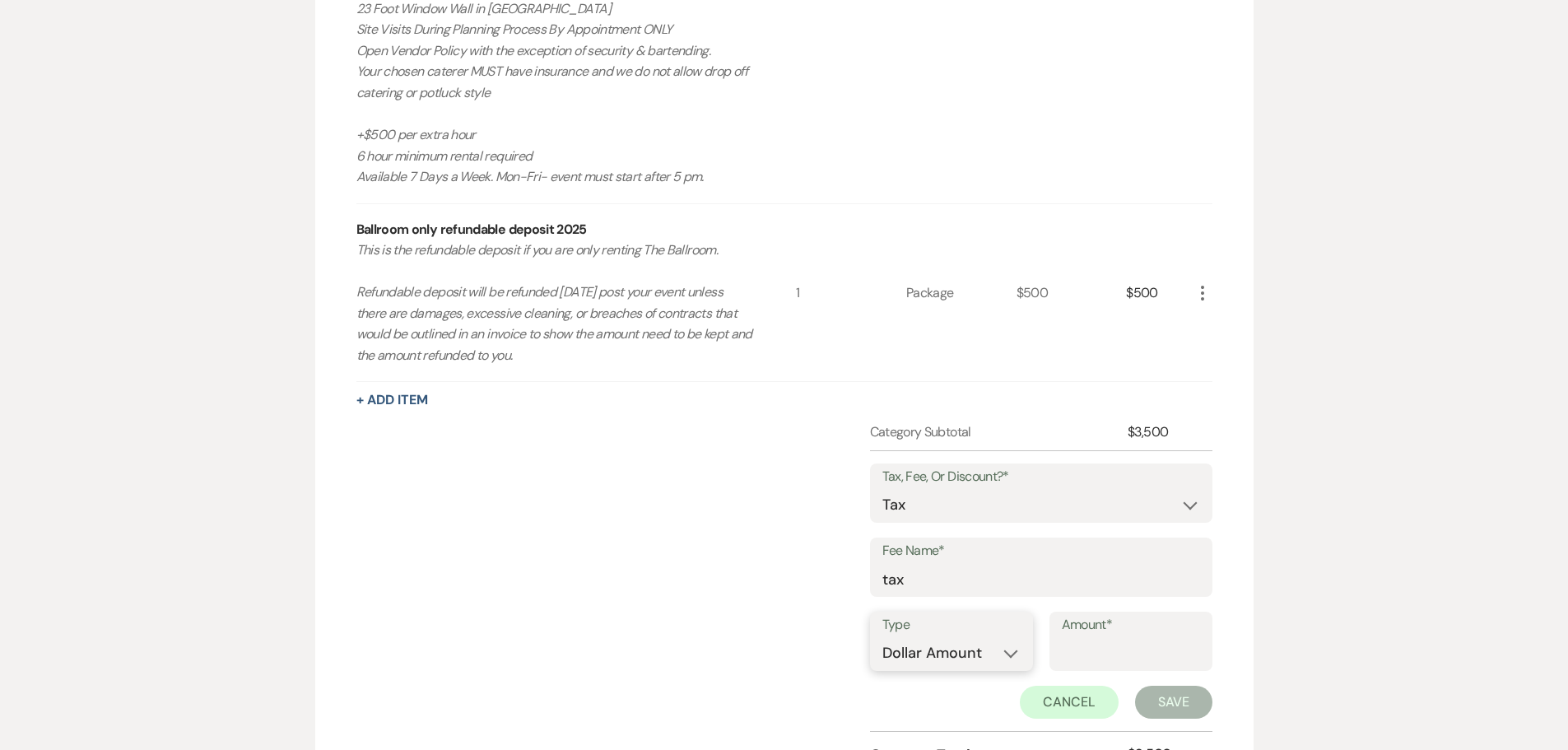
click at [933, 664] on select "Dollar Amount Percentage" at bounding box center [951, 653] width 139 height 32
select select "false"
click at [882, 638] on select "Dollar Amount Percentage" at bounding box center [951, 653] width 139 height 32
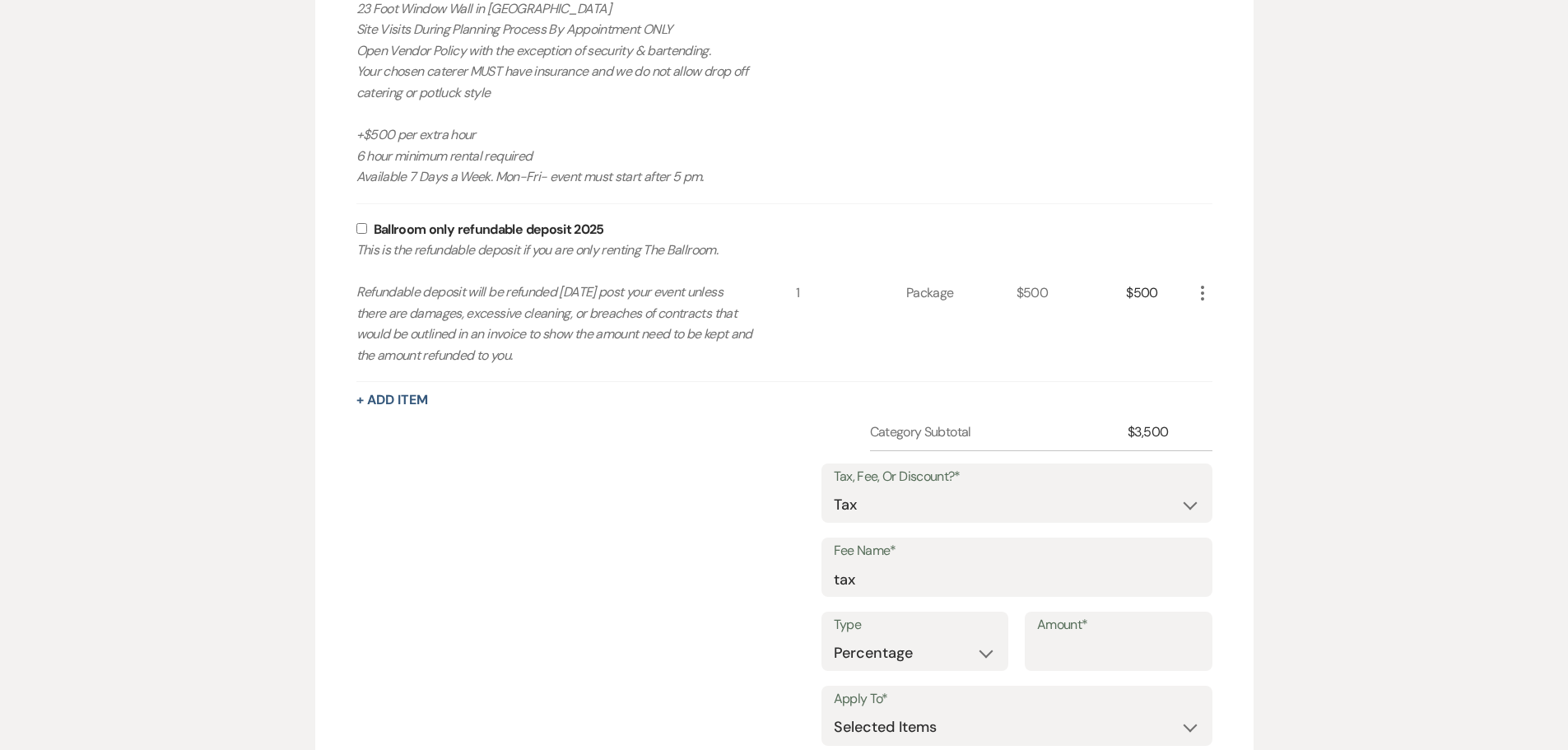
click at [1177, 638] on input "Amount*" at bounding box center [1118, 653] width 163 height 32
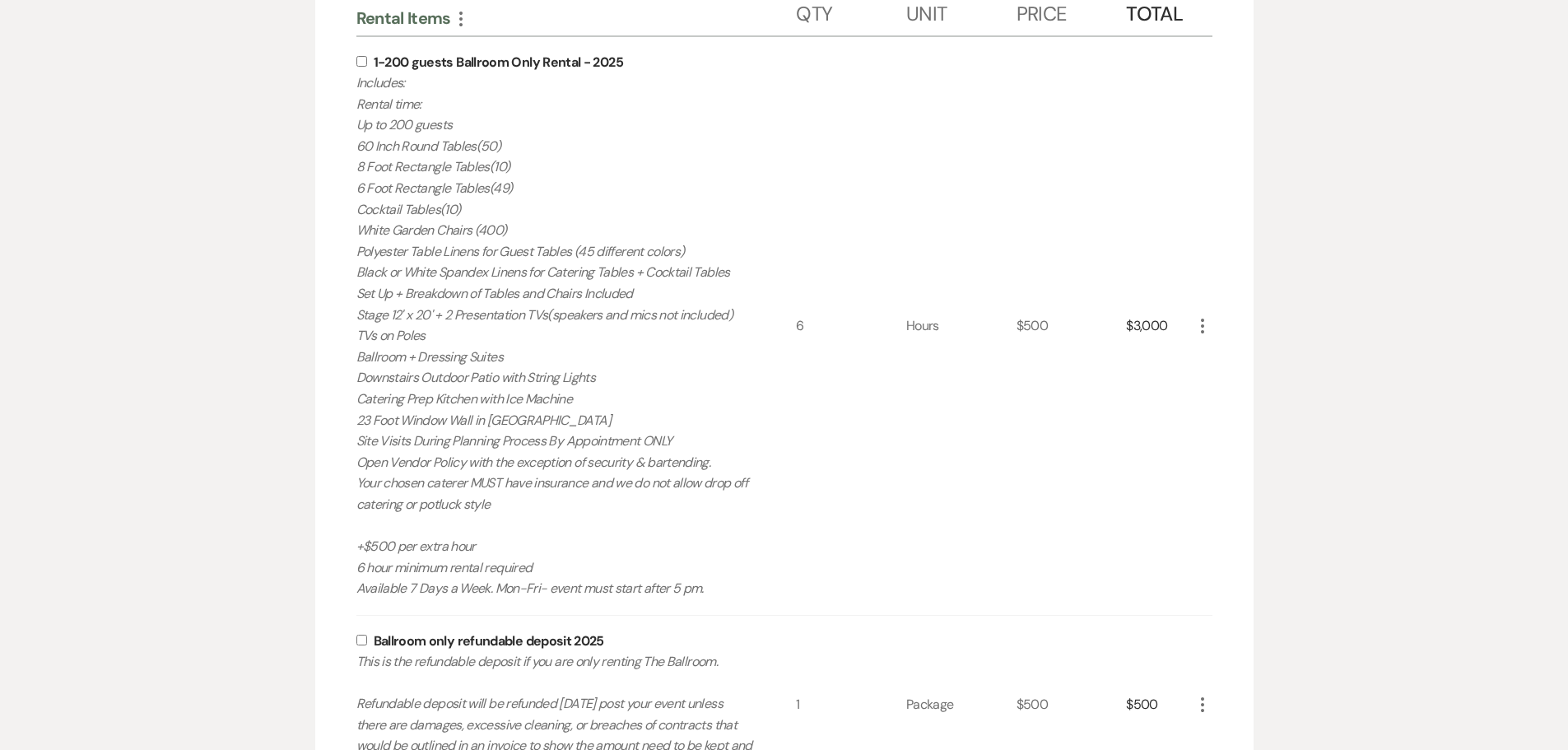
type input "8.25"
click at [359, 60] on input "checkbox" at bounding box center [362, 61] width 10 height 10
checkbox input "true"
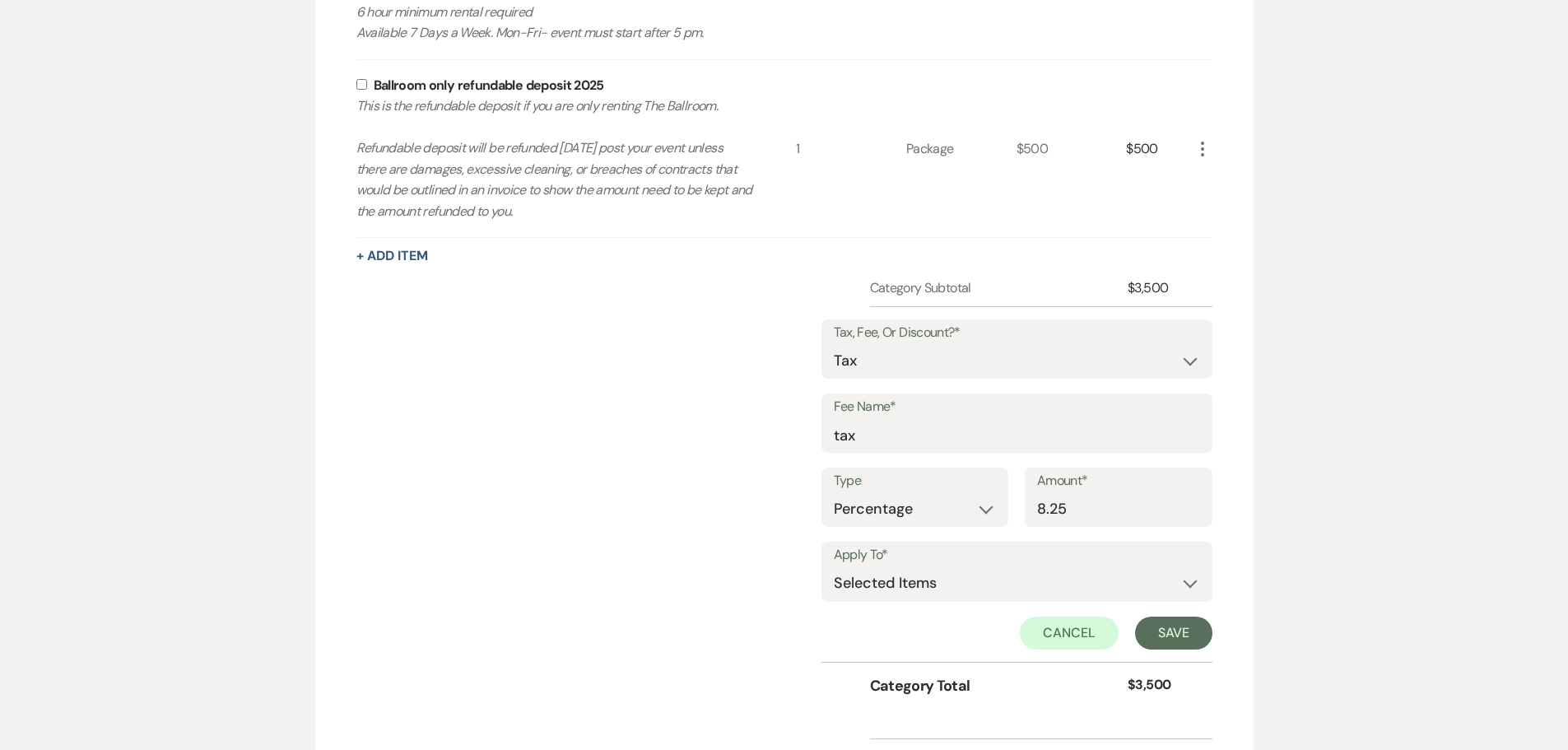
scroll to position [1170, 0]
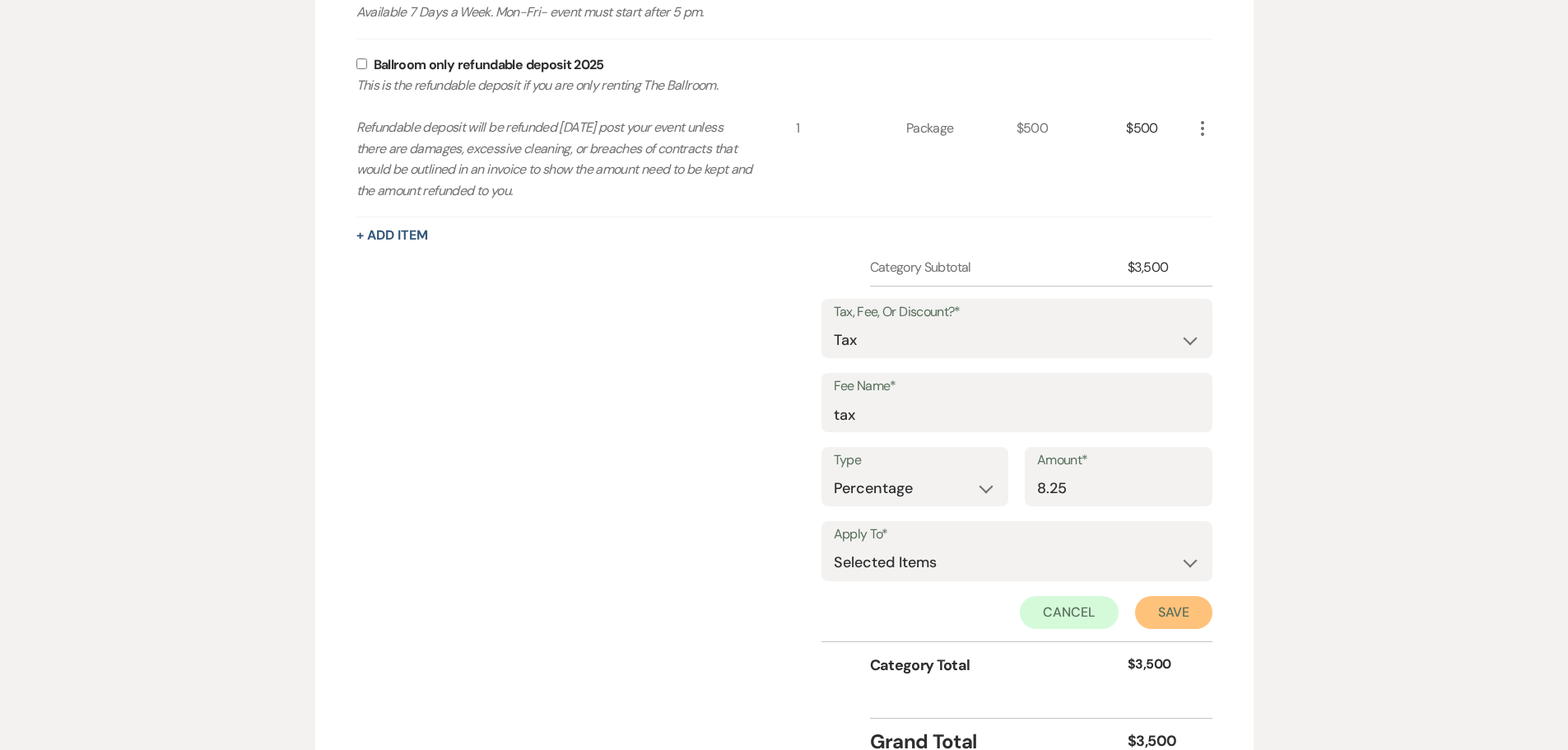
click at [1171, 604] on button "Save" at bounding box center [1173, 613] width 78 height 33
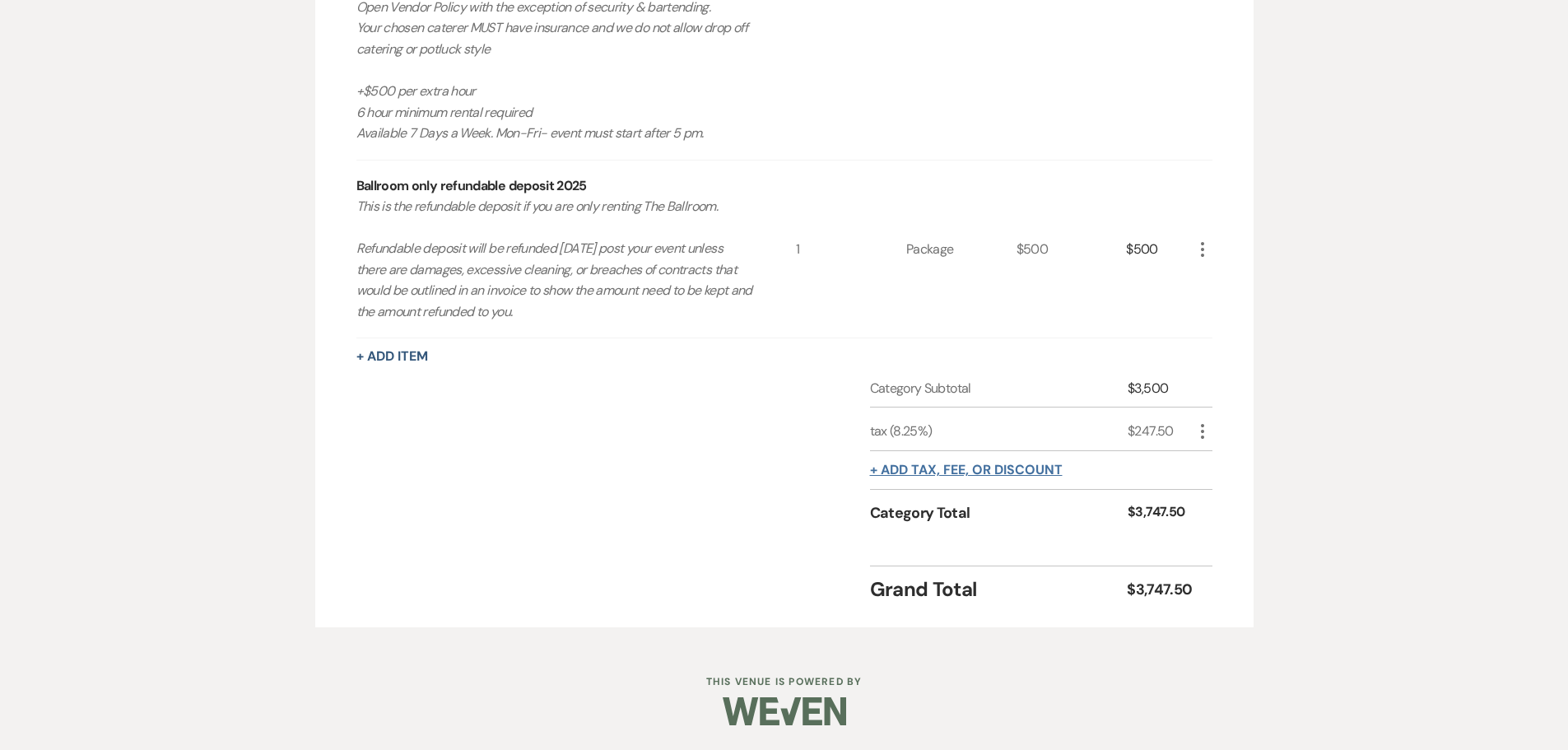
click at [958, 474] on button "+ Add tax, fee, or discount" at bounding box center [966, 470] width 193 height 13
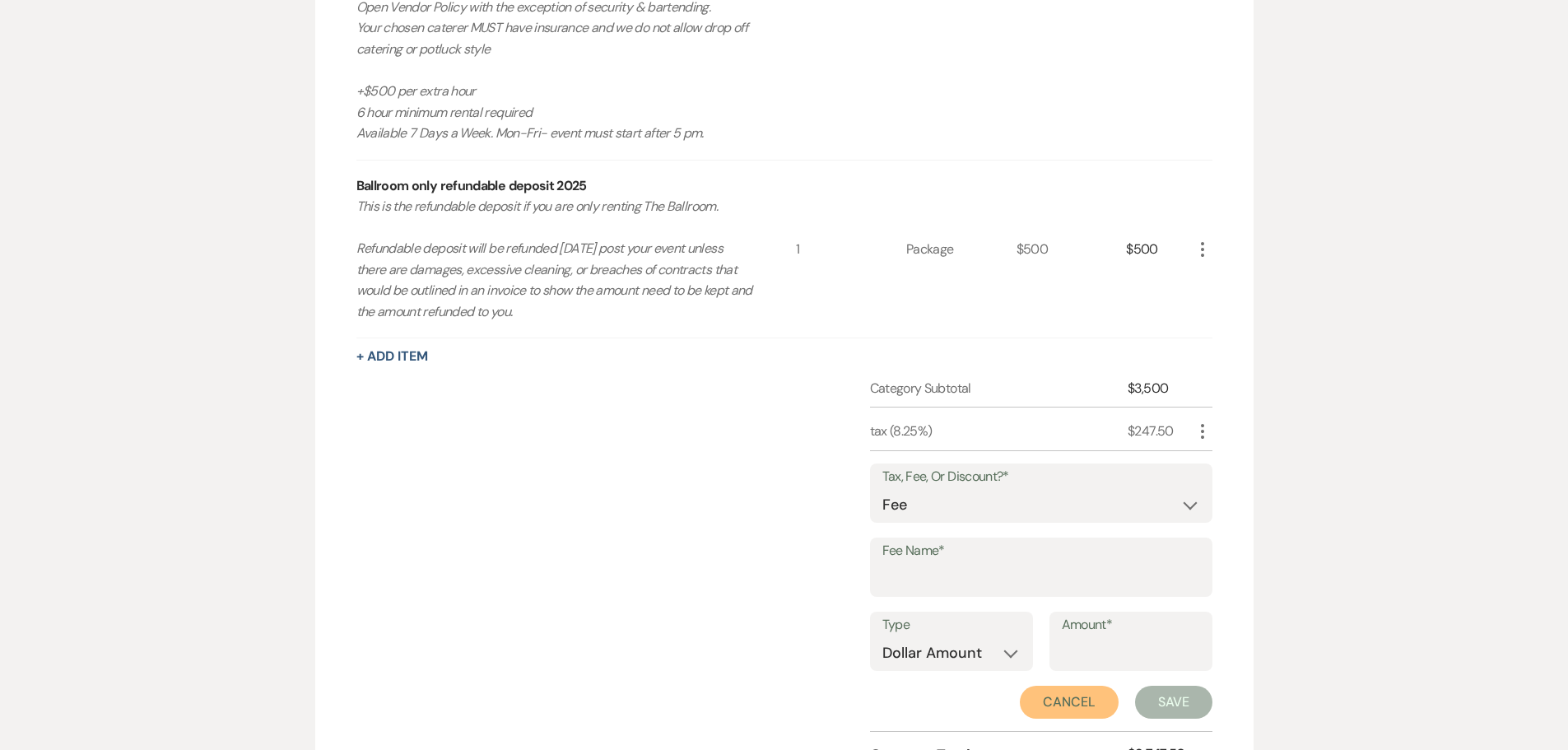
click at [1062, 696] on button "Cancel" at bounding box center [1069, 703] width 98 height 33
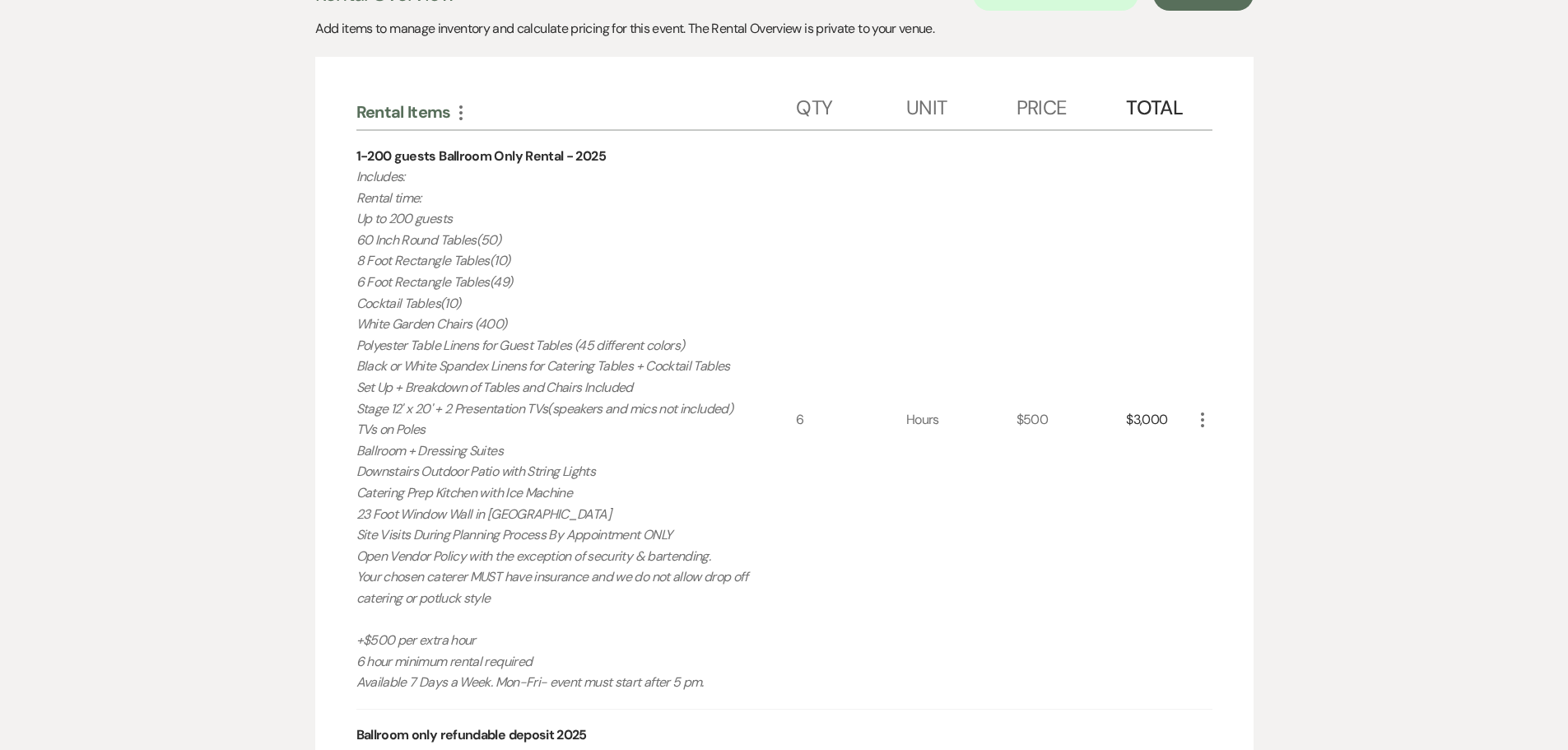
scroll to position [308, 0]
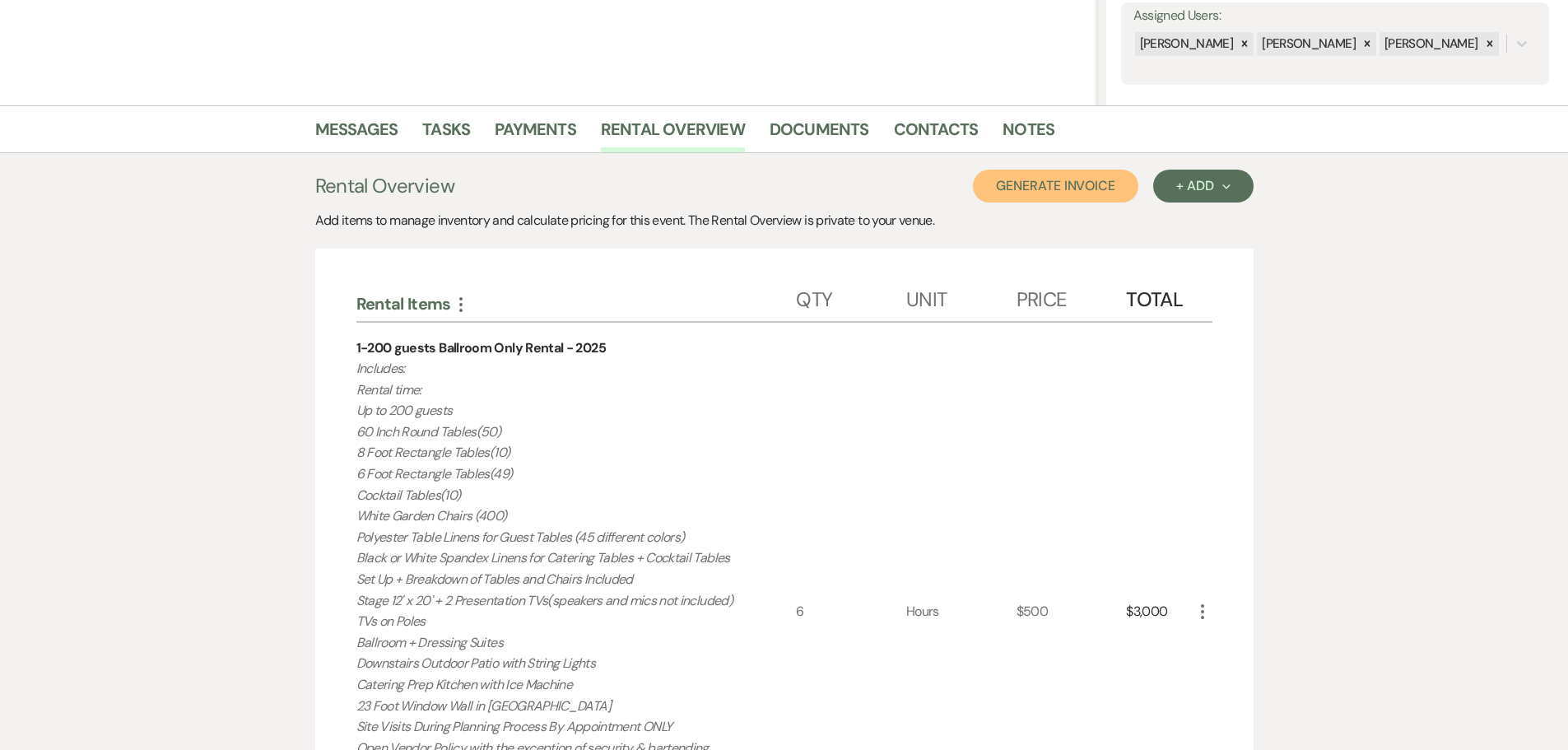
click at [1059, 182] on button "Generate Invoice" at bounding box center [1056, 187] width 166 height 33
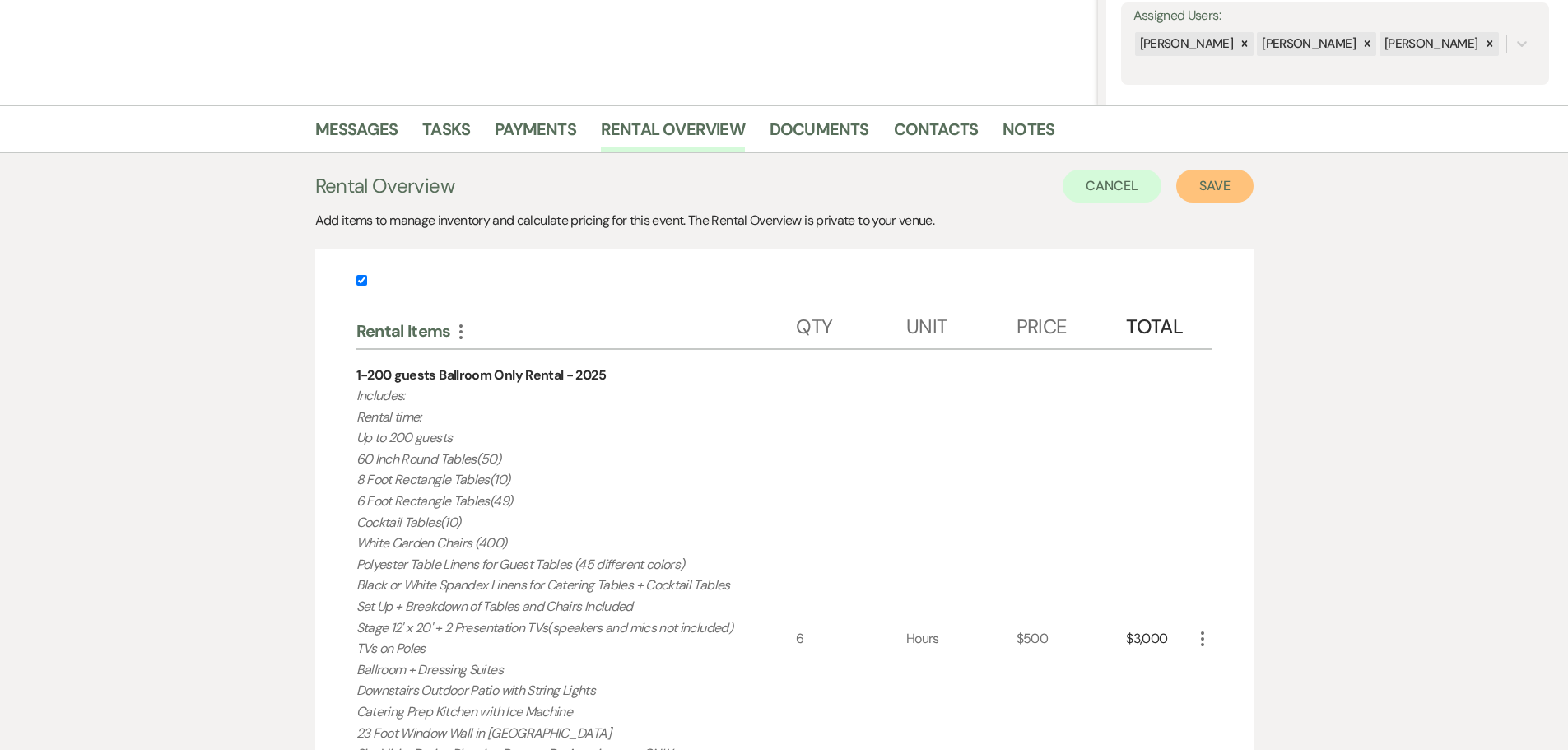
click at [1208, 193] on button "Save" at bounding box center [1215, 187] width 78 height 33
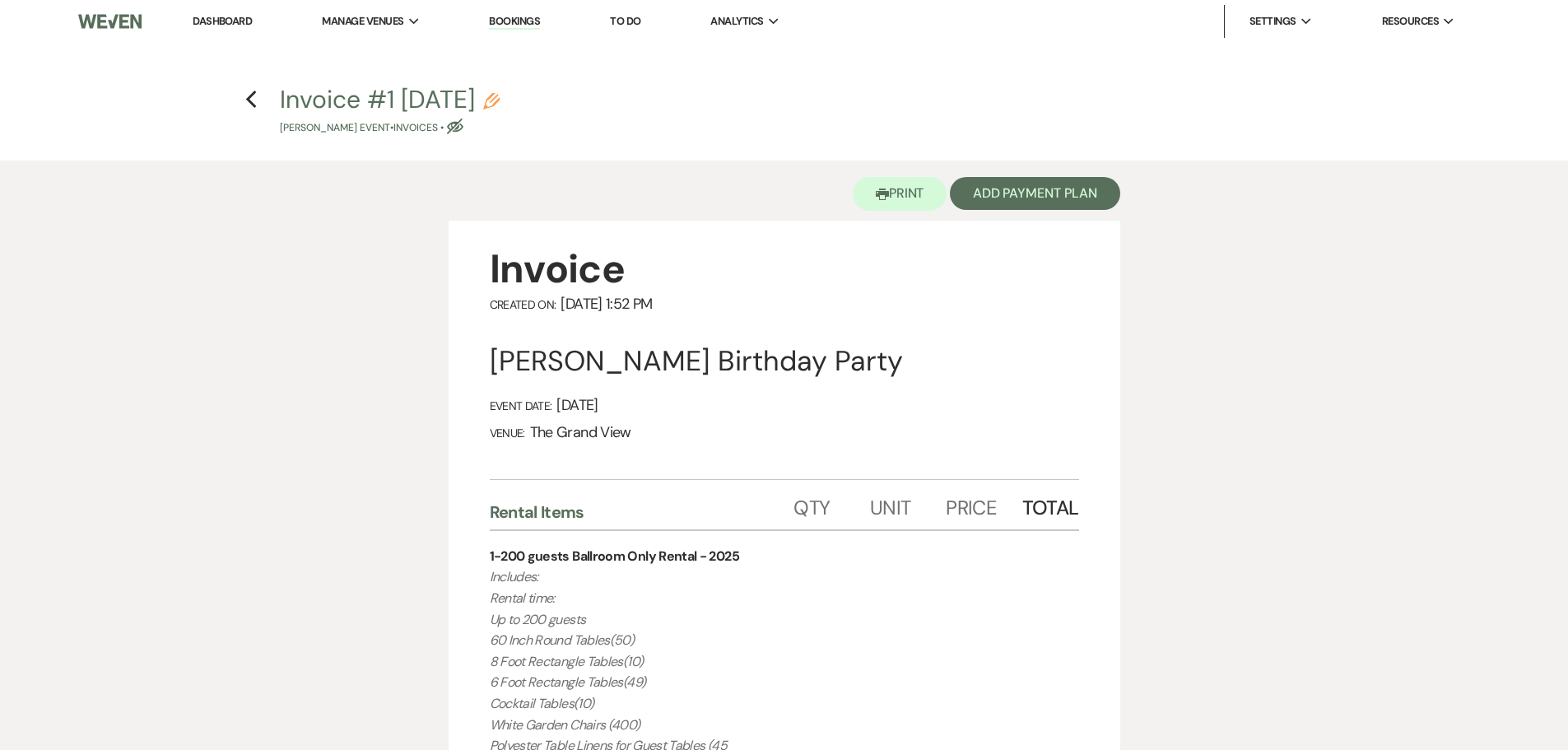
click at [499, 98] on button "Invoice #1 9-15-2025 Pencil Brian Anthony's Event • Invoices • Eye Blocked" at bounding box center [390, 112] width 220 height 49
select select "22"
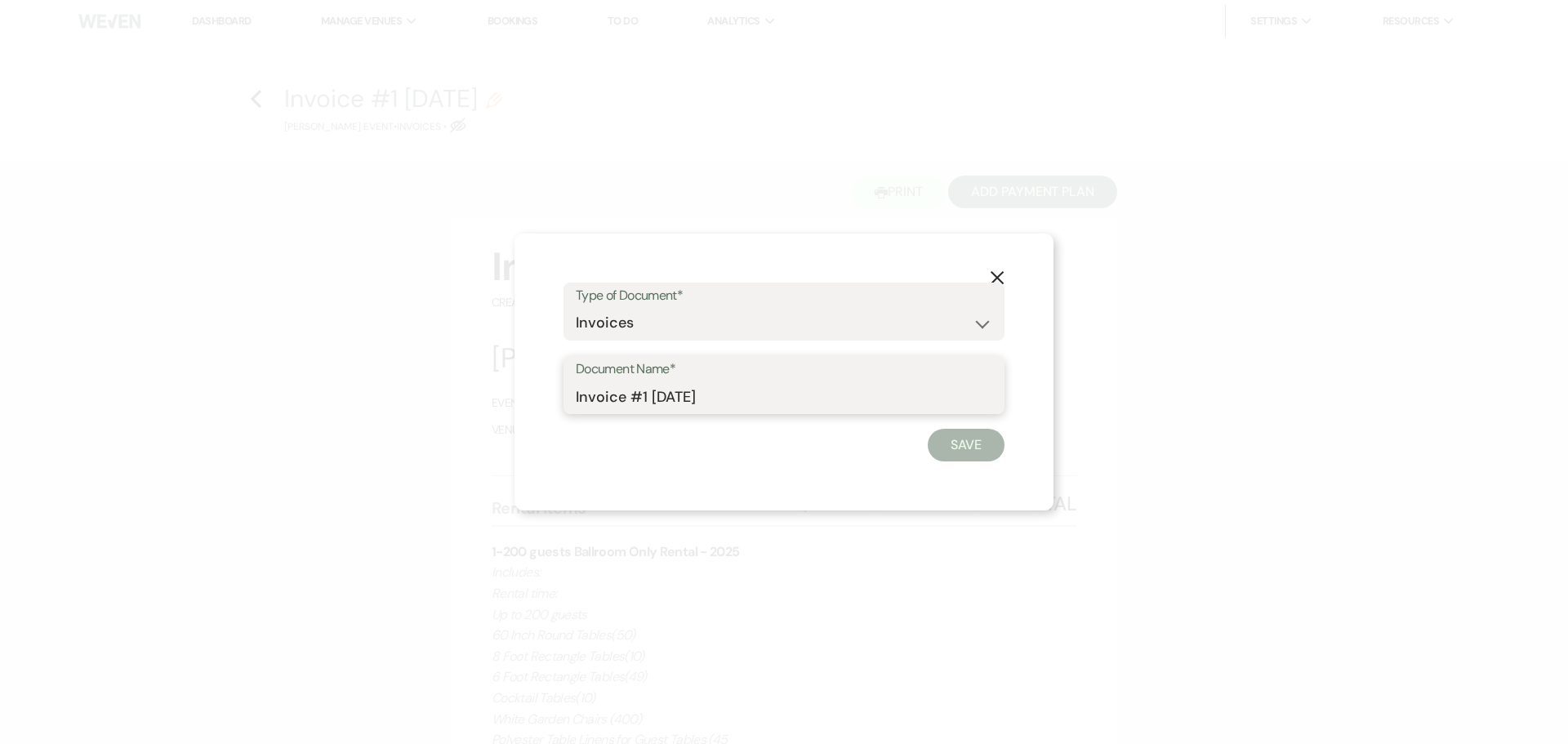
drag, startPoint x: 809, startPoint y: 404, endPoint x: 172, endPoint y: 392, distance: 637.1
click at [172, 392] on div "X Type of Document* Special Event Insurance Vendor Certificate of Insurance Con…" at bounding box center [784, 372] width 1568 height 744
type input "Ballroom (6hrs)"
click at [978, 439] on button "Save" at bounding box center [966, 446] width 77 height 33
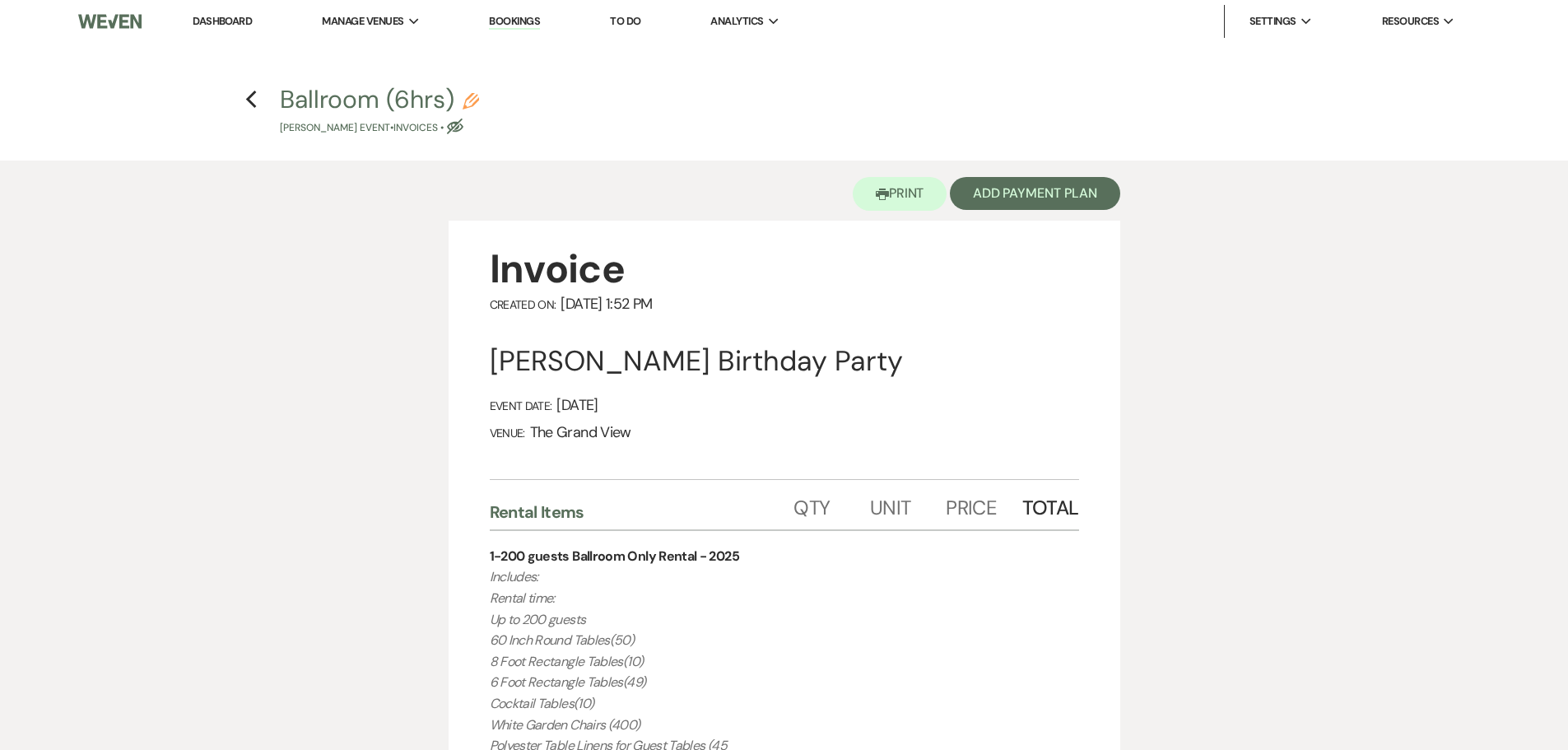
click at [239, 86] on h4 "Previous Ballroom (6hrs) Pencil Brian Anthony's Event • Invoices • Eye Blocked" at bounding box center [784, 108] width 1185 height 53
click at [246, 90] on icon "Previous" at bounding box center [251, 99] width 12 height 20
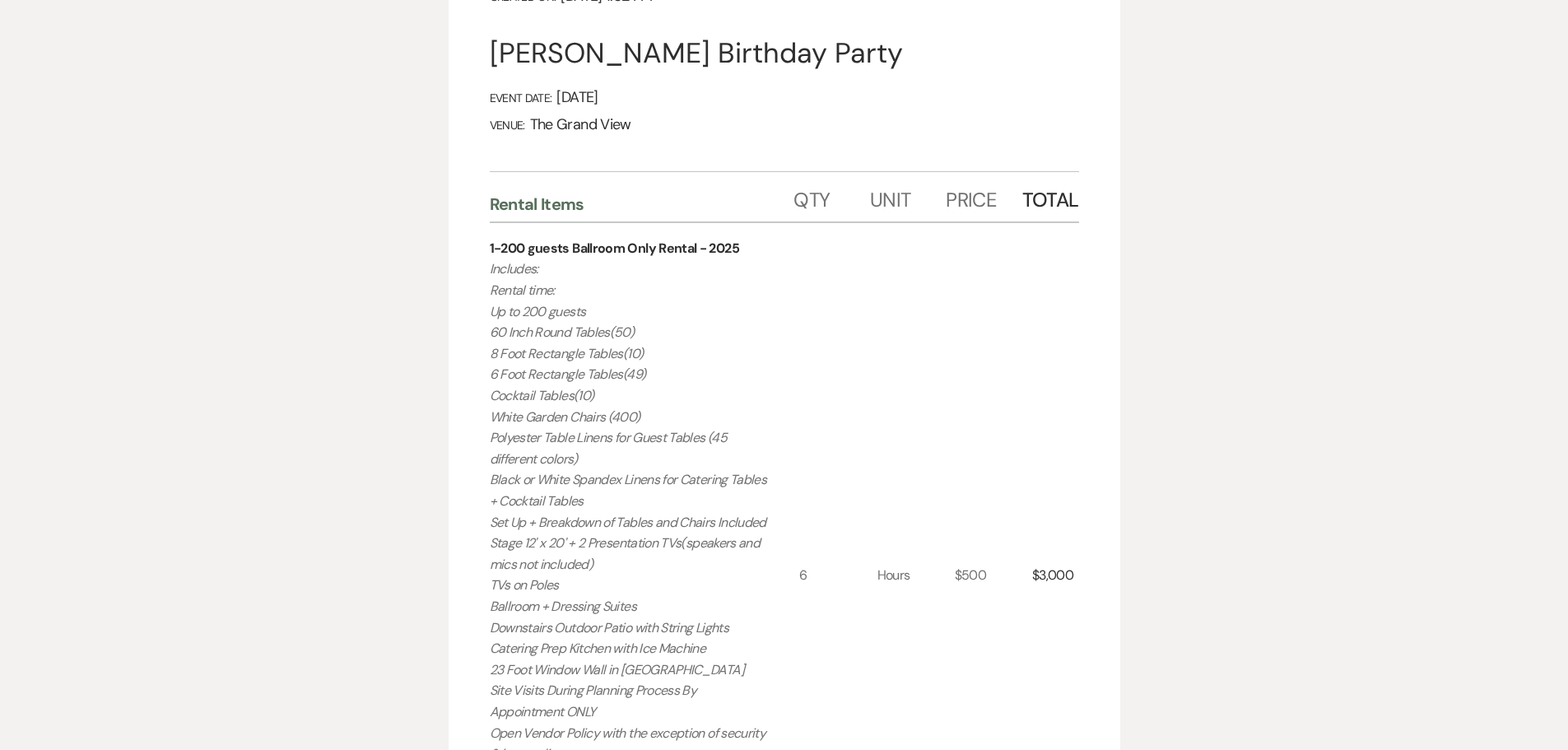
select select "5"
select select "4"
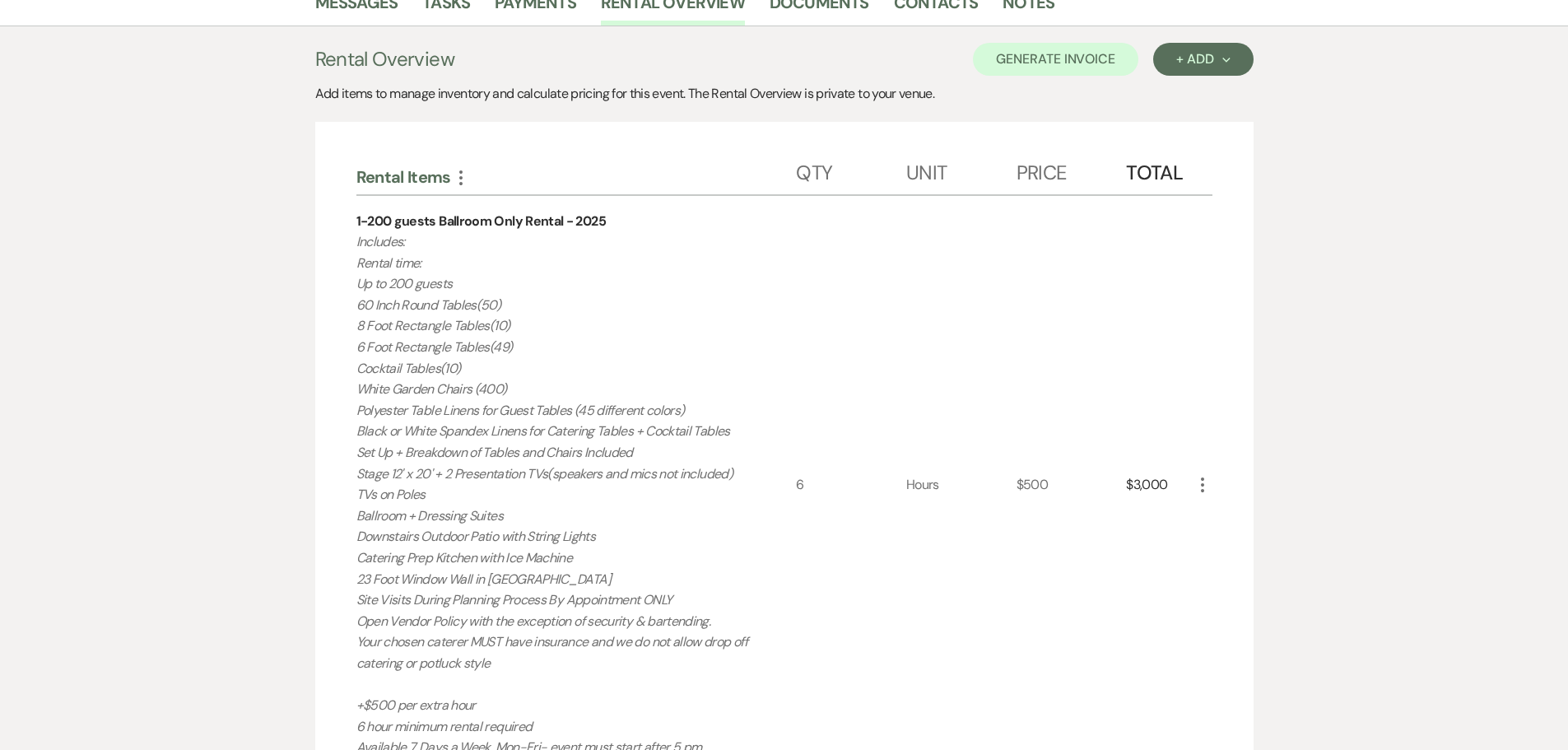
scroll to position [556, 0]
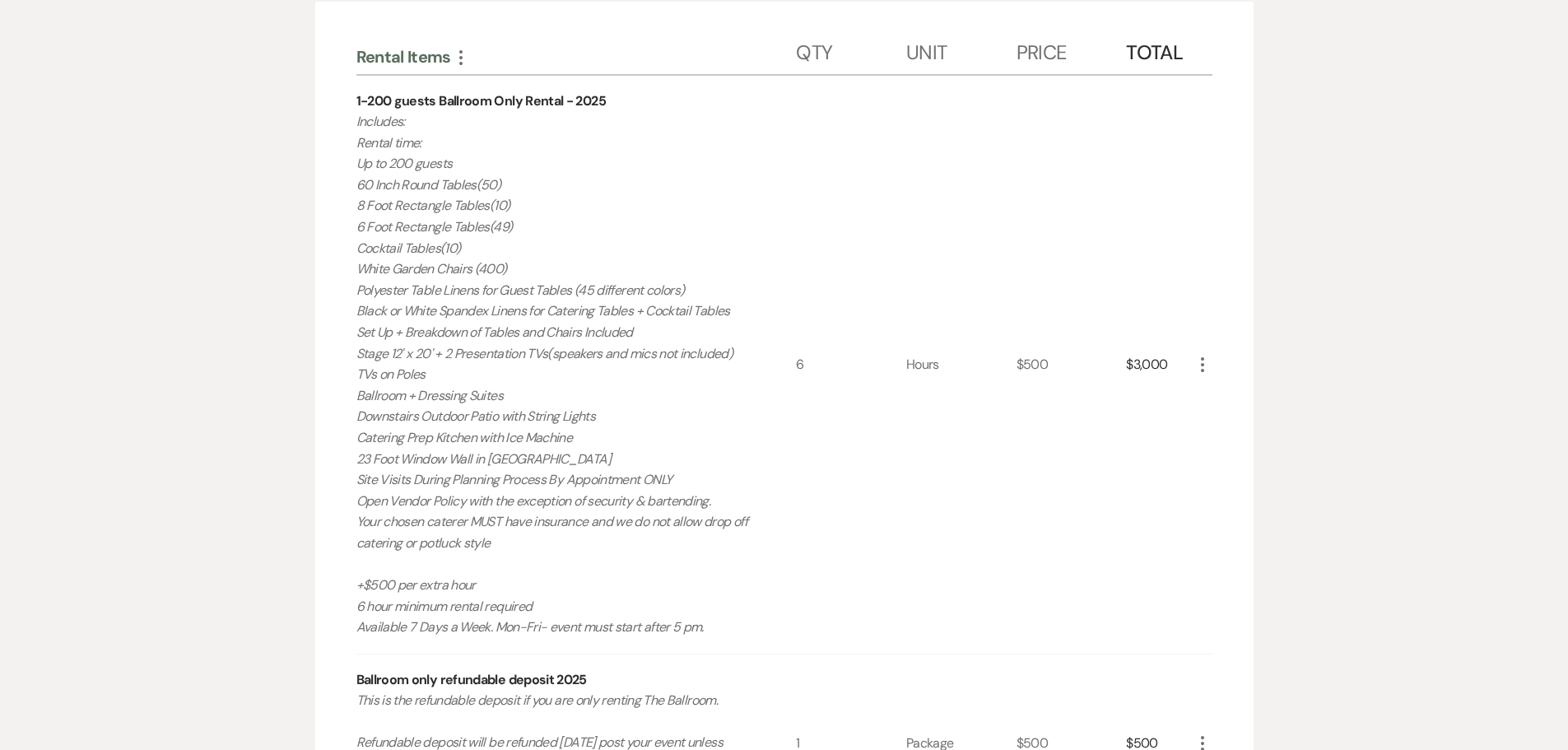
click at [1206, 362] on icon "More" at bounding box center [1202, 365] width 20 height 20
click at [1231, 435] on button "X Delete" at bounding box center [1237, 423] width 89 height 26
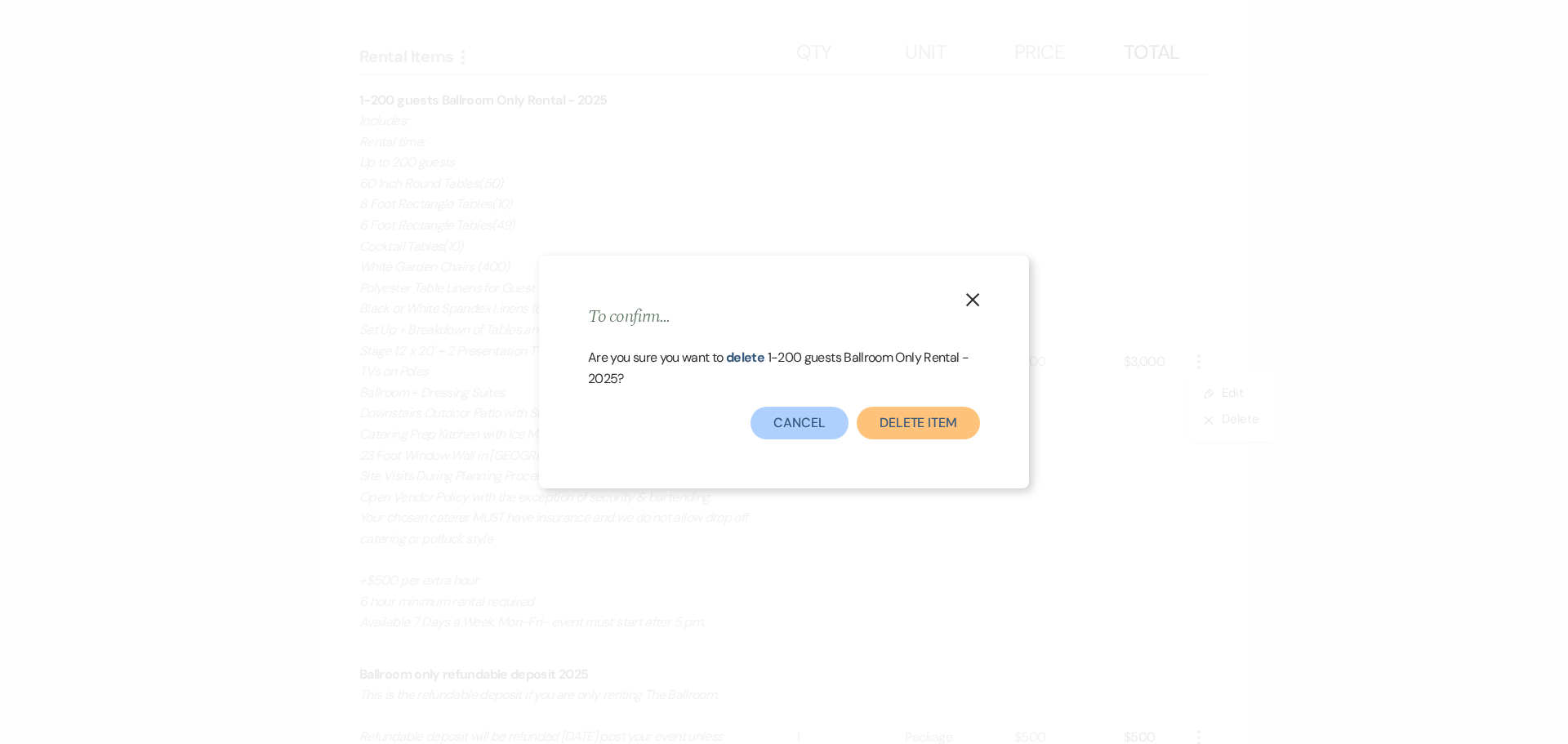
click at [918, 428] on button "Delete Item" at bounding box center [918, 423] width 124 height 33
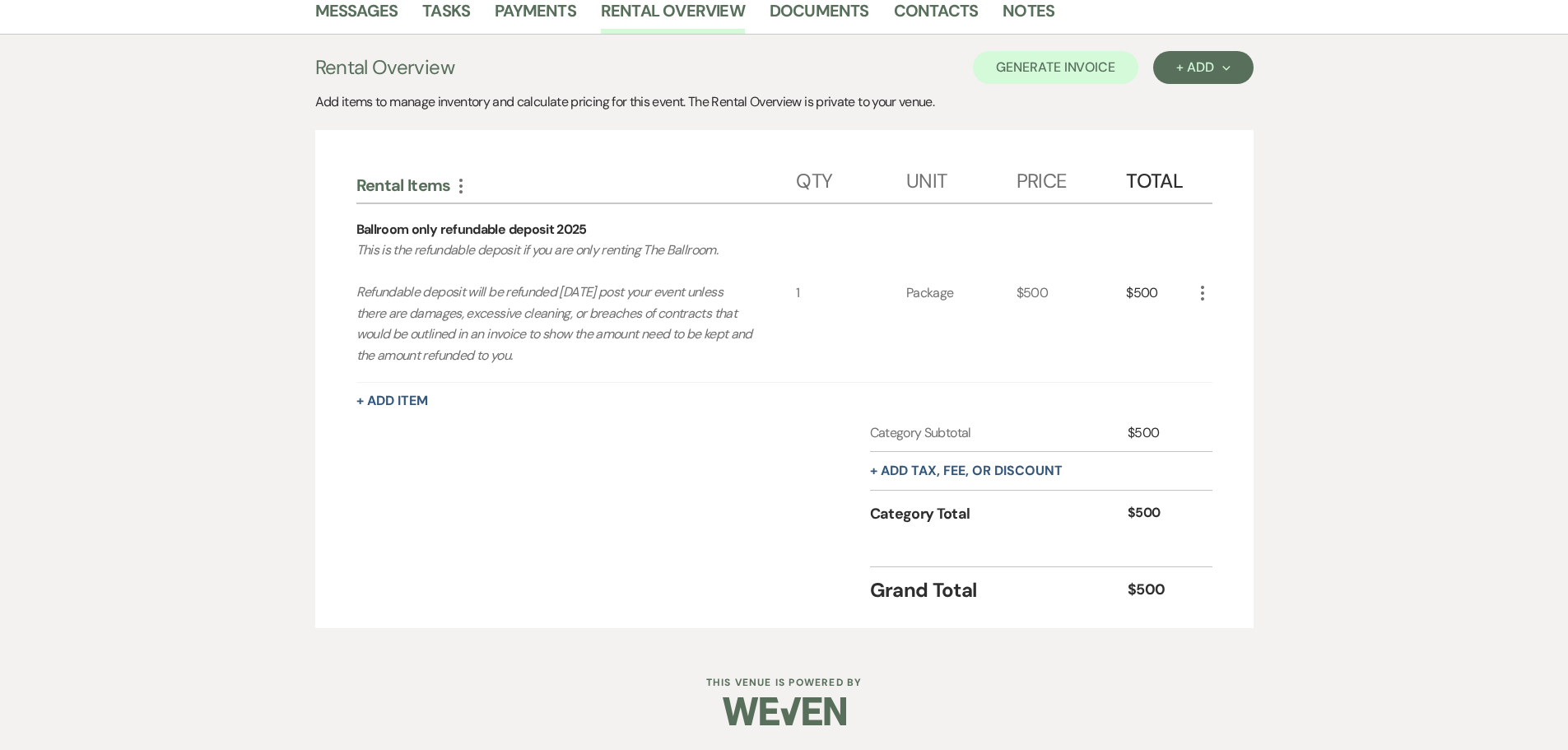
scroll to position [426, 0]
click at [1201, 299] on use "button" at bounding box center [1203, 293] width 3 height 15
click at [1213, 353] on icon "X" at bounding box center [1215, 352] width 10 height 12
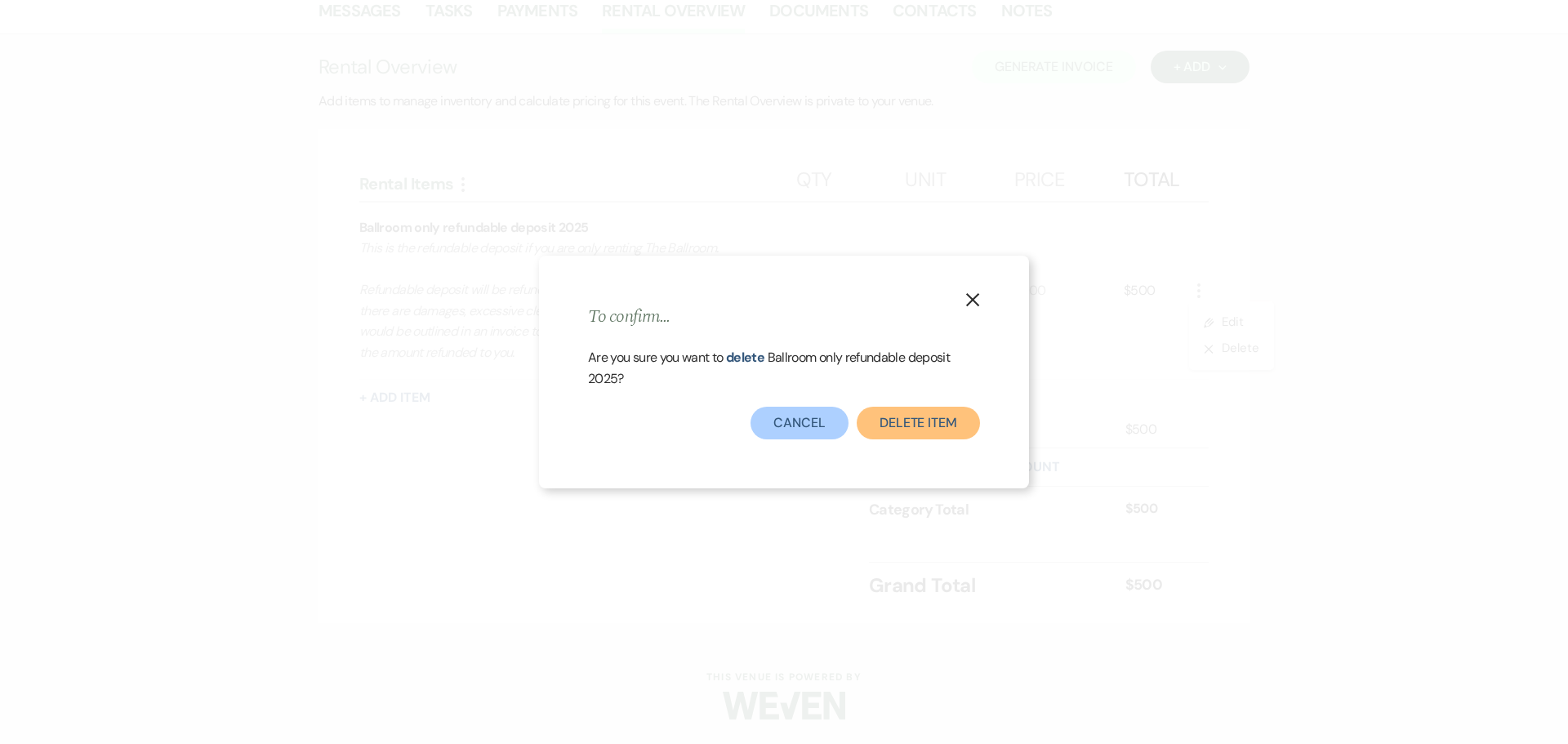
click at [912, 420] on button "Delete Item" at bounding box center [918, 423] width 124 height 33
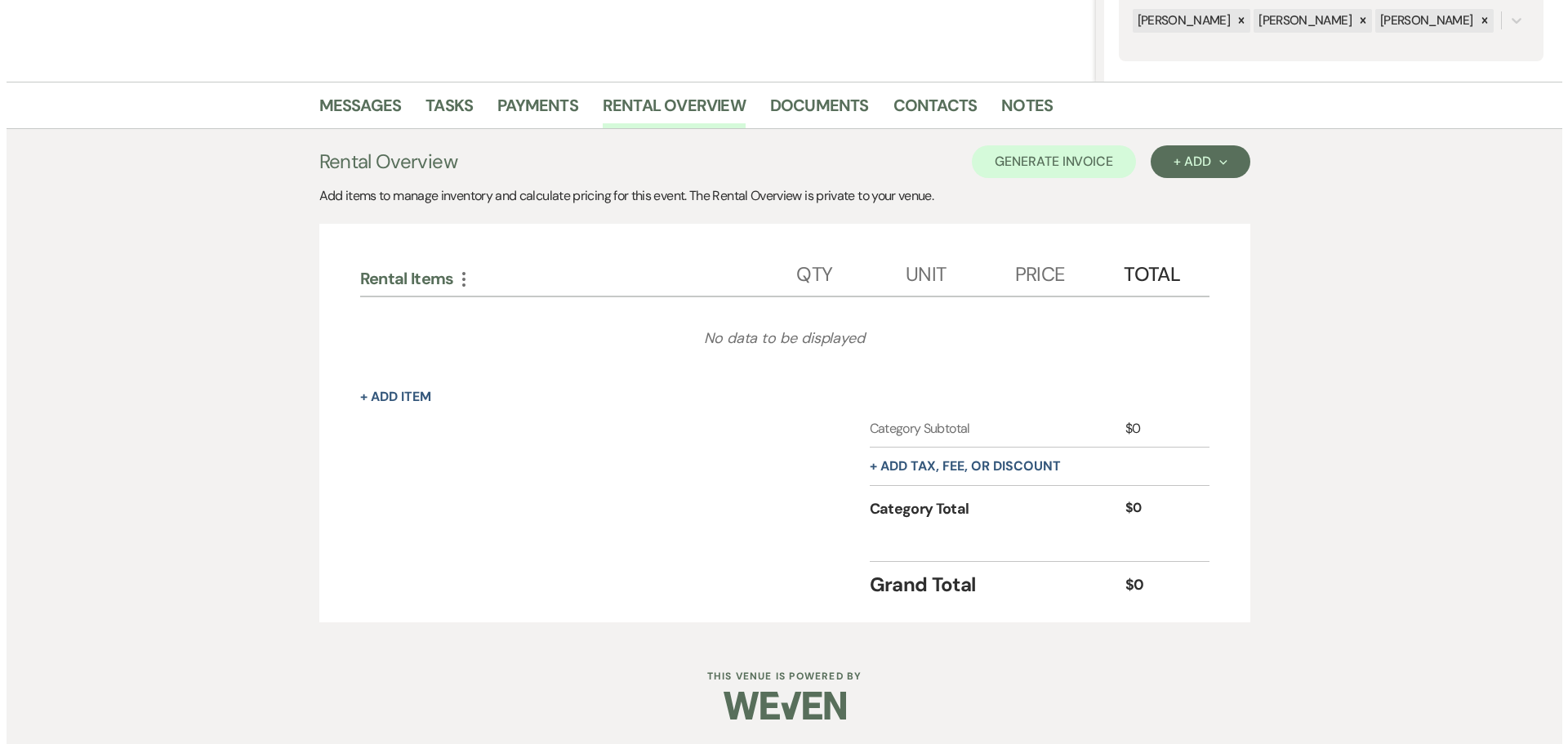
scroll to position [329, 0]
click at [1200, 170] on button "+ Add Next" at bounding box center [1194, 162] width 99 height 33
click at [1182, 202] on button "Item" at bounding box center [1185, 198] width 82 height 25
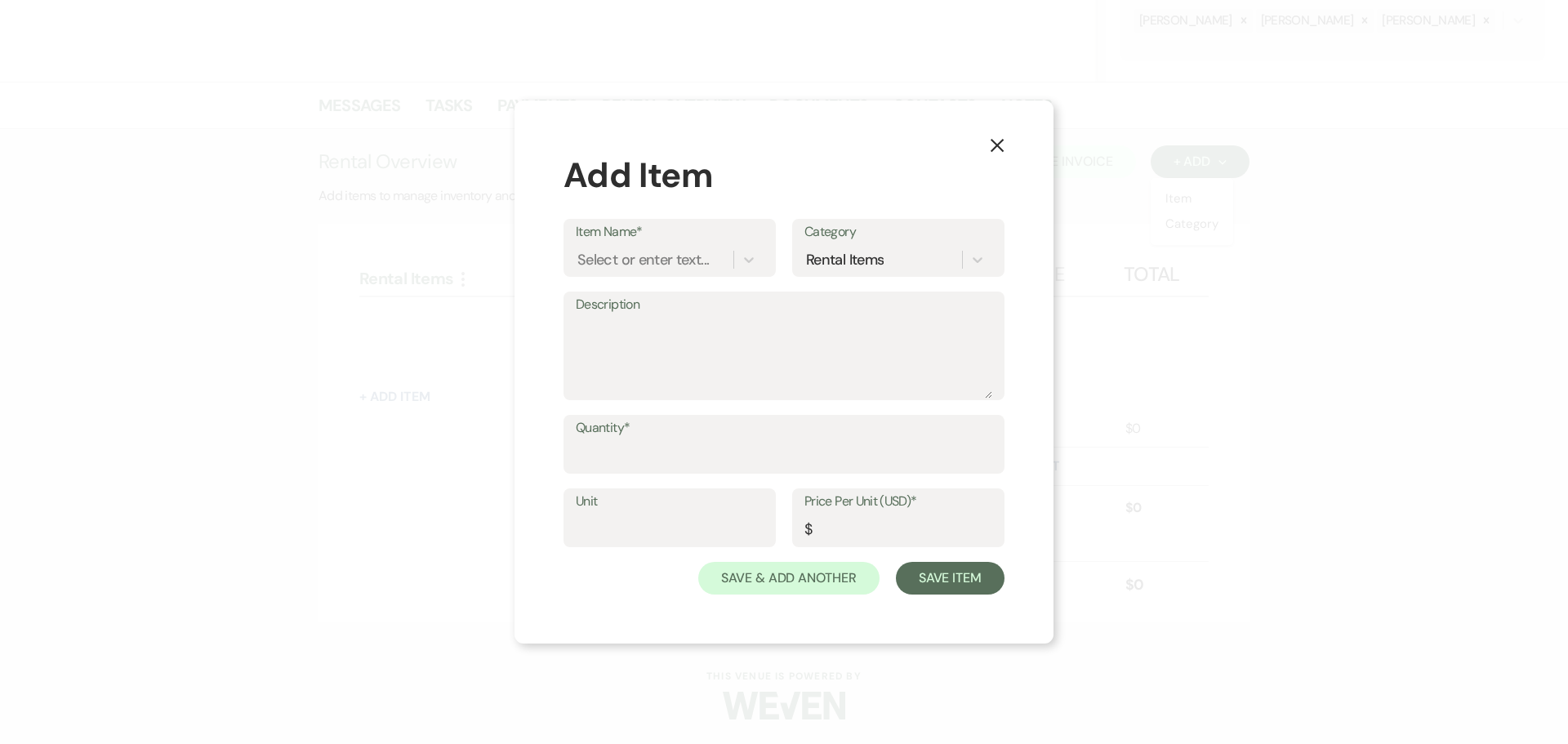
click at [648, 237] on label "Item Name*" at bounding box center [669, 232] width 188 height 23
click at [579, 249] on input "Item Name*" at bounding box center [579, 260] width 2 height 22
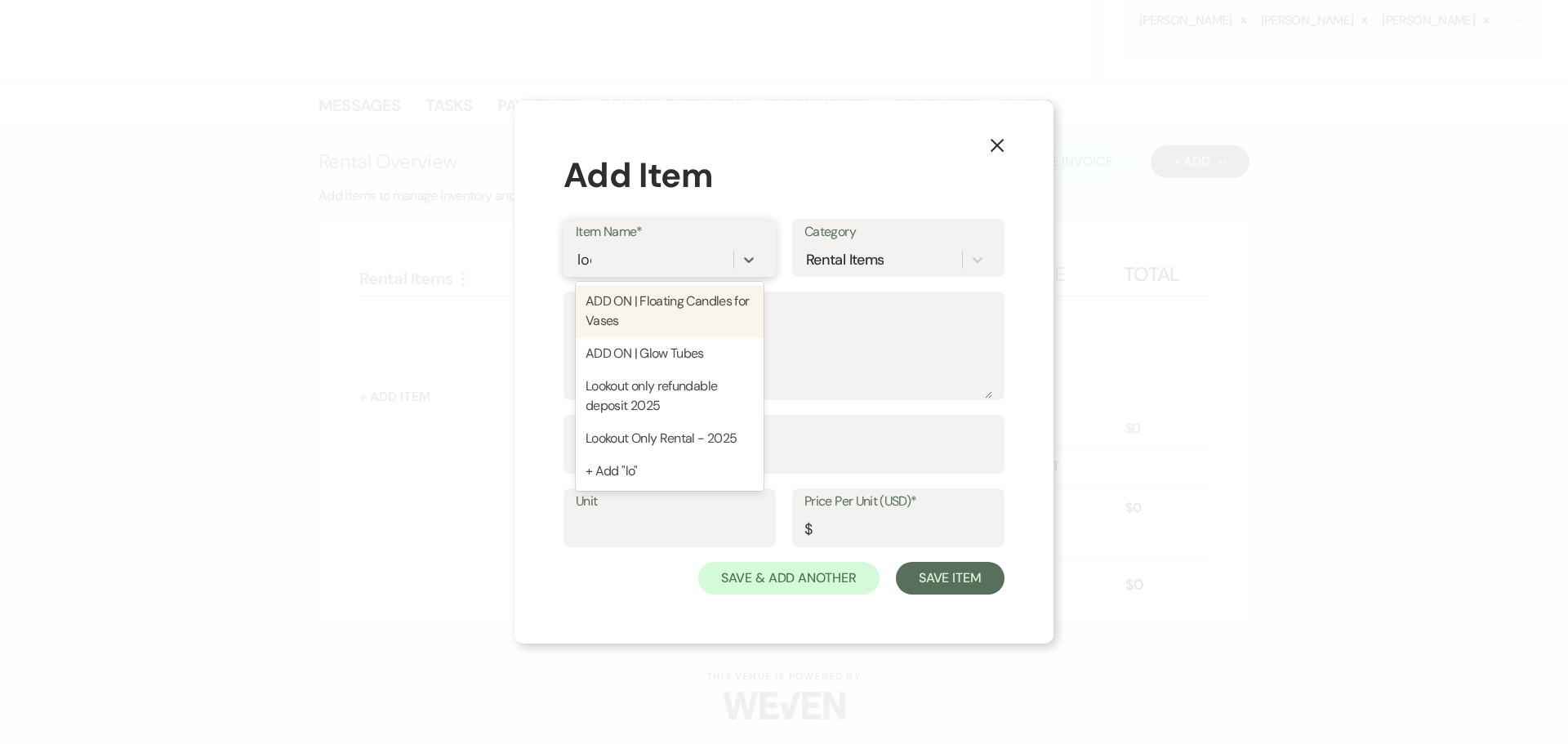
type input "look"
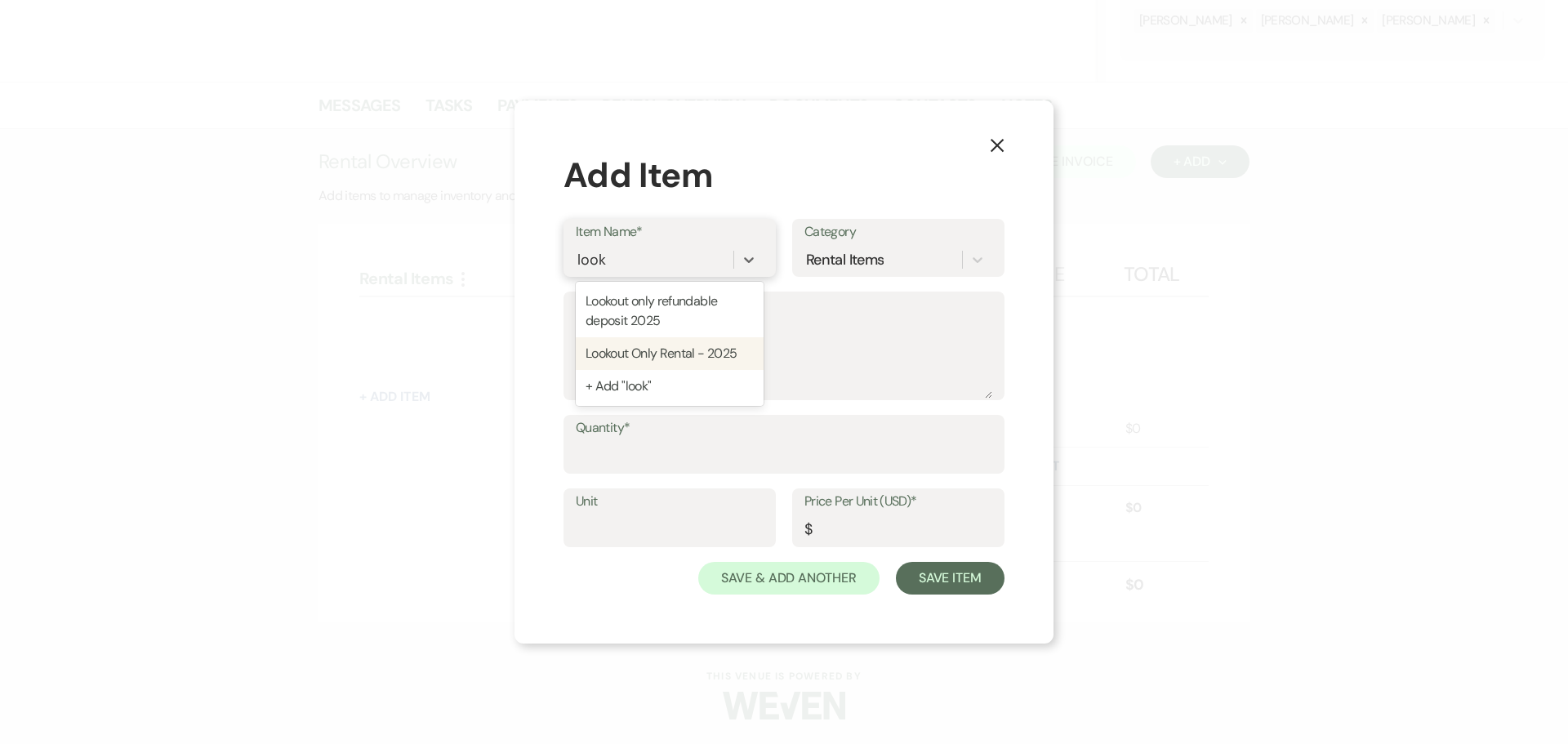
click at [680, 348] on div "Lookout Only Rental - 2025" at bounding box center [669, 354] width 188 height 33
type textarea "Includes: Rental time: Up to 80 guests 60 Inch Round Tables(8) 8 Foot Rectangle…"
type input "Hours"
type input "400"
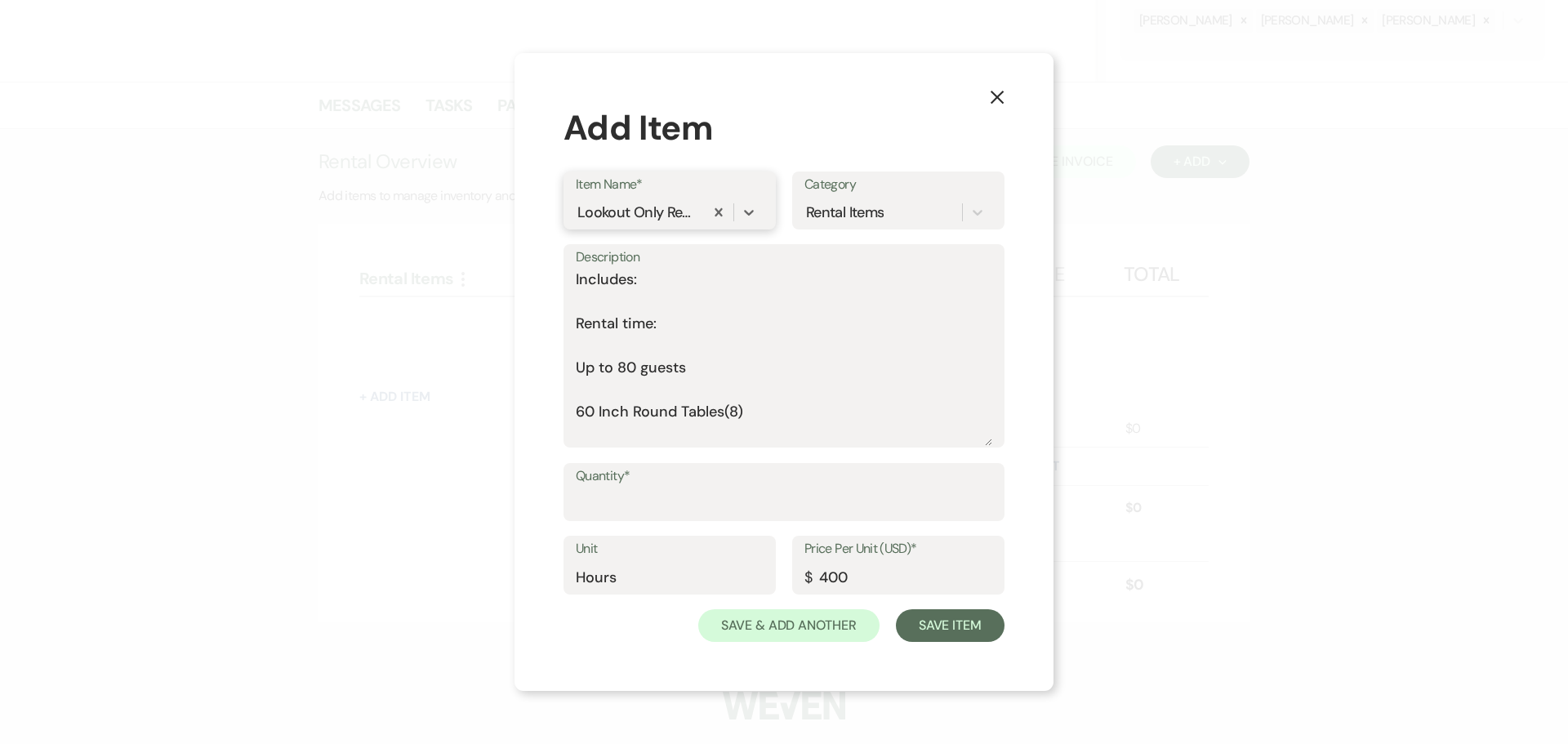
drag, startPoint x: 982, startPoint y: 398, endPoint x: 952, endPoint y: 508, distance: 114.0
click at [952, 508] on form "Item Name* option Lookout Only Rental - 2025, selected. 0 results available. Se…" at bounding box center [784, 407] width 441 height 471
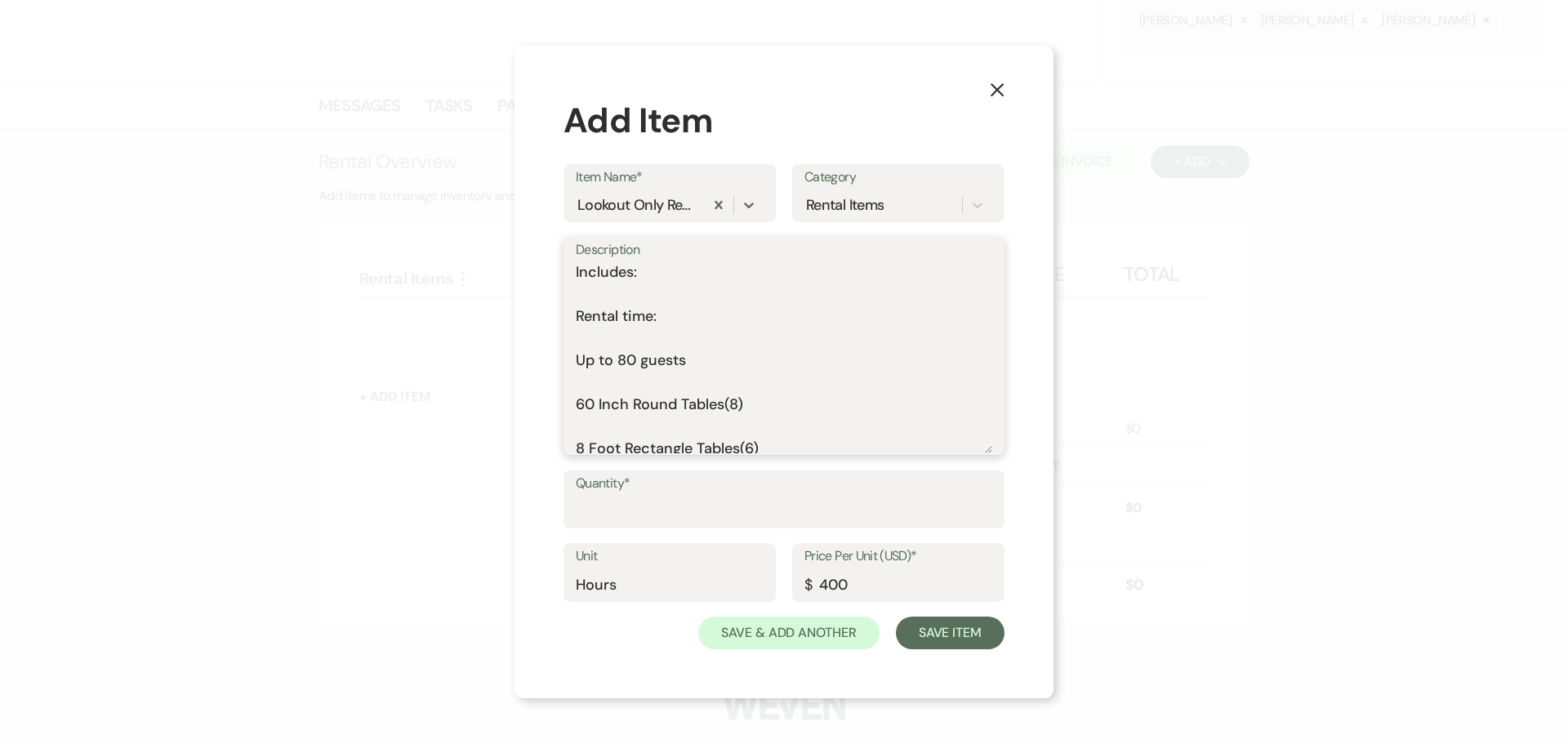
click at [590, 298] on textarea "Includes: Rental time: Up to 80 guests 60 Inch Round Tables(8) 8 Foot Rectangle…" at bounding box center [784, 357] width 417 height 192
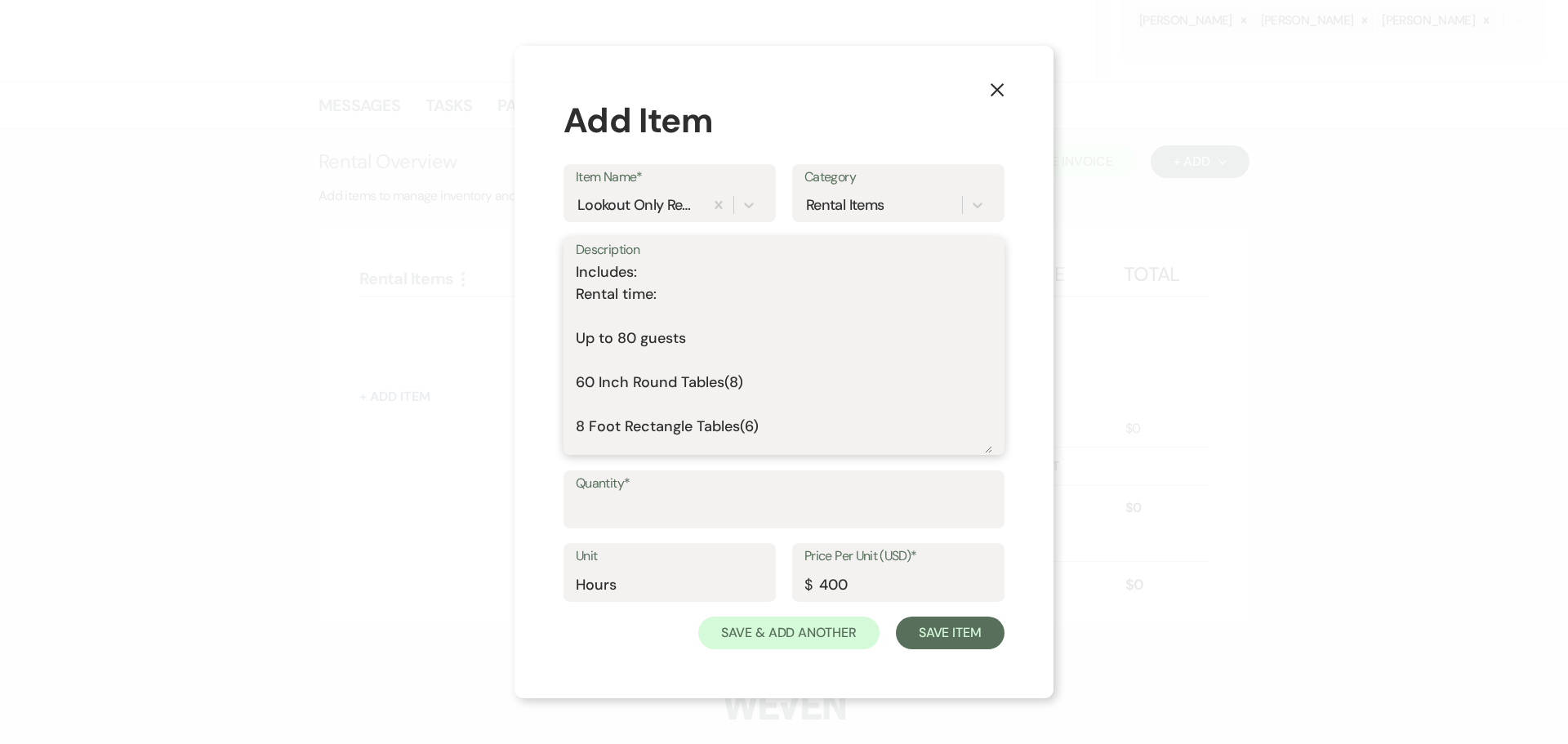
click at [612, 319] on textarea "Includes: Rental time: Up to 80 guests 60 Inch Round Tables(8) 8 Foot Rectangle…" at bounding box center [784, 357] width 417 height 192
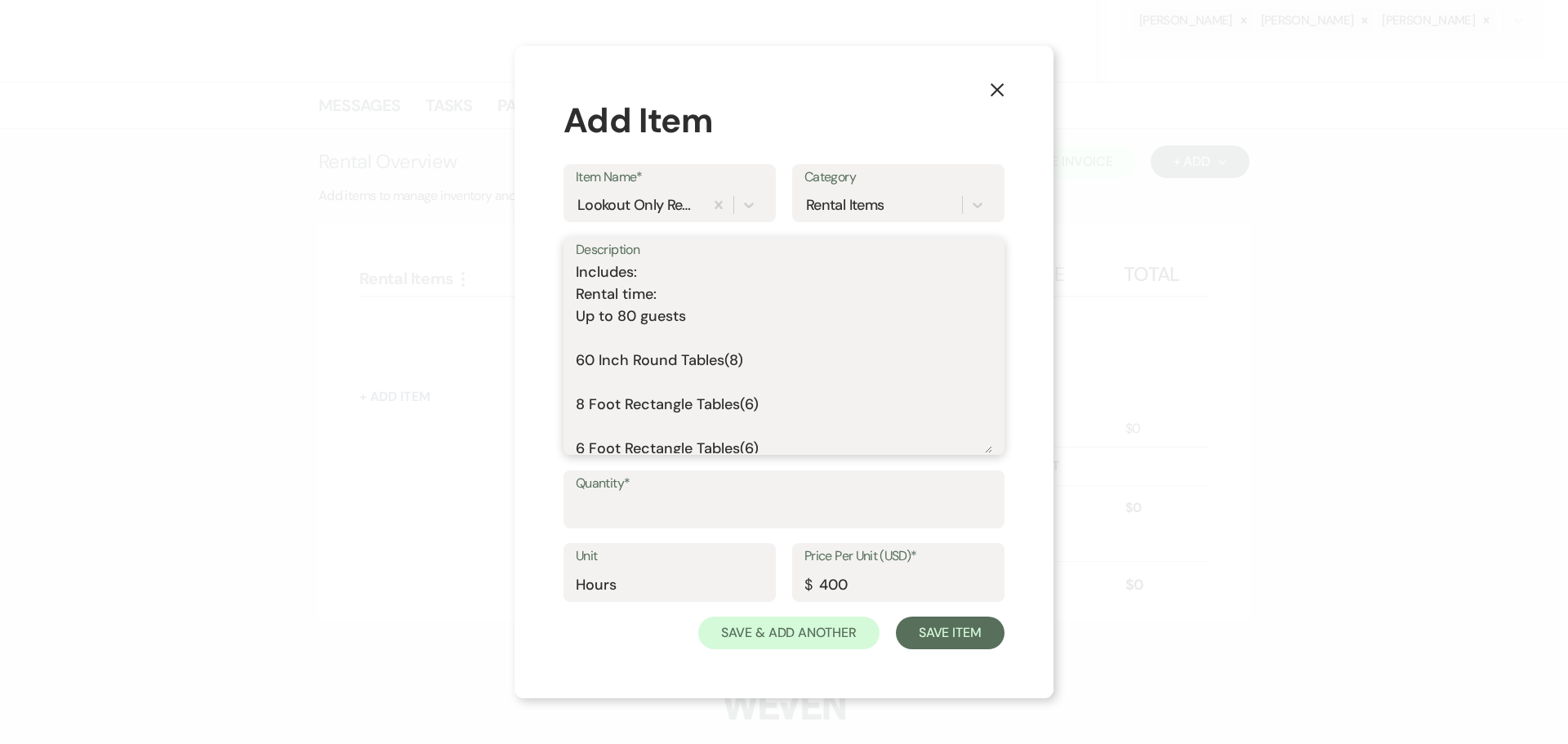
click at [609, 343] on textarea "Includes: Rental time: Up to 80 guests 60 Inch Round Tables(8) 8 Foot Rectangle…" at bounding box center [784, 357] width 417 height 192
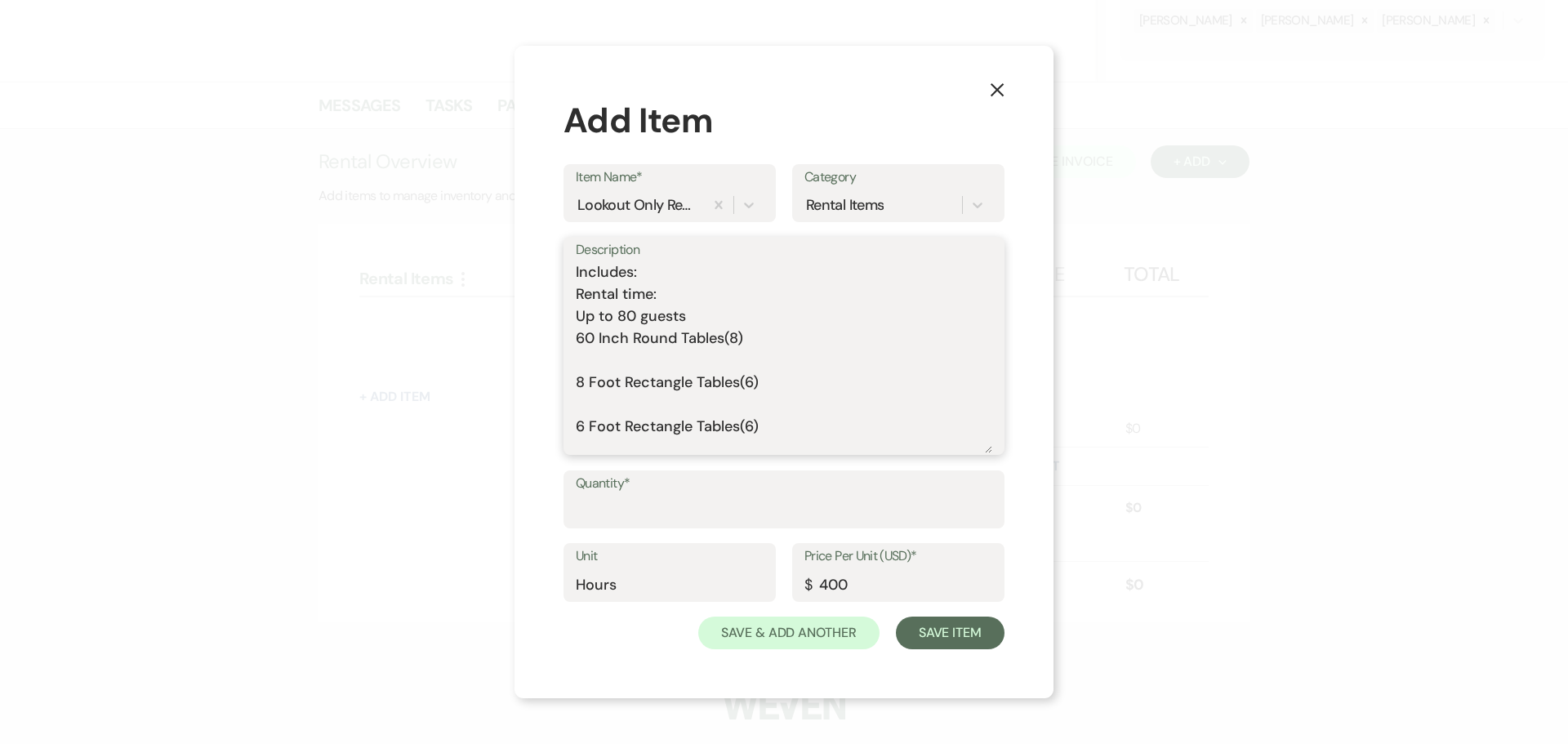
click at [612, 365] on textarea "Includes: Rental time: Up to 80 guests 60 Inch Round Tables(8) 8 Foot Rectangle…" at bounding box center [784, 357] width 417 height 192
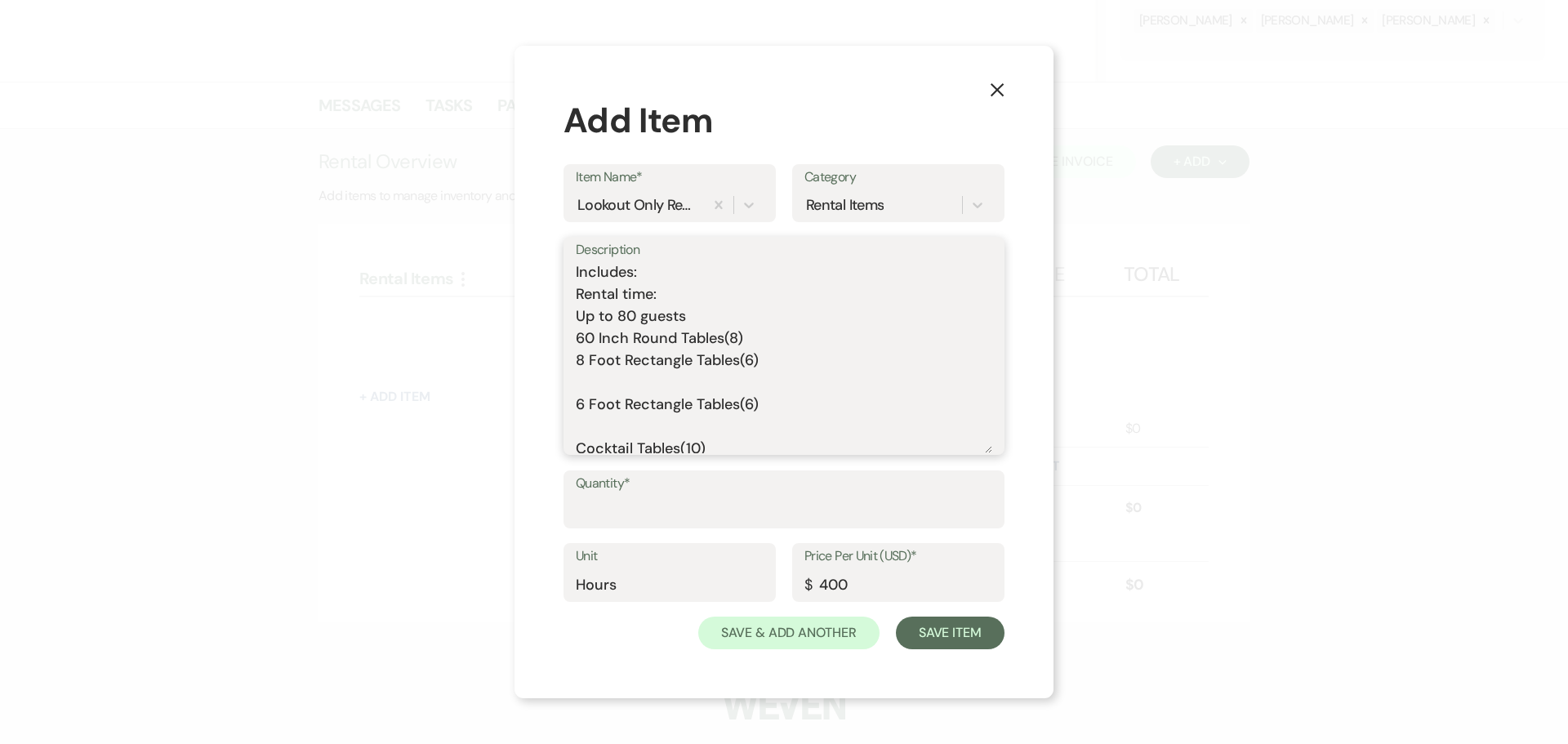
click at [624, 375] on textarea "Includes: Rental time: Up to 80 guests 60 Inch Round Tables(8) 8 Foot Rectangle…" at bounding box center [784, 357] width 417 height 192
click at [630, 413] on textarea "Includes: Rental time: Up to 80 guests 60 Inch Round Tables(8) 8 Foot Rectangle…" at bounding box center [784, 357] width 417 height 192
click at [626, 418] on textarea "Includes: Rental time: Up to 80 guests 60 Inch Round Tables(8) 8 Foot Rectangle…" at bounding box center [784, 357] width 417 height 192
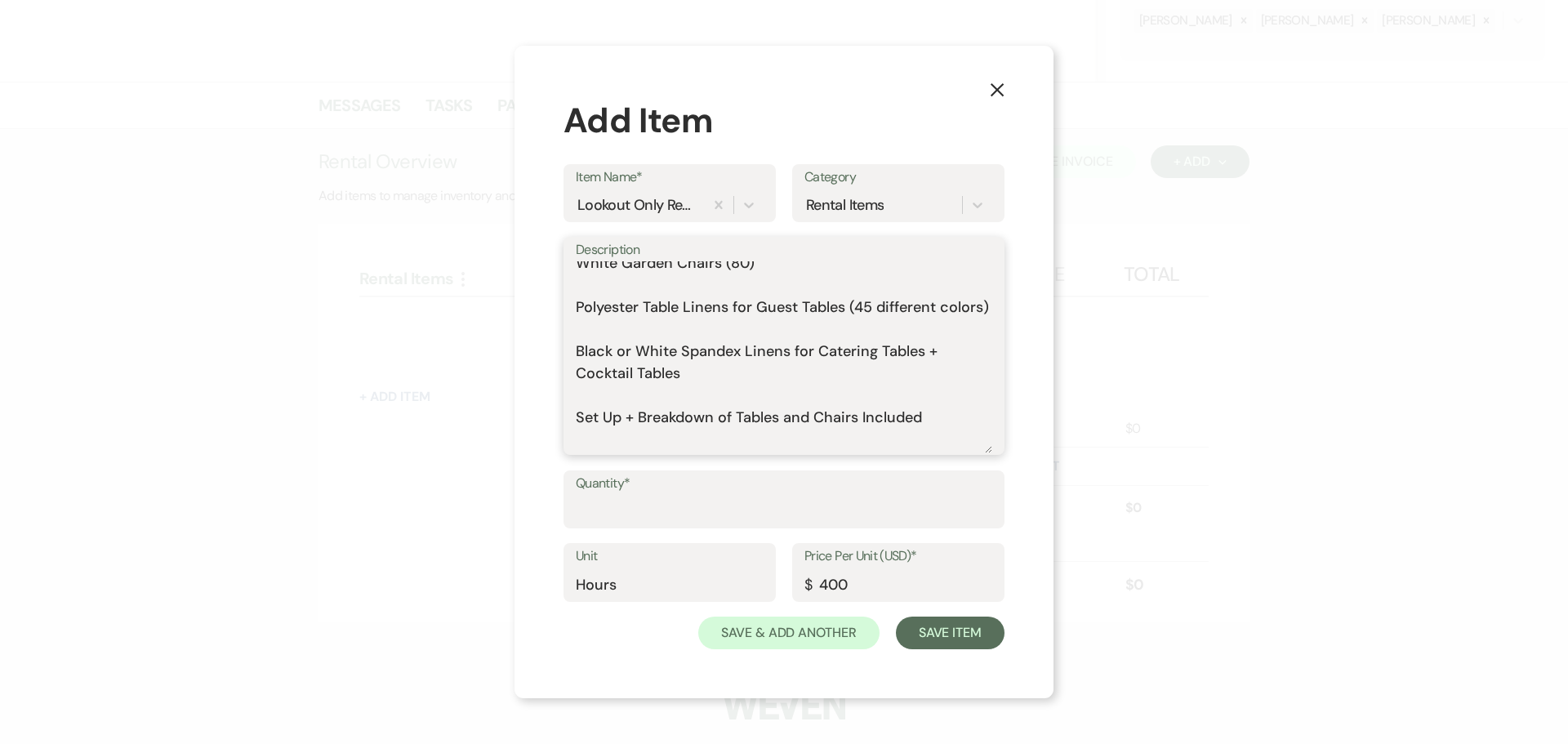
click at [612, 290] on textarea "Includes: Rental time: Up to 80 guests 60 Inch Round Tables(8) 8 Foot Rectangle…" at bounding box center [784, 357] width 417 height 192
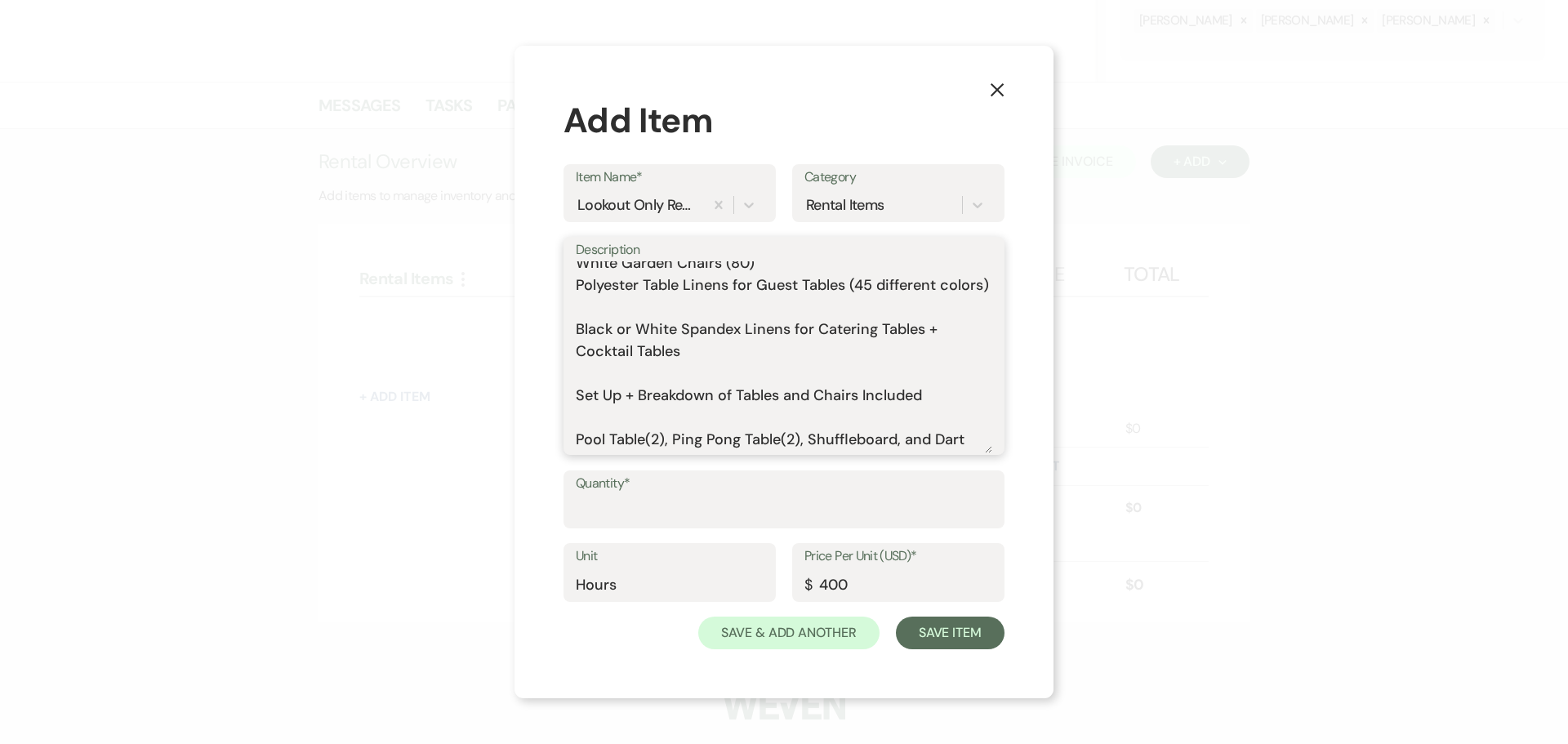
scroll to position [141, 0]
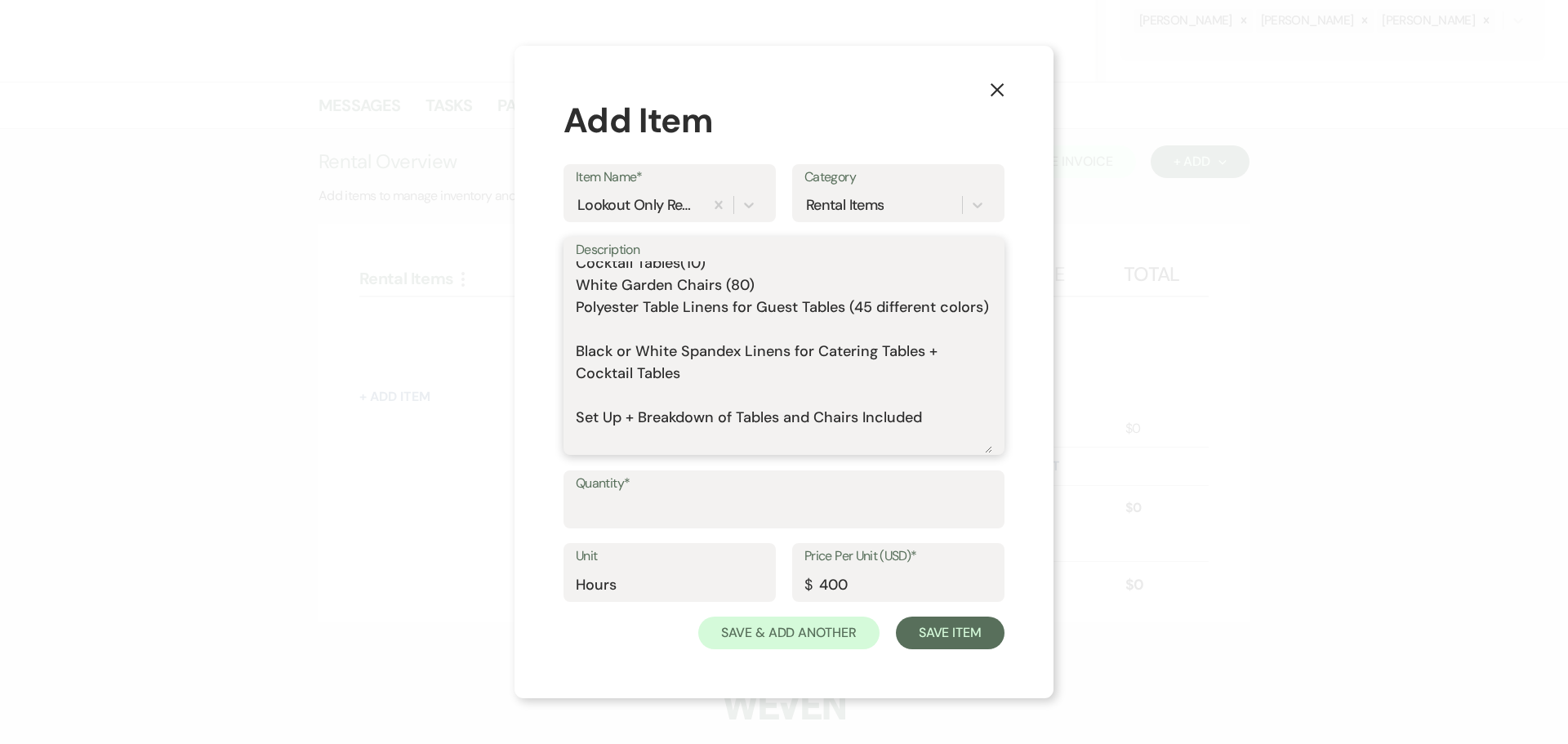
click at [624, 333] on textarea "Includes: Rental time: Up to 80 guests 60 Inch Round Tables(8) 8 Foot Rectangle…" at bounding box center [784, 357] width 417 height 192
click at [628, 350] on textarea "Includes: Rental time: Up to 80 guests 60 Inch Round Tables(8) 8 Foot Rectangle…" at bounding box center [784, 357] width 417 height 192
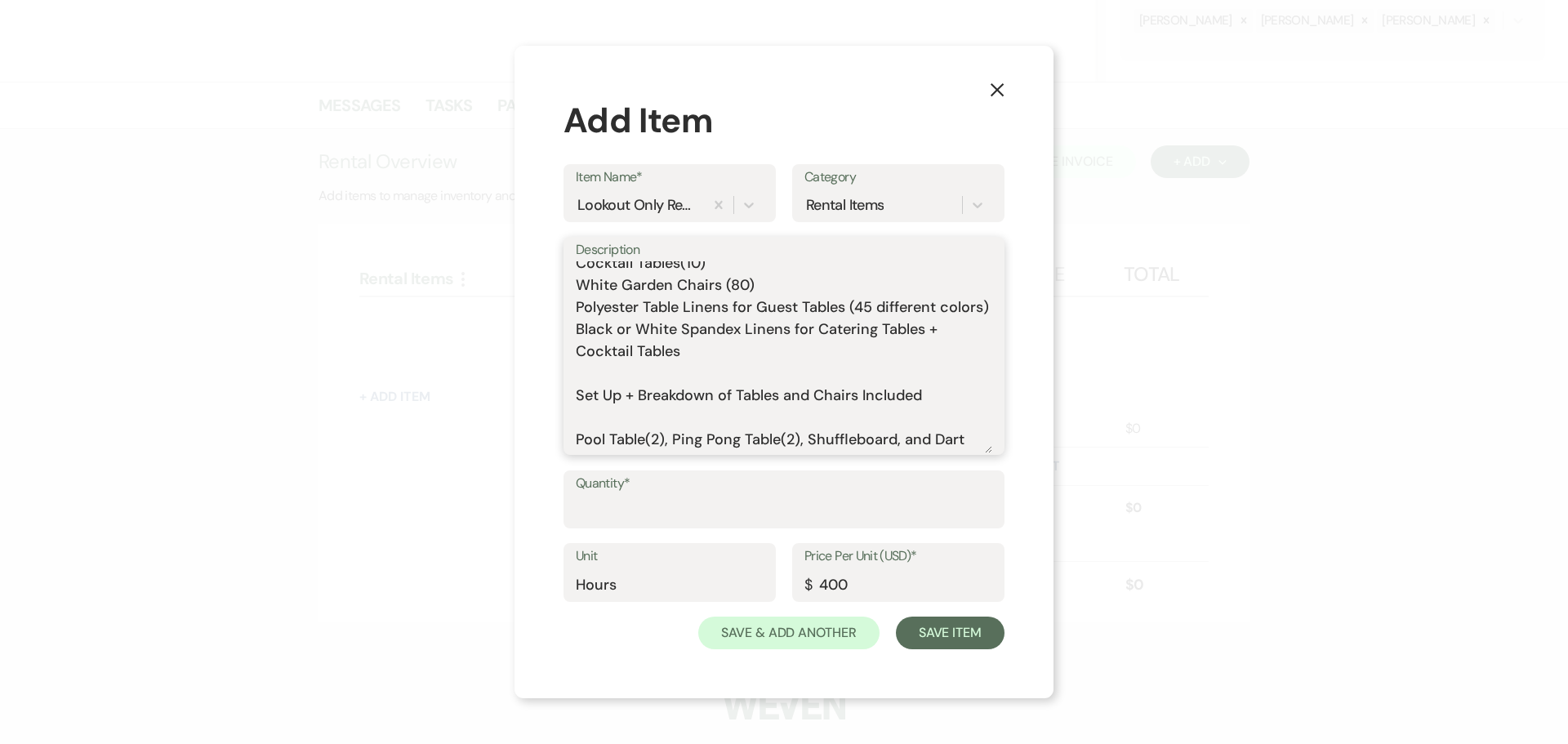
click at [633, 402] on textarea "Includes: Rental time: Up to 80 guests 60 Inch Round Tables(8) 8 Foot Rectangle…" at bounding box center [784, 357] width 417 height 192
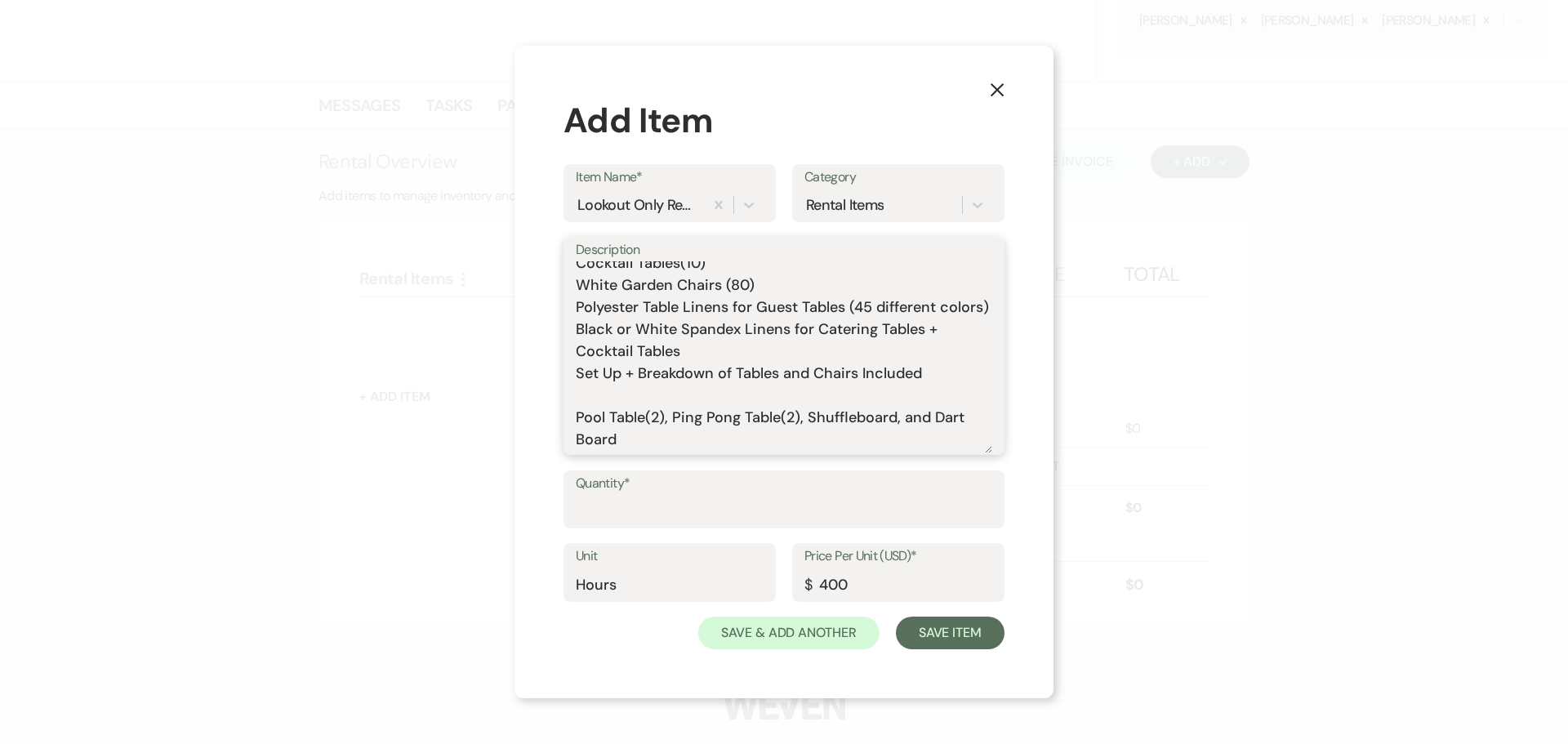
drag, startPoint x: 627, startPoint y: 433, endPoint x: 618, endPoint y: 420, distance: 15.8
click at [626, 432] on textarea "Includes: Rental time: Up to 80 guests 60 Inch Round Tables(8) 8 Foot Rectangle…" at bounding box center [784, 357] width 417 height 192
click at [618, 420] on textarea "Includes: Rental time: Up to 80 guests 60 Inch Round Tables(8) 8 Foot Rectangle…" at bounding box center [784, 357] width 417 height 192
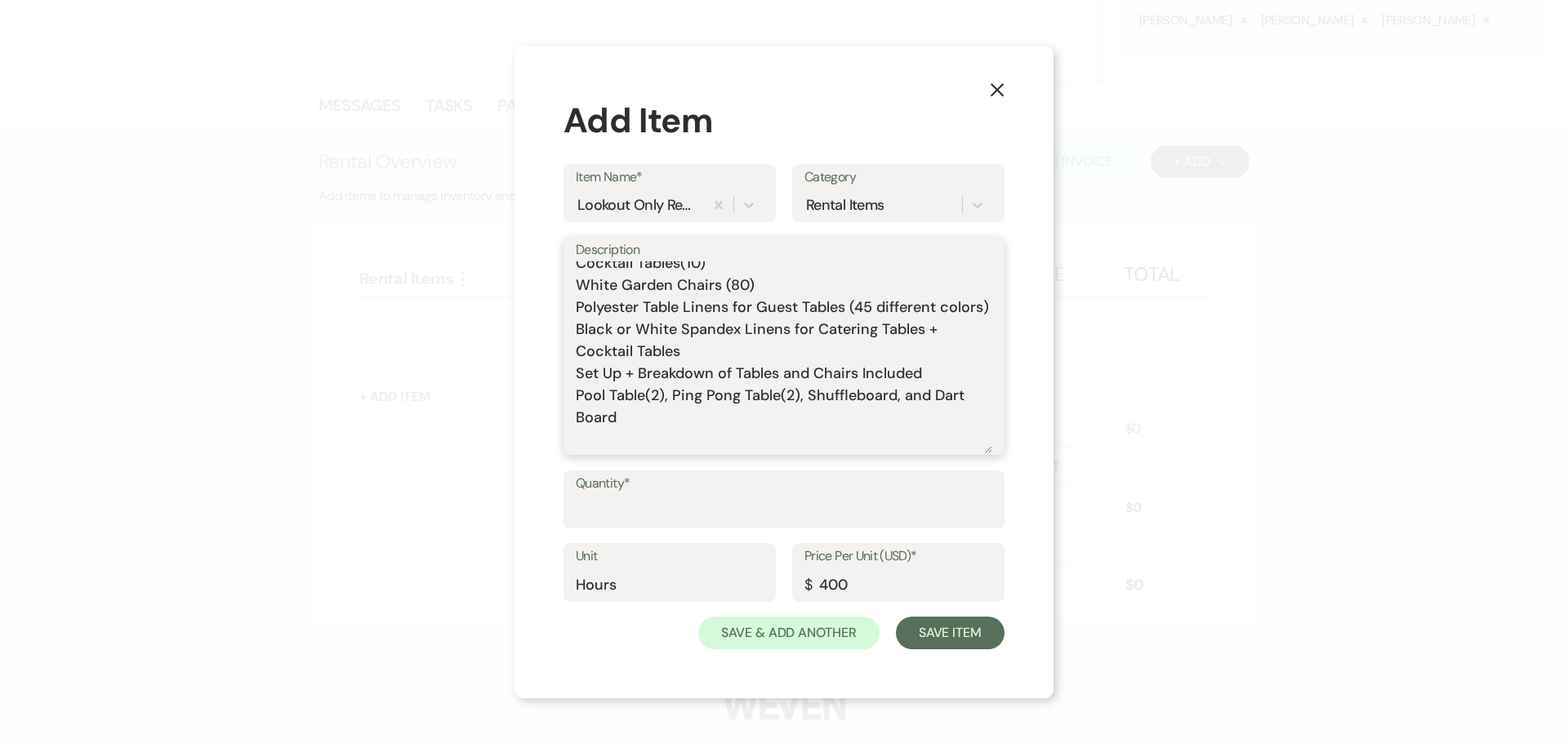
click at [666, 414] on textarea "Includes: Rental time: Up to 80 guests 60 Inch Round Tables(8) 8 Foot Rectangle…" at bounding box center [784, 357] width 417 height 192
click at [773, 419] on textarea "Includes: Rental time: Up to 80 guests 60 Inch Round Tables(8) 8 Foot Rectangle…" at bounding box center [784, 357] width 417 height 192
click at [776, 420] on textarea "Includes: Rental time: Up to 80 guests 60 Inch Round Tables(8) 8 Foot Rectangle…" at bounding box center [784, 357] width 417 height 192
click at [722, 443] on textarea "Includes: Rental time: Up to 80 guests 60 Inch Round Tables(8) 8 Foot Rectangle…" at bounding box center [784, 357] width 417 height 192
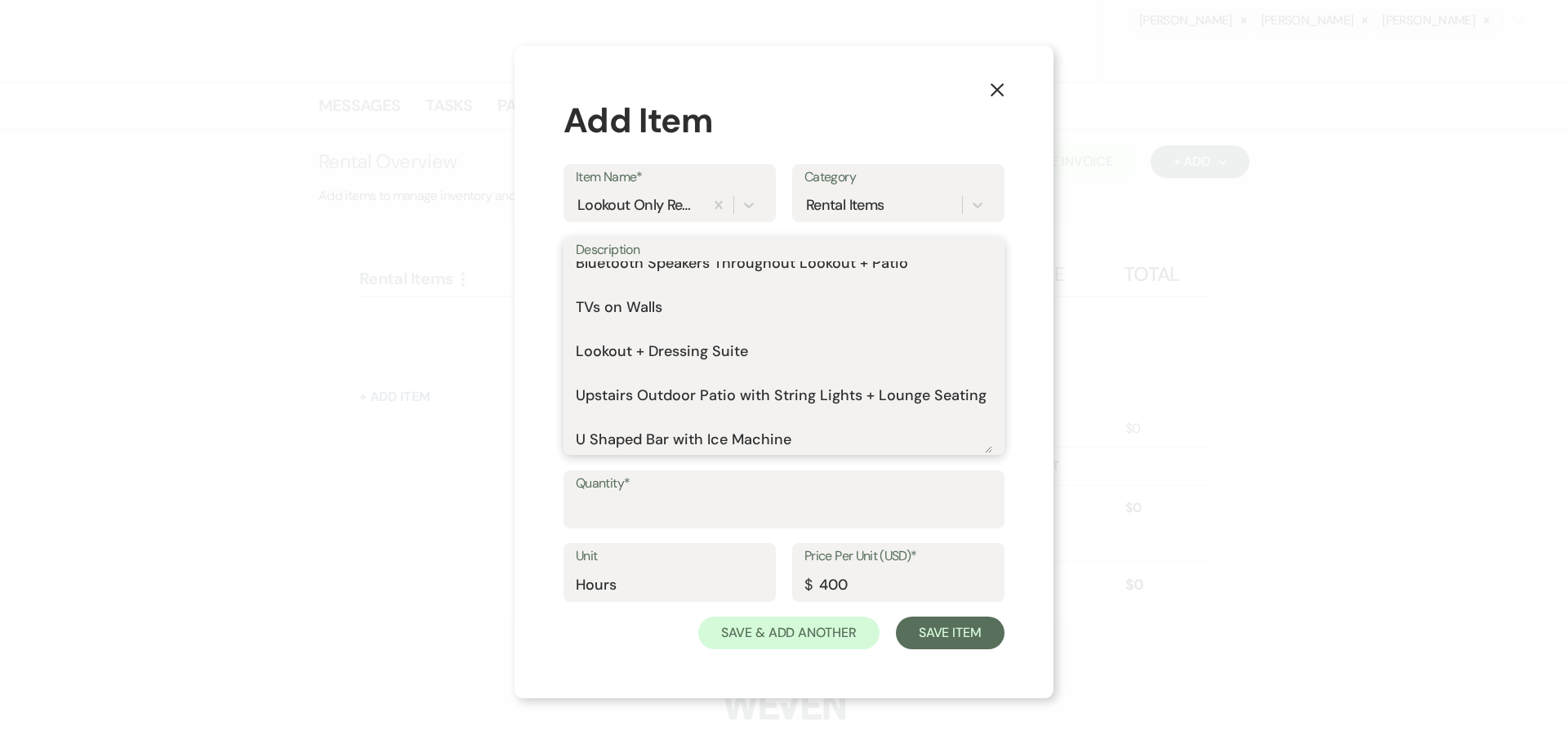
scroll to position [305, 0]
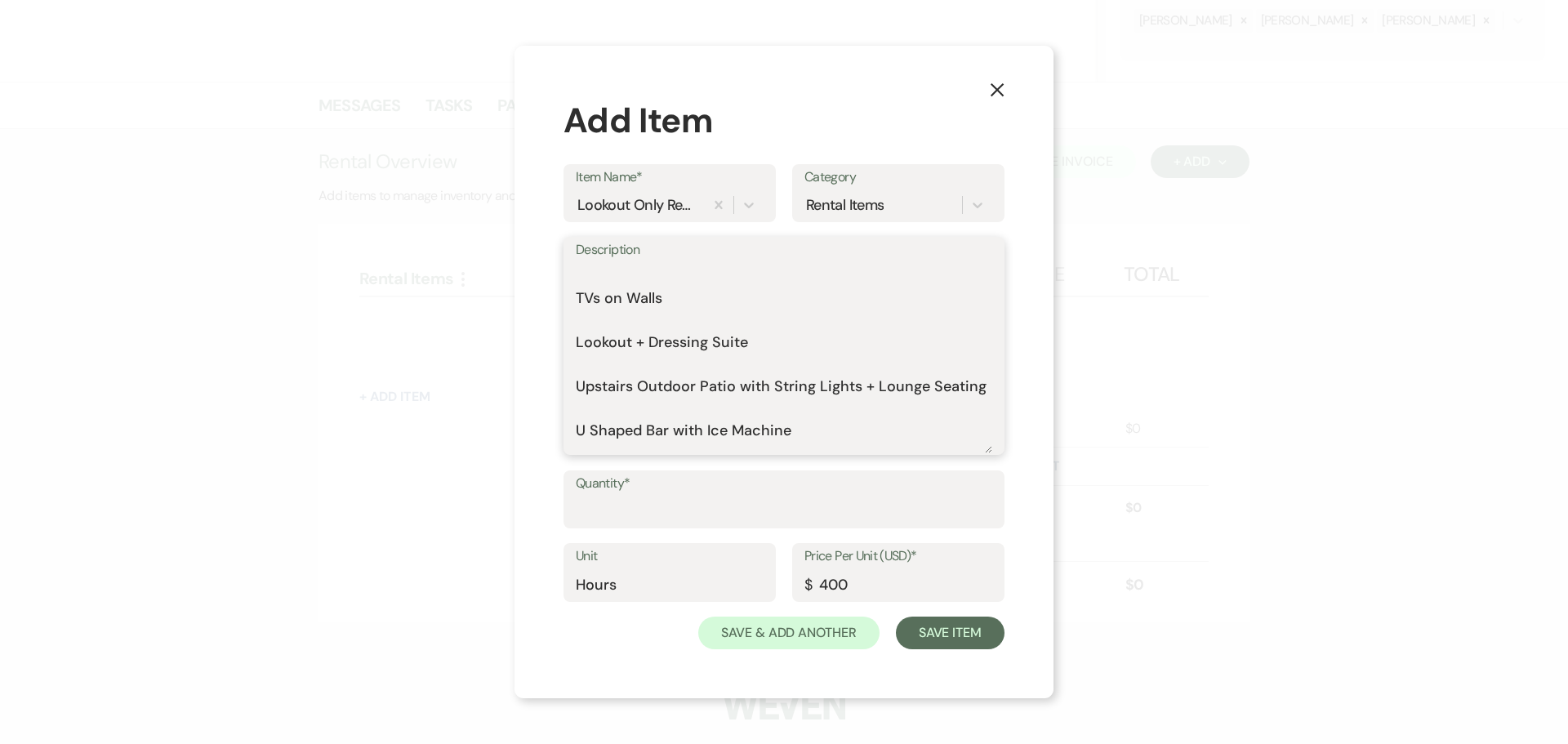
drag, startPoint x: 906, startPoint y: 278, endPoint x: 490, endPoint y: 285, distance: 416.1
click at [587, 302] on textarea "Includes: Rental time: Up to 80 guests 60 Inch Round Tables(8) 8 Foot Rectangle…" at bounding box center [784, 357] width 417 height 192
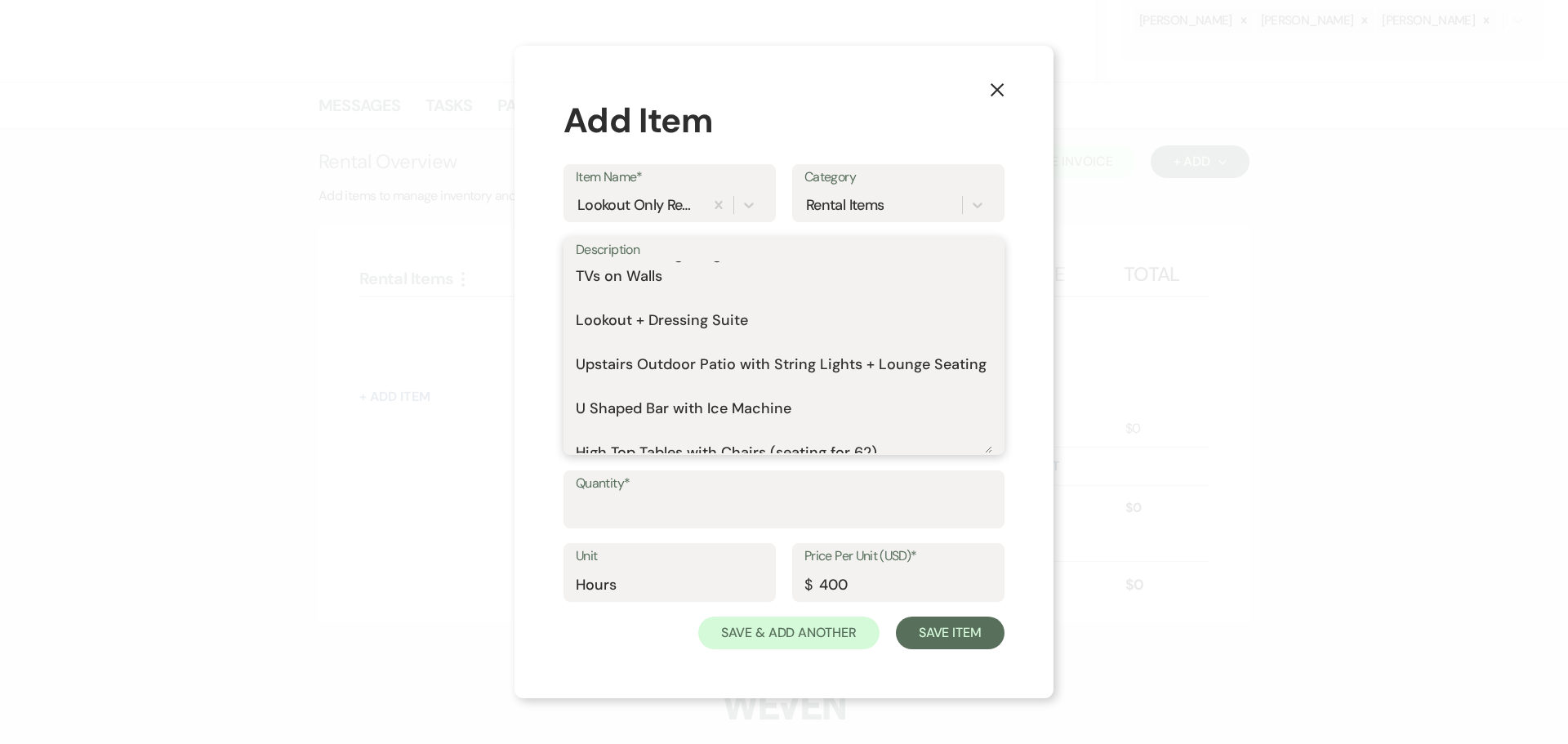
scroll to position [260, 0]
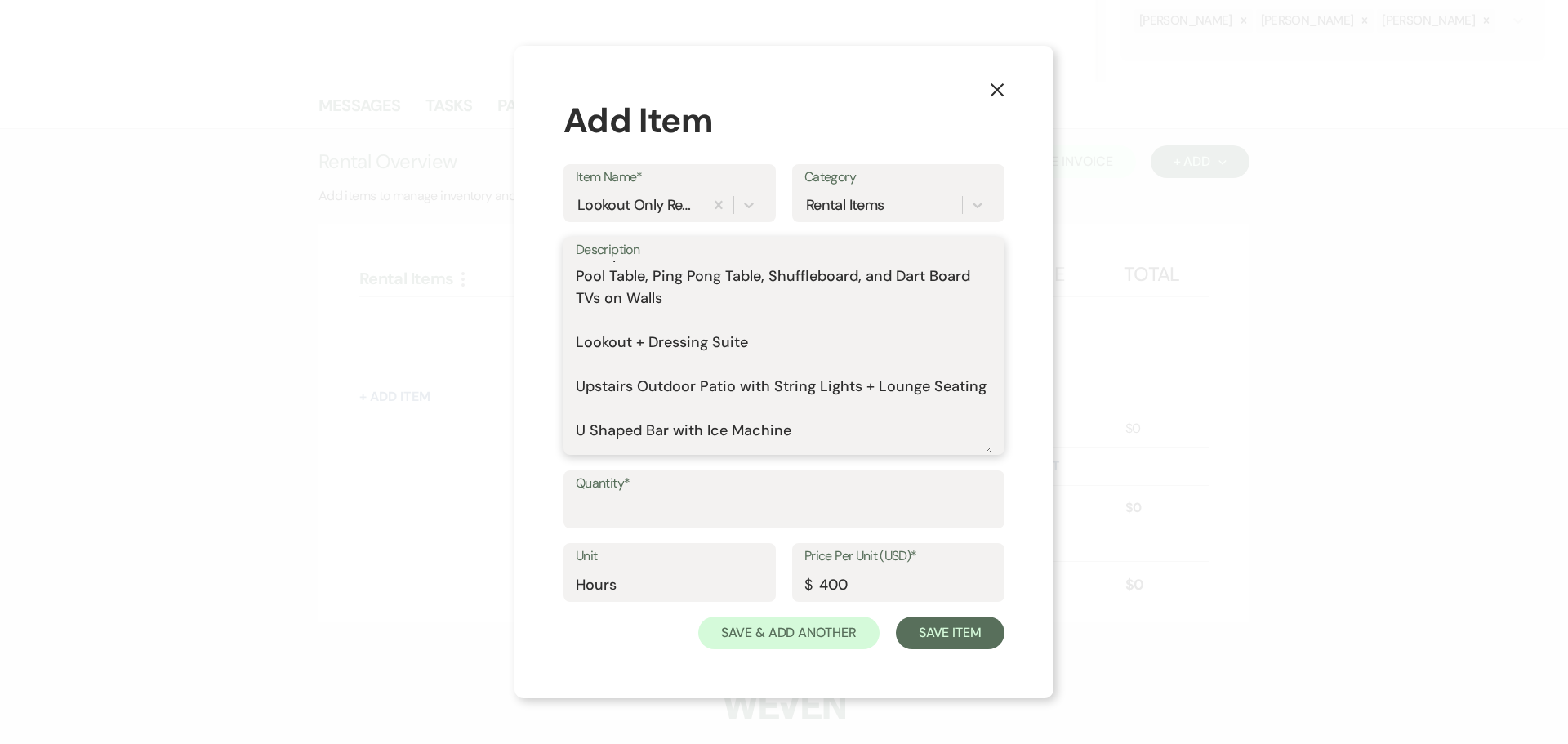
click at [592, 344] on textarea "Includes: Rental time: Up to 80 guests 60 Inch Round Tables(8) 8 Foot Rectangle…" at bounding box center [784, 357] width 417 height 192
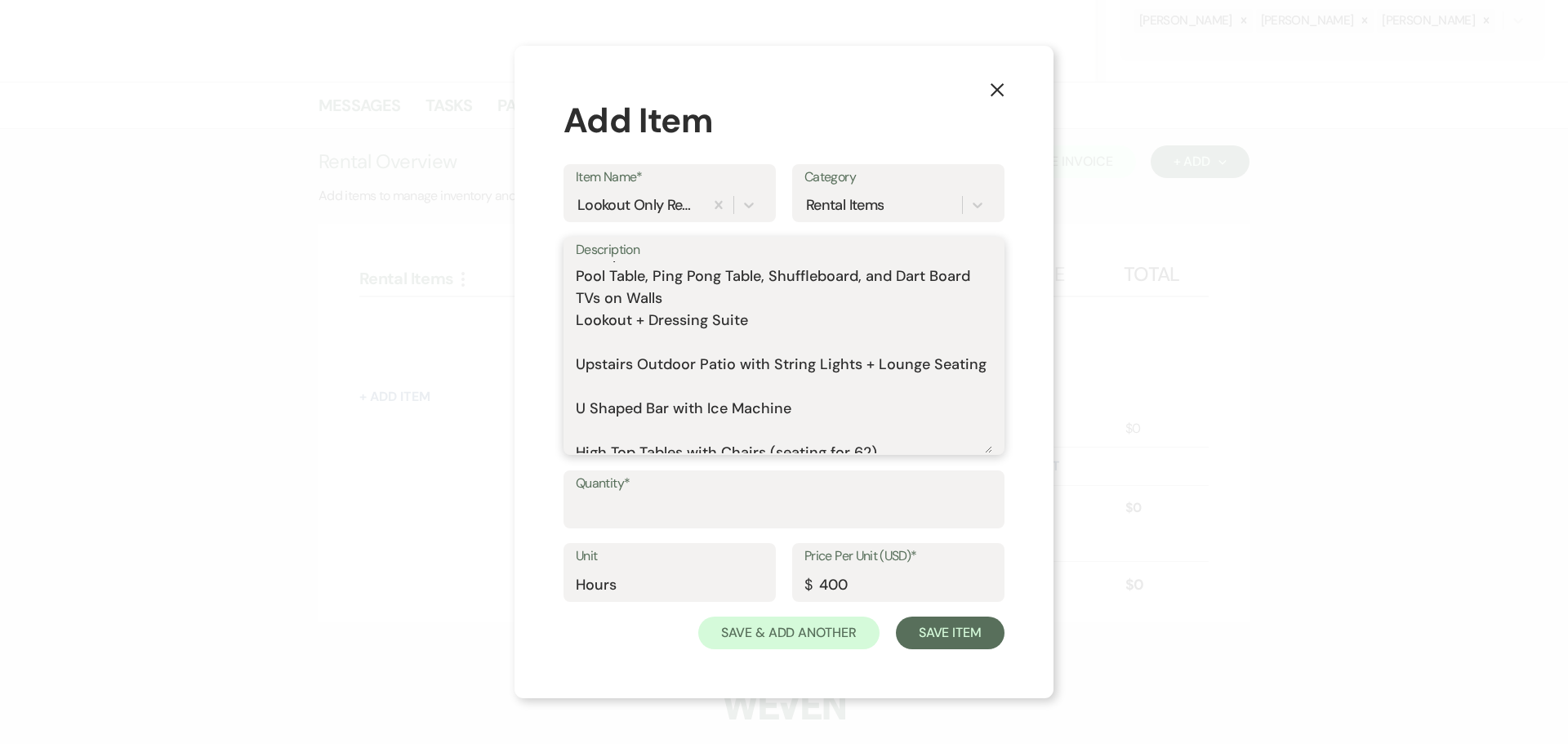
click at [747, 348] on textarea "Includes: Rental time: Up to 80 guests 60 Inch Round Tables(8) 8 Foot Rectangle…" at bounding box center [784, 357] width 417 height 192
click at [704, 360] on textarea "Includes: Rental time: Up to 80 guests 60 Inch Round Tables(8) 8 Foot Rectangle…" at bounding box center [784, 357] width 417 height 192
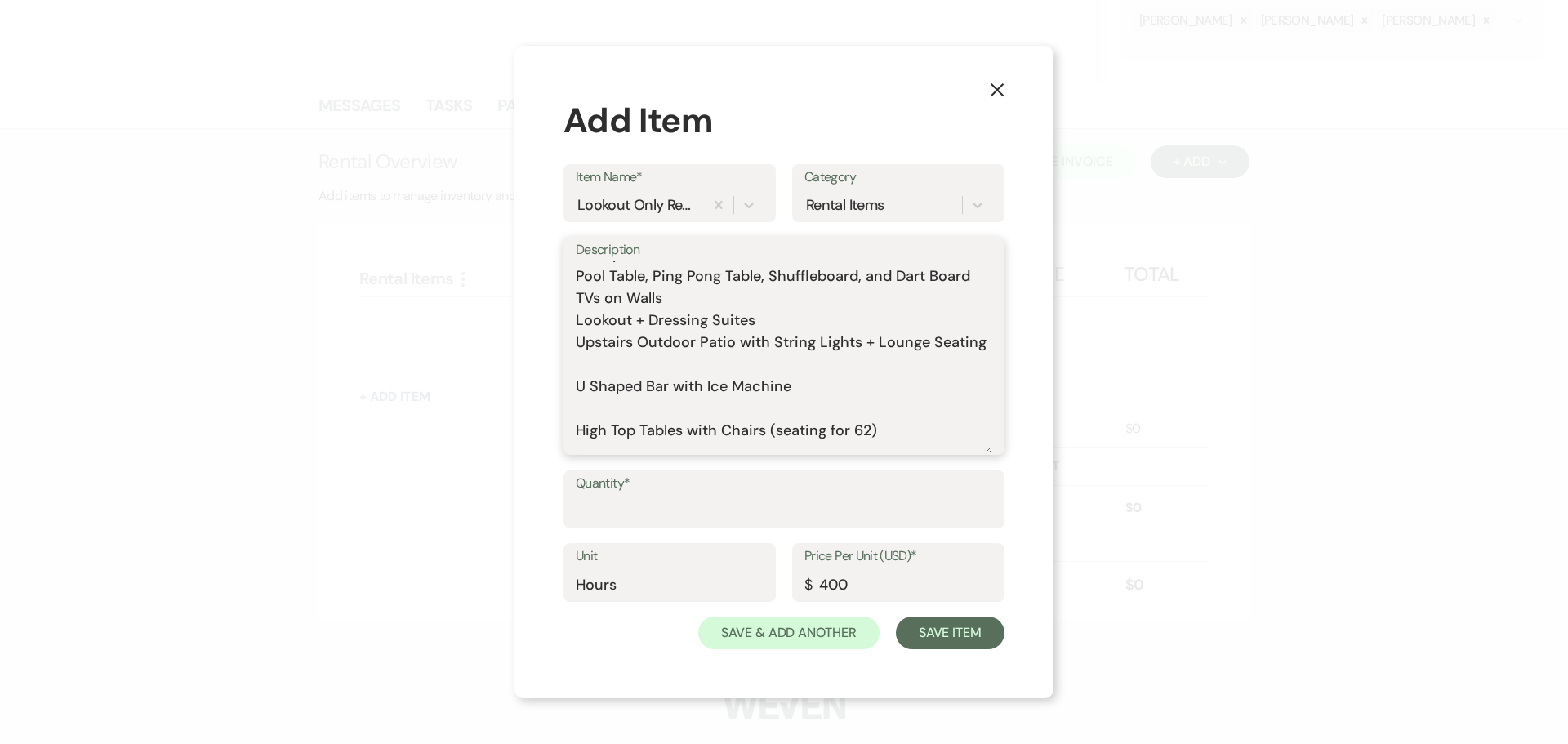
click at [681, 387] on textarea "Includes: Rental time: Up to 80 guests 60 Inch Round Tables(8) 8 Foot Rectangle…" at bounding box center [784, 357] width 417 height 192
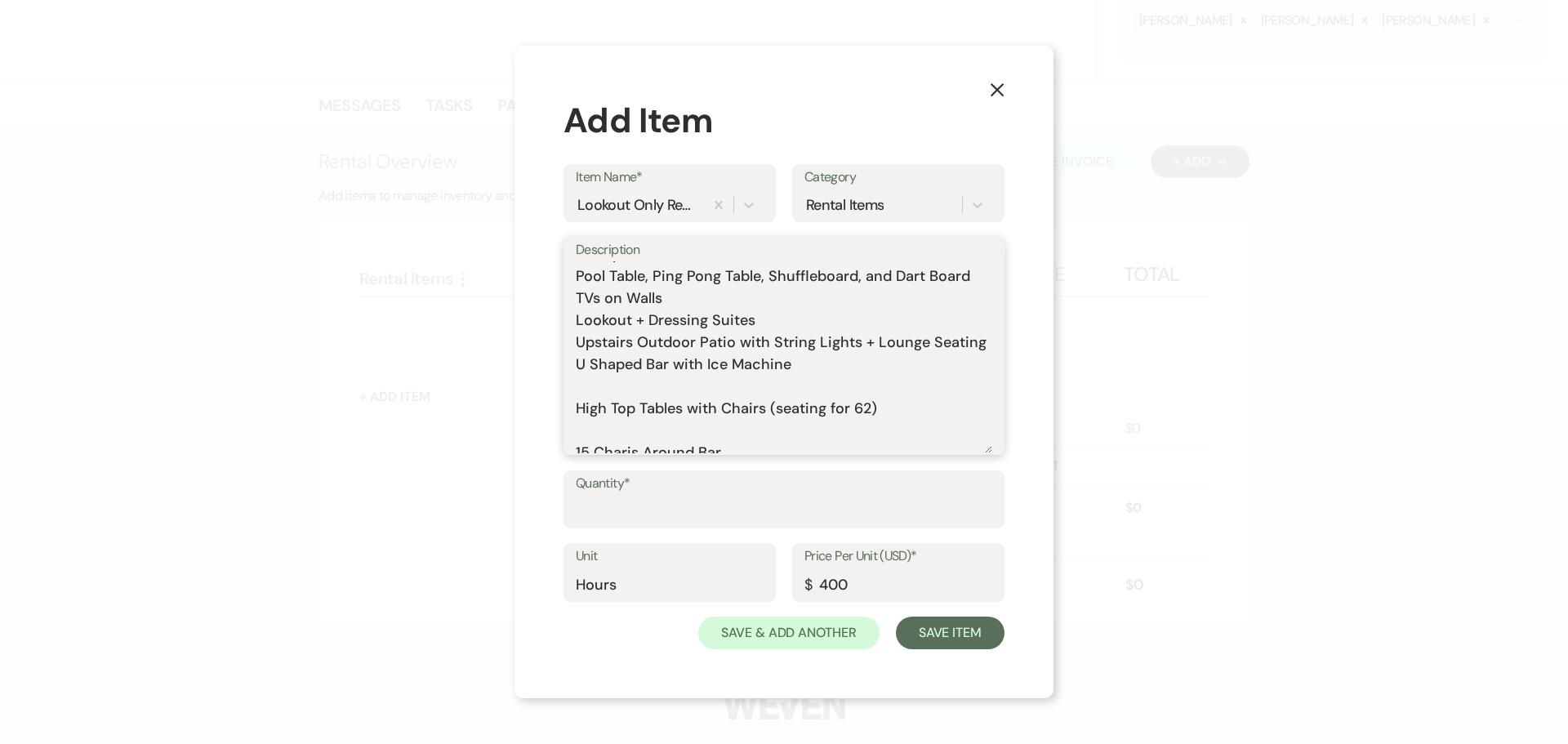
click at [667, 411] on textarea "Includes: Rental time: Up to 80 guests 60 Inch Round Tables(8) 8 Foot Rectangle…" at bounding box center [784, 357] width 417 height 192
click at [668, 433] on textarea "Includes: Rental time: Up to 80 guests 60 Inch Round Tables(8) 8 Foot Rectangle…" at bounding box center [784, 357] width 417 height 192
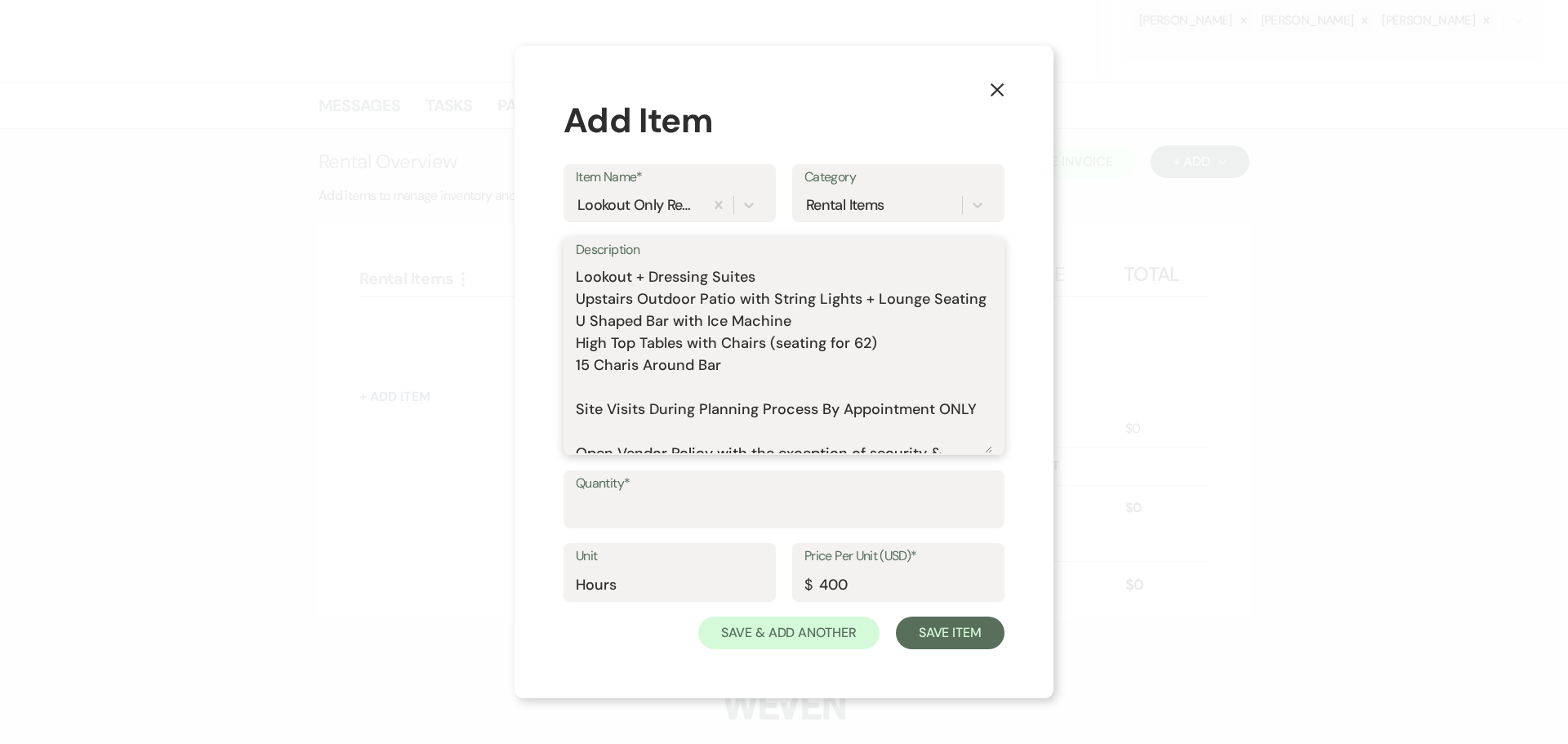
scroll to position [343, 0]
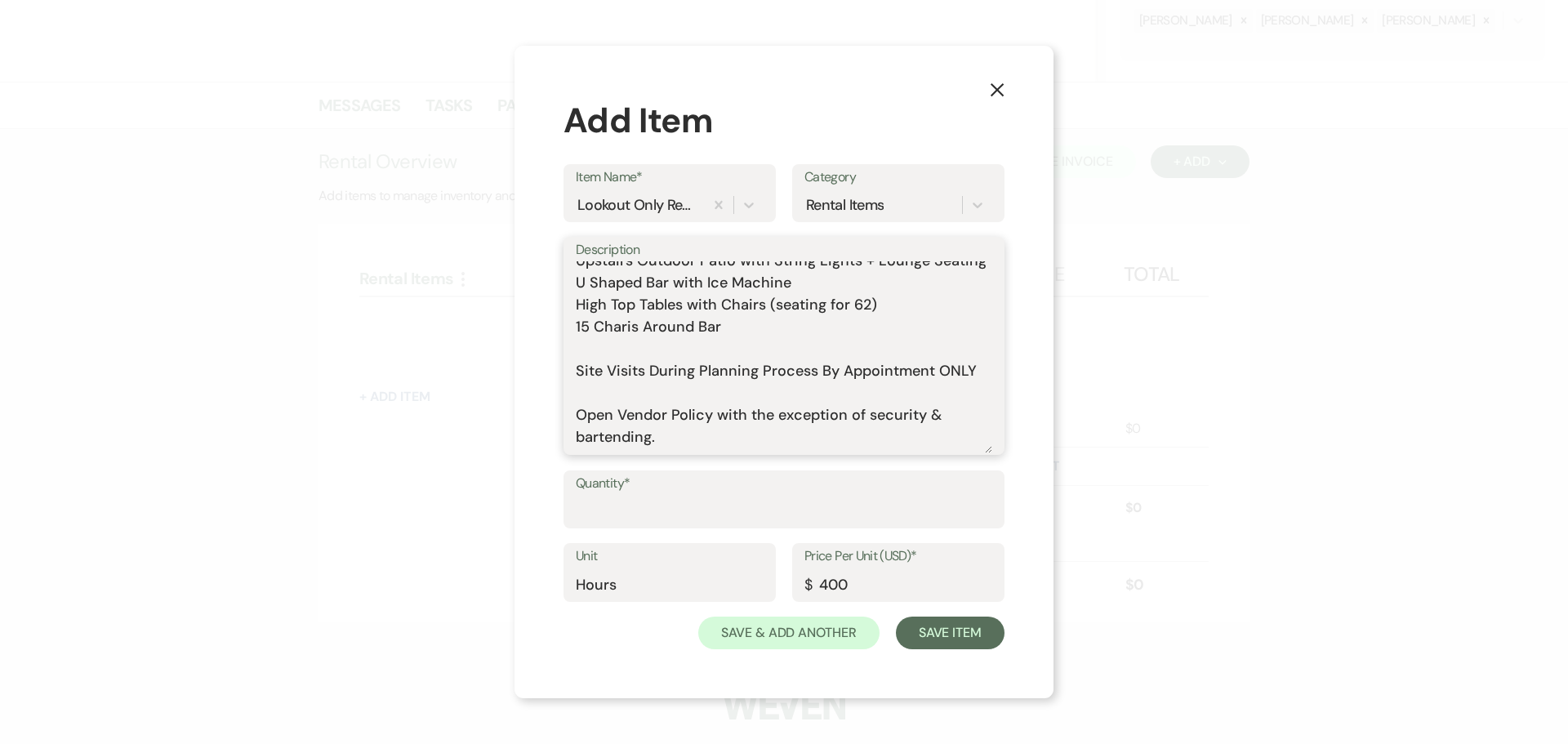
click at [628, 367] on textarea "Includes: Rental time: Up to 80 guests 60 Inch Round Tables(8) 8 Foot Rectangle…" at bounding box center [784, 357] width 417 height 192
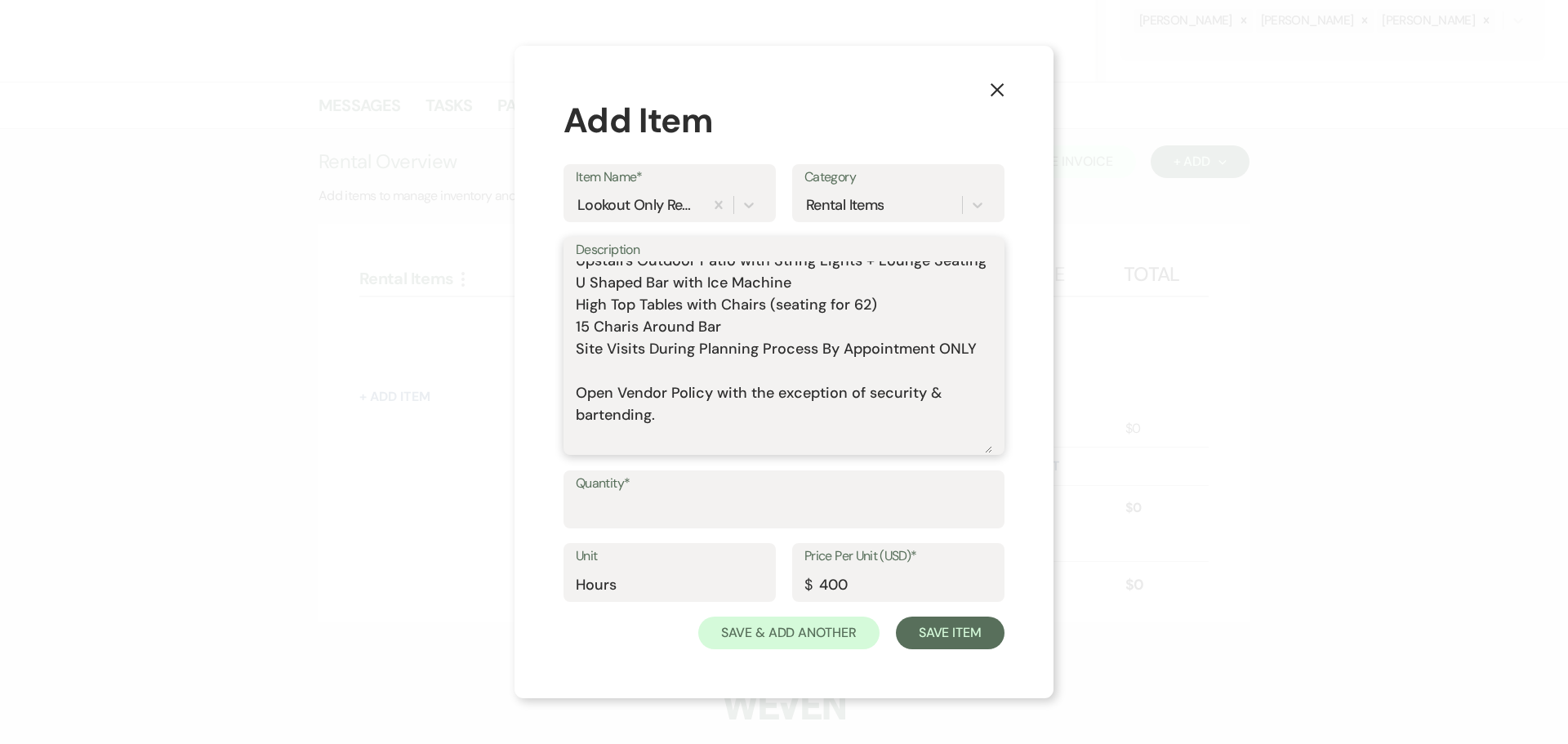
click at [624, 407] on textarea "Includes: Rental time: Up to 80 guests 60 Inch Round Tables(8) 8 Foot Rectangle…" at bounding box center [784, 357] width 417 height 192
click at [610, 389] on textarea "Includes: Rental time: Up to 80 guests 60 Inch Round Tables(8) 8 Foot Rectangle…" at bounding box center [784, 357] width 417 height 192
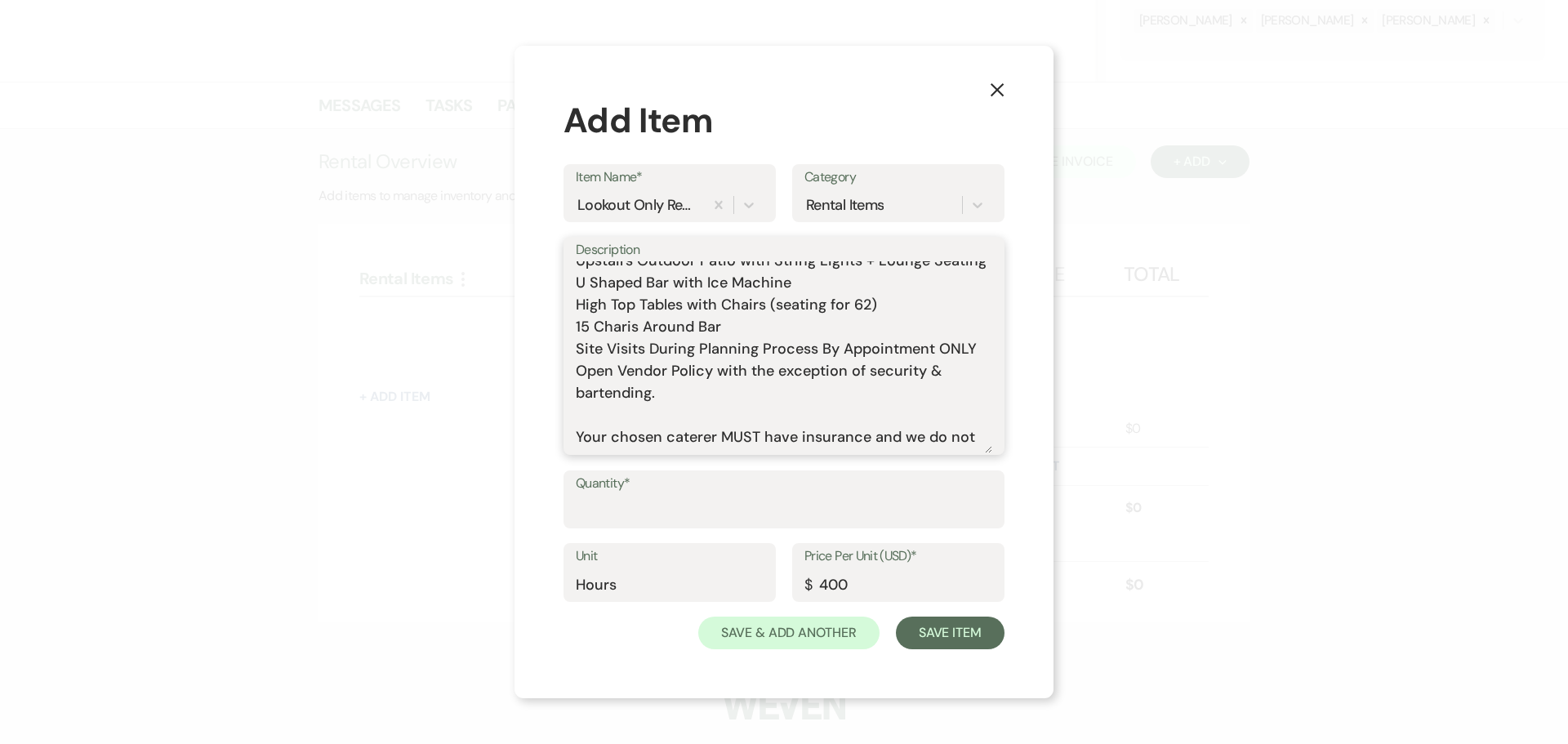
click at [617, 436] on textarea "Includes: Rental time: Up to 80 guests 60 Inch Round Tables(8) 8 Foot Rectangle…" at bounding box center [784, 357] width 417 height 192
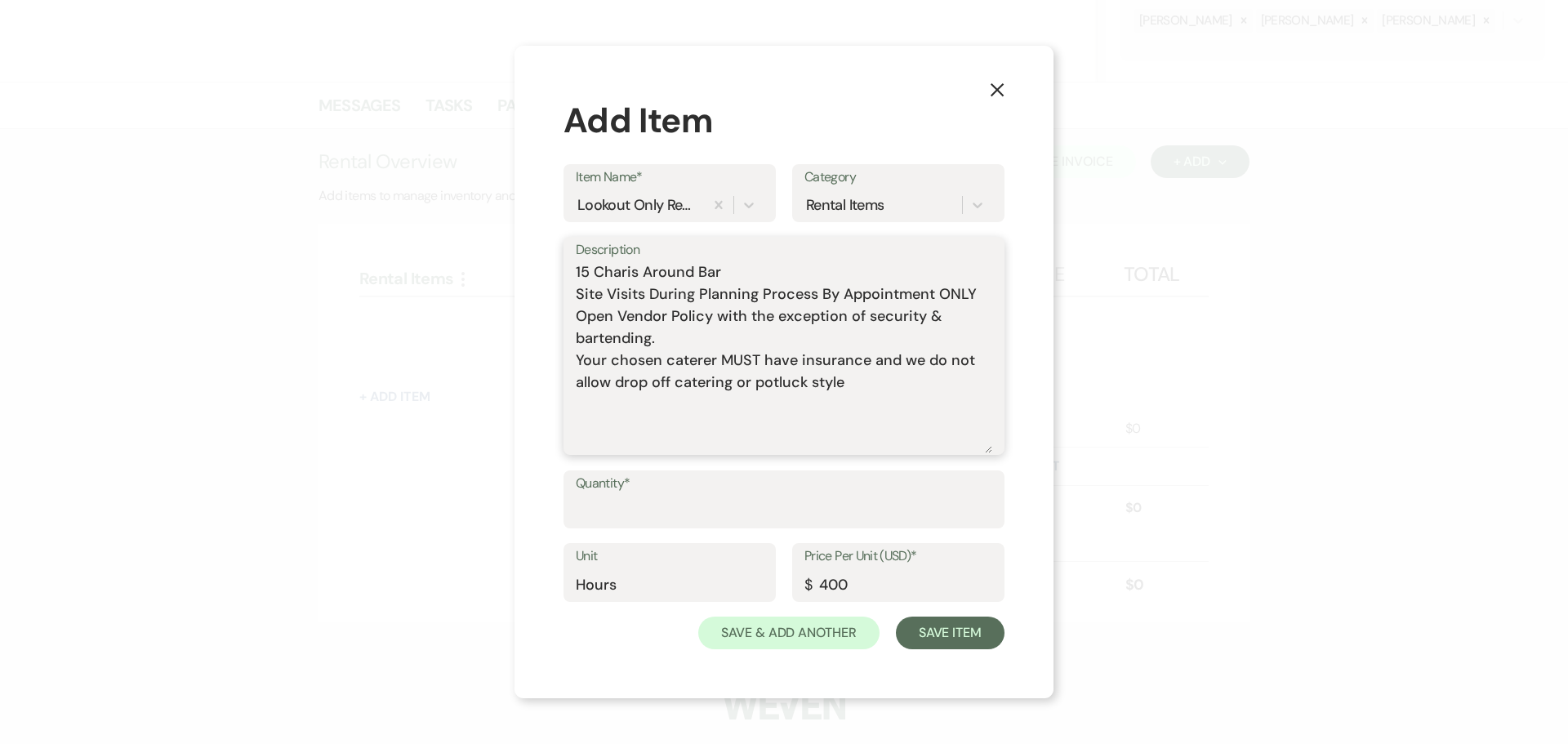
scroll to position [410, 0]
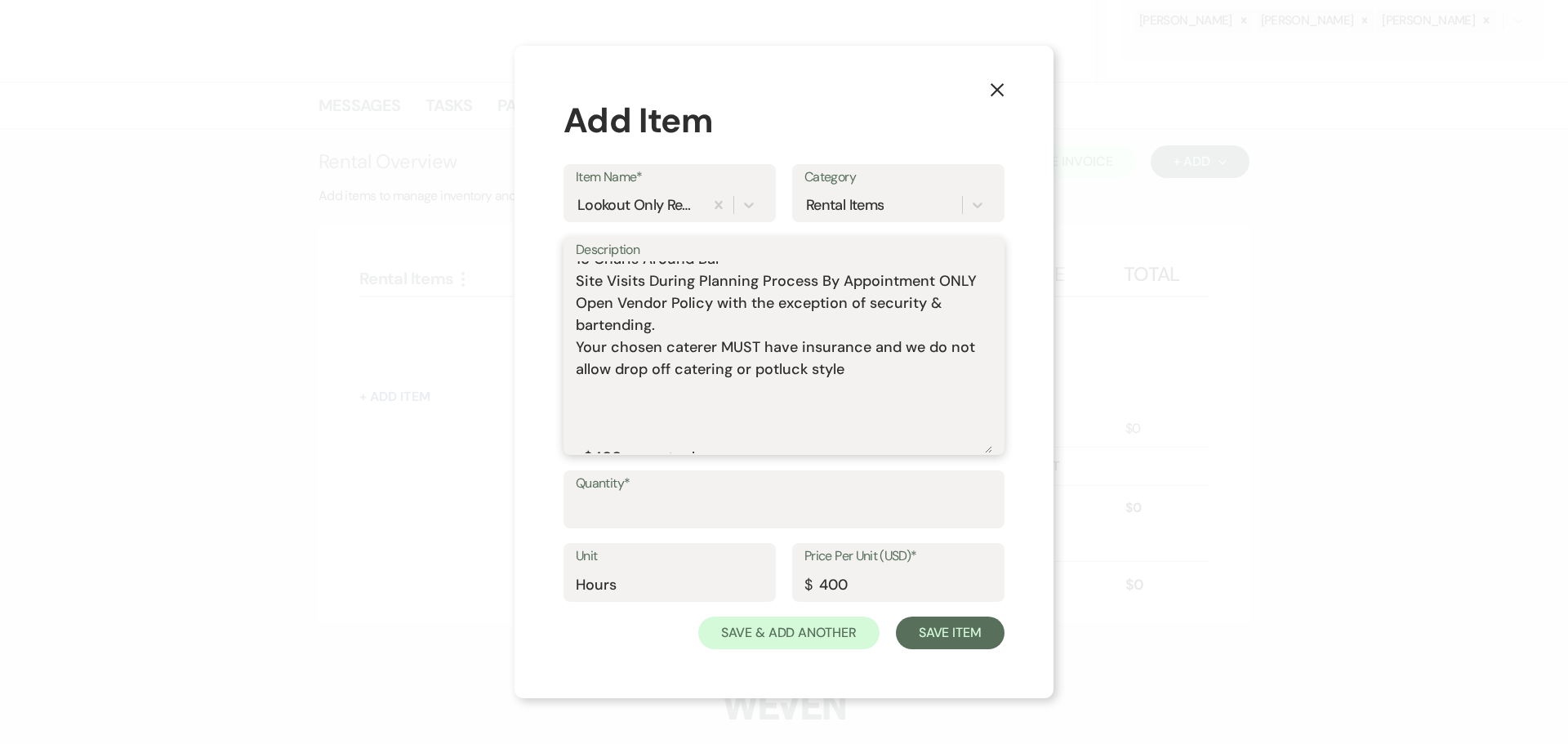
click at [617, 422] on textarea "Includes: Rental time: Up to 80 guests 60 Inch Round Tables(8) 8 Foot Rectangle…" at bounding box center [784, 357] width 417 height 192
click at [617, 421] on textarea "Includes: Rental time: Up to 80 guests 60 Inch Round Tables(8) 8 Foot Rectangle…" at bounding box center [784, 357] width 417 height 192
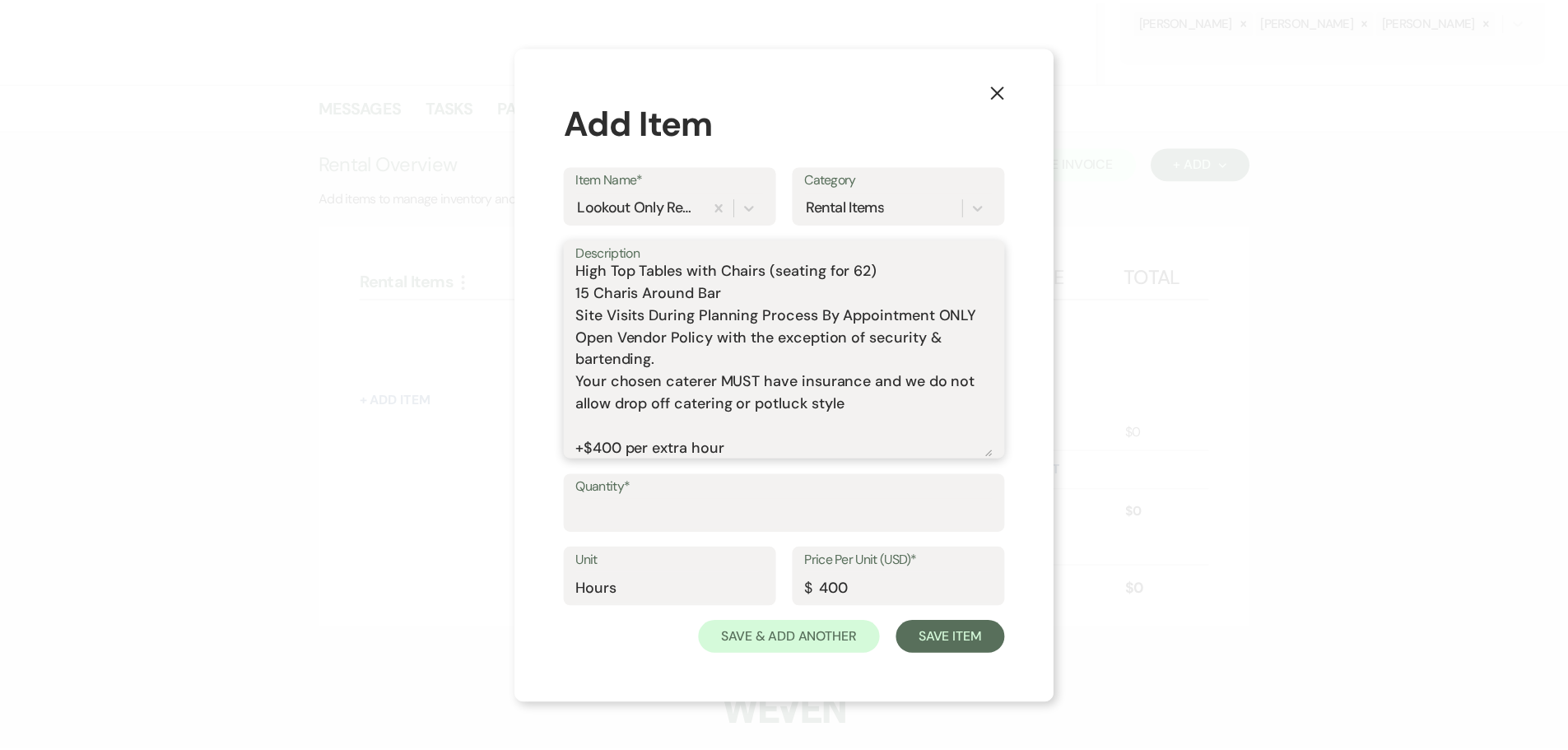
scroll to position [369, 0]
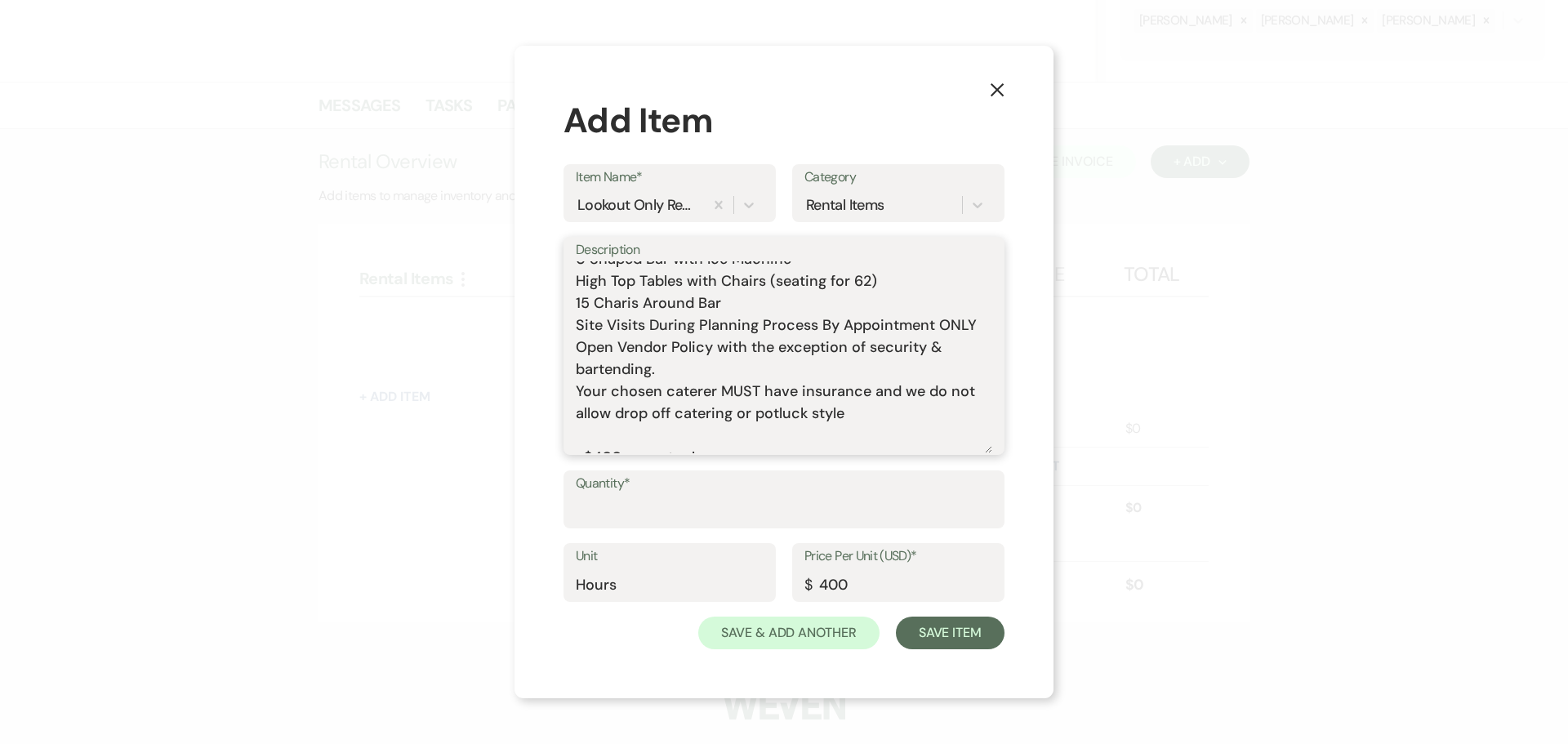
type textarea "Includes: Rental time: Up to 80 guests 60 Inch Round Tables(8) 8 Foot Rectangle…"
click at [650, 516] on input "Quantity*" at bounding box center [784, 510] width 417 height 32
type input "6"
click at [943, 626] on button "Save Item" at bounding box center [950, 633] width 109 height 33
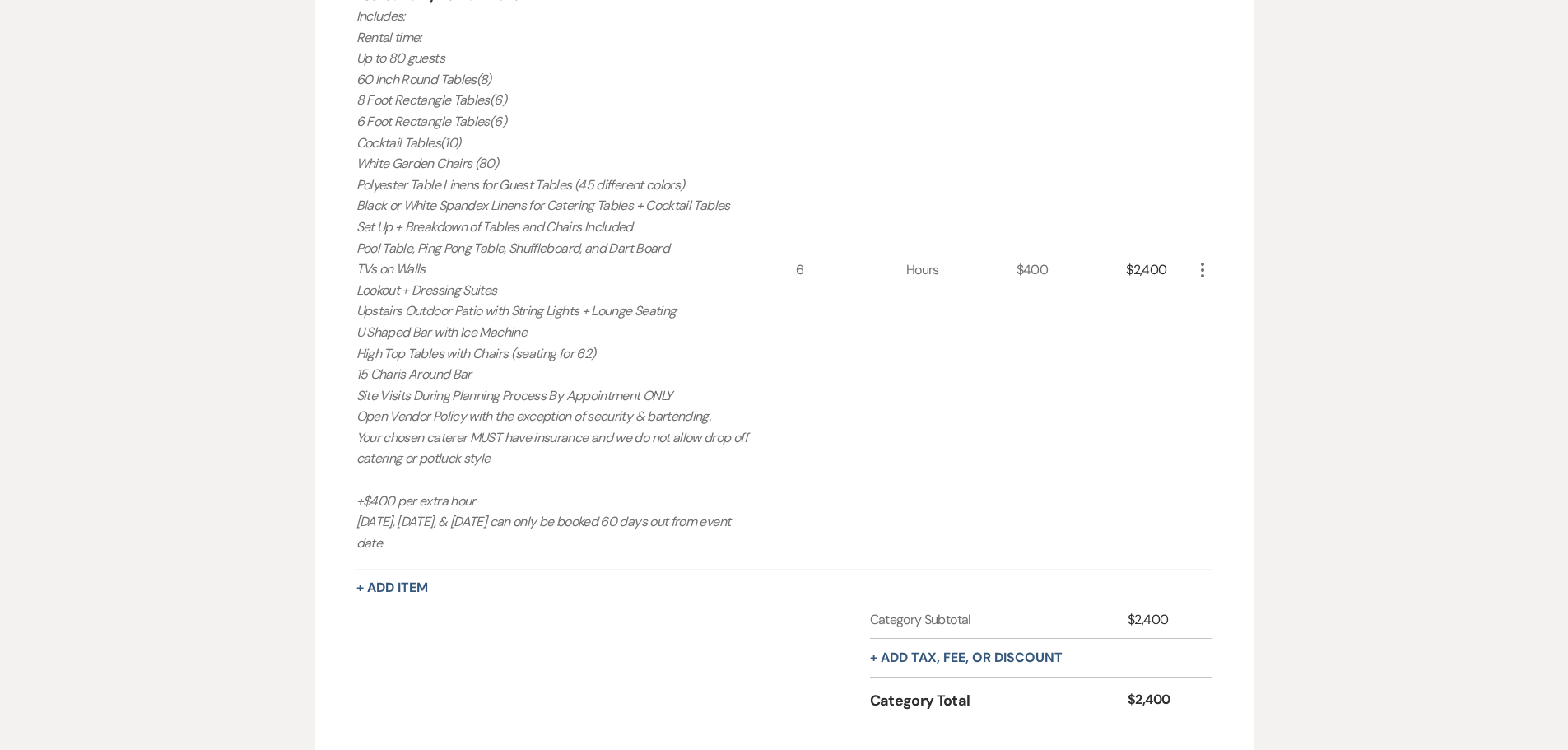
scroll to position [331, 0]
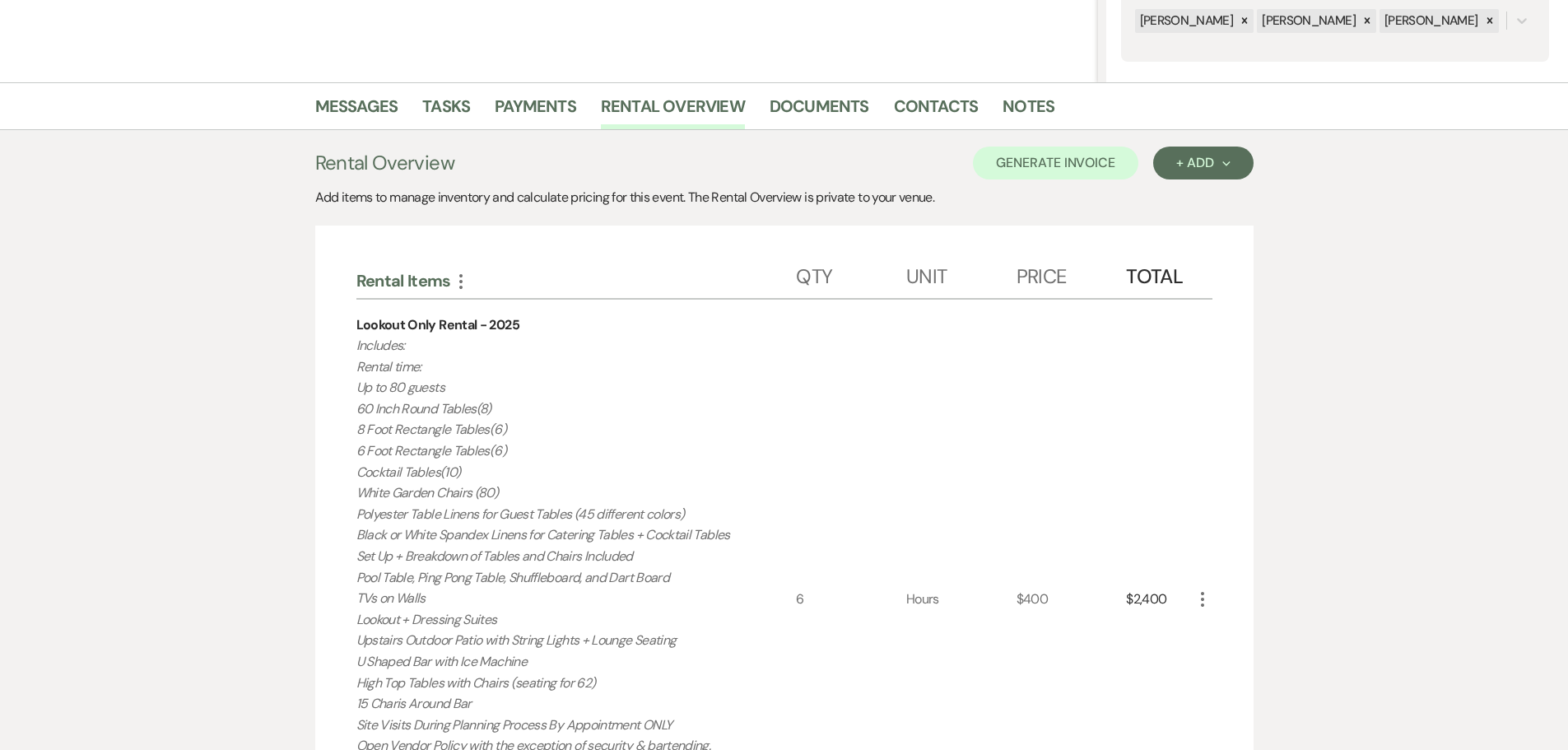
click at [1186, 188] on div "Add items to manage inventory and calculate pricing for this event. The Rental …" at bounding box center [784, 197] width 939 height 20
click at [1189, 161] on div "+ Add Next" at bounding box center [1203, 162] width 53 height 13
click at [1184, 201] on button "Item" at bounding box center [1194, 200] width 83 height 25
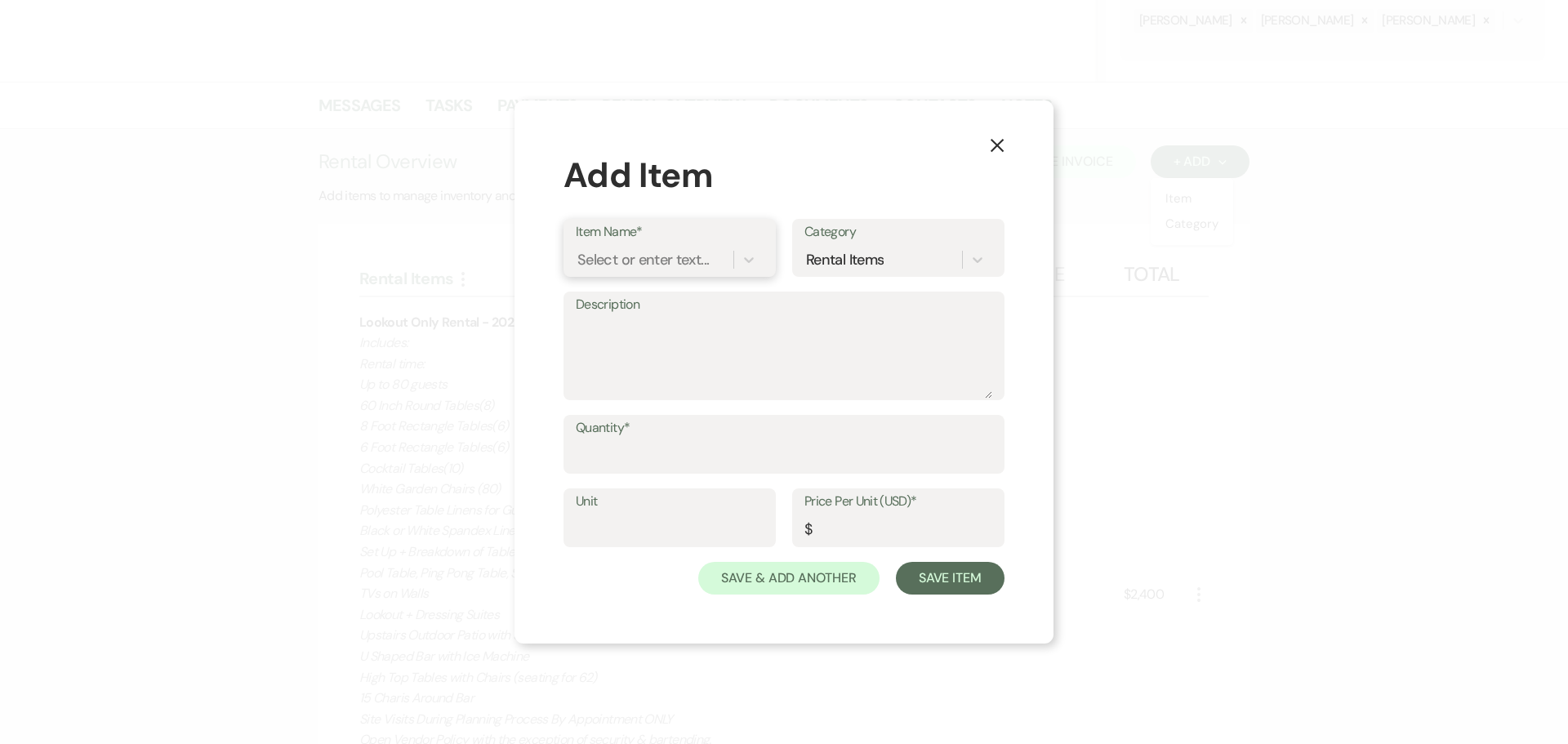
click at [664, 269] on div "Select or enter text..." at bounding box center [643, 260] width 131 height 22
type input "look"
click at [675, 308] on div "Lookout only refundable deposit 2025" at bounding box center [669, 311] width 188 height 52
type textarea "This is the refundable deposit if you are only renting The Lookout. Refundable …"
type input "Package"
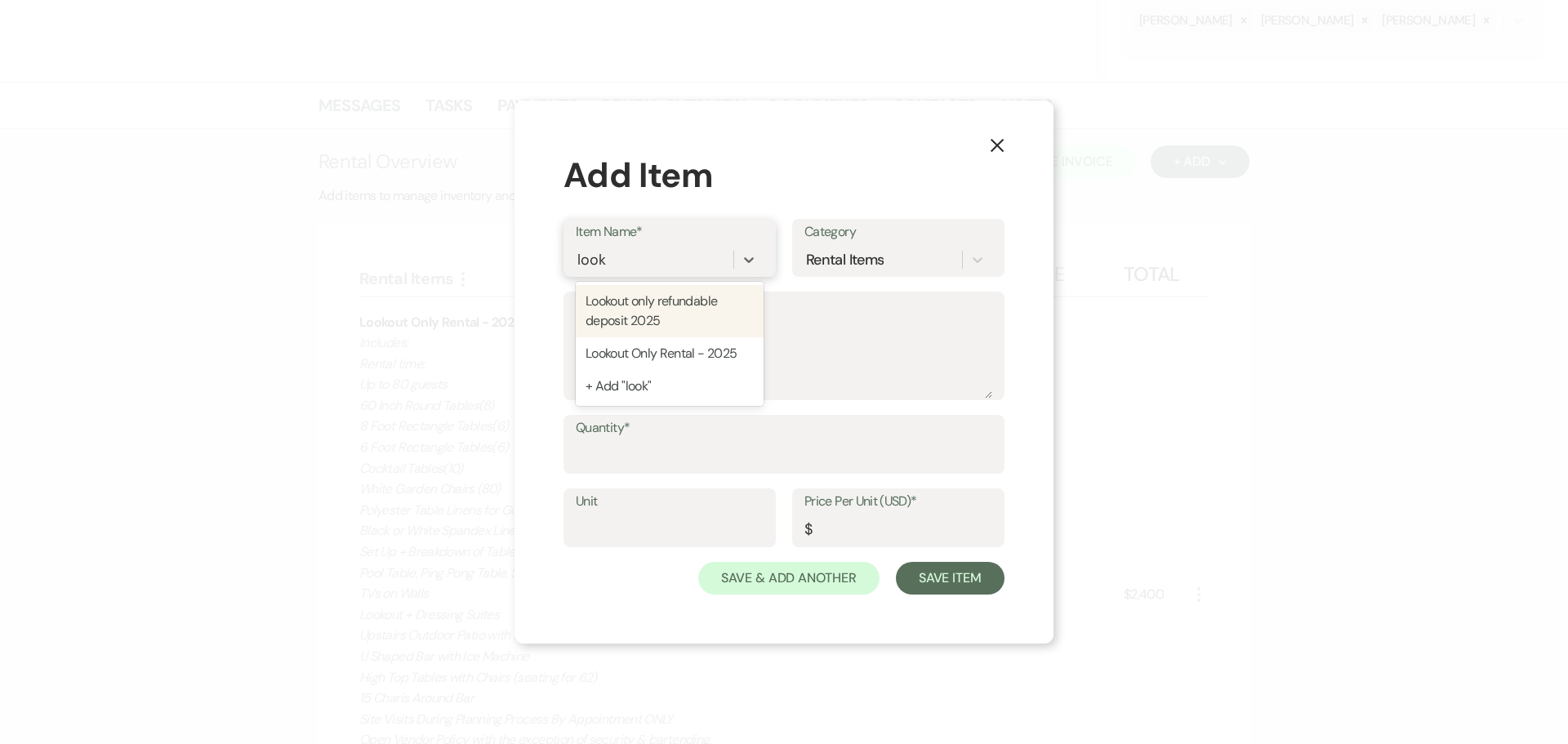
type input "250"
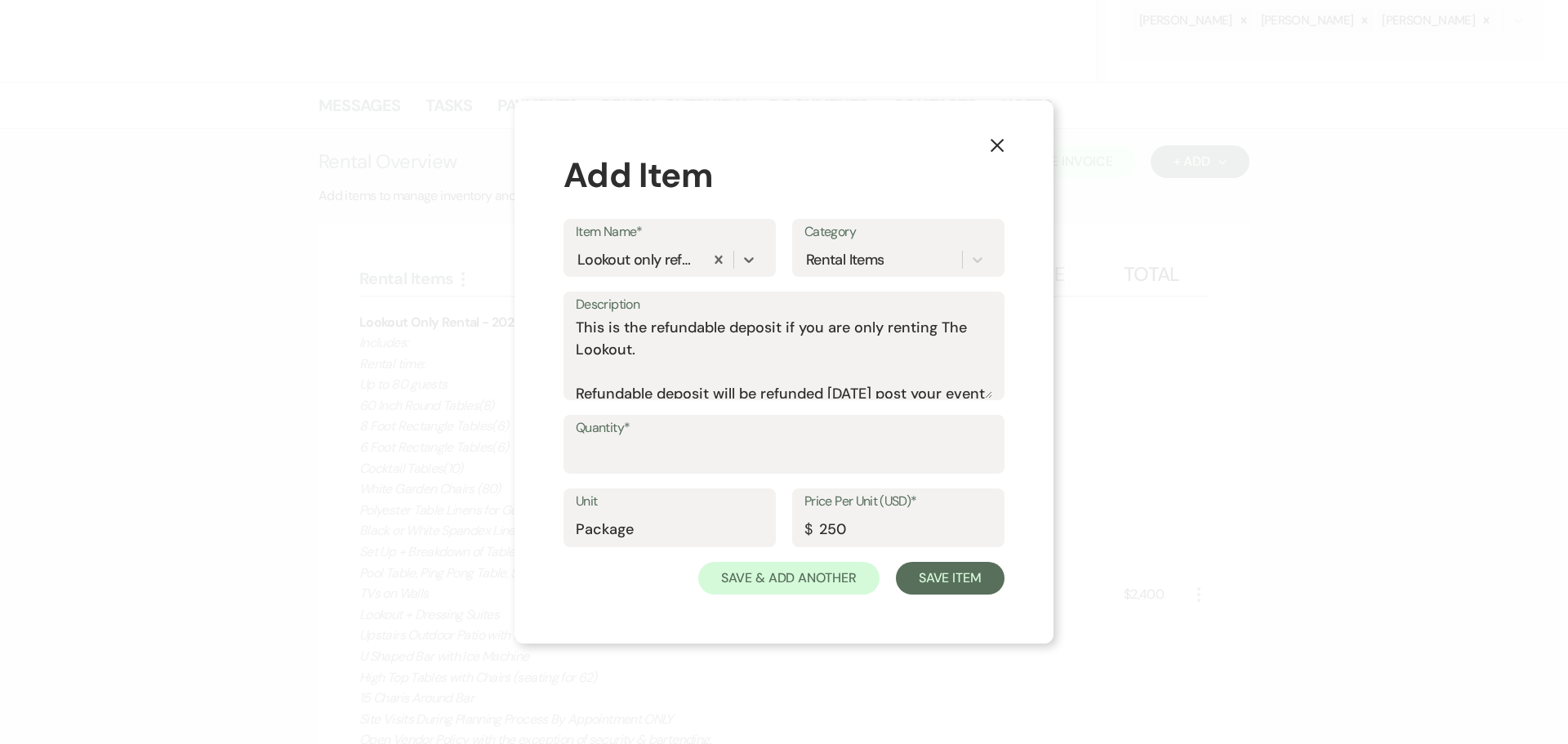
click at [669, 439] on label "Quantity*" at bounding box center [784, 428] width 417 height 23
click at [669, 440] on input "Quantity*" at bounding box center [784, 456] width 417 height 32
type input "1"
click at [925, 576] on button "Save Item" at bounding box center [950, 579] width 109 height 33
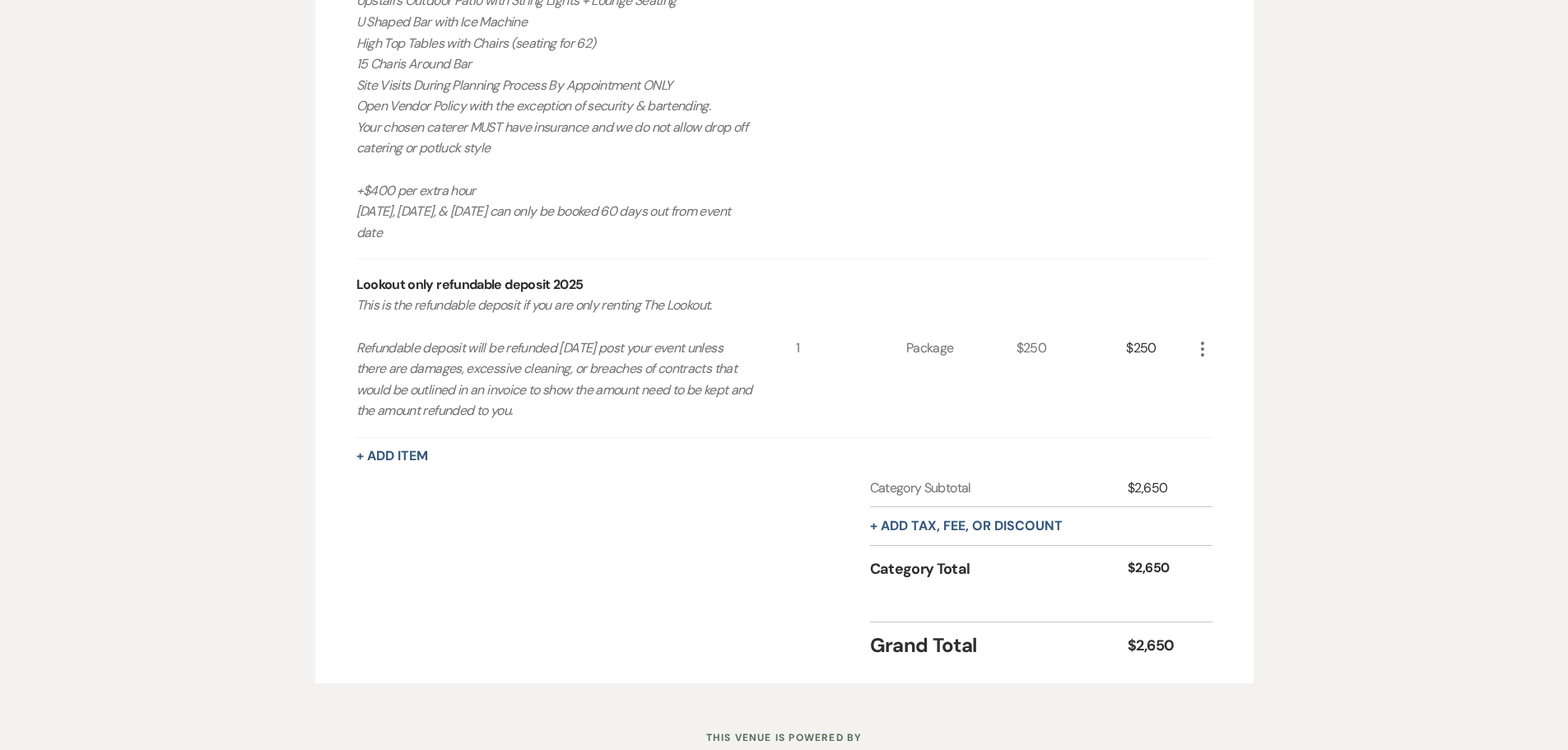
scroll to position [990, 0]
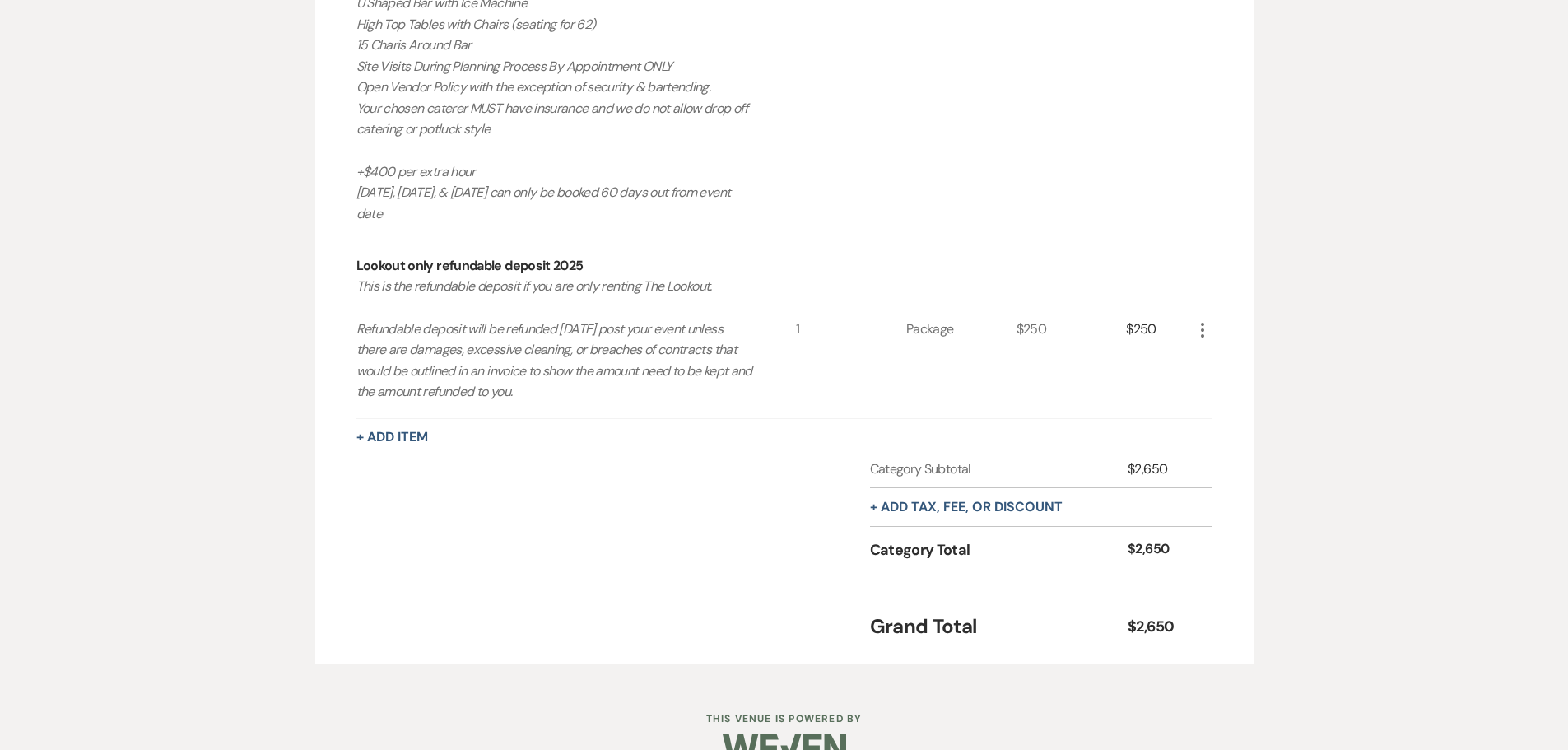
click at [915, 494] on div "+ Add tax, fee, or discount" at bounding box center [966, 507] width 193 height 38
click at [948, 526] on div "+ Add tax, fee, or discount" at bounding box center [966, 507] width 193 height 38
click at [940, 507] on button "+ Add tax, fee, or discount" at bounding box center [966, 507] width 193 height 13
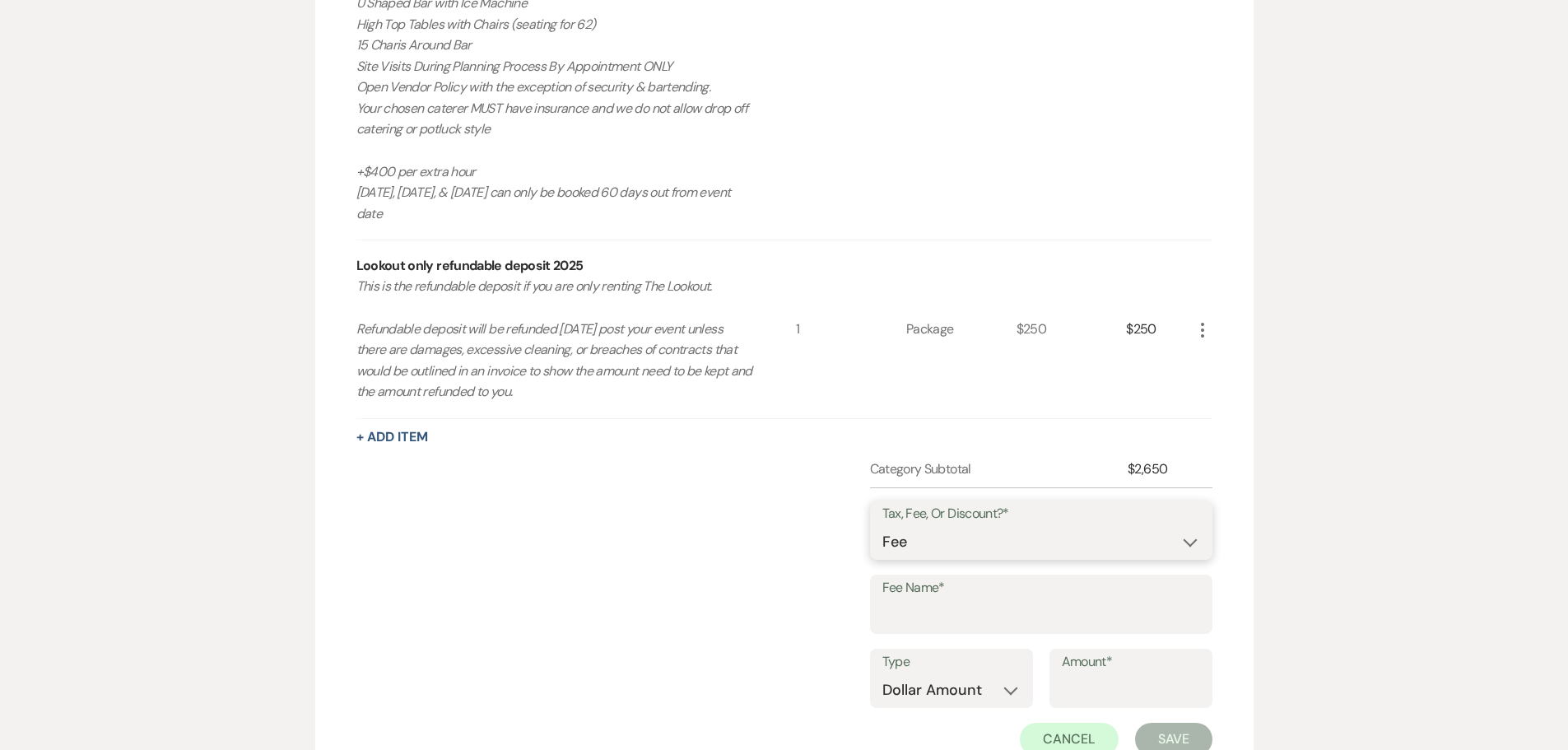
drag, startPoint x: 954, startPoint y: 545, endPoint x: 954, endPoint y: 557, distance: 12.0
click at [954, 545] on select "Fee Discount Tax" at bounding box center [1041, 542] width 318 height 32
select select "3"
click at [882, 526] on select "Fee Discount Tax" at bounding box center [1041, 542] width 318 height 32
click at [937, 600] on input "Fee Name*" at bounding box center [1041, 616] width 318 height 32
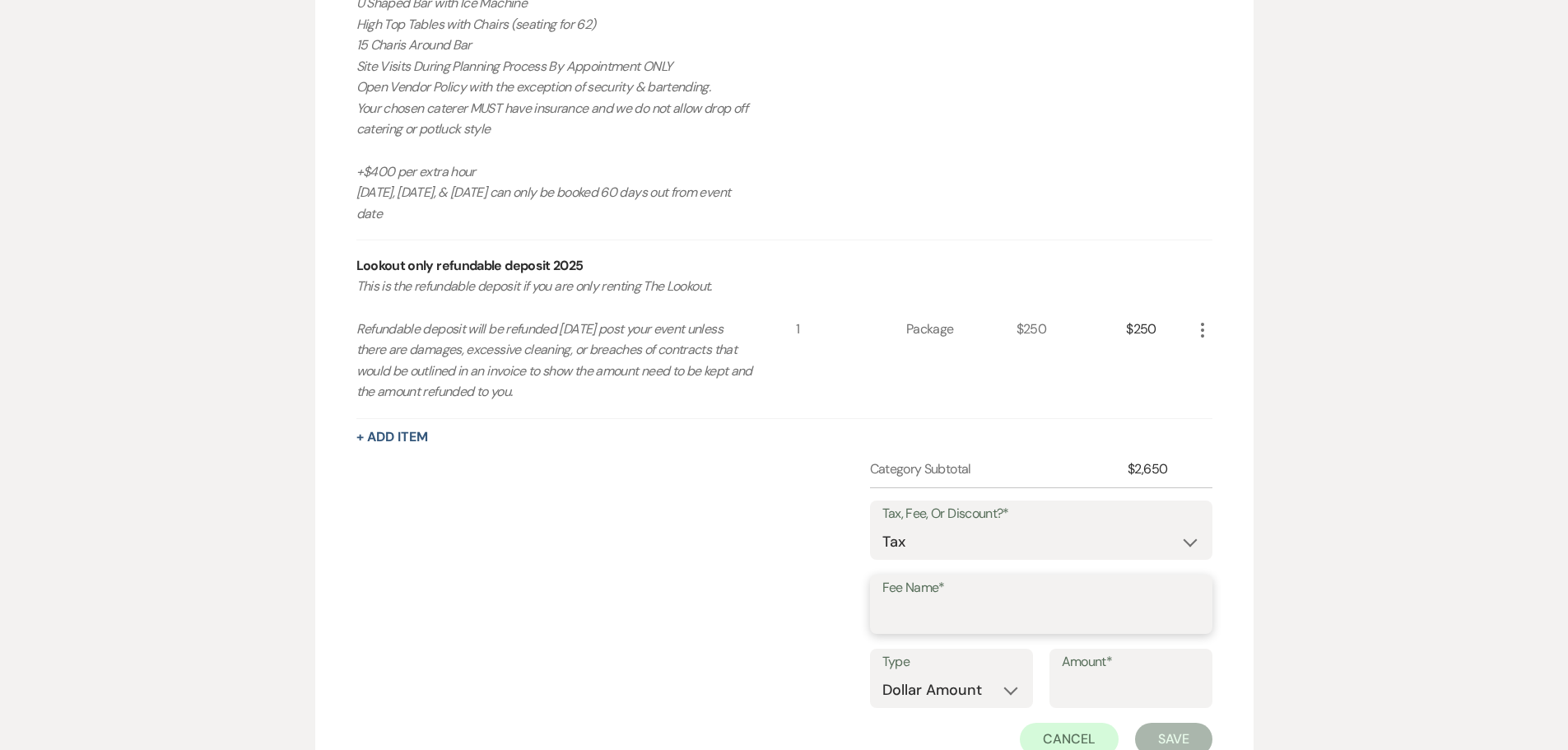
type input "tax"
click at [954, 682] on select "Dollar Amount Percentage" at bounding box center [951, 690] width 139 height 32
select select "false"
click at [882, 674] on select "Dollar Amount Percentage" at bounding box center [951, 690] width 139 height 32
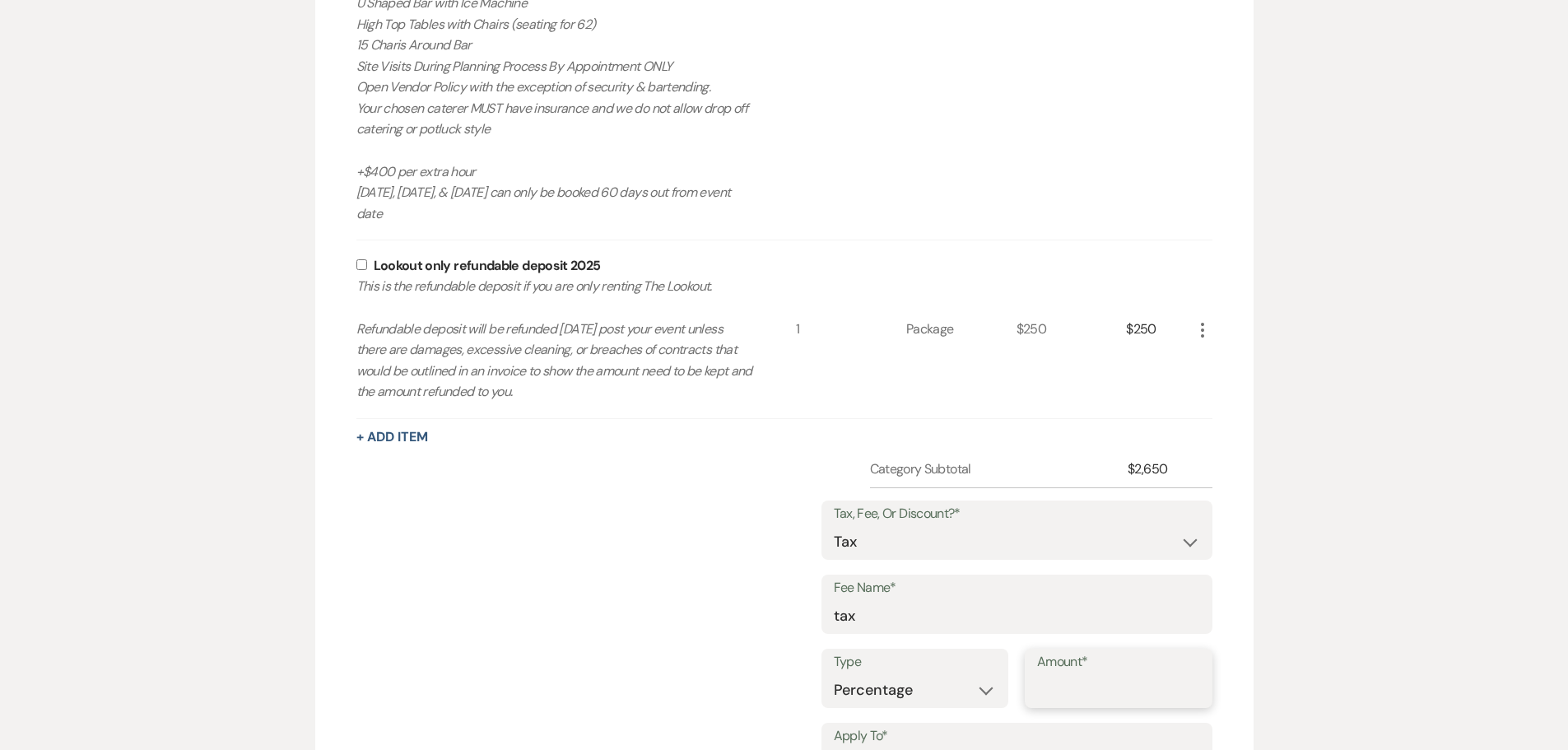
click at [1048, 682] on input "Amount*" at bounding box center [1118, 690] width 163 height 32
type input "8.25"
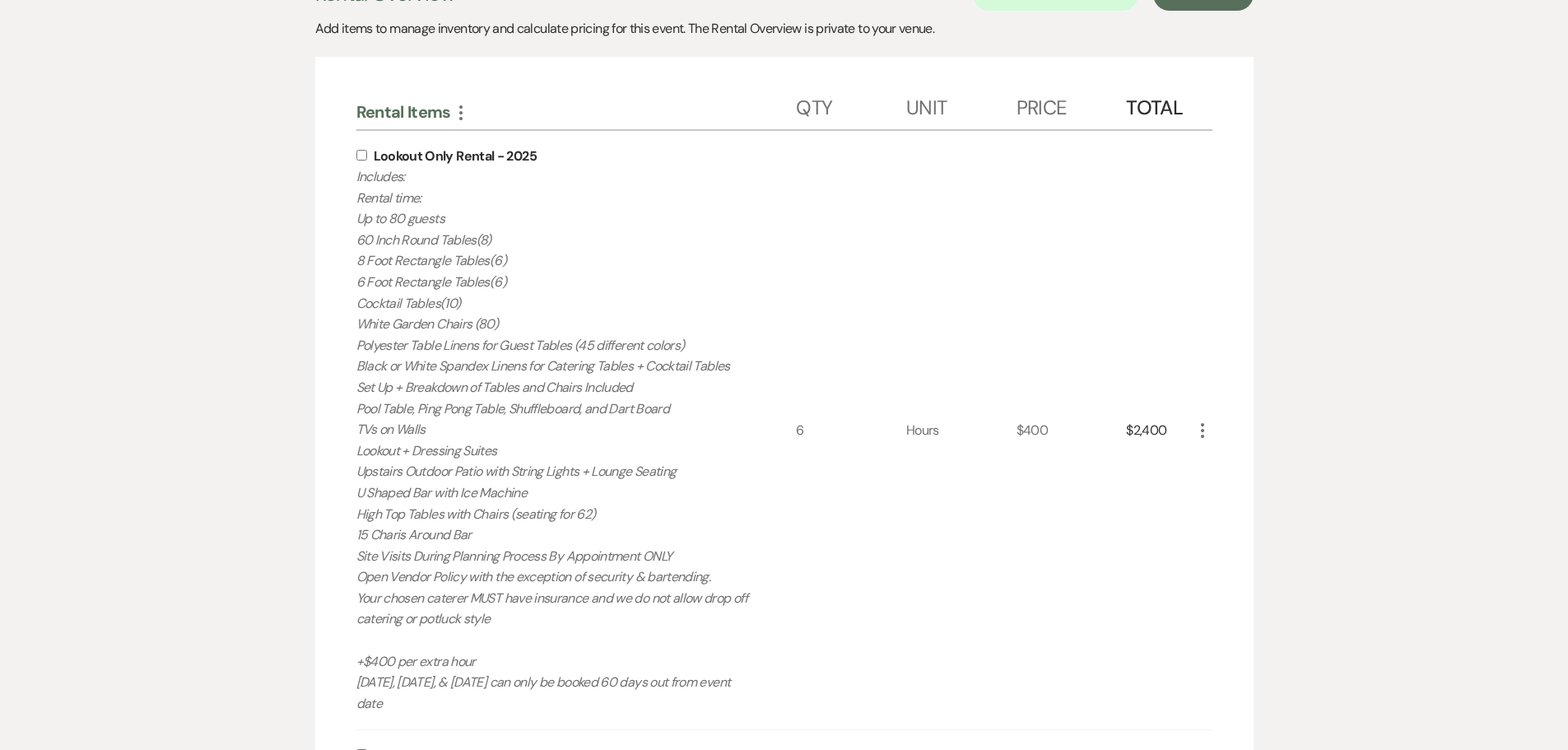
scroll to position [496, 0]
click at [362, 153] on div "Lookout Only Rental - 2025 Includes: Rental time: Up to 80 guests 60 Inch Round…" at bounding box center [576, 434] width 440 height 599
click at [361, 160] on input "checkbox" at bounding box center [362, 160] width 10 height 10
checkbox input "true"
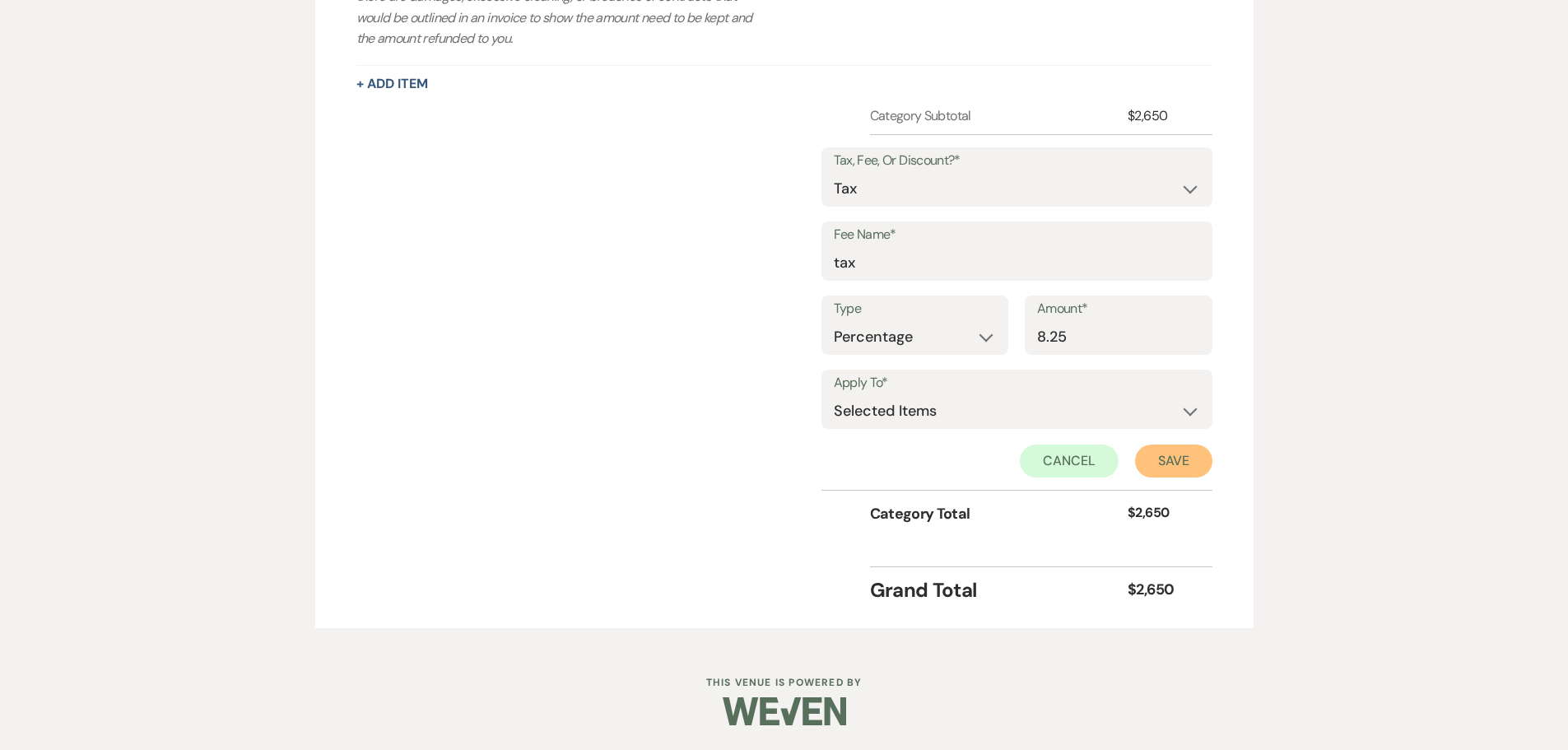
click at [1177, 467] on button "Save" at bounding box center [1173, 461] width 78 height 33
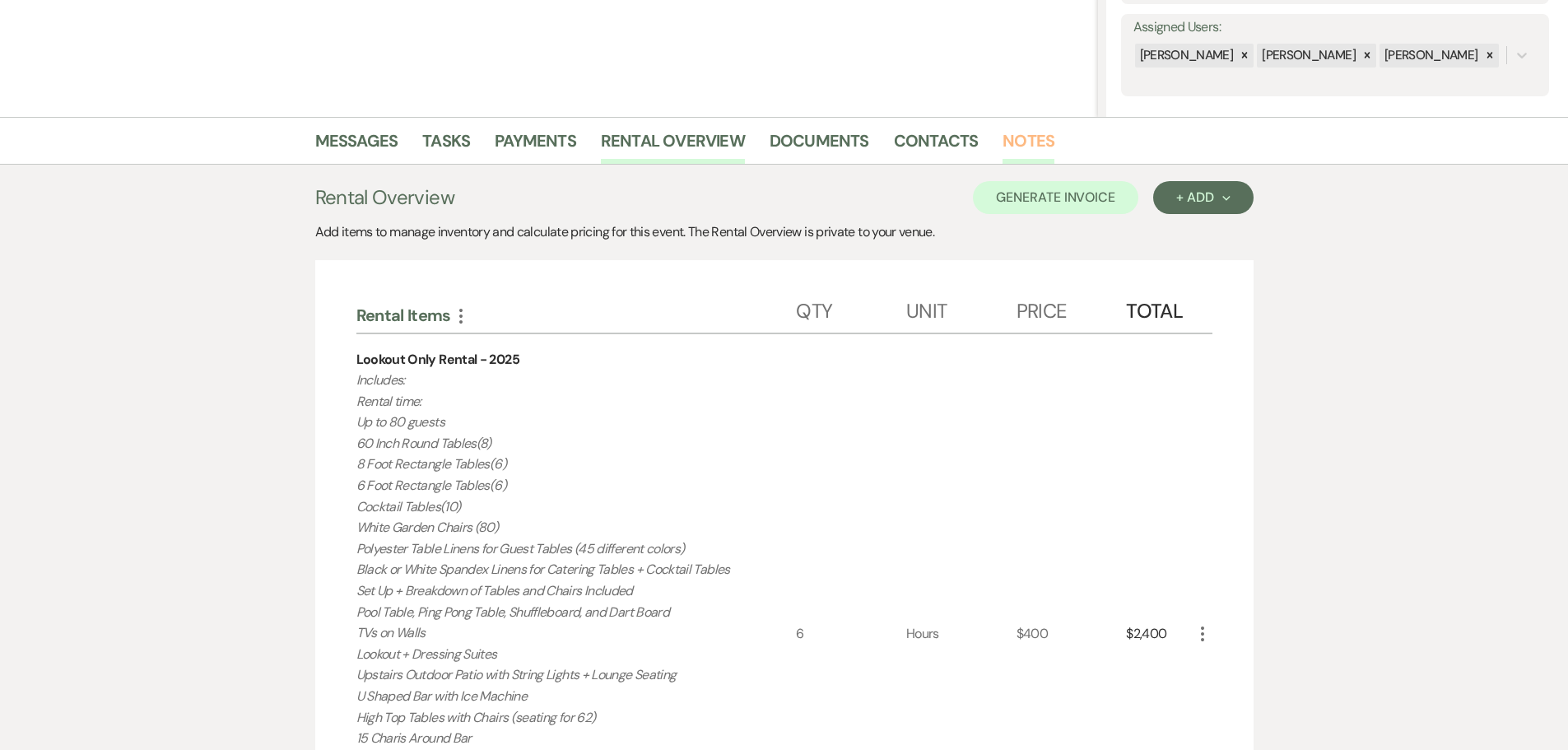
scroll to position [82, 0]
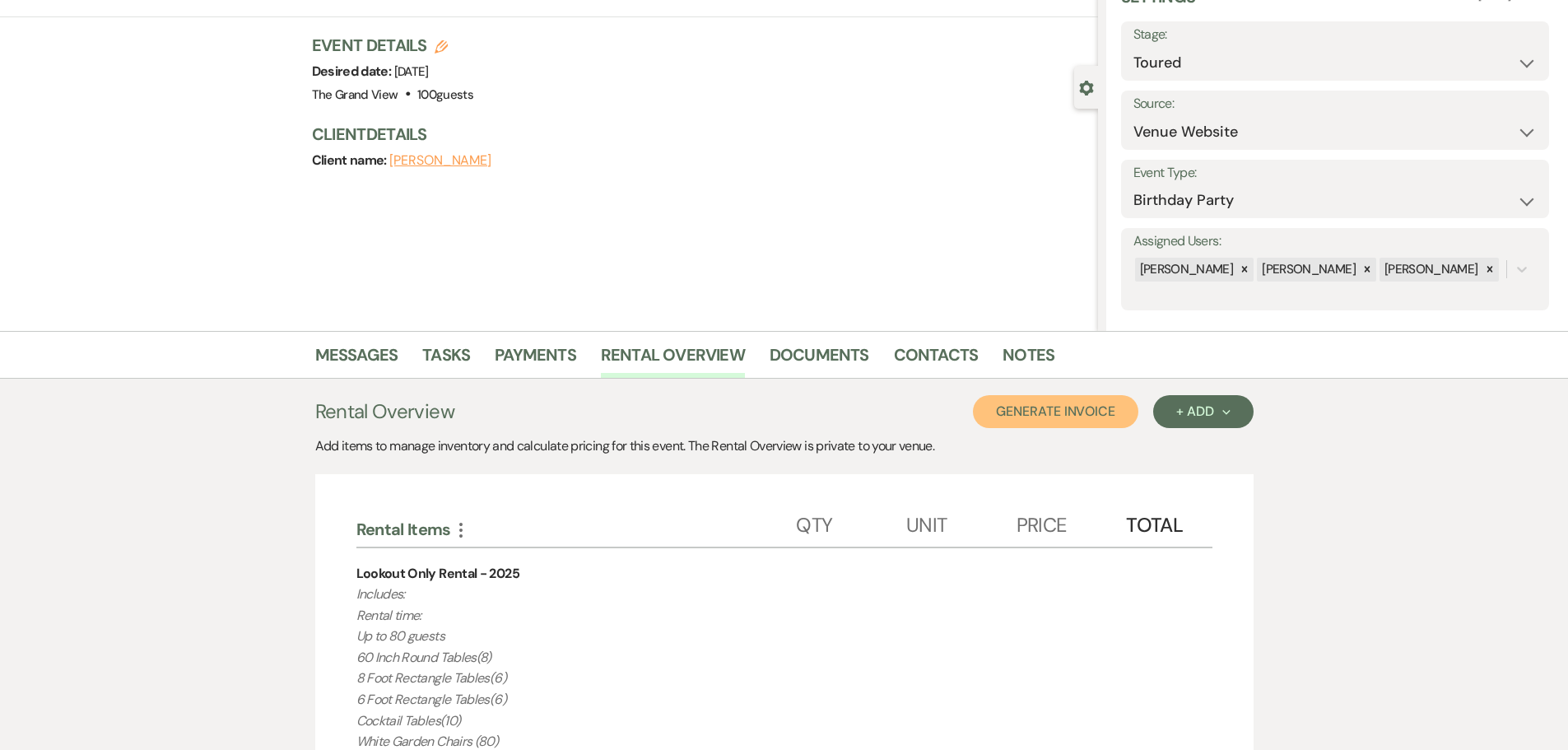
click at [1053, 413] on button "Generate Invoice" at bounding box center [1056, 412] width 166 height 33
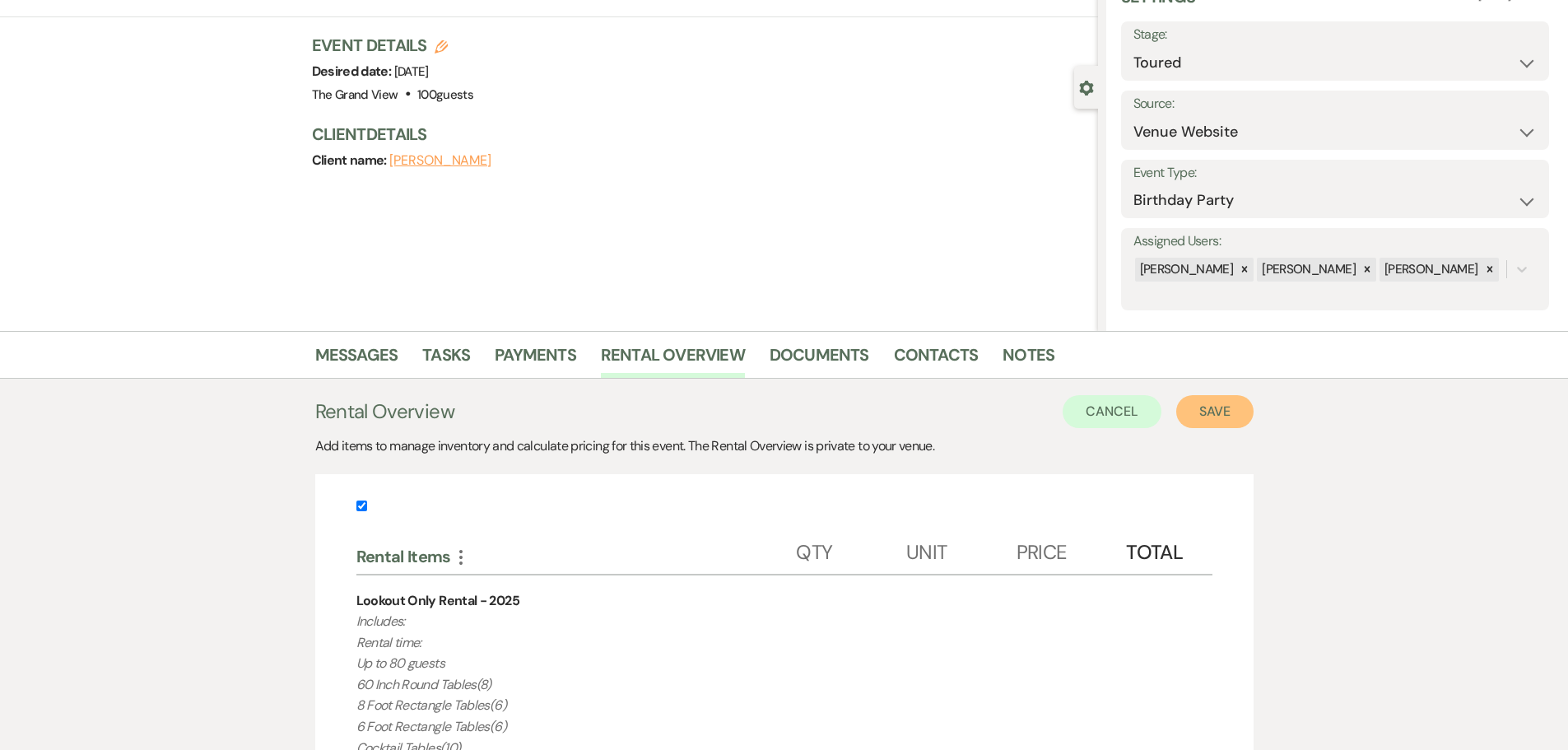
click at [1218, 406] on button "Save" at bounding box center [1215, 412] width 78 height 33
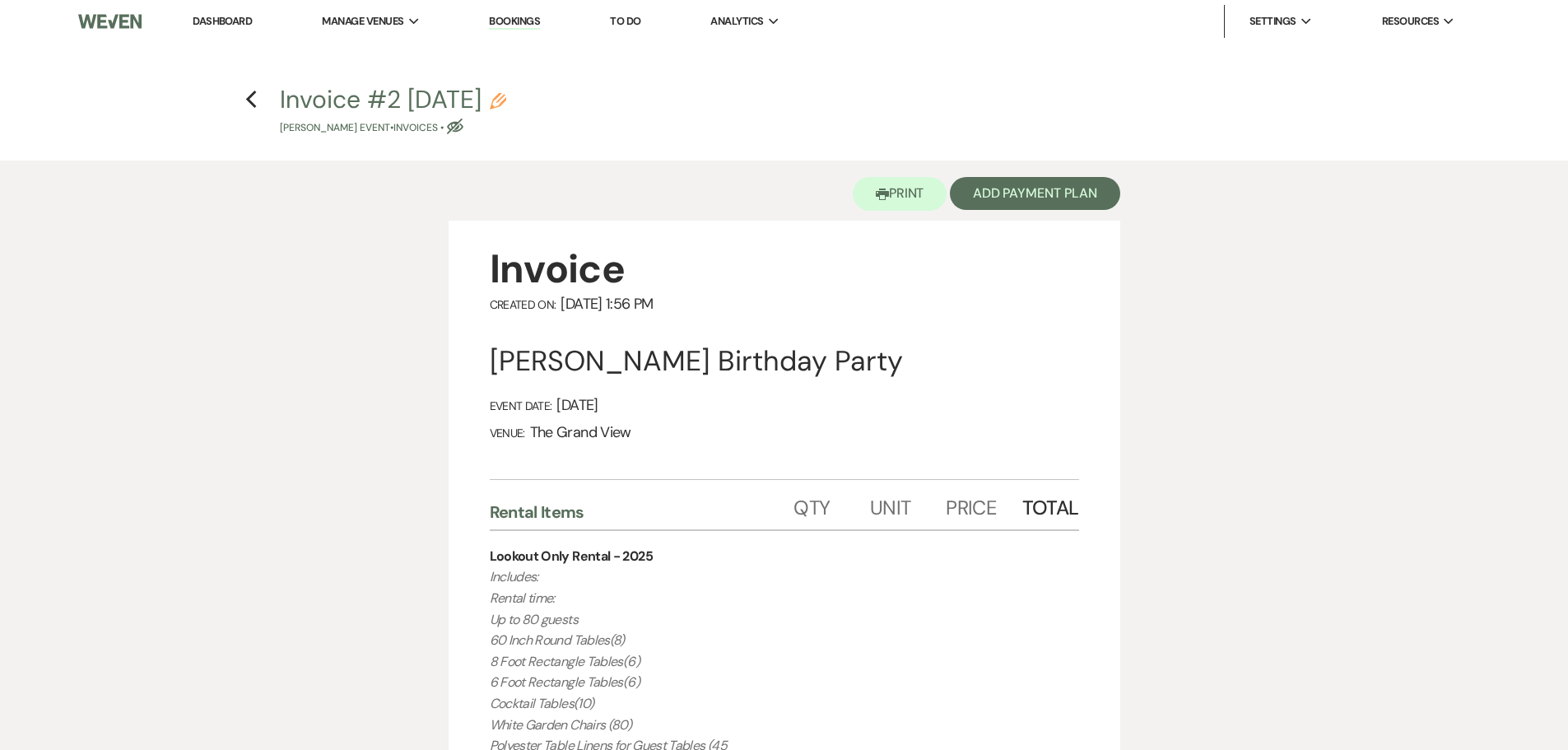
click at [506, 90] on button "Invoice #2 9-15-2025 Pencil Brian Anthony's Event • Invoices • Eye Blocked" at bounding box center [393, 112] width 227 height 49
select select "22"
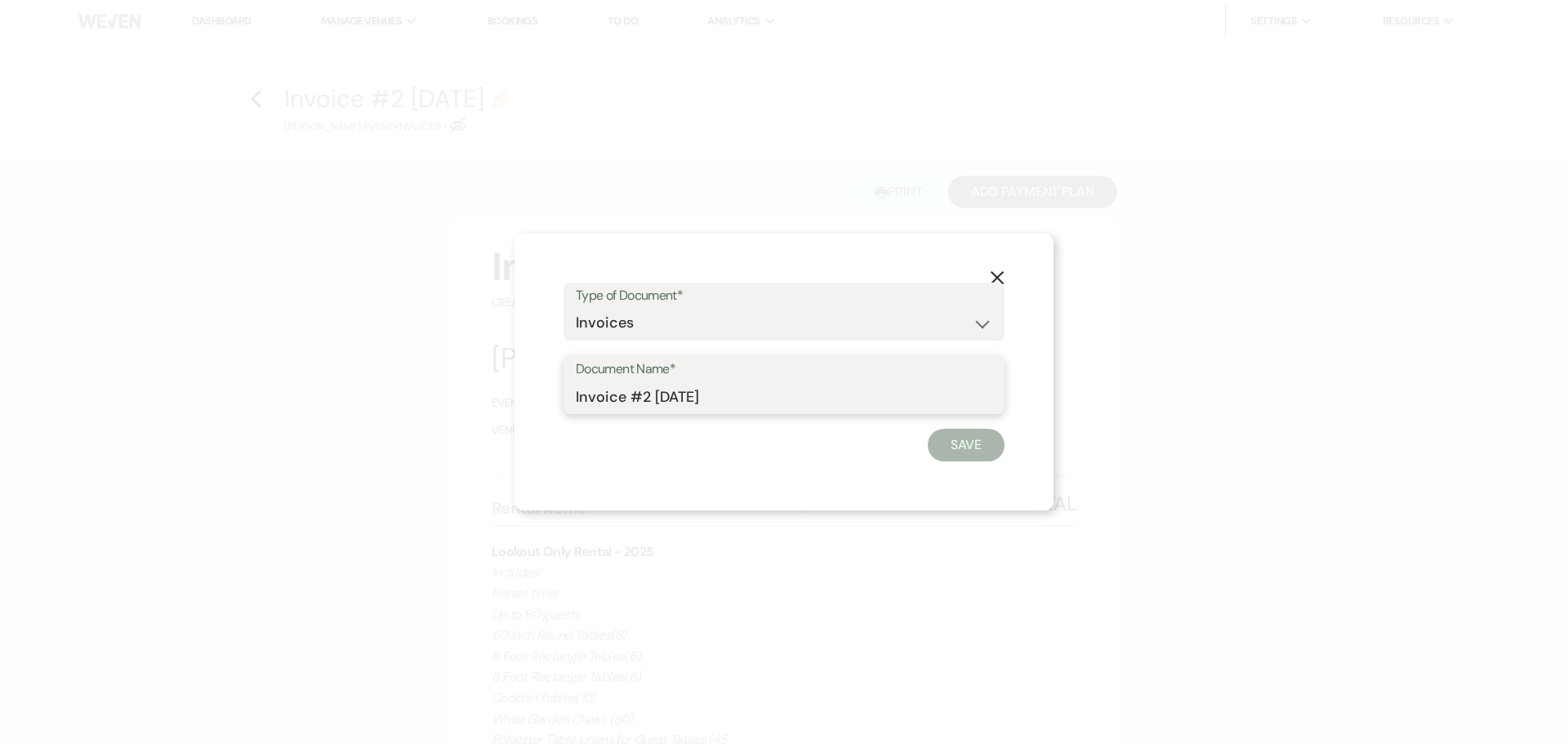
drag, startPoint x: 771, startPoint y: 393, endPoint x: 389, endPoint y: 417, distance: 382.8
click at [393, 419] on div "X Type of Document* Special Event Insurance Vendor Certificate of Insurance Con…" at bounding box center [784, 372] width 1568 height 744
type input "Lookout (6hrs)"
click at [955, 444] on button "Save" at bounding box center [966, 446] width 77 height 33
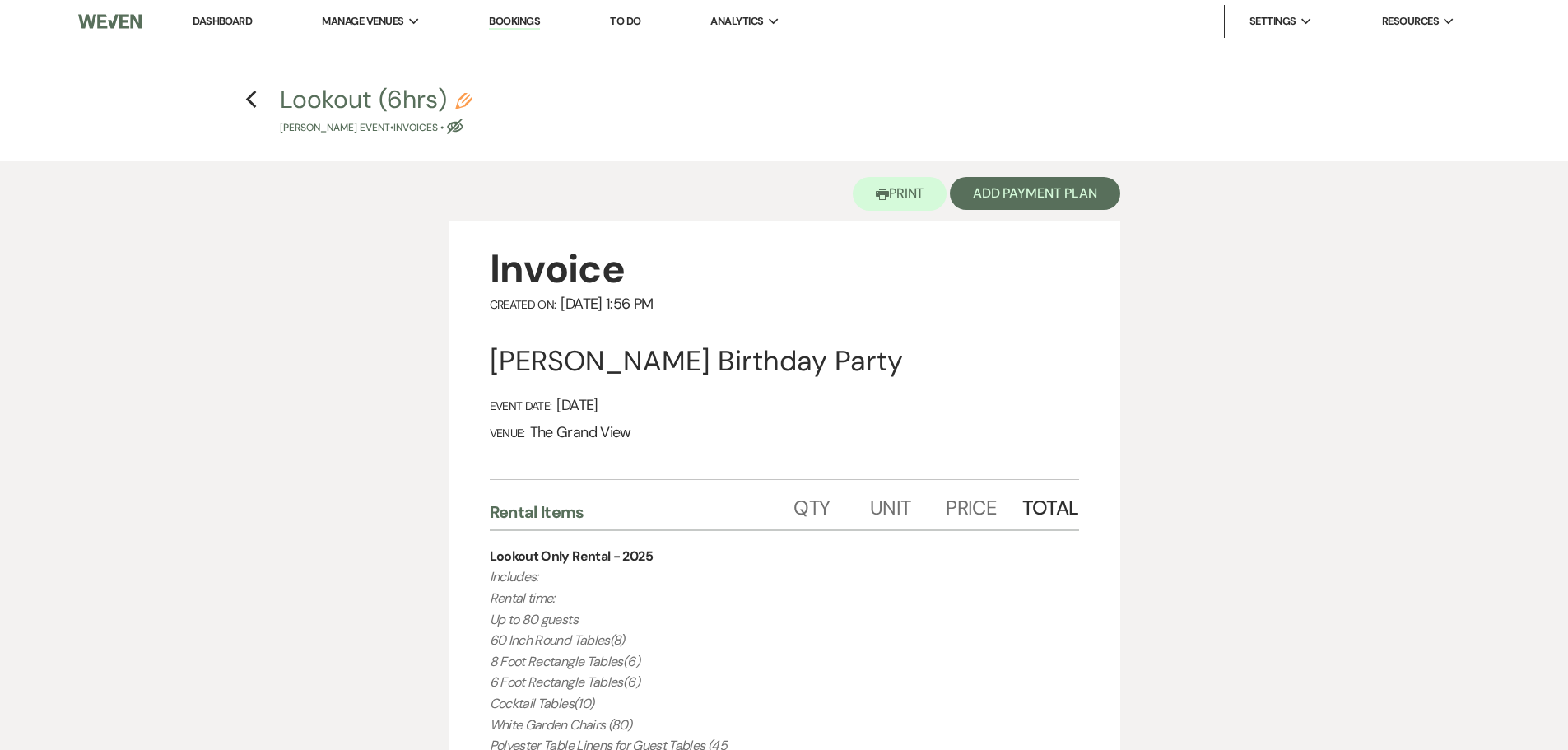
click at [261, 95] on h4 "Previous Lookout (6hrs) Pencil Brian Anthony's Event • Invoices • Eye Blocked" at bounding box center [784, 108] width 1185 height 53
click at [253, 103] on icon "Previous" at bounding box center [251, 99] width 12 height 20
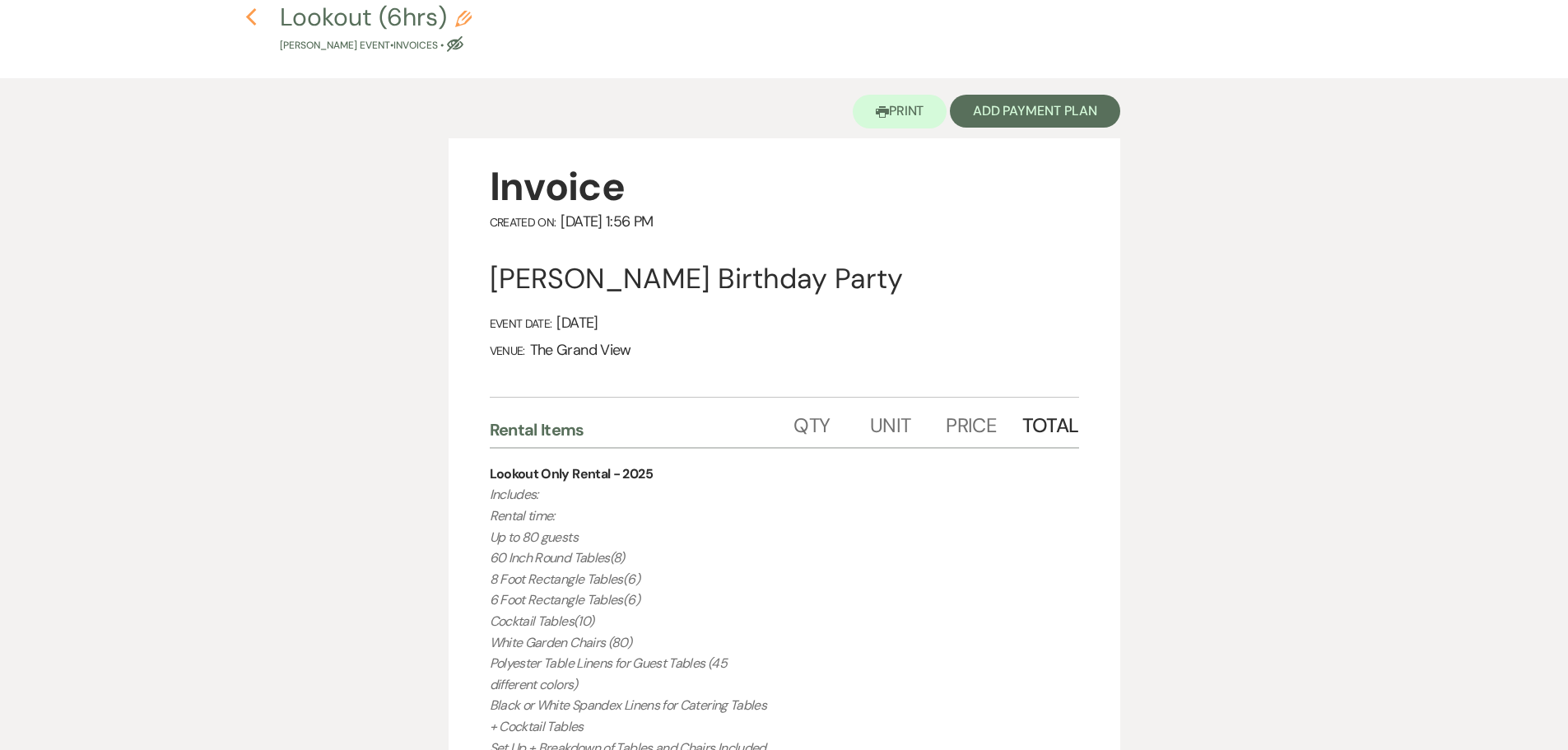
select select "5"
select select "4"
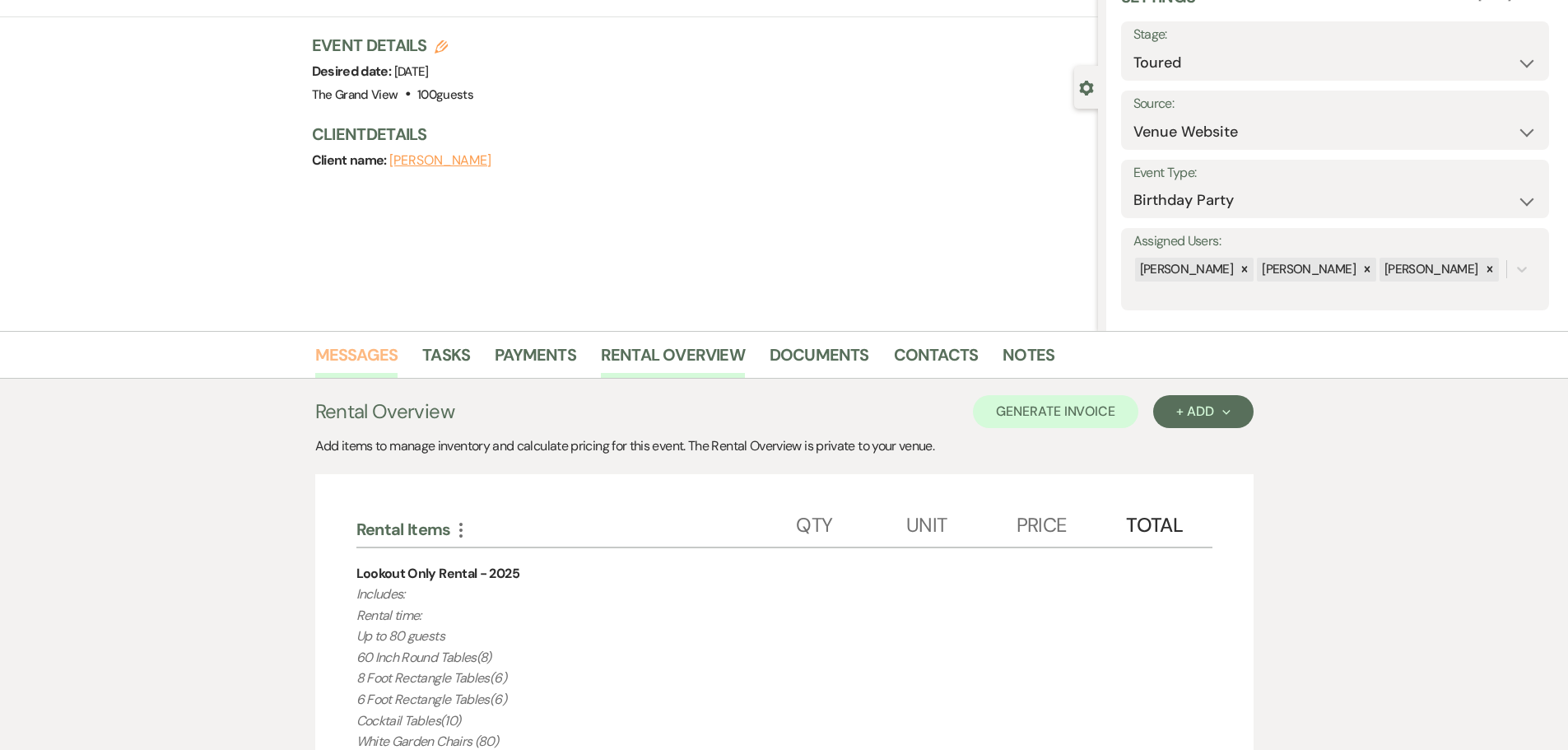
click at [344, 362] on link "Messages" at bounding box center [356, 360] width 83 height 37
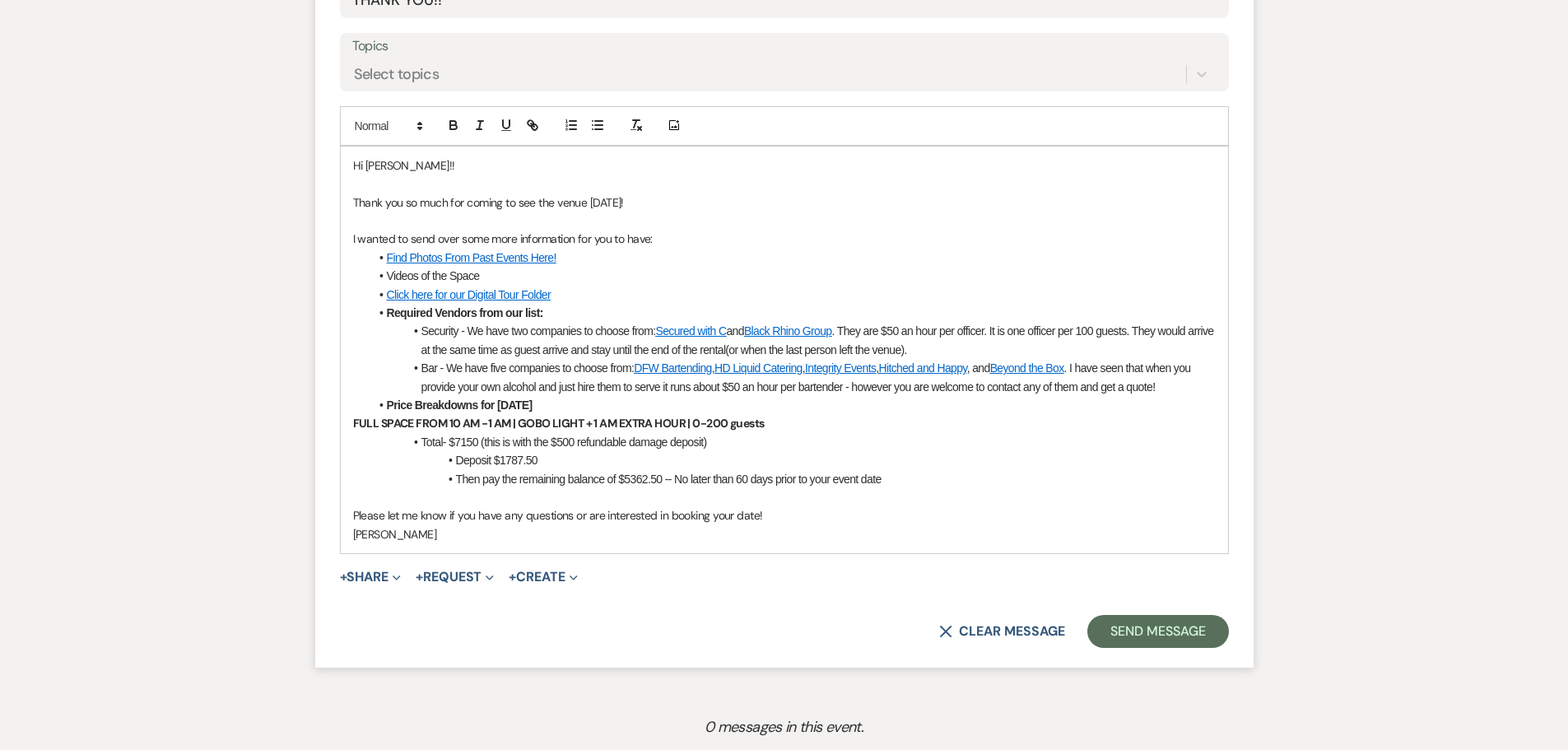
scroll to position [659, 0]
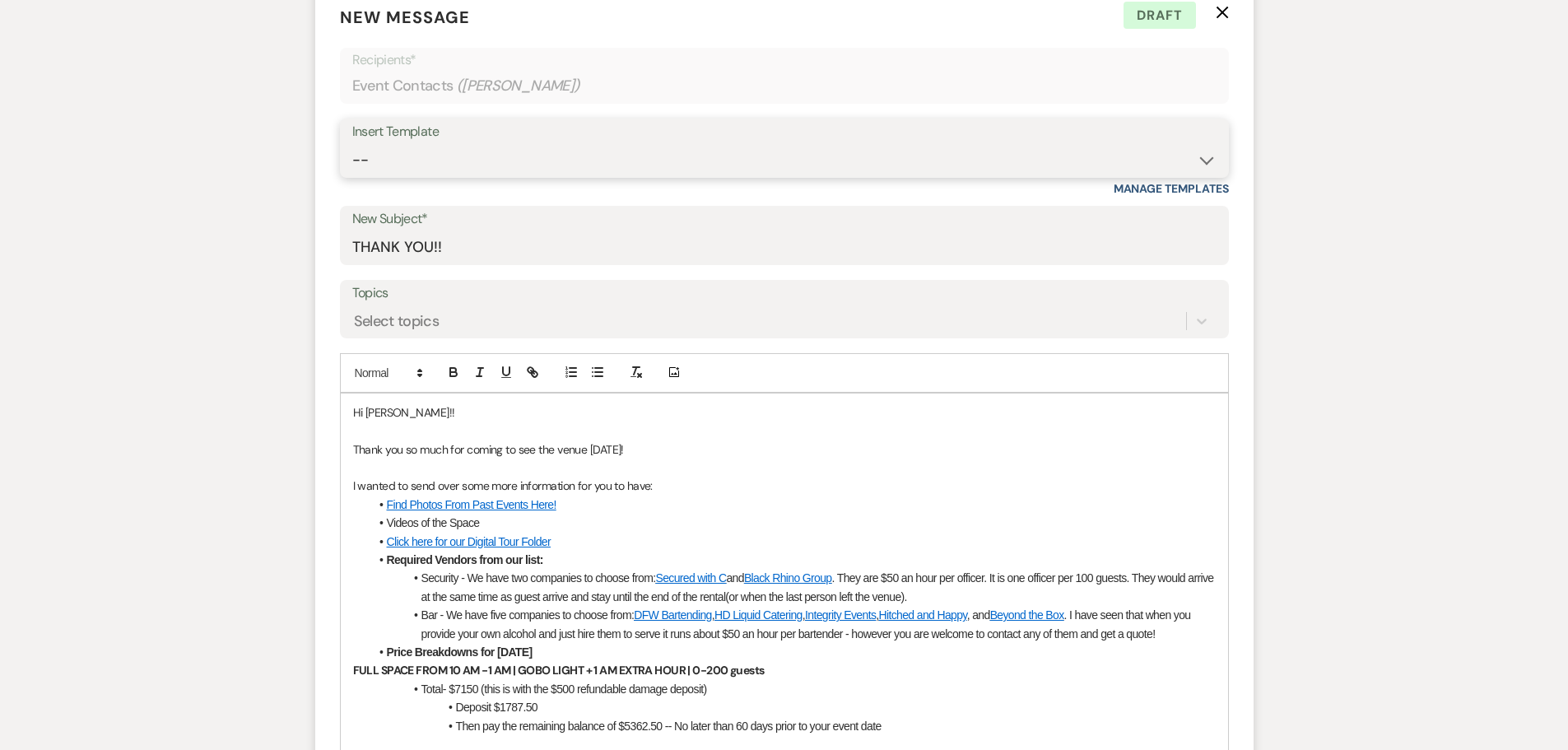
click at [447, 174] on select "-- Weven Planning Portal Introduction (Booked Events) Initial Inquiry Response …" at bounding box center [784, 160] width 865 height 32
select select "5070"
click at [352, 144] on select "-- Weven Planning Portal Introduction (Booked Events) Initial Inquiry Response …" at bounding box center [784, 160] width 865 height 32
type input "Your Grand Venue Awaits!"
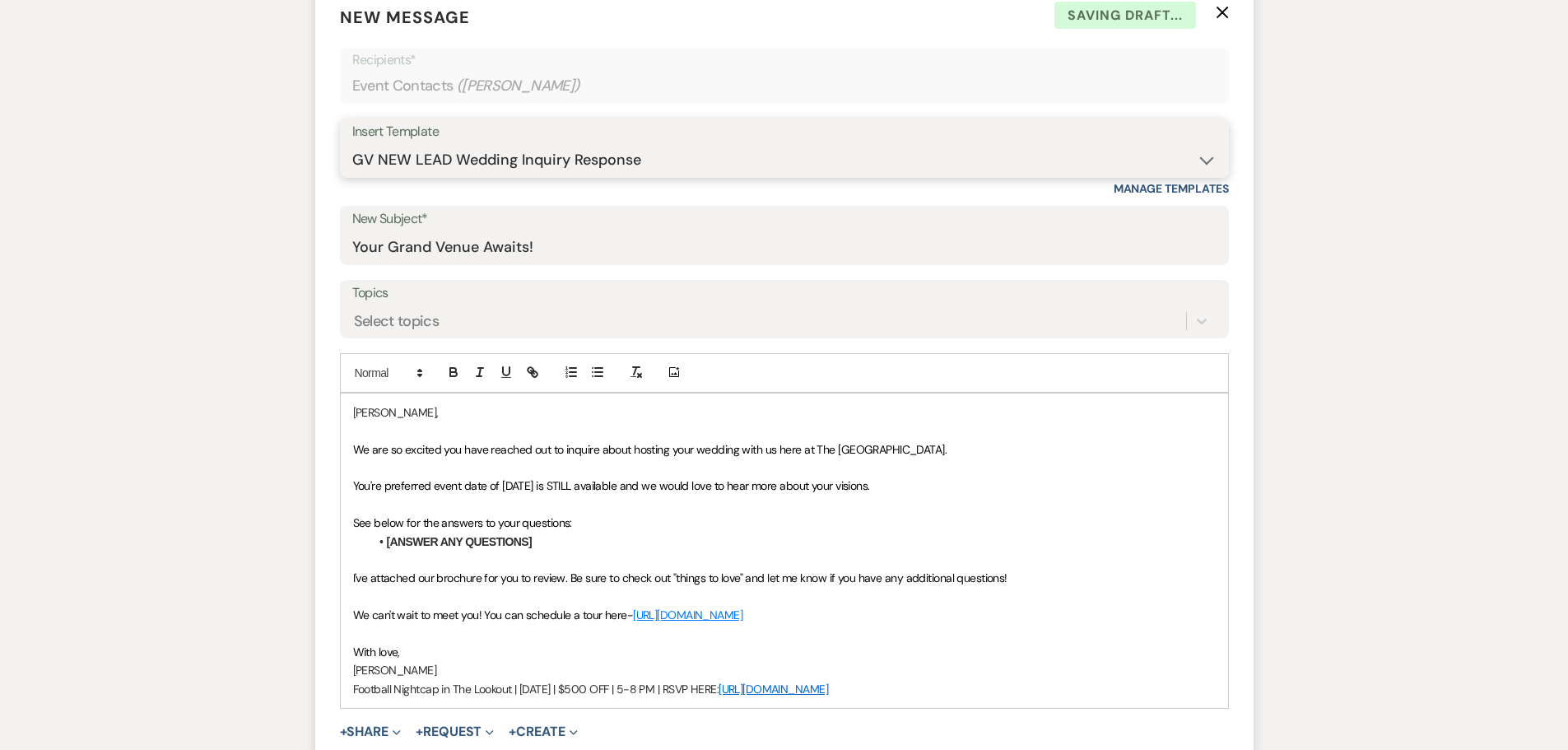
click at [450, 166] on select "-- Weven Planning Portal Introduction (Booked Events) Initial Inquiry Response …" at bounding box center [784, 160] width 865 height 32
select select "5215"
click at [352, 144] on select "-- Weven Planning Portal Introduction (Booked Events) Initial Inquiry Response …" at bounding box center [784, 160] width 865 height 32
type input "THANK YOU!!"
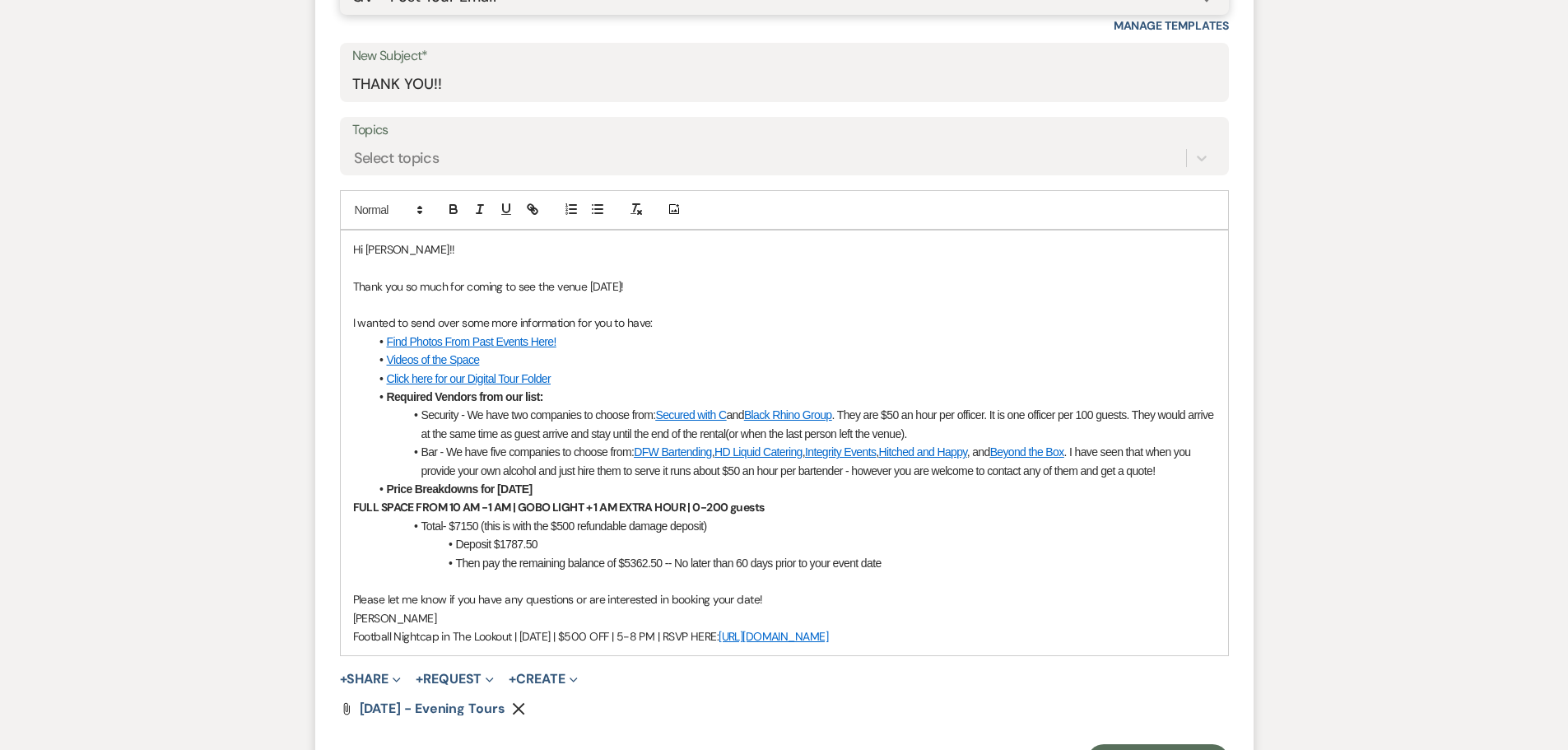
scroll to position [823, 0]
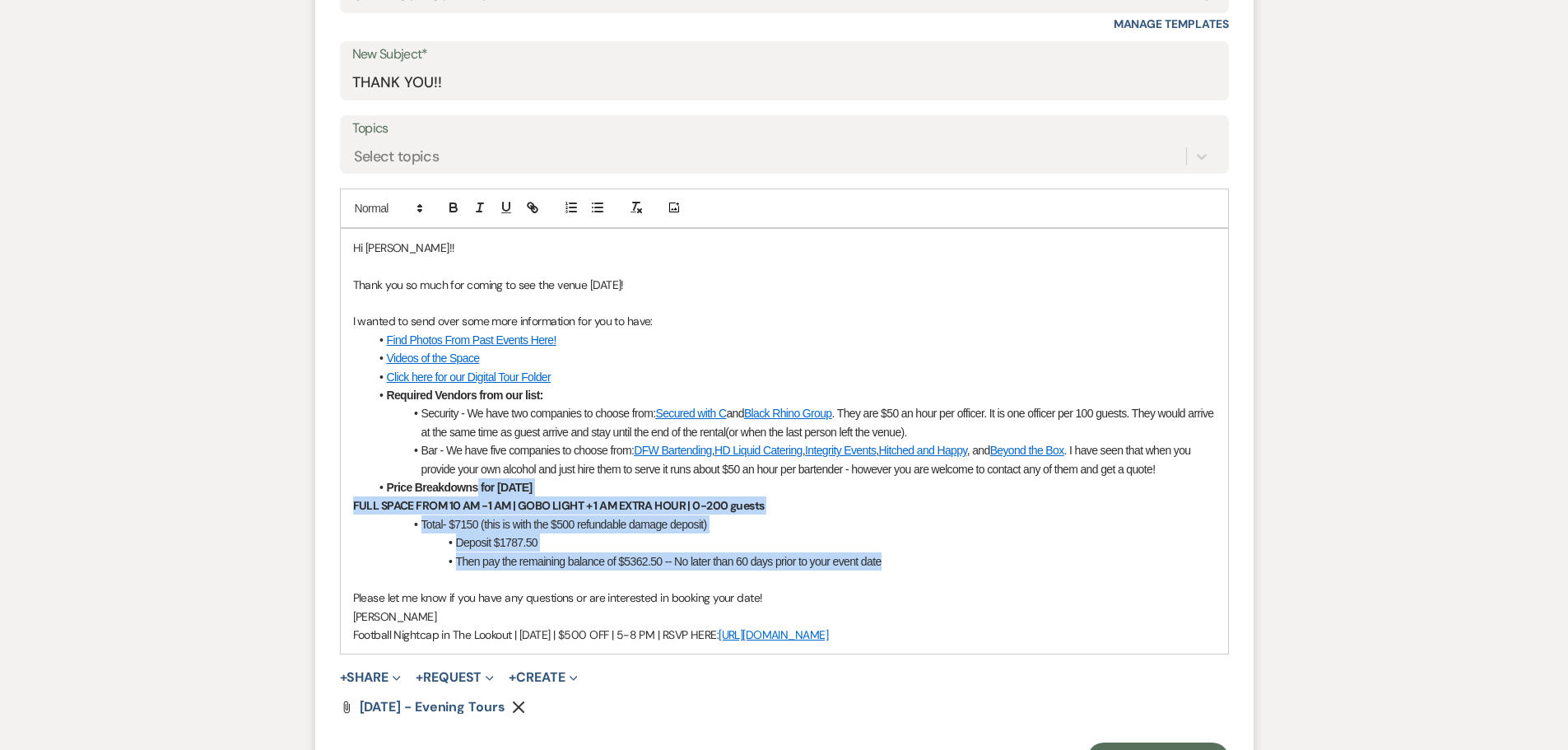
drag, startPoint x: 885, startPoint y: 559, endPoint x: 479, endPoint y: 491, distance: 411.7
click at [479, 491] on div "Hi Brian!! Thank you so much for coming to see the venue today! I wanted to sen…" at bounding box center [784, 442] width 887 height 426
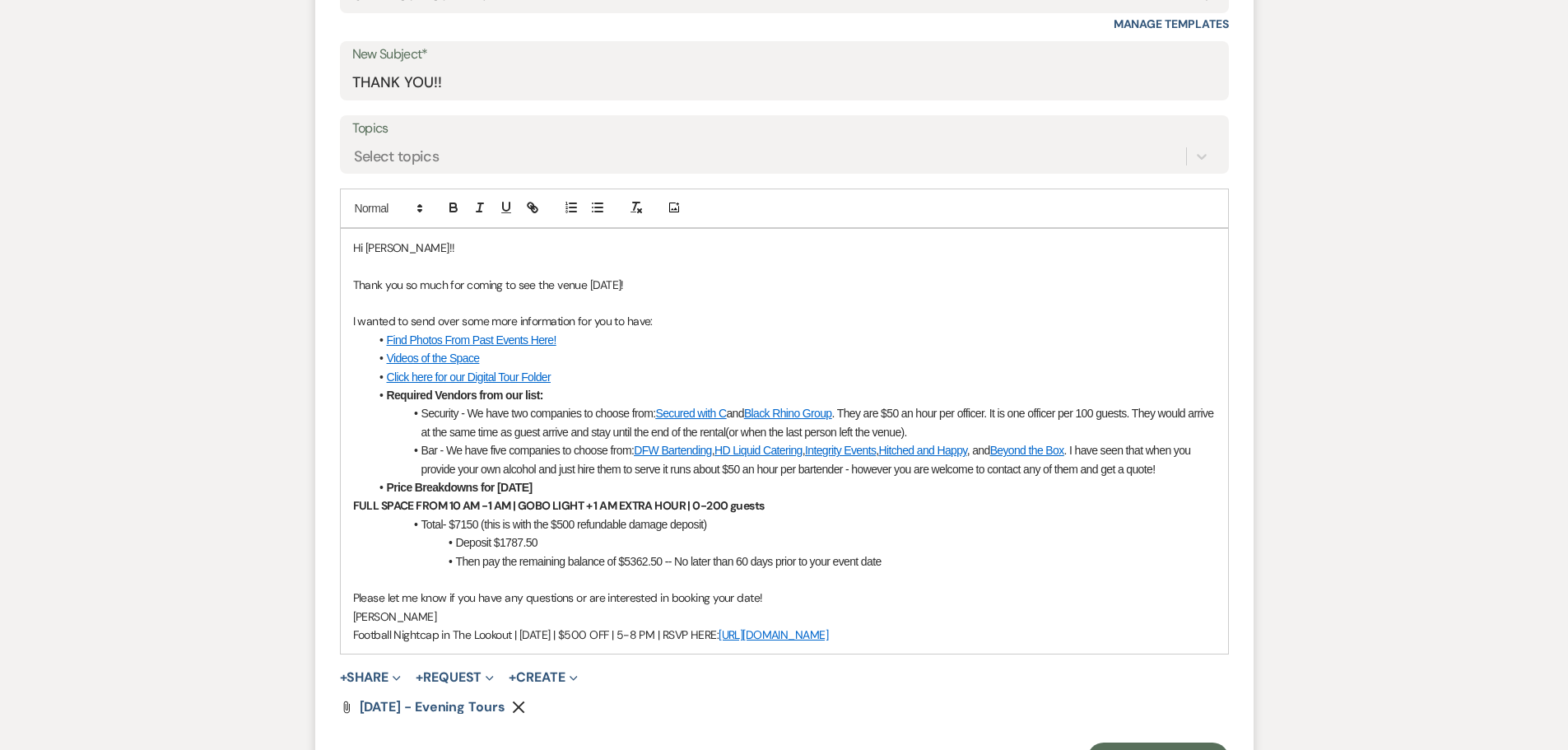
click at [826, 37] on form "New Message X Draft Recipients* Event Contacts ( Brian Anthony ) Insert Templat…" at bounding box center [784, 308] width 939 height 975
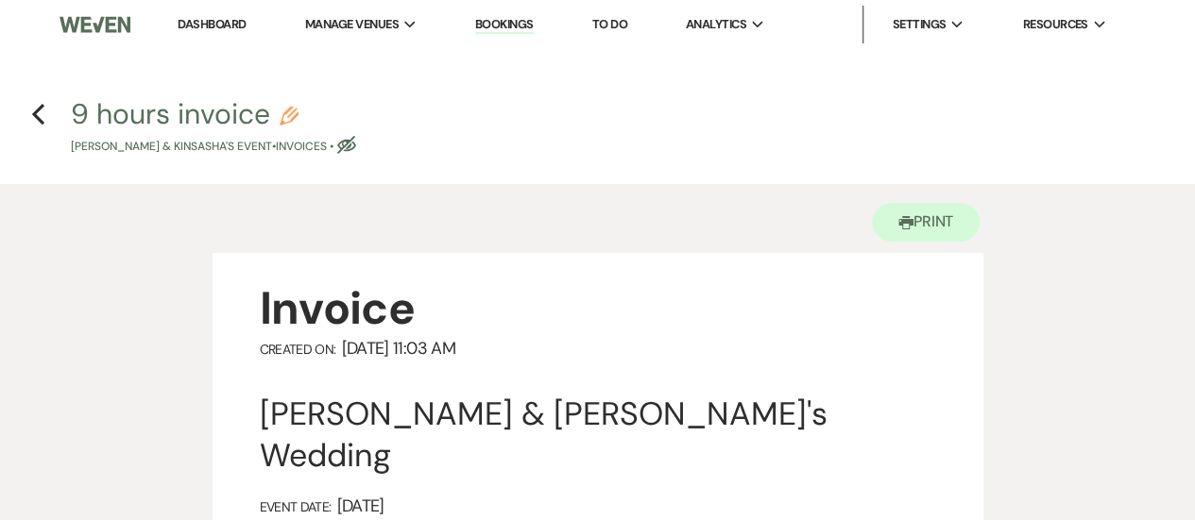
click at [212, 18] on link "Dashboard" at bounding box center [212, 24] width 68 height 16
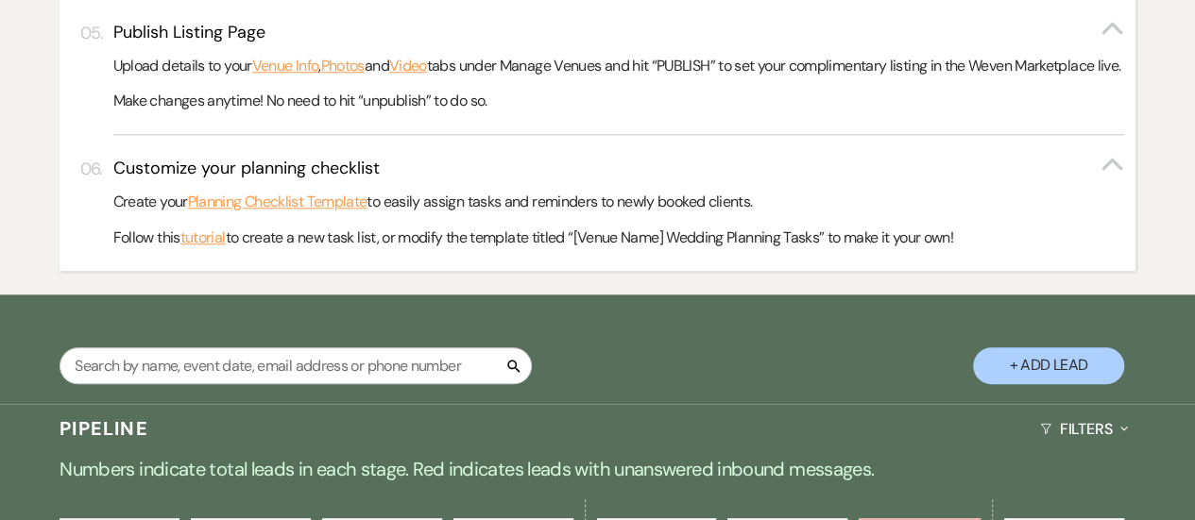
scroll to position [819, 0]
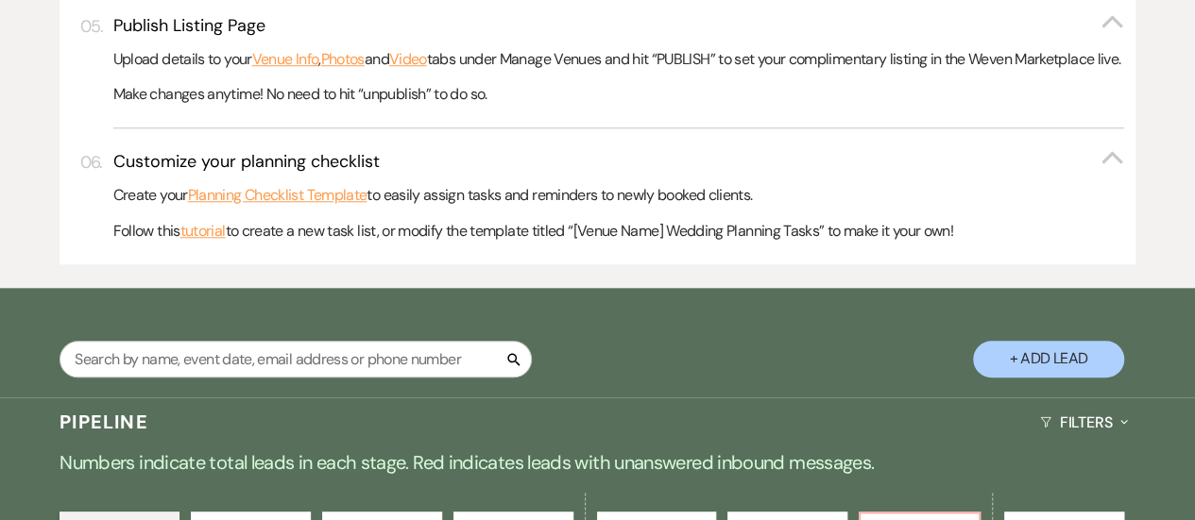
click at [306, 393] on div "Search" at bounding box center [295, 367] width 472 height 52
click at [295, 378] on input "text" at bounding box center [295, 359] width 472 height 37
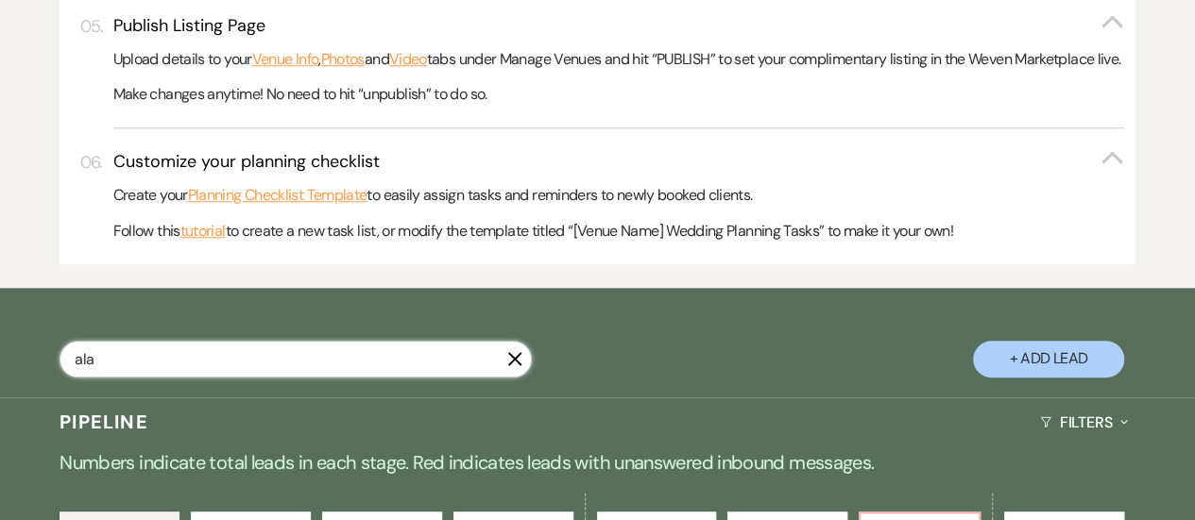
type input "[PERSON_NAME]"
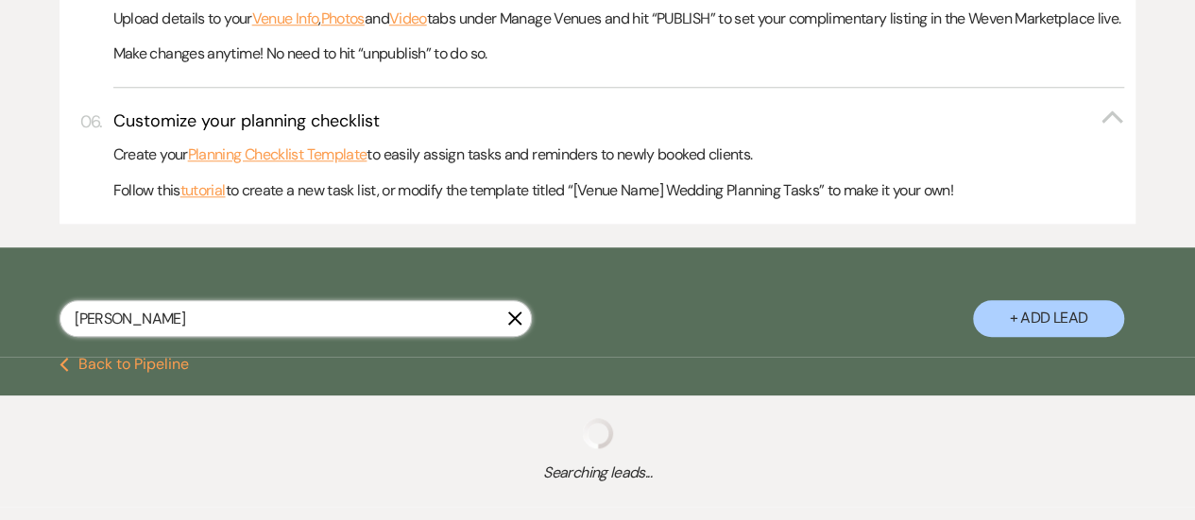
select select "8"
select select "5"
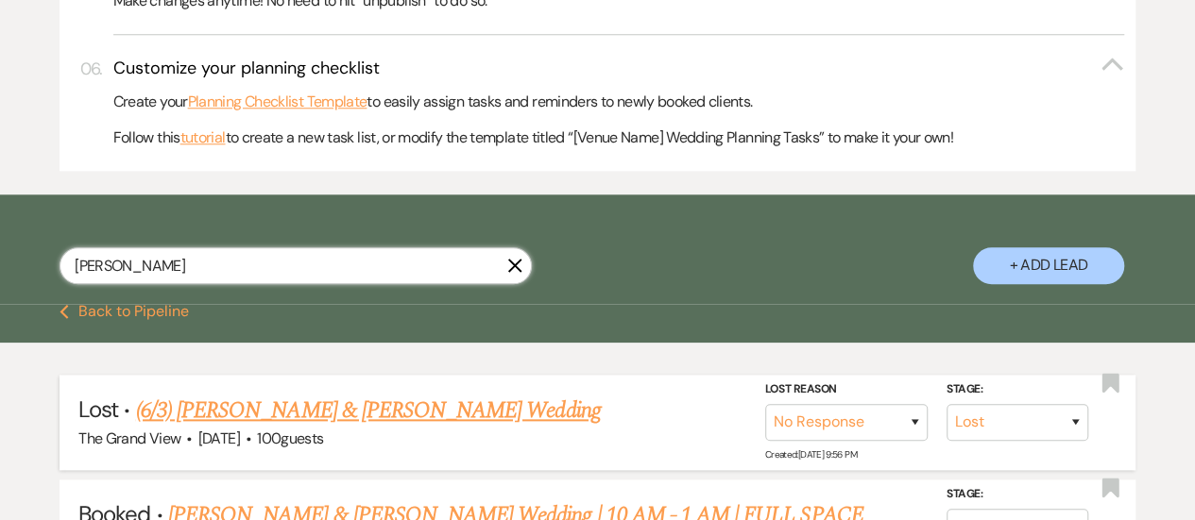
scroll to position [1141, 0]
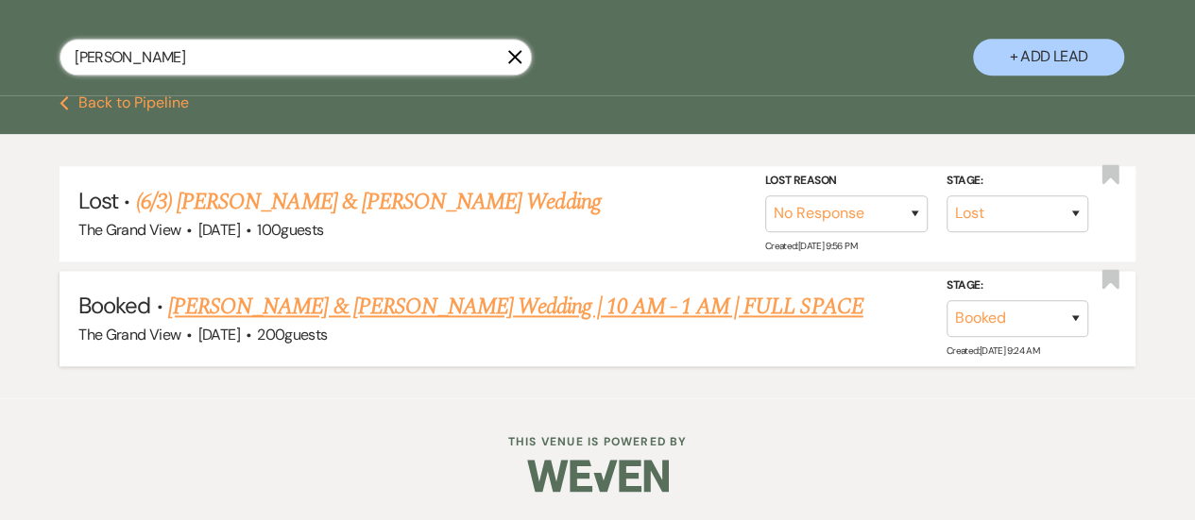
type input "[PERSON_NAME]"
click at [308, 307] on link "[PERSON_NAME] & [PERSON_NAME] Wedding | 10 AM - 1 AM | FULL SPACE" at bounding box center [515, 307] width 695 height 34
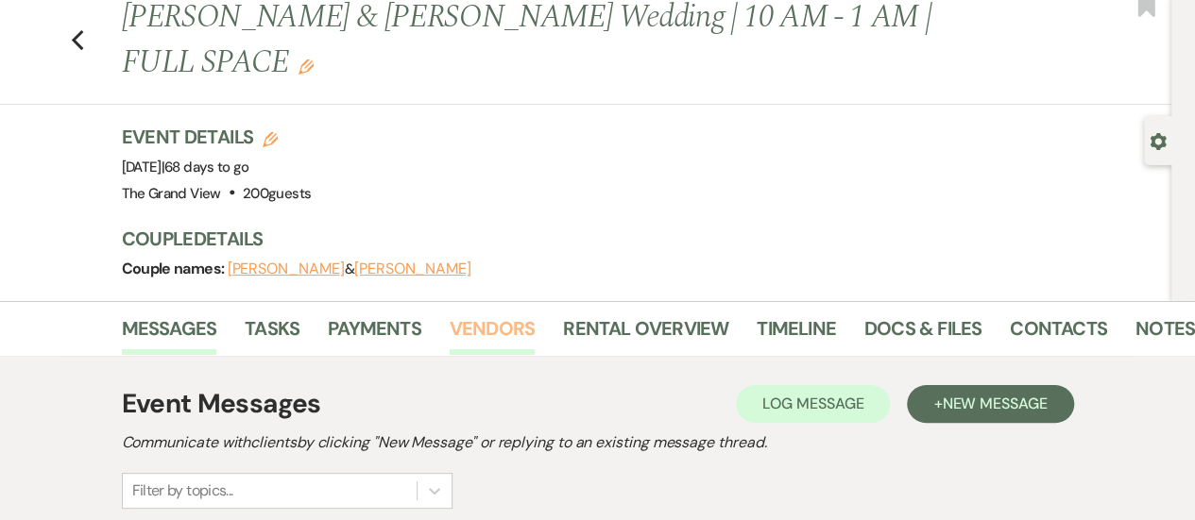
scroll to position [53, 0]
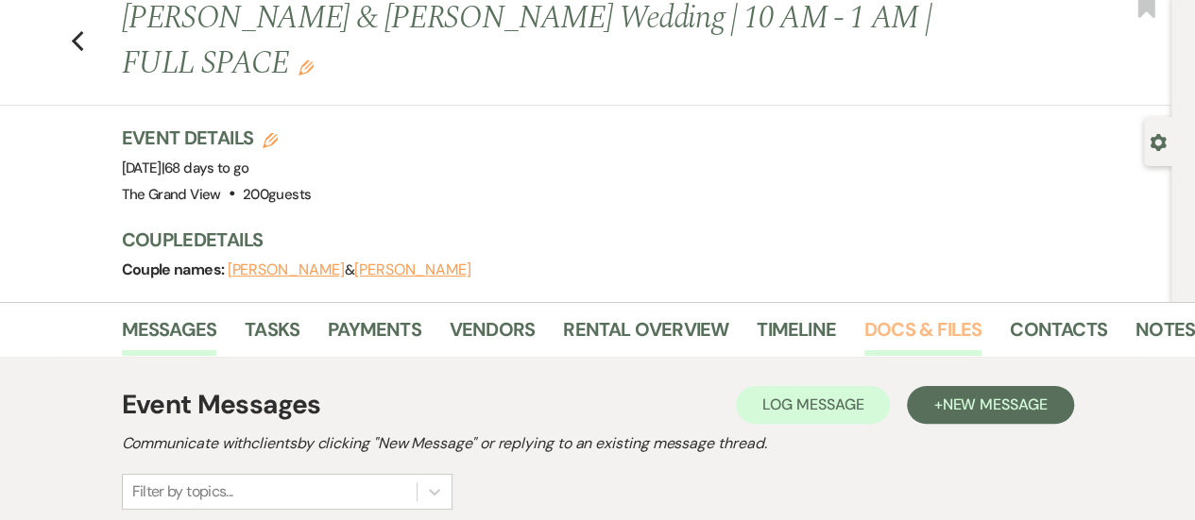
click at [929, 314] on link "Docs & Files" at bounding box center [922, 335] width 117 height 42
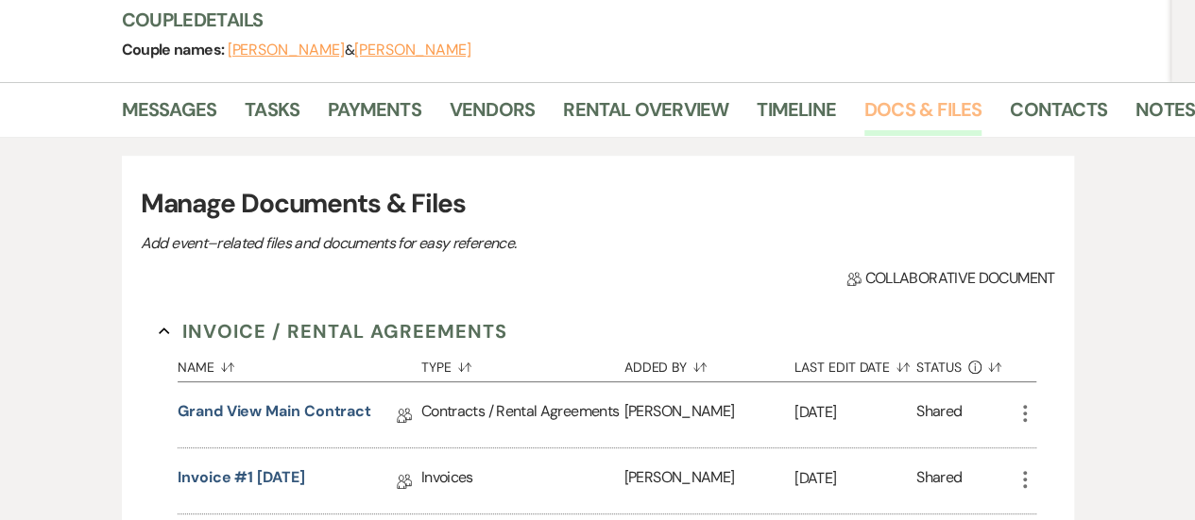
scroll to position [274, 0]
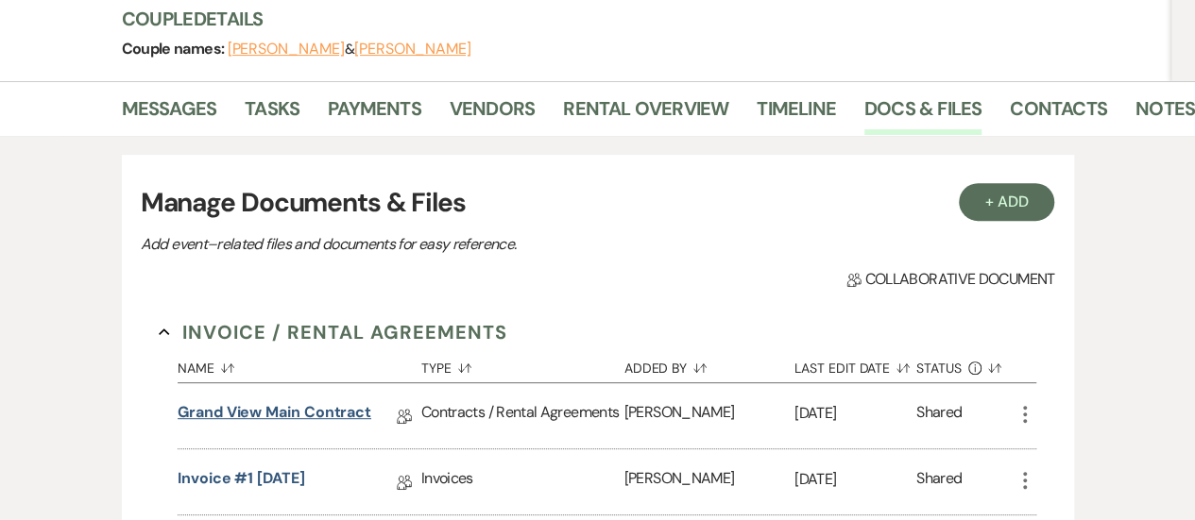
click at [343, 401] on link "Grand View Main Contract" at bounding box center [275, 415] width 194 height 29
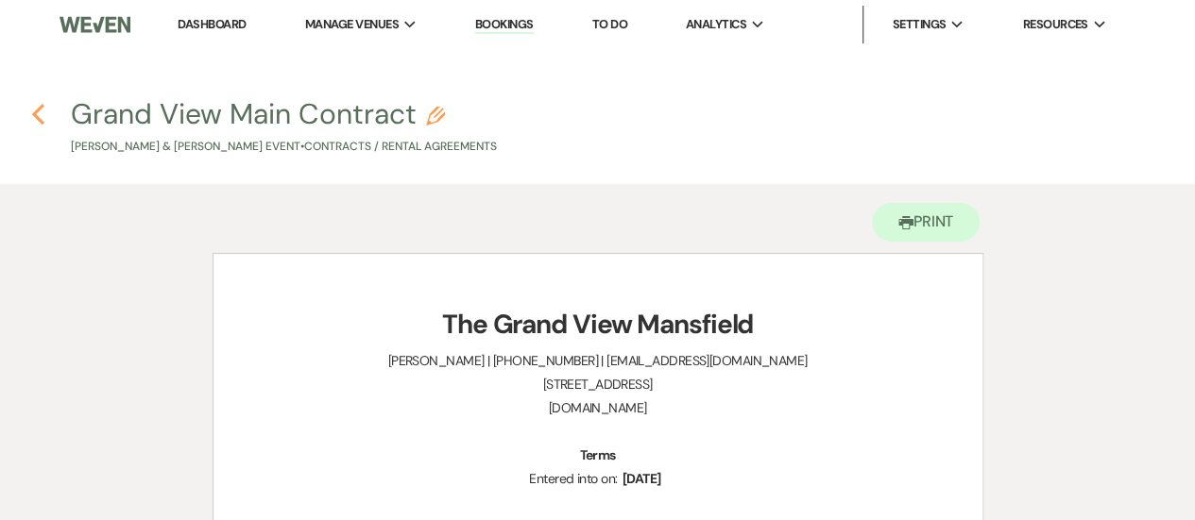
click at [38, 118] on use "button" at bounding box center [38, 114] width 12 height 21
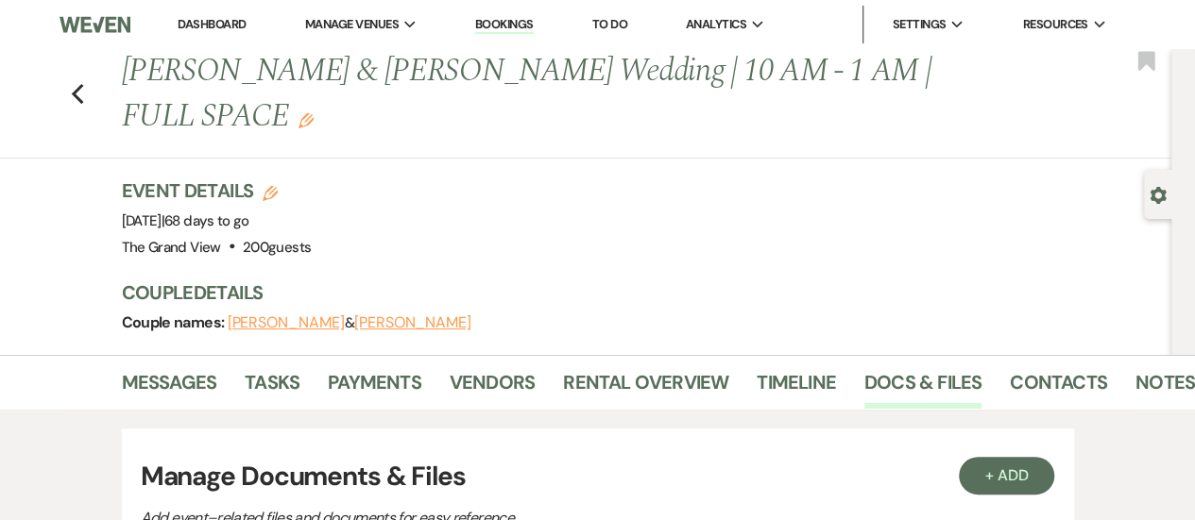
scroll to position [274, 0]
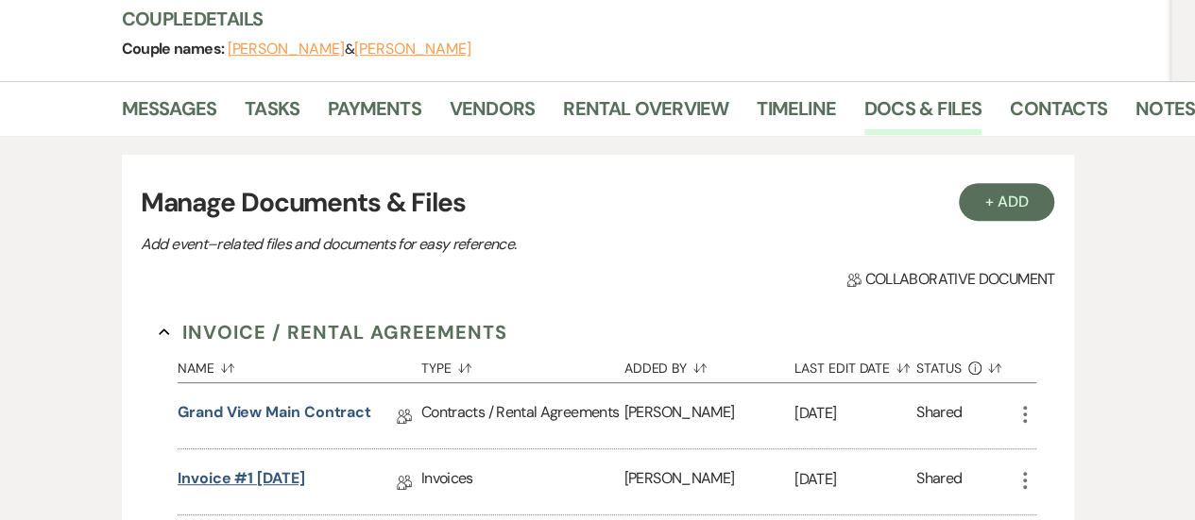
click at [305, 467] on link "Invoice #1 [DATE]" at bounding box center [241, 481] width 127 height 29
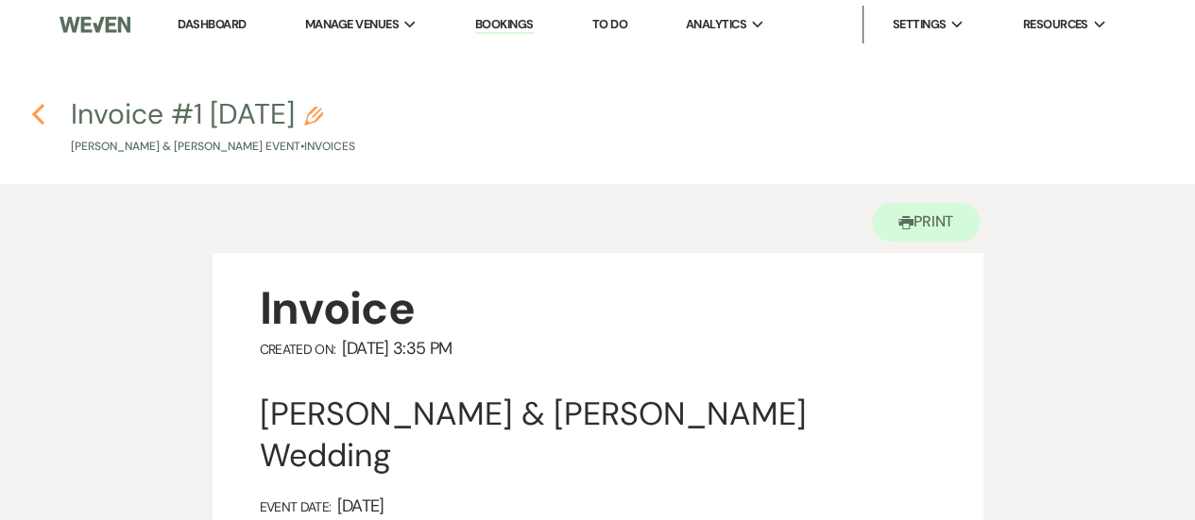
click at [38, 116] on use "button" at bounding box center [38, 114] width 12 height 21
